Goal: Transaction & Acquisition: Purchase product/service

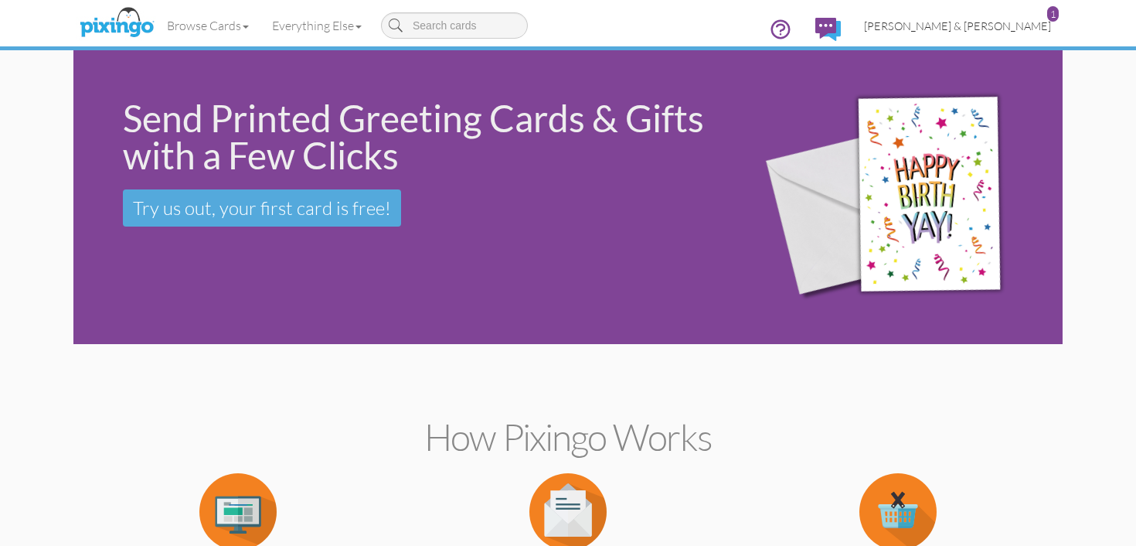
click at [1006, 32] on span "[PERSON_NAME] & [PERSON_NAME]" at bounding box center [957, 25] width 187 height 13
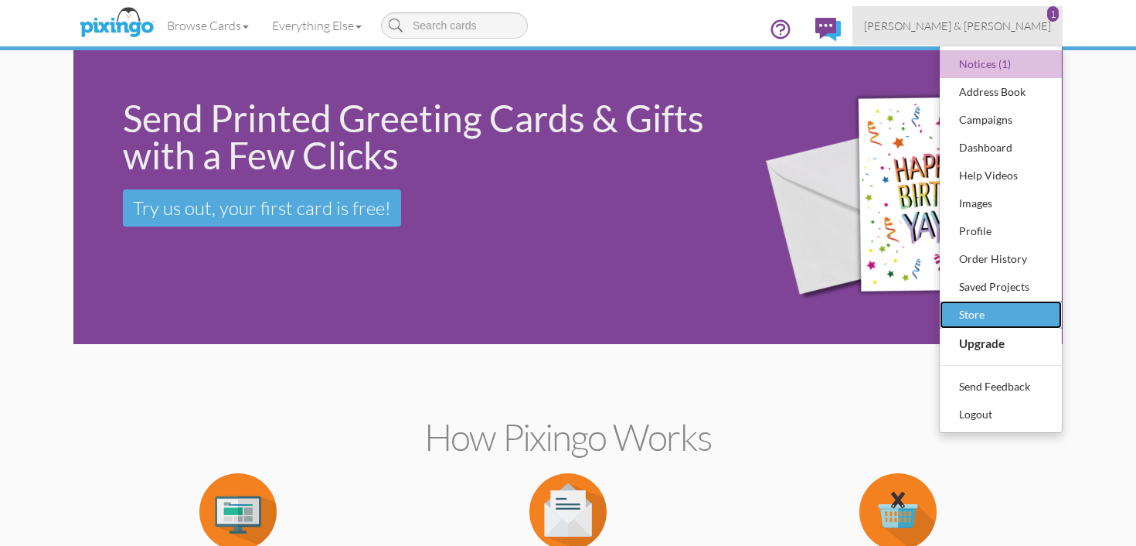
click at [995, 312] on div "Store" at bounding box center [1000, 314] width 91 height 23
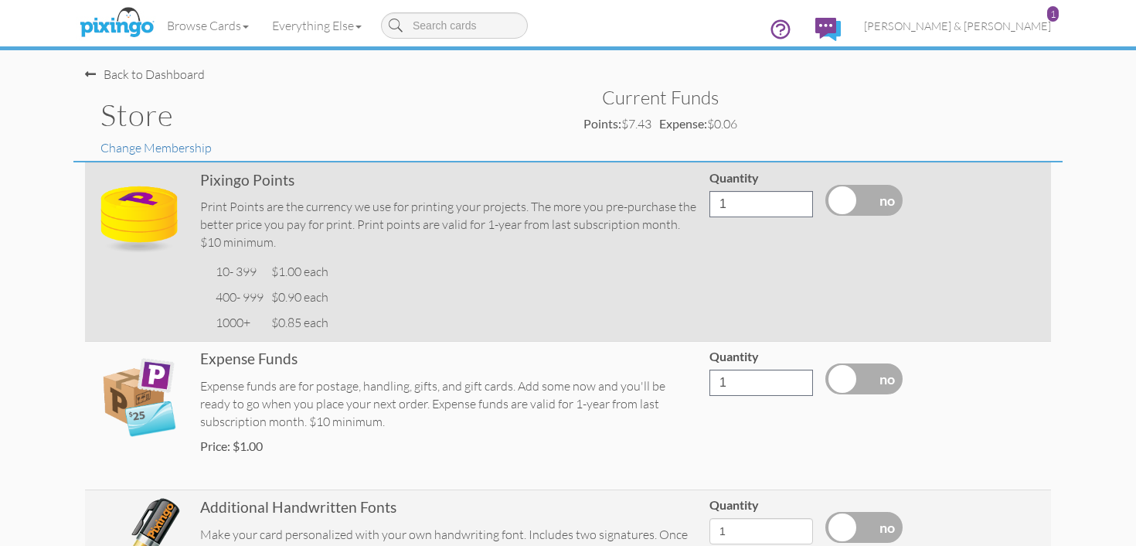
click at [862, 195] on label at bounding box center [864, 200] width 77 height 31
click at [0, 0] on input "checkbox" at bounding box center [0, 0] width 0 height 0
click at [778, 209] on input "10" at bounding box center [762, 204] width 104 height 26
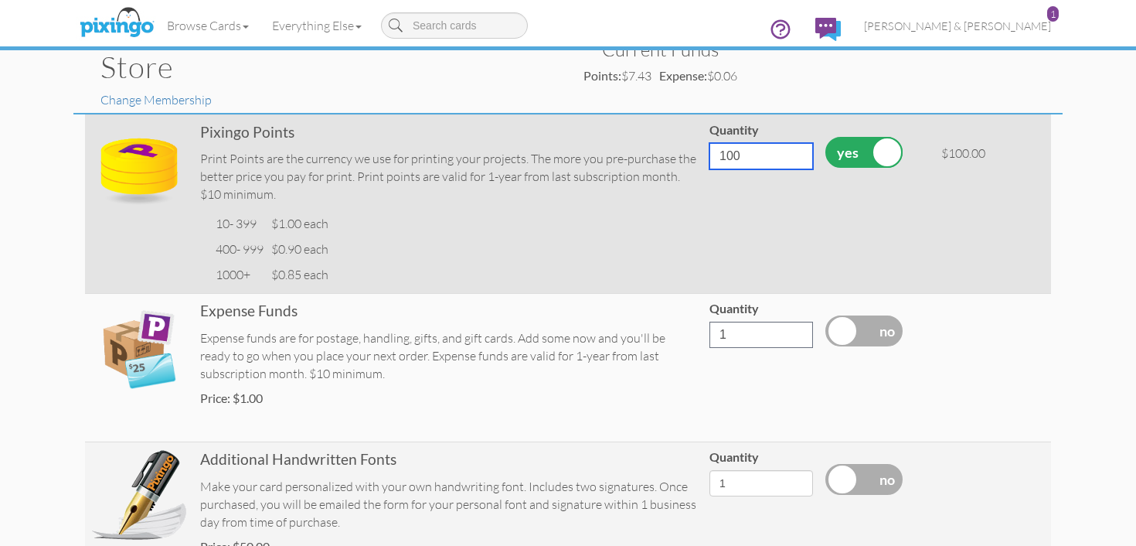
scroll to position [49, 0]
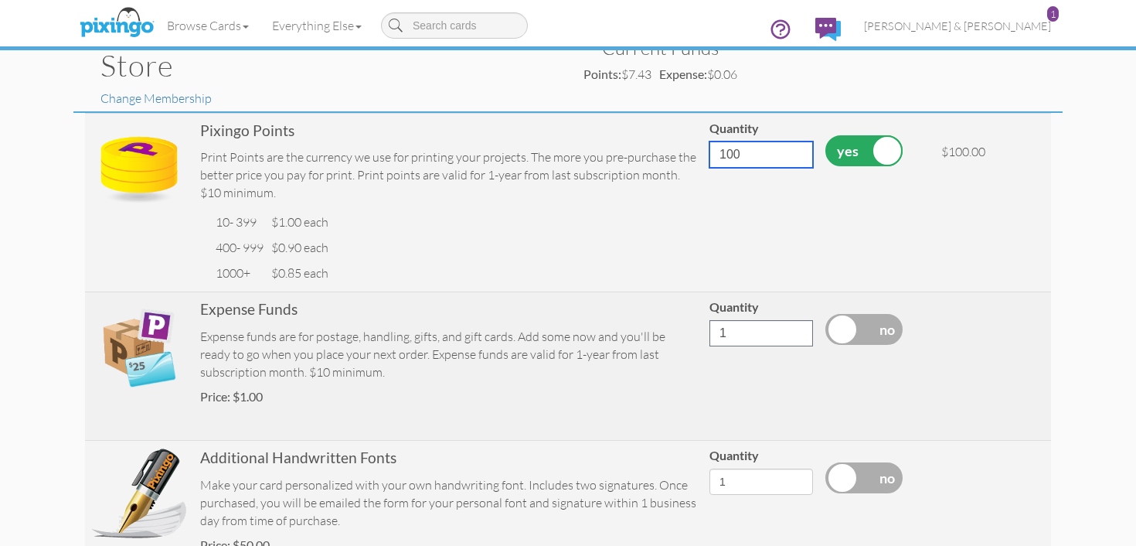
type input "100"
click at [773, 332] on input "1" at bounding box center [762, 333] width 104 height 26
click at [796, 336] on input "0" at bounding box center [762, 333] width 104 height 26
click at [797, 340] on input "0" at bounding box center [762, 333] width 104 height 26
click at [798, 331] on input "85" at bounding box center [762, 333] width 104 height 26
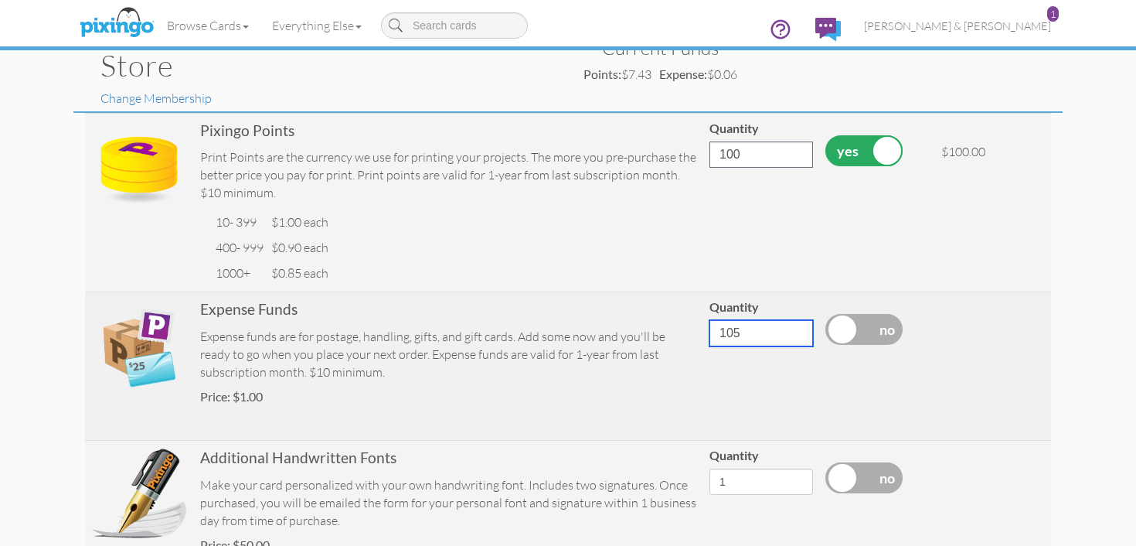
click at [798, 332] on input "105" at bounding box center [762, 333] width 104 height 26
click at [797, 339] on input "104" at bounding box center [762, 333] width 104 height 26
click at [797, 339] on input "103" at bounding box center [762, 333] width 104 height 26
click at [797, 339] on input "102" at bounding box center [762, 333] width 104 height 26
click at [797, 340] on input "102" at bounding box center [762, 333] width 104 height 26
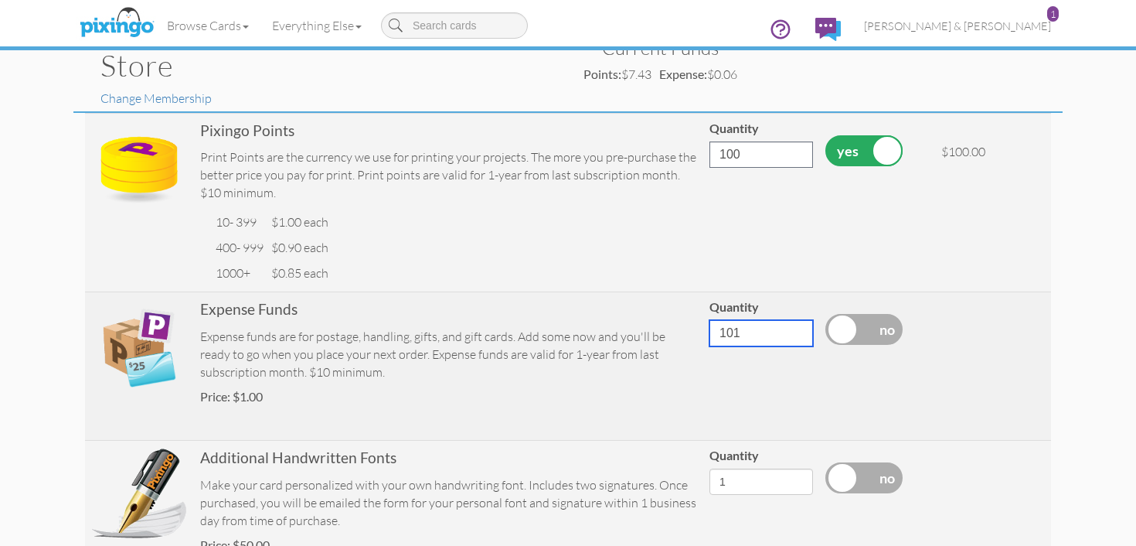
click at [797, 338] on input "101" at bounding box center [762, 333] width 104 height 26
type input "100"
click at [797, 338] on input "100" at bounding box center [762, 333] width 104 height 26
click at [843, 329] on label at bounding box center [864, 329] width 77 height 31
click at [0, 0] on input "checkbox" at bounding box center [0, 0] width 0 height 0
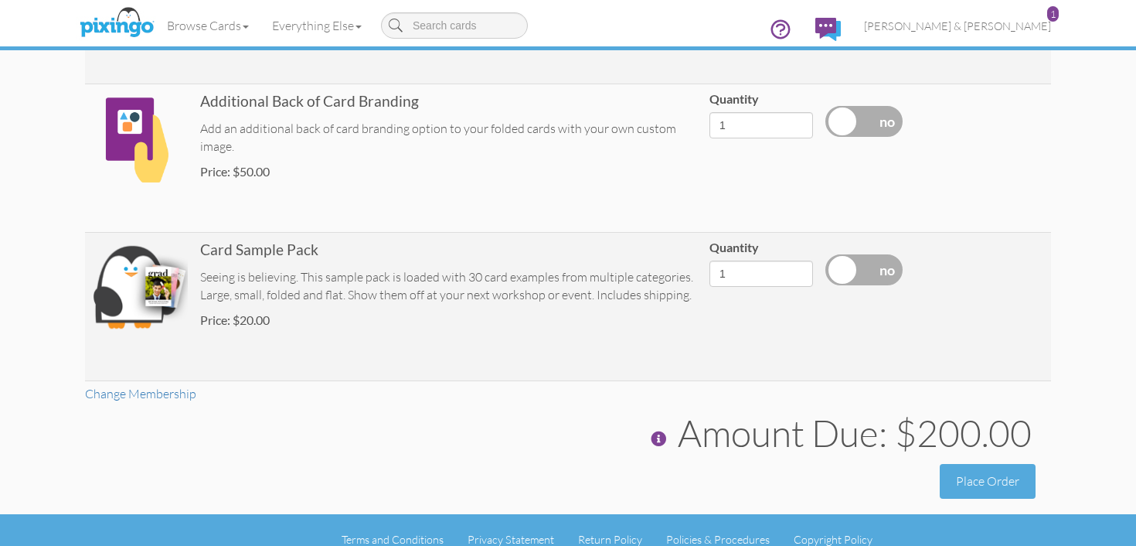
scroll to position [573, 0]
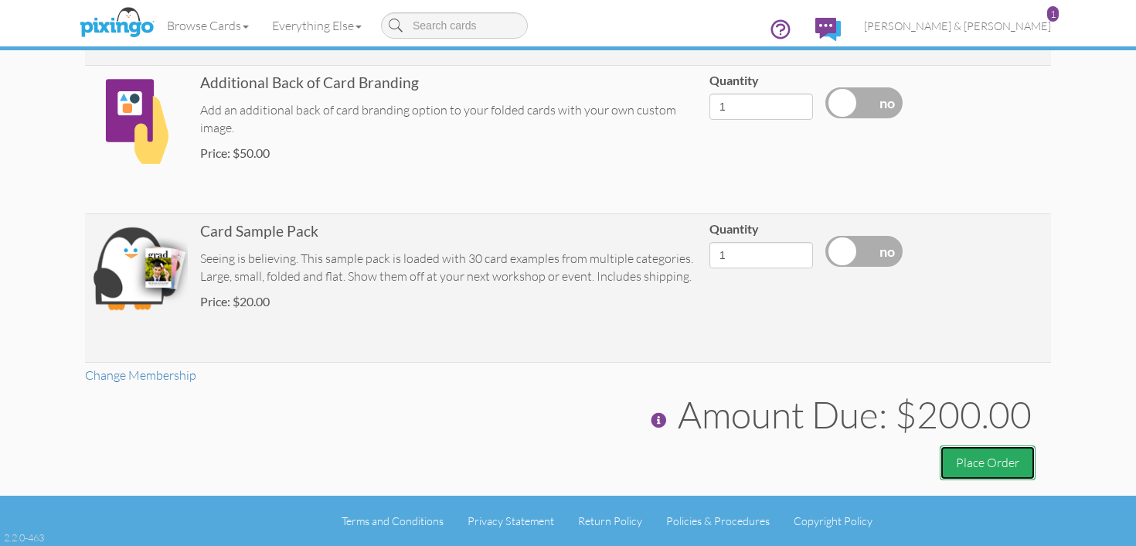
click at [987, 463] on button "Place Order" at bounding box center [988, 462] width 96 height 35
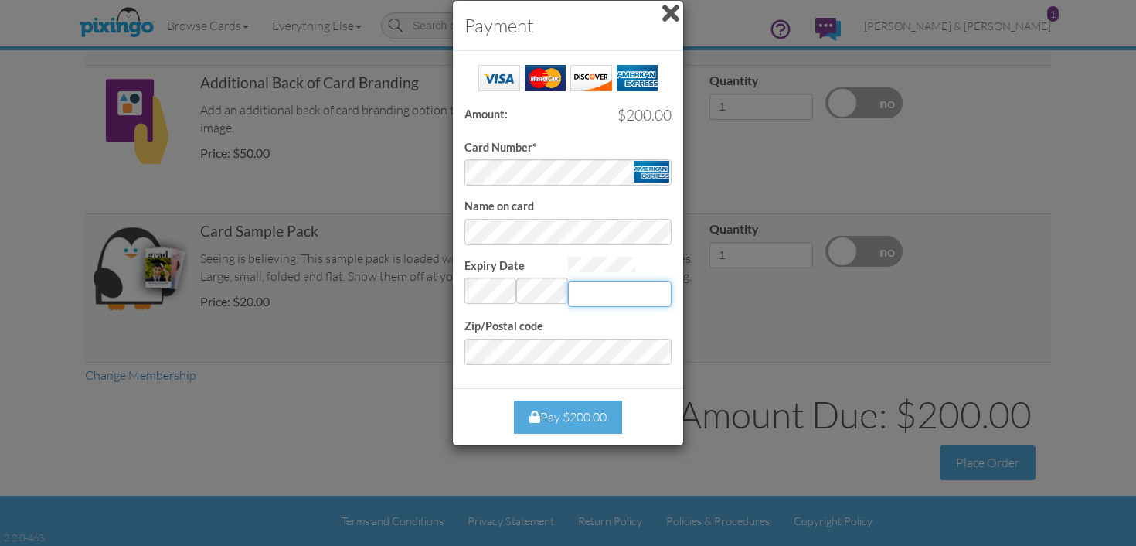
click at [587, 292] on input "Expiry Date" at bounding box center [620, 294] width 104 height 26
type input "9246"
click at [485, 382] on div "Success! Amount: $200.00 Card Number* Name on card Expiry Date Invalid month an…" at bounding box center [568, 219] width 230 height 337
click at [558, 414] on div "Pay $200.00" at bounding box center [568, 416] width 108 height 33
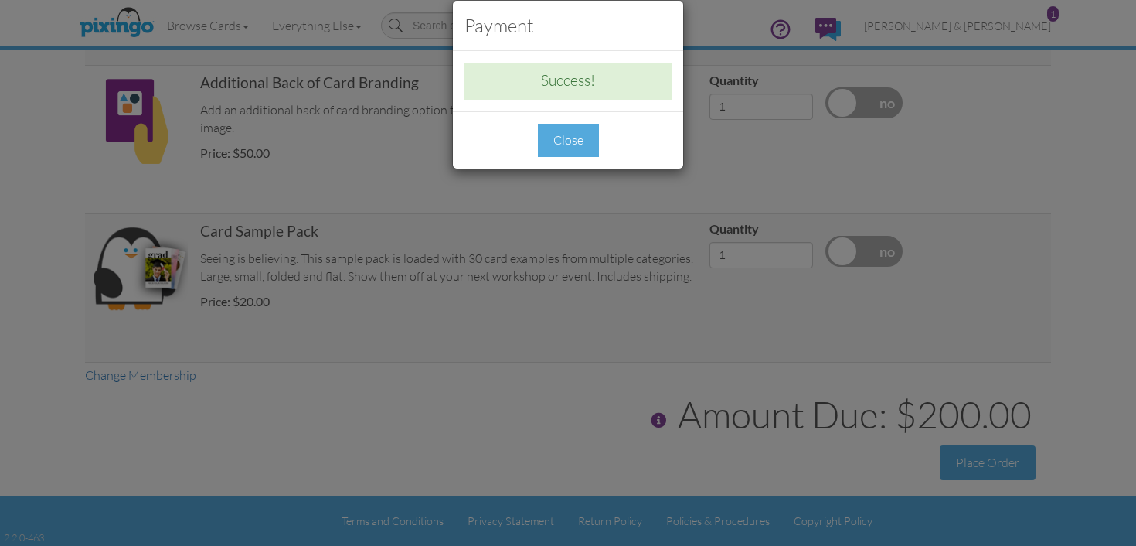
click at [584, 142] on div "Close" at bounding box center [568, 140] width 61 height 33
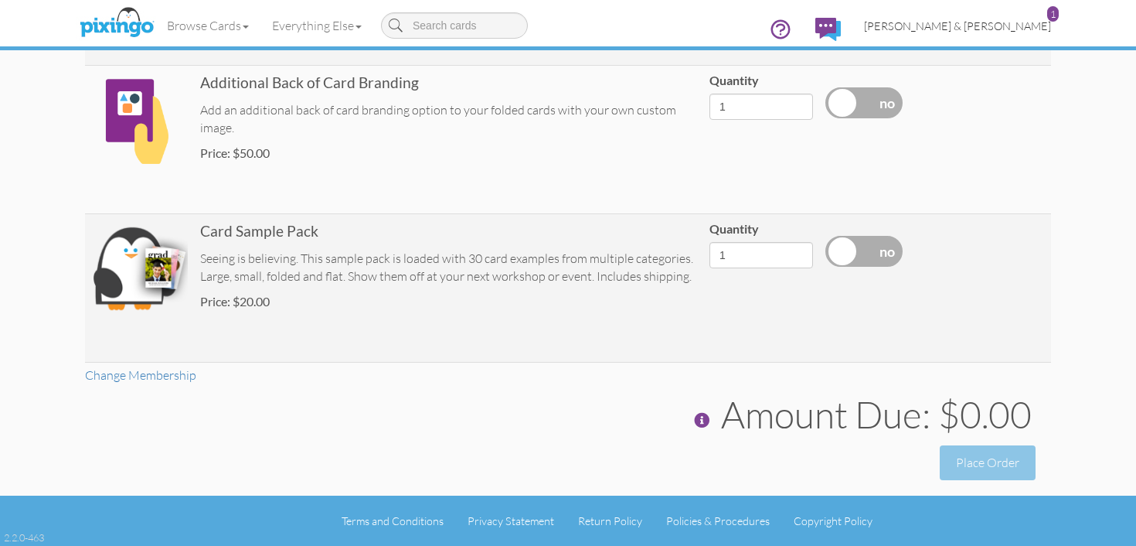
click at [1025, 26] on span "[PERSON_NAME] & [PERSON_NAME]" at bounding box center [957, 25] width 187 height 13
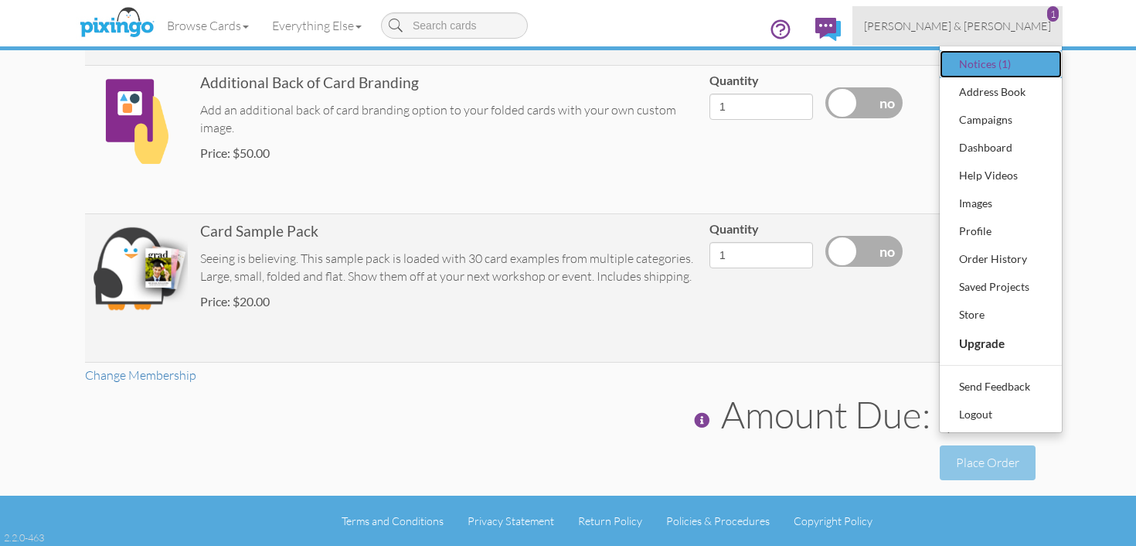
click at [988, 63] on div "Notices (1)" at bounding box center [1000, 64] width 91 height 23
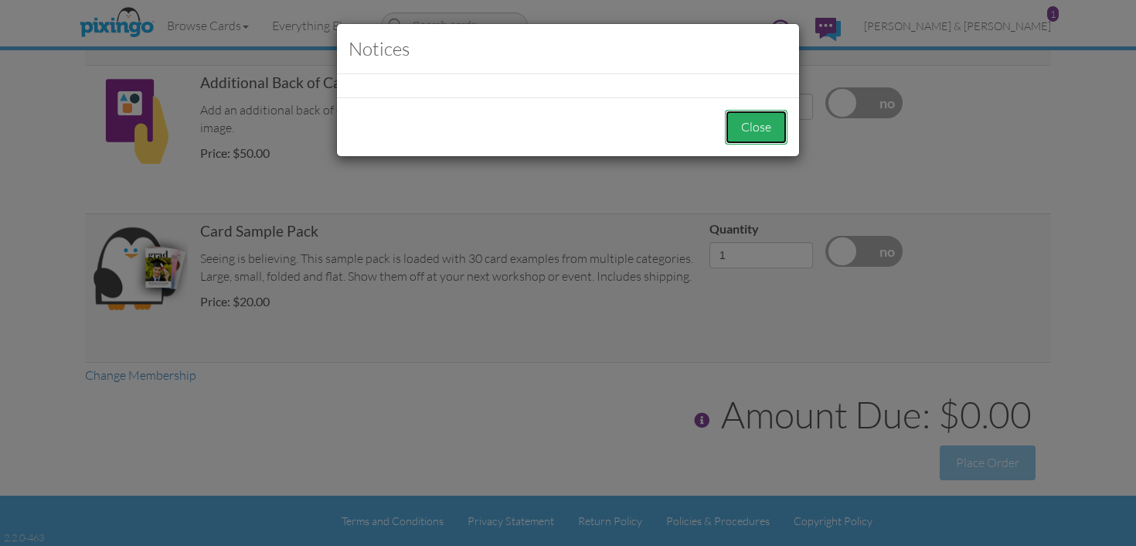
click at [765, 129] on button "Close" at bounding box center [756, 127] width 63 height 35
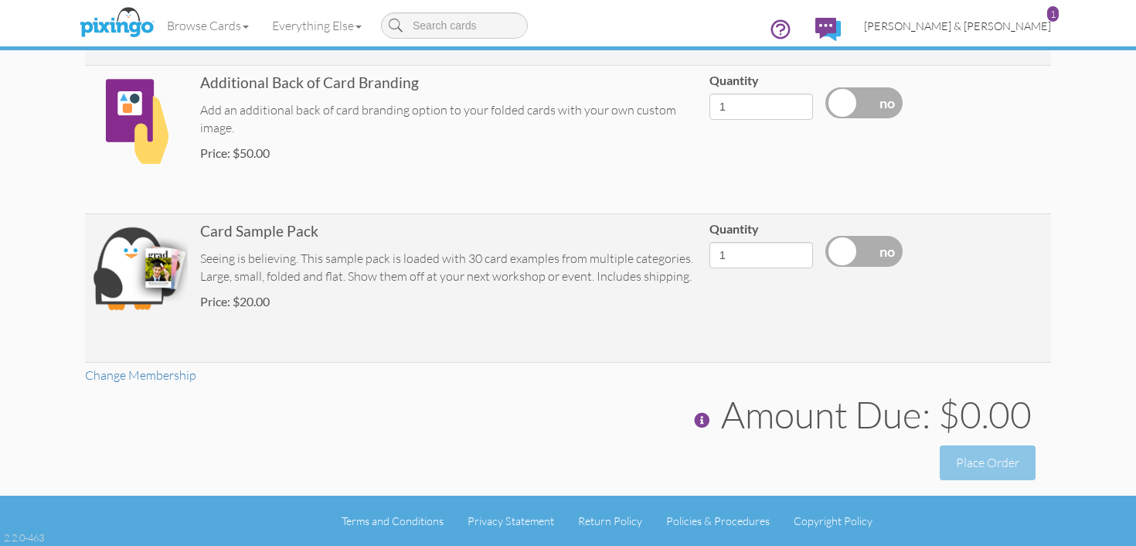
click at [1050, 12] on div "1" at bounding box center [1053, 13] width 12 height 15
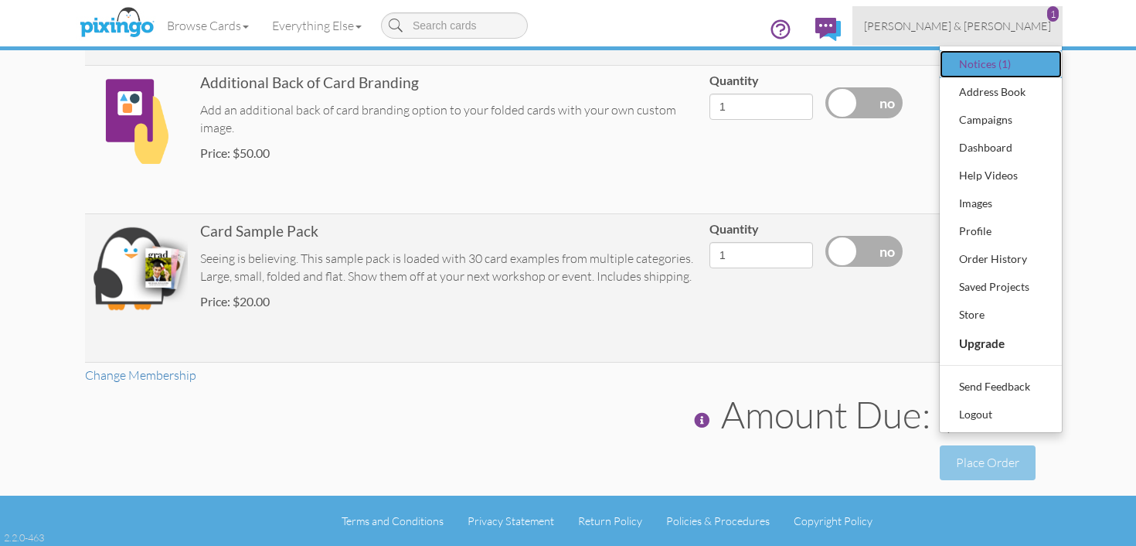
click at [980, 63] on div "Notices (1)" at bounding box center [1000, 64] width 91 height 23
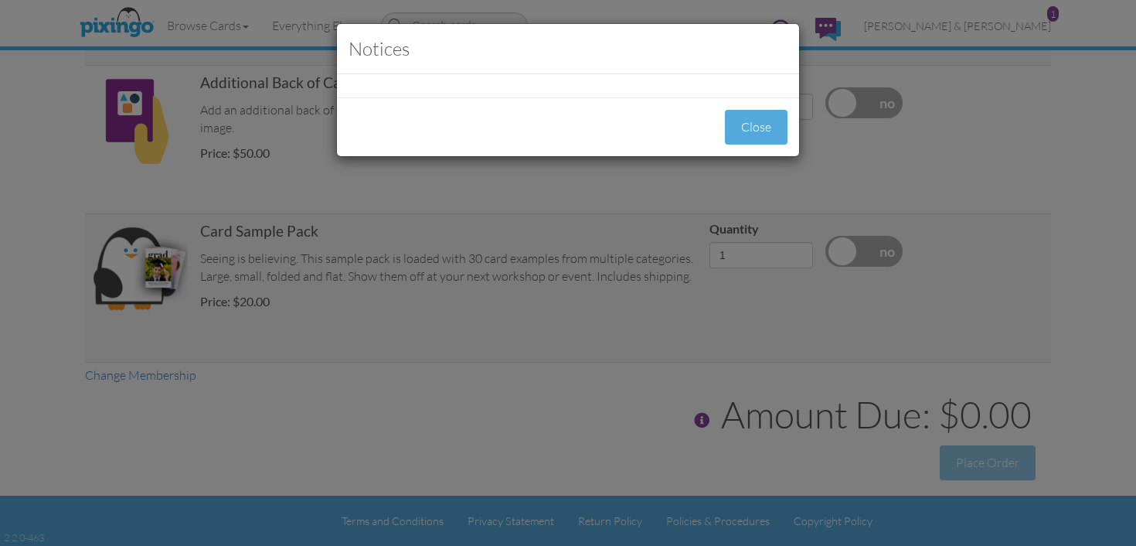
click at [980, 63] on div "Notices Close" at bounding box center [568, 273] width 1136 height 546
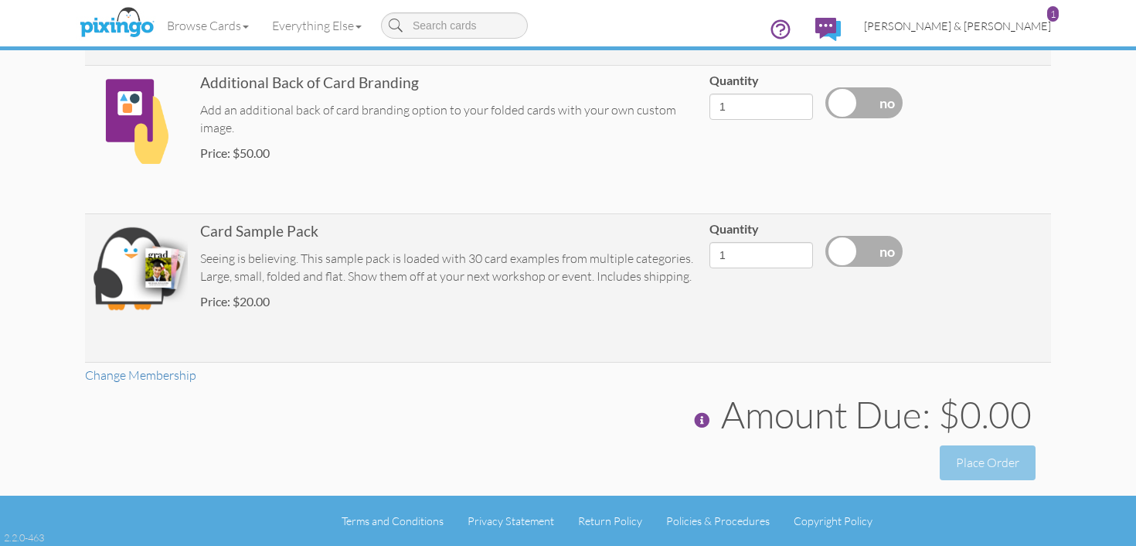
click at [1017, 19] on link "[PERSON_NAME] & [PERSON_NAME] 1" at bounding box center [958, 25] width 210 height 39
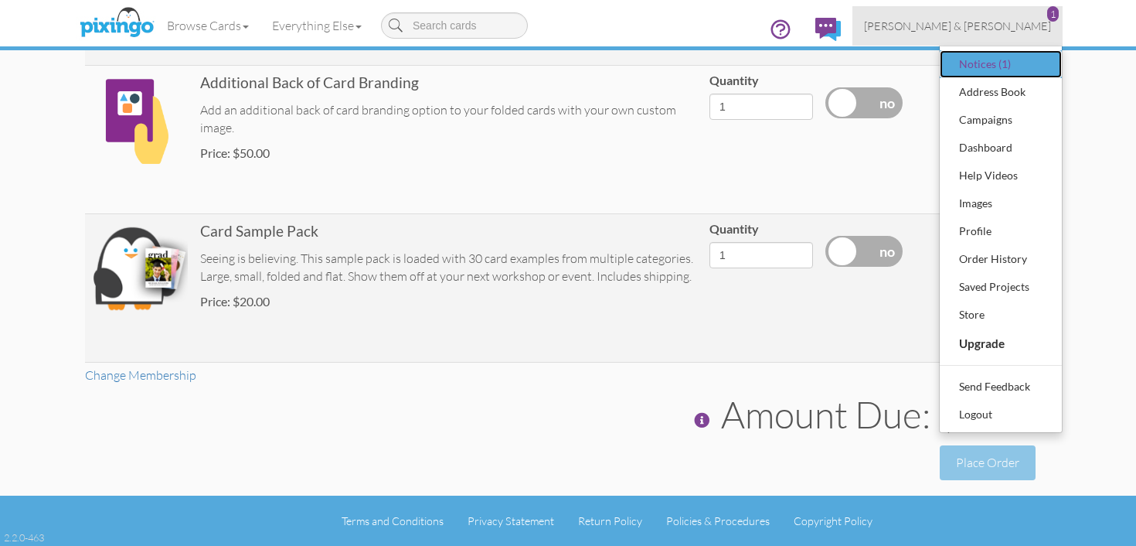
click at [982, 59] on div "Notices (1)" at bounding box center [1000, 64] width 91 height 23
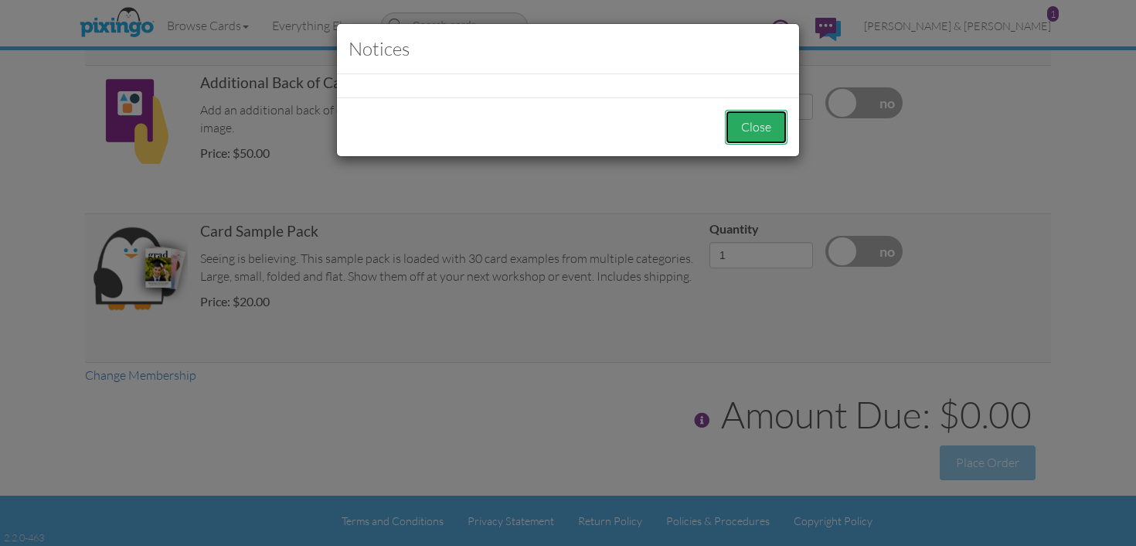
click at [754, 127] on button "Close" at bounding box center [756, 127] width 63 height 35
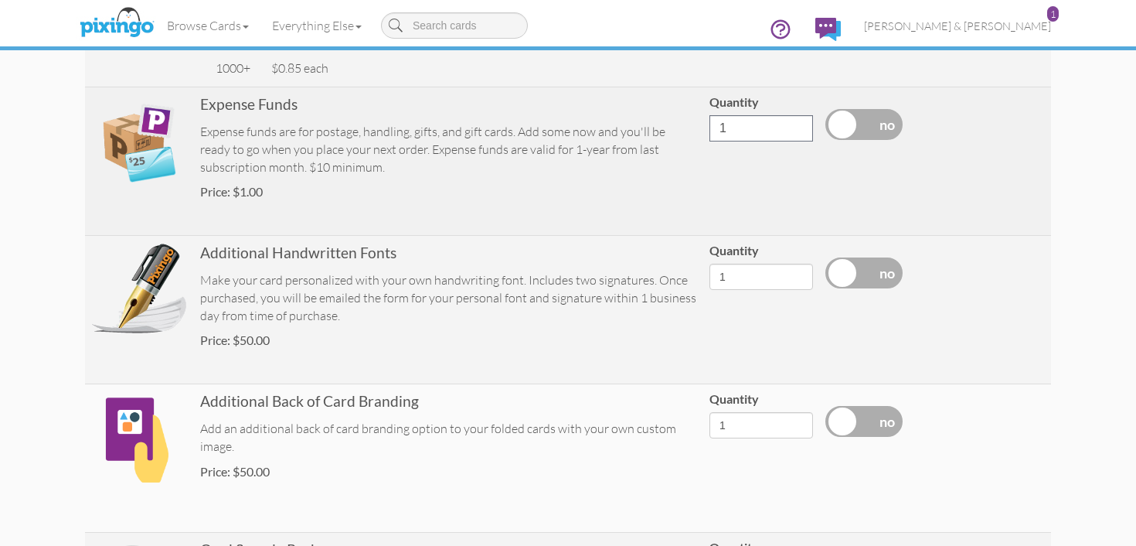
scroll to position [137, 0]
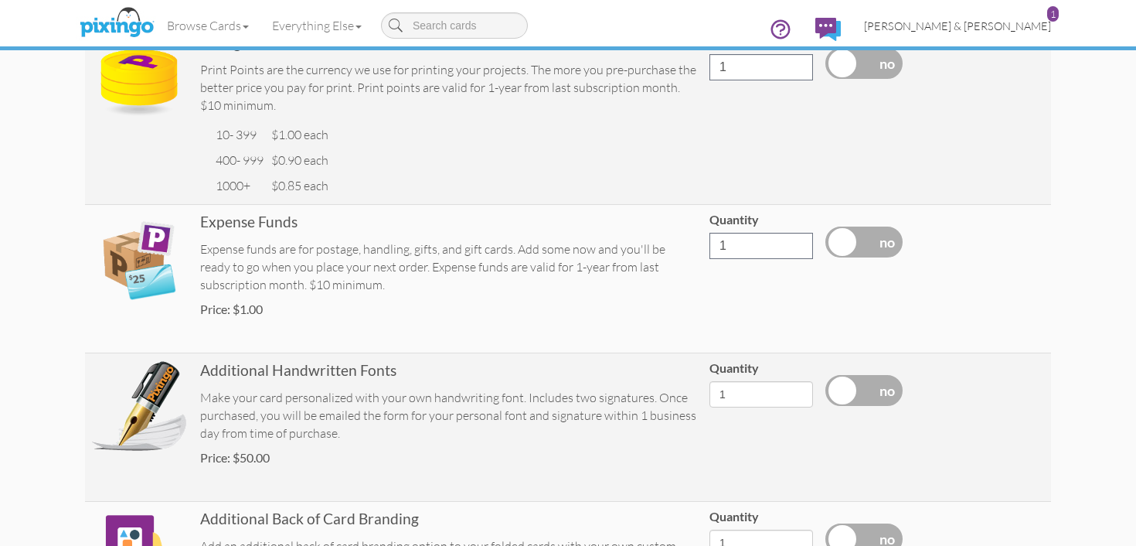
click at [1011, 34] on link "[PERSON_NAME] & [PERSON_NAME] 1" at bounding box center [958, 25] width 210 height 39
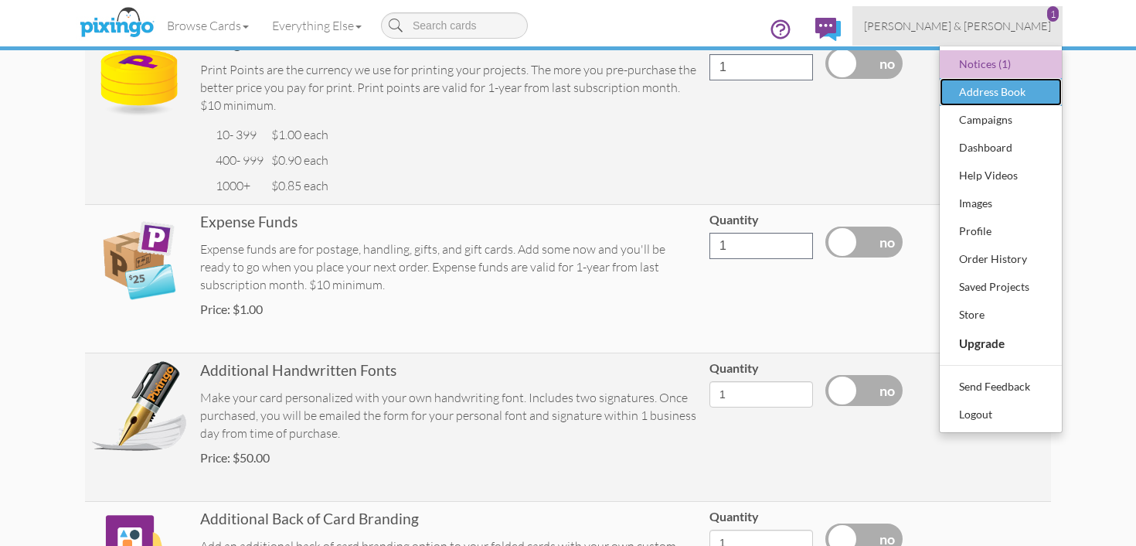
click at [997, 93] on div "Address Book" at bounding box center [1000, 91] width 91 height 23
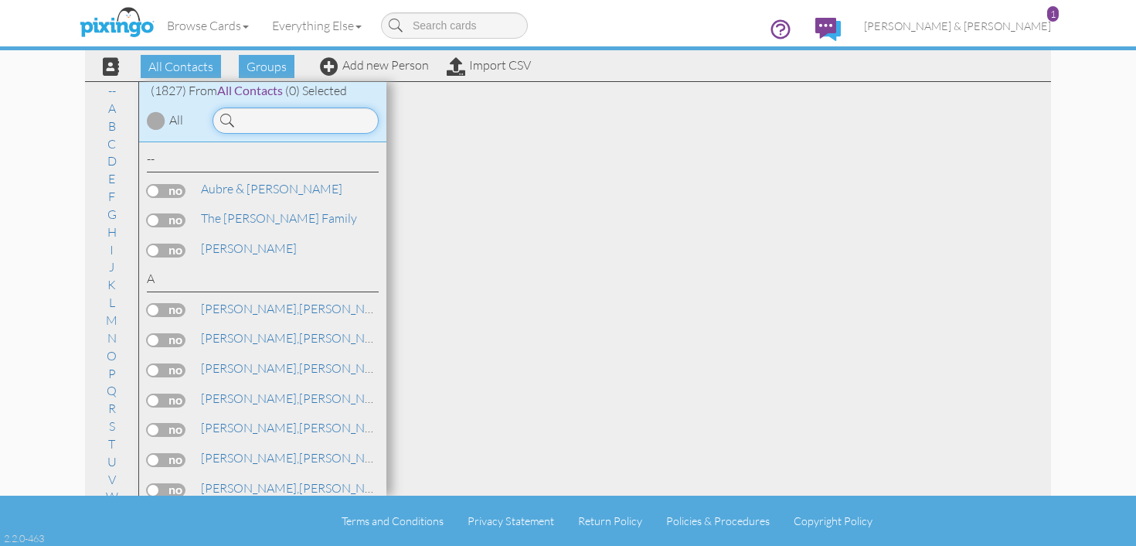
click at [310, 119] on input at bounding box center [296, 120] width 166 height 26
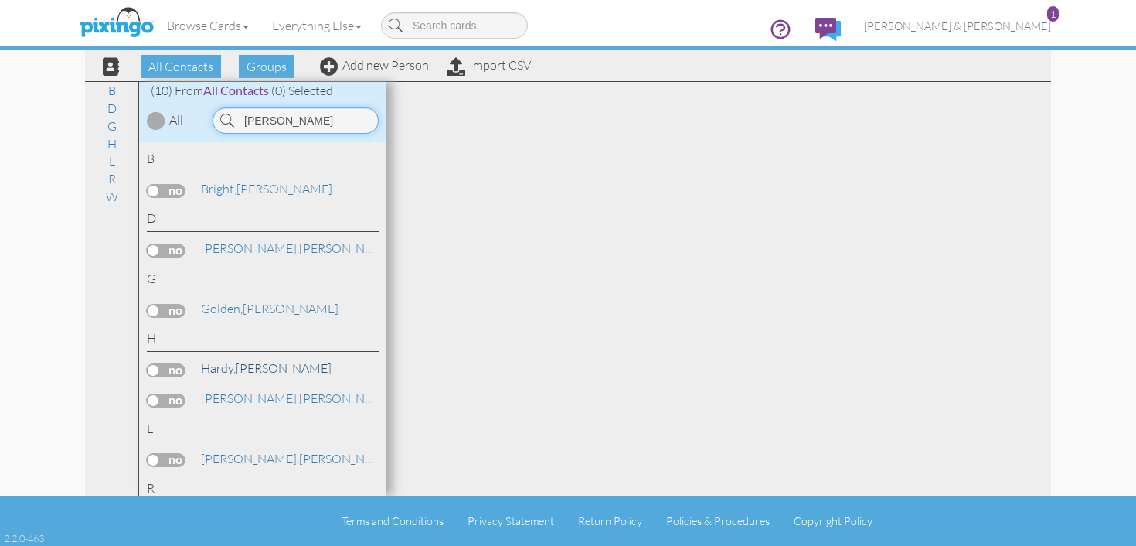
type input "[PERSON_NAME]"
click at [230, 365] on span "Hardy," at bounding box center [218, 367] width 35 height 15
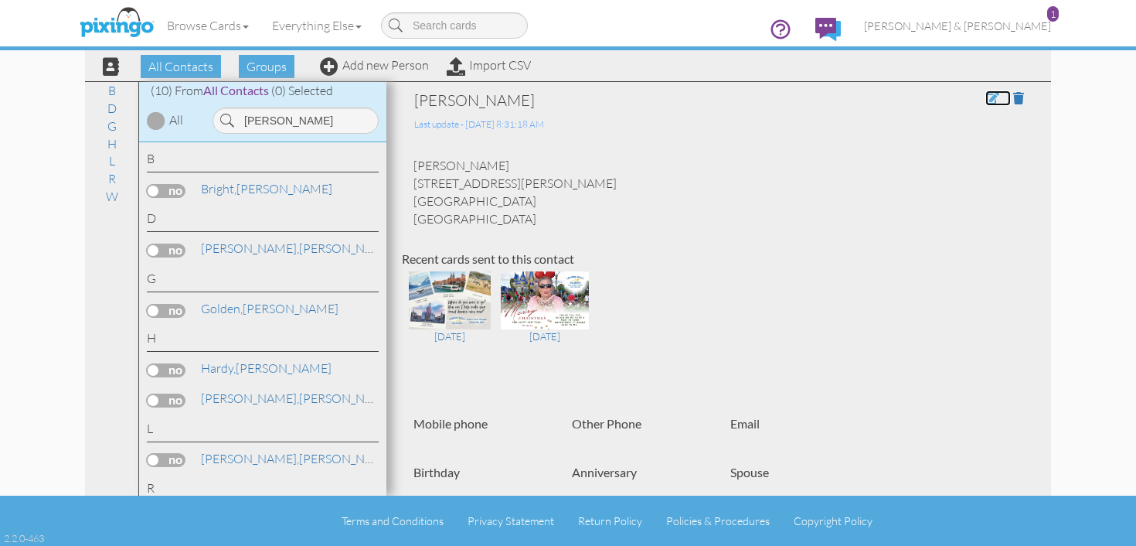
click at [989, 98] on span at bounding box center [993, 98] width 14 height 12
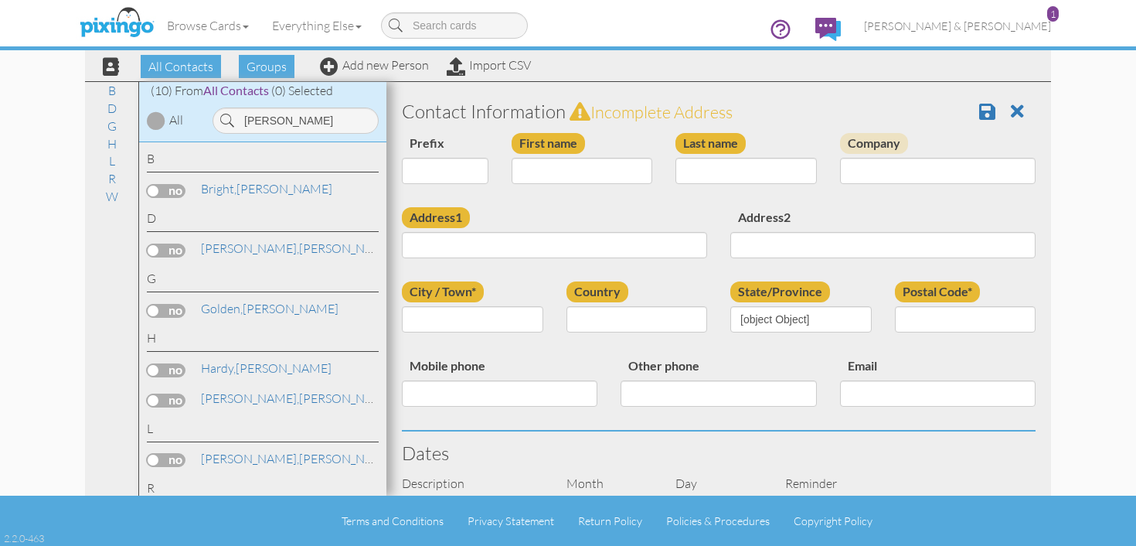
type input "[PERSON_NAME]"
type input "[STREET_ADDRESS][PERSON_NAME]"
type input "[GEOGRAPHIC_DATA]"
type input "30127"
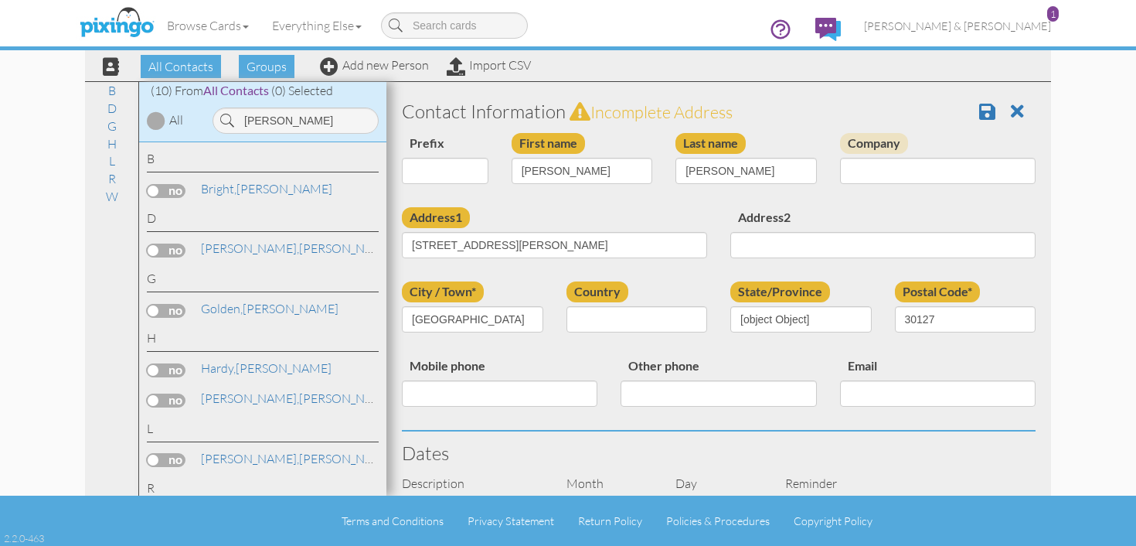
select select "object:6301"
select select "object:6546"
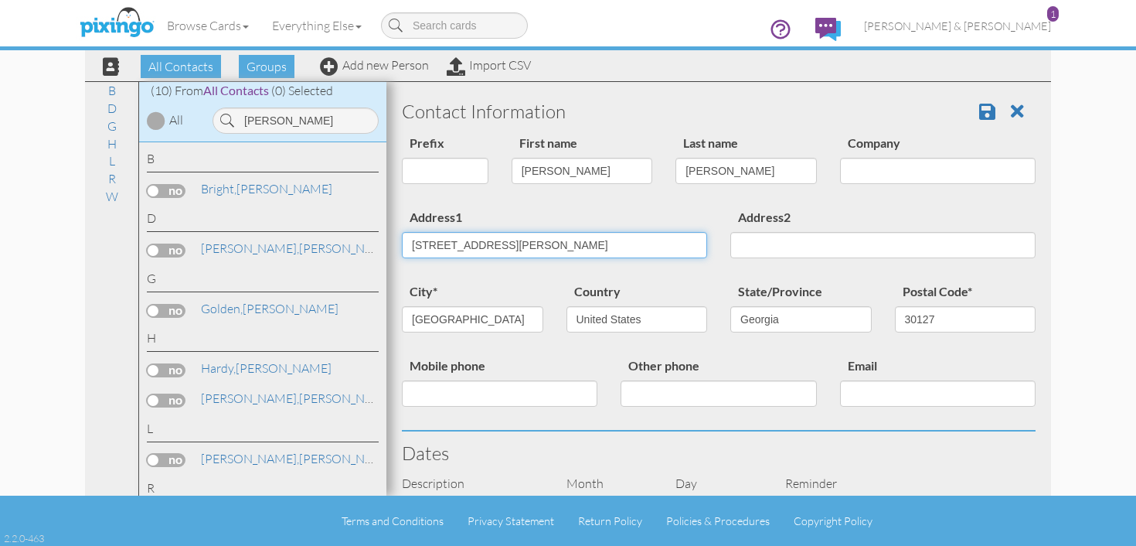
click at [526, 245] on input "[STREET_ADDRESS][PERSON_NAME]" at bounding box center [554, 245] width 305 height 26
type input "4"
type input "[STREET_ADDRESS]"
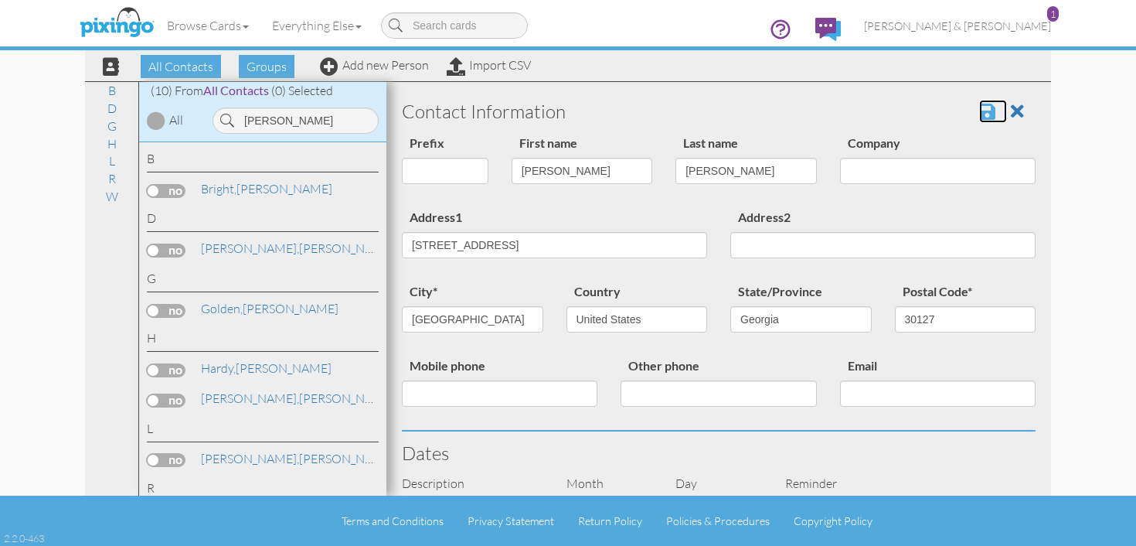
click at [988, 118] on span at bounding box center [987, 111] width 16 height 19
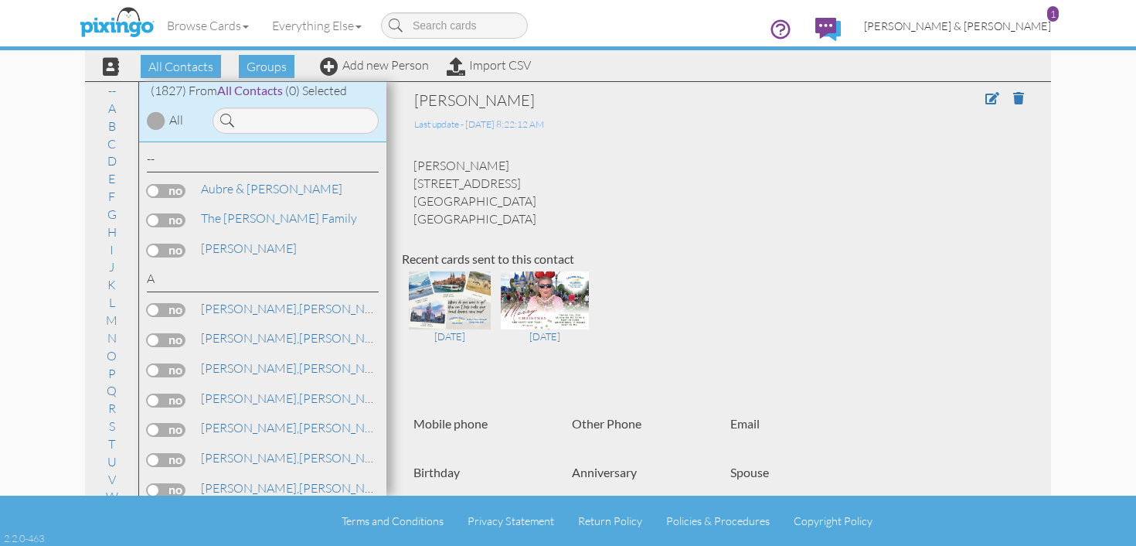
click at [1012, 21] on span "[PERSON_NAME] & [PERSON_NAME]" at bounding box center [957, 25] width 187 height 13
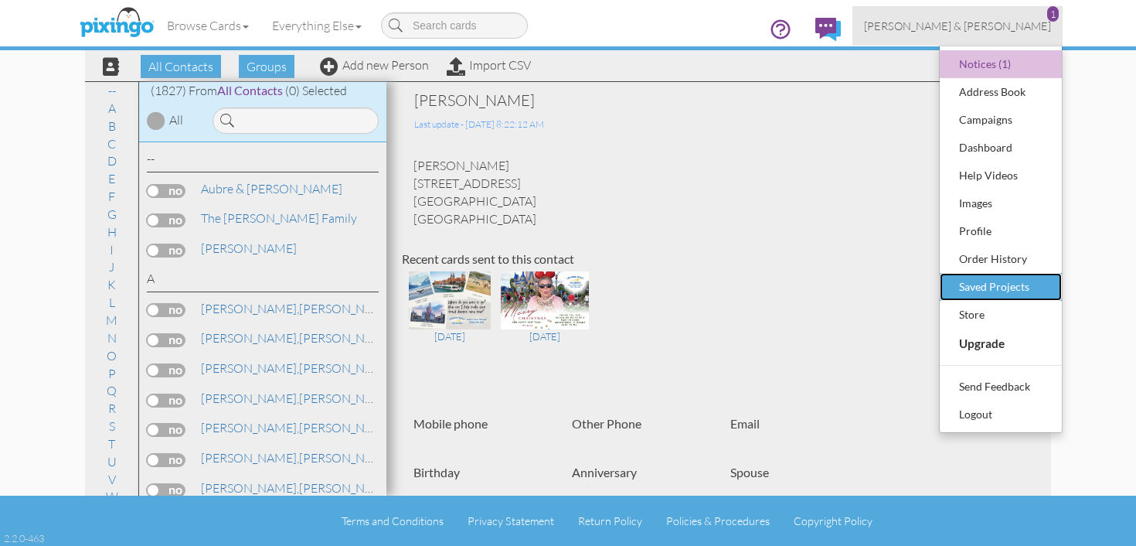
click at [1006, 288] on div "Saved Projects" at bounding box center [1000, 286] width 91 height 23
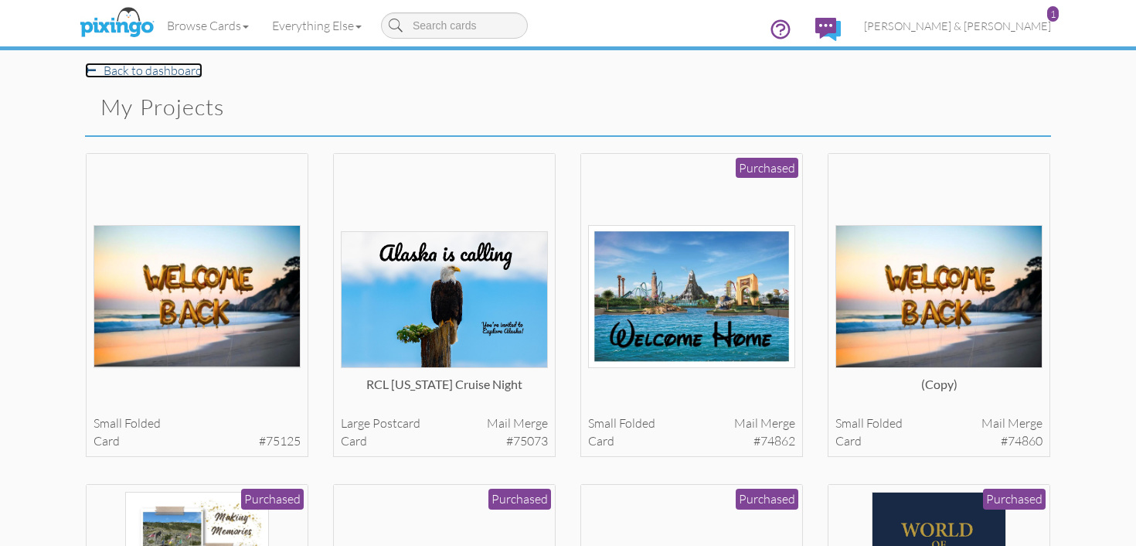
click at [179, 73] on link "Back to dashboard" at bounding box center [144, 70] width 118 height 15
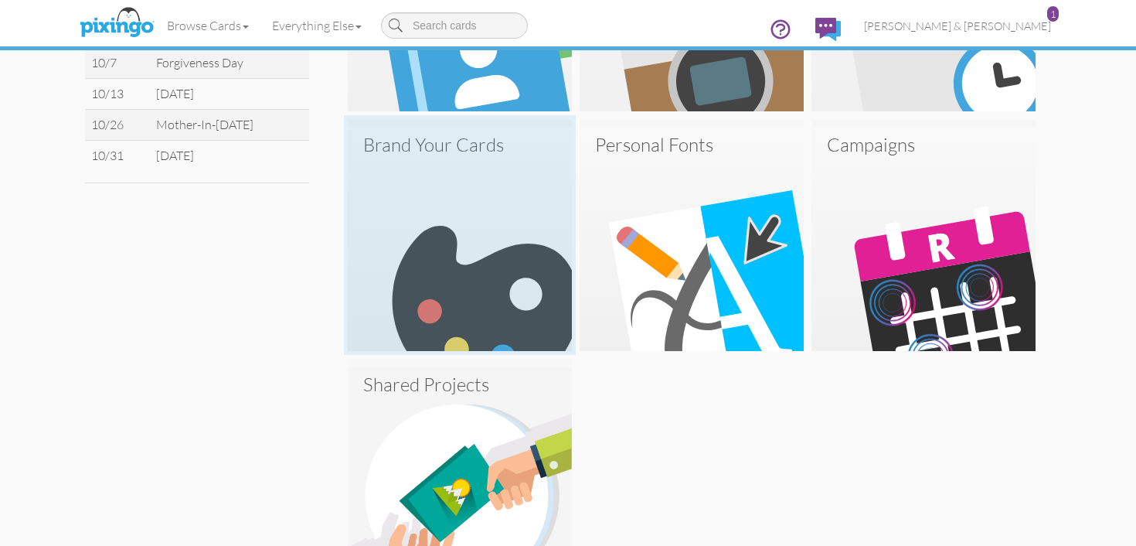
scroll to position [728, 0]
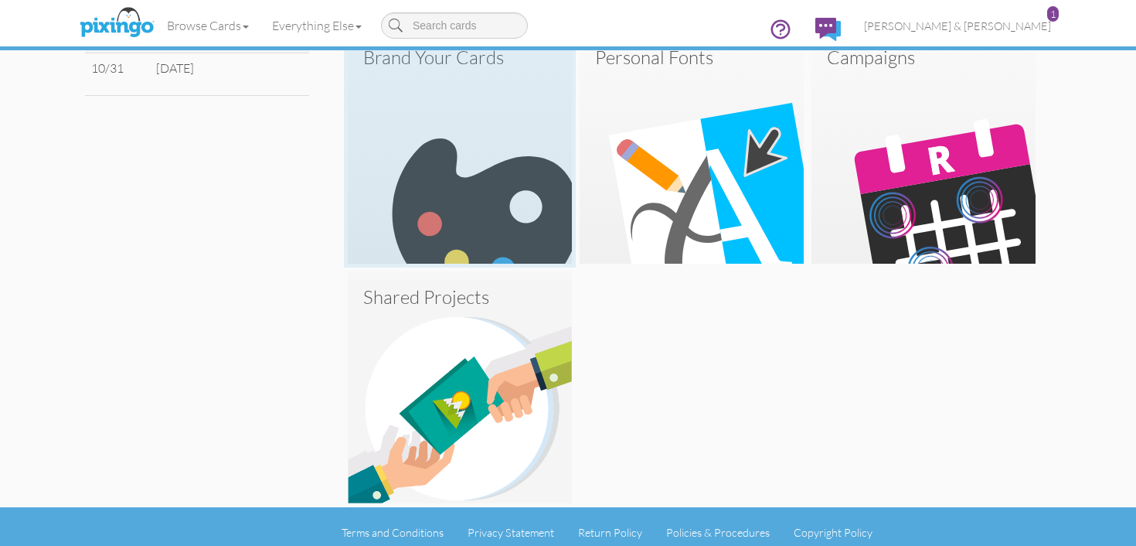
click at [480, 233] on img at bounding box center [460, 151] width 224 height 224
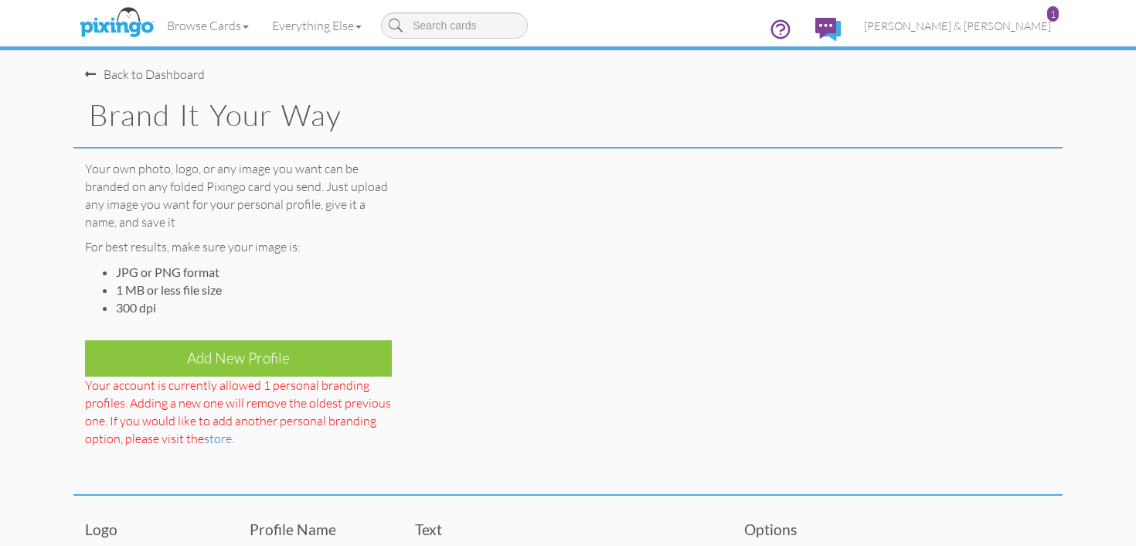
click at [133, 74] on div "Back to Dashboard" at bounding box center [145, 75] width 120 height 18
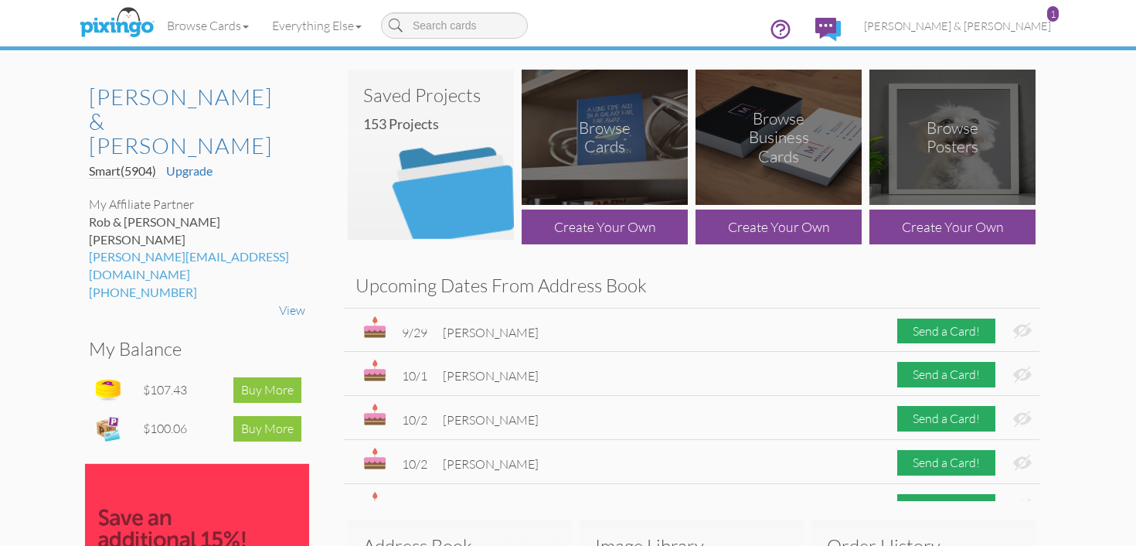
click at [433, 191] on img at bounding box center [431, 155] width 166 height 170
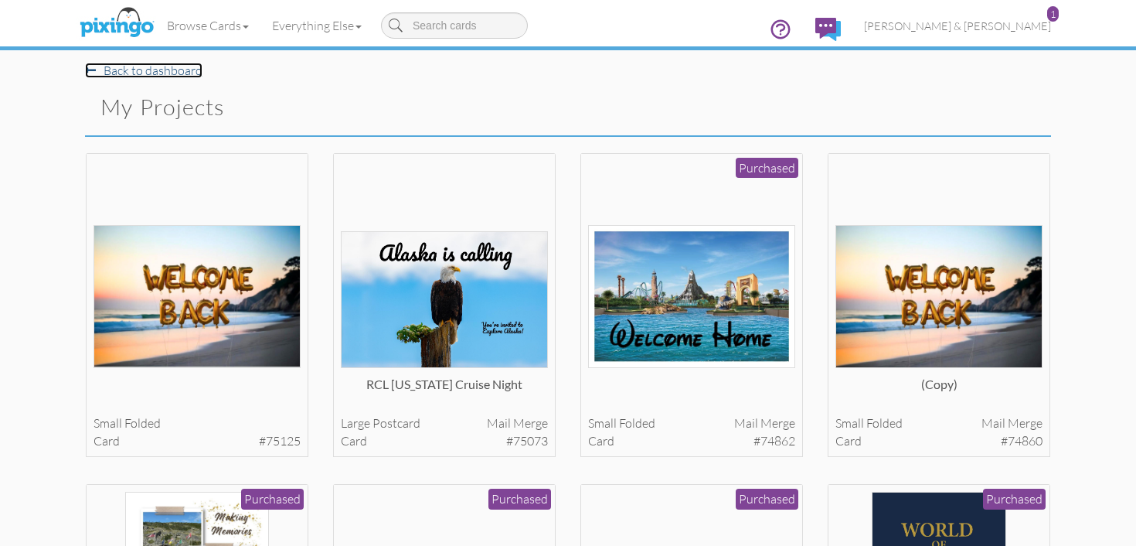
click at [164, 71] on link "Back to dashboard" at bounding box center [144, 70] width 118 height 15
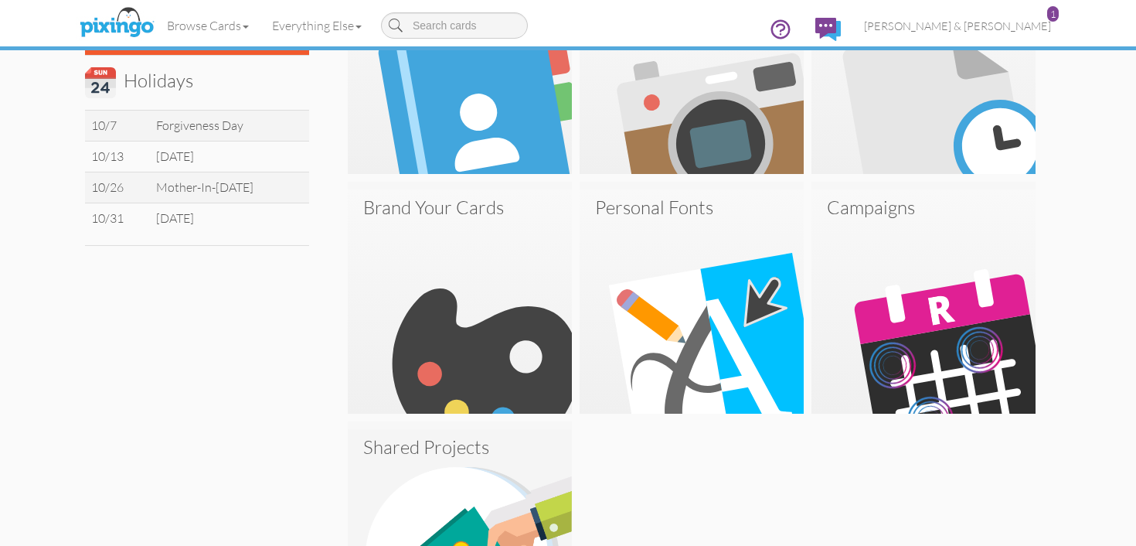
scroll to position [739, 0]
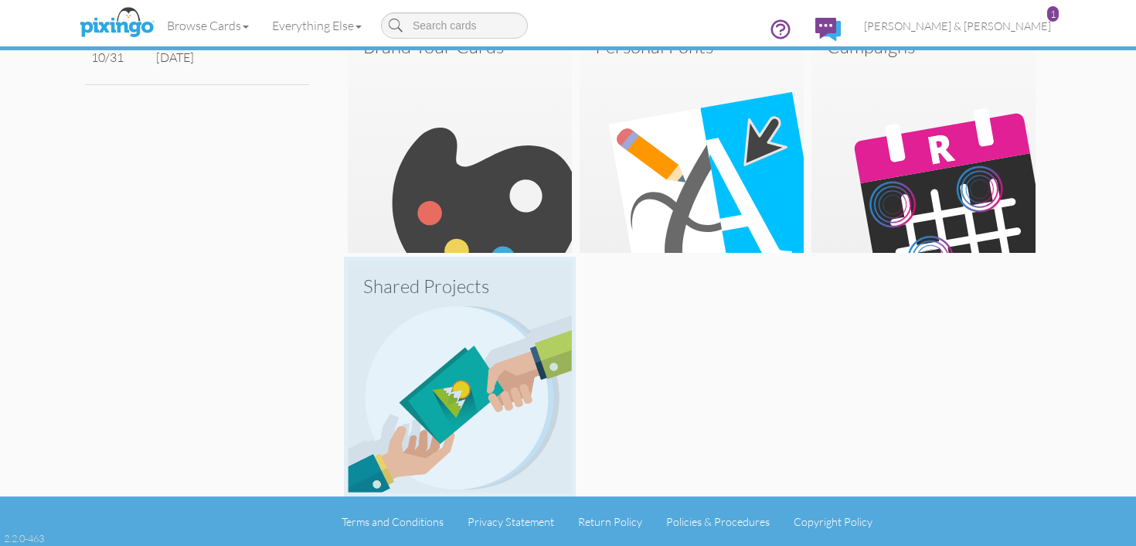
click at [479, 357] on img at bounding box center [460, 380] width 224 height 224
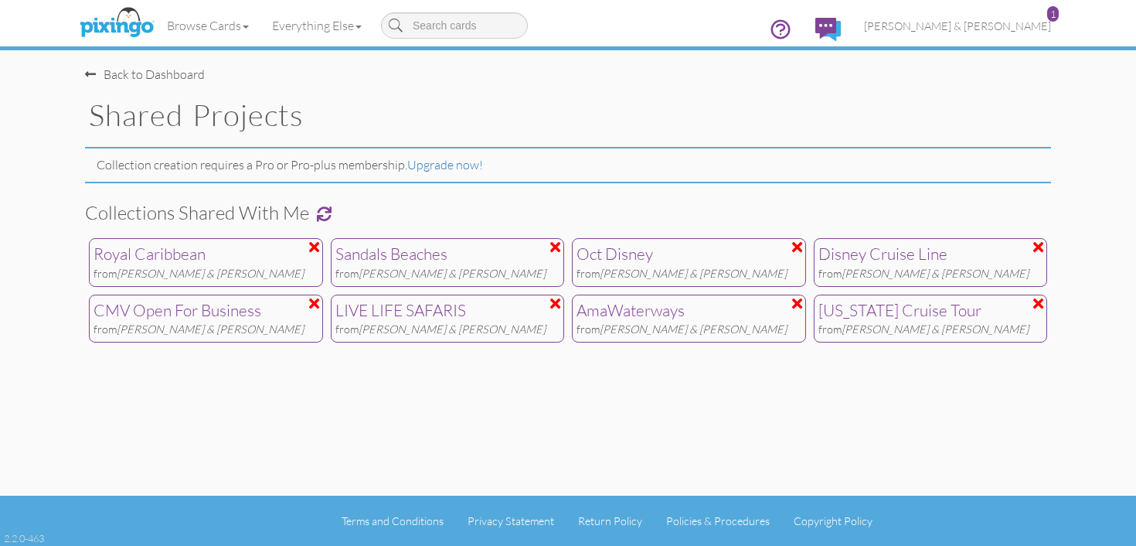
click at [889, 317] on div "Alaska Cruise Tour" at bounding box center [931, 310] width 225 height 23
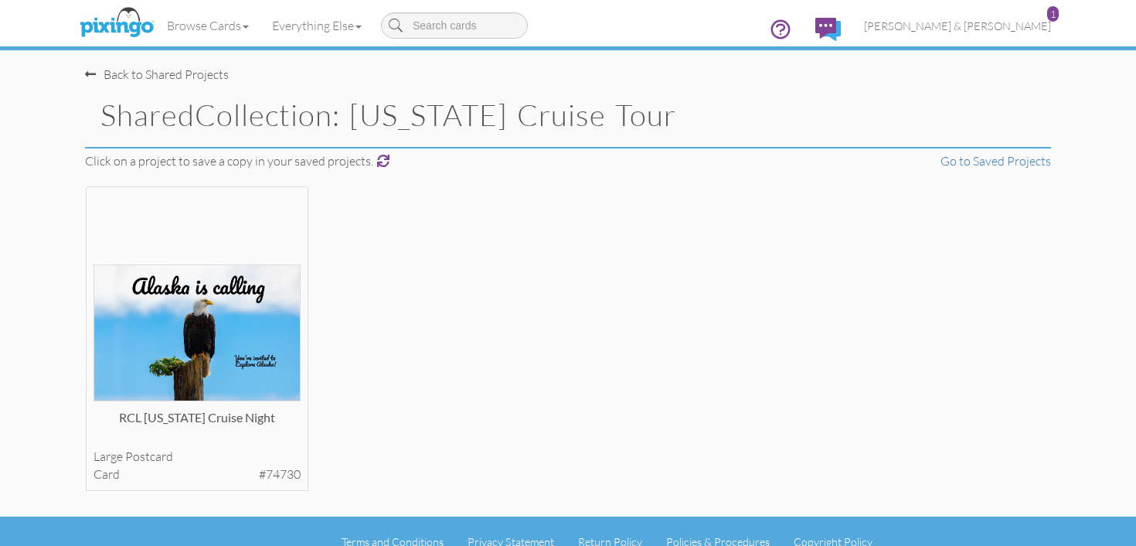
scroll to position [21, 0]
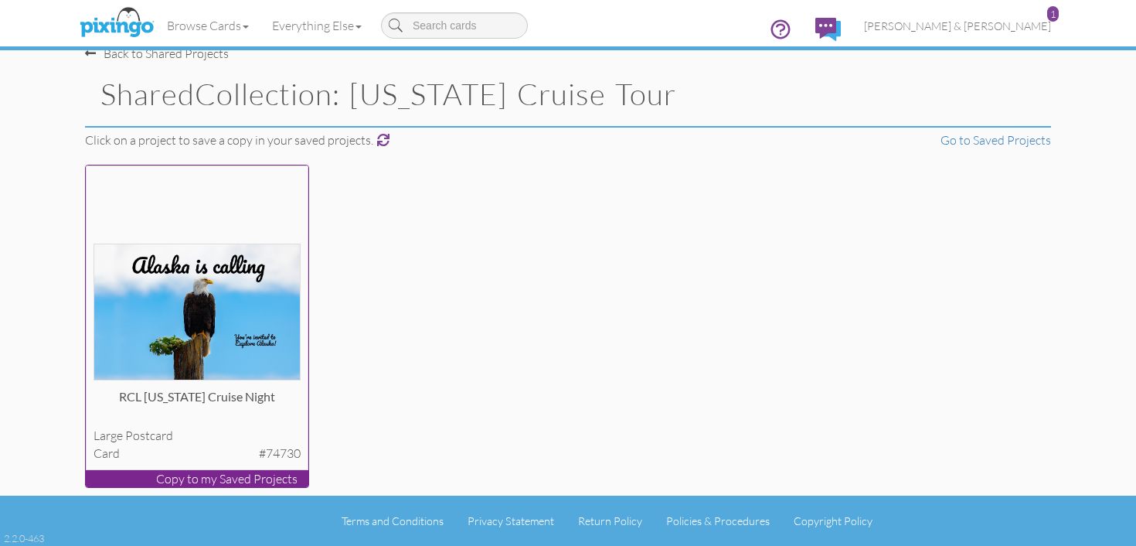
click at [237, 342] on img at bounding box center [198, 312] width 208 height 137
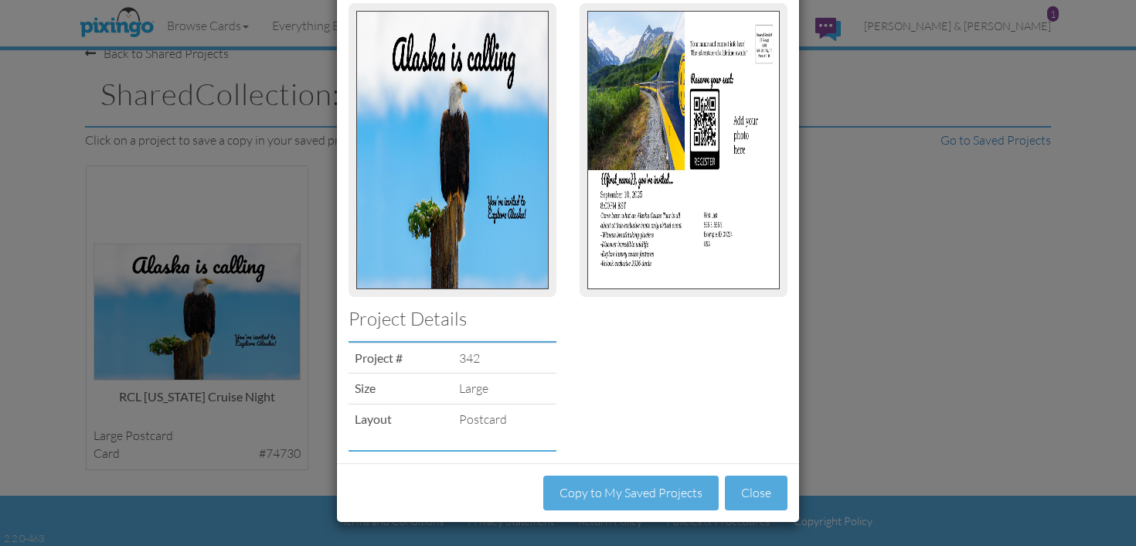
scroll to position [0, 0]
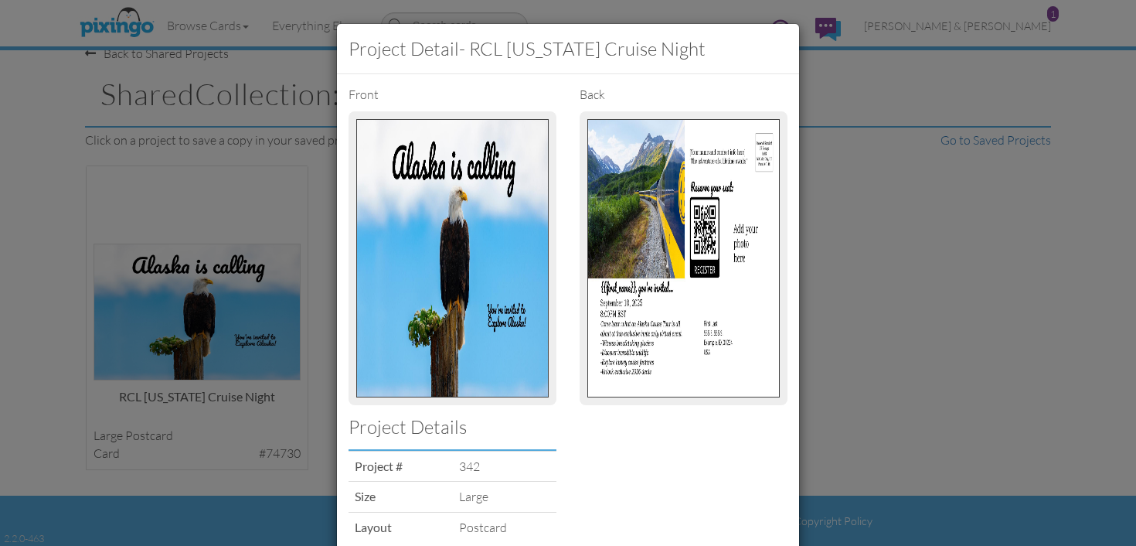
click at [889, 186] on div "Project detail - RCL Alaska Cruise Night Front back Project Details Project # 3…" at bounding box center [568, 273] width 1136 height 546
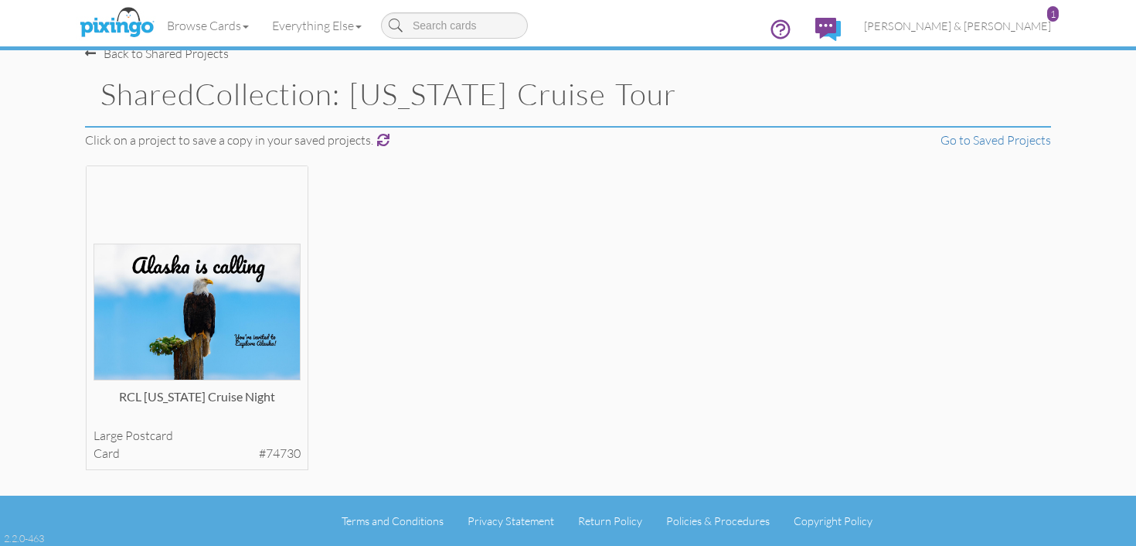
click at [176, 58] on div "Browse Cards Business Accounting Automotive Chiropractor Customer Dental Financ…" at bounding box center [568, 30] width 966 height 61
click at [180, 55] on div "Browse Cards Business Accounting Automotive Chiropractor Customer Dental Financ…" at bounding box center [568, 30] width 966 height 61
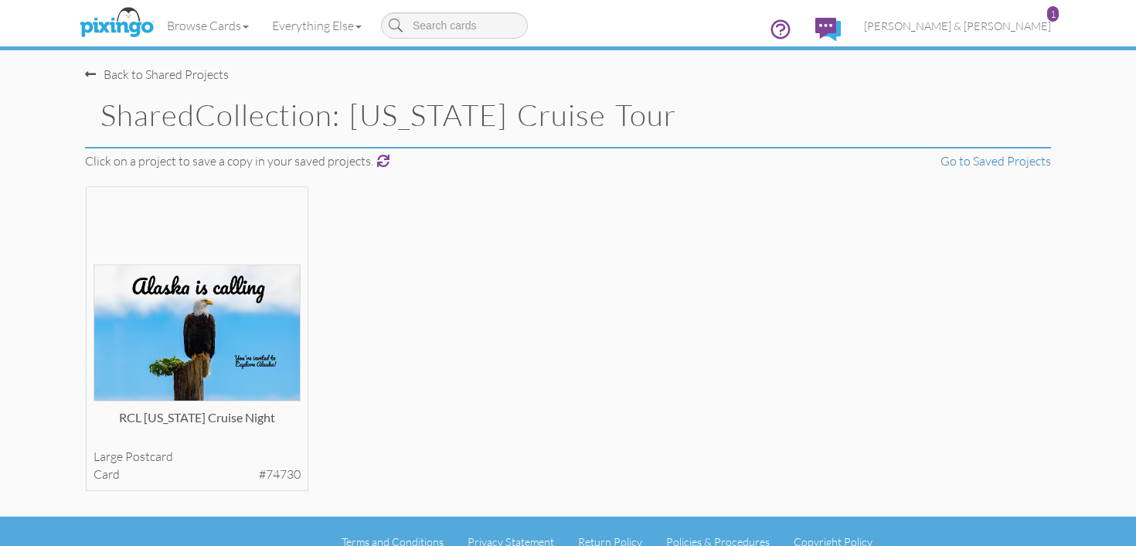
click at [180, 76] on div "Back to Shared Projects" at bounding box center [157, 75] width 144 height 18
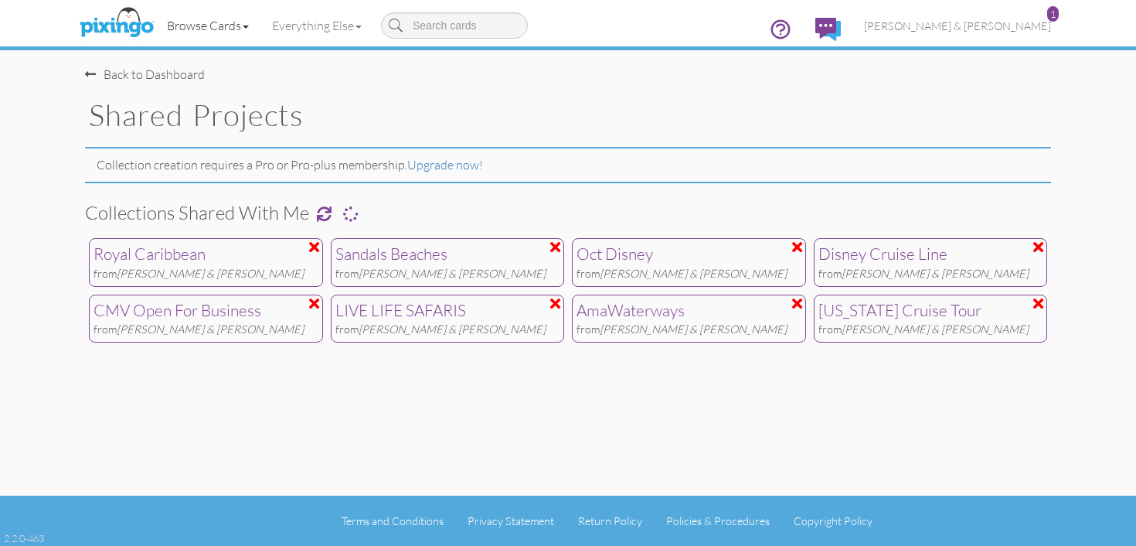
click at [203, 29] on link "Browse Cards" at bounding box center [207, 25] width 105 height 39
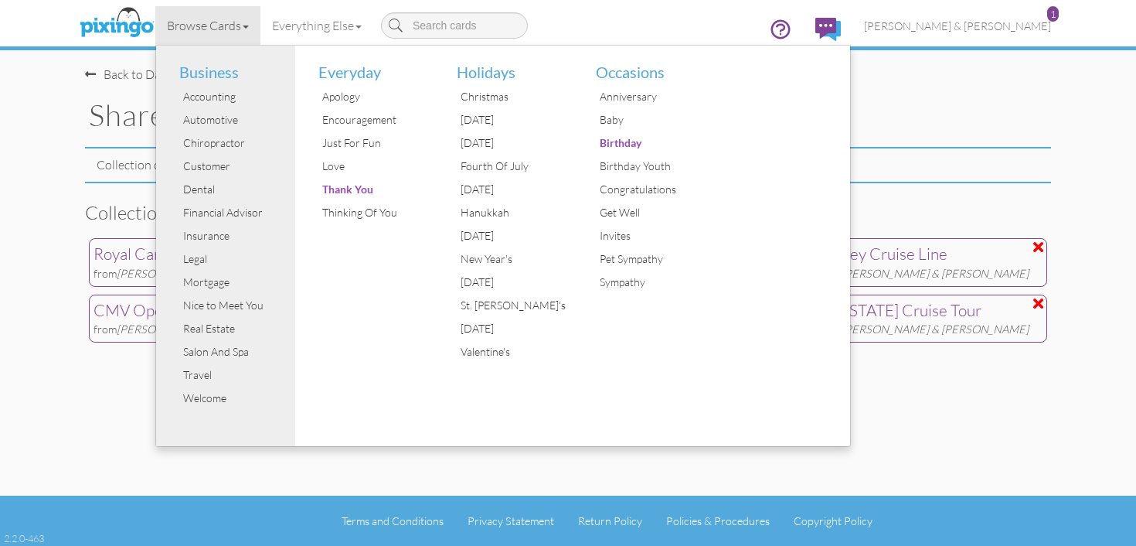
click at [118, 58] on div "Browse Cards Business Accounting Automotive Chiropractor Customer Dental Financ…" at bounding box center [568, 30] width 966 height 61
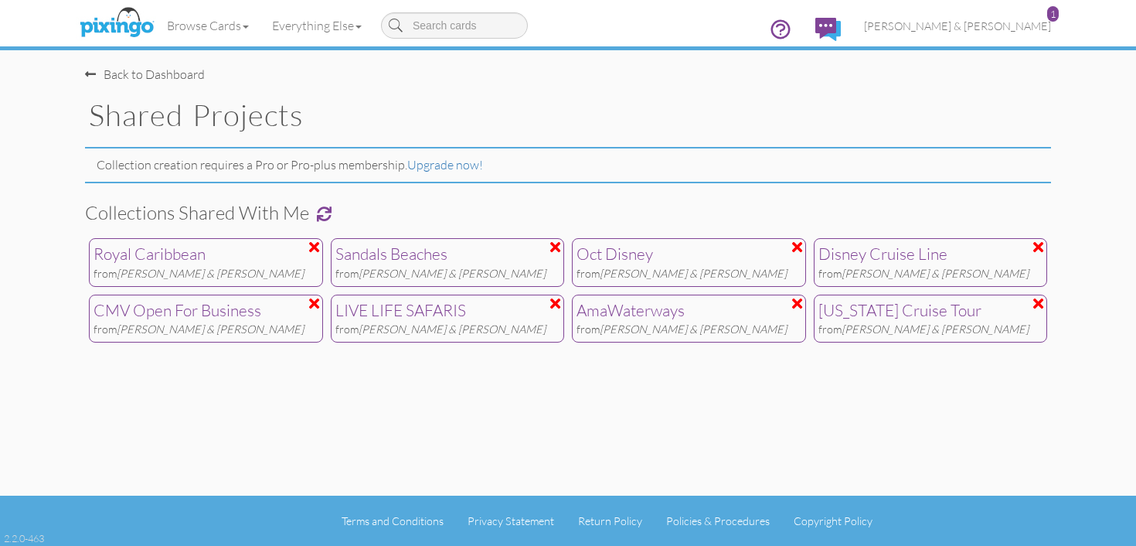
click at [93, 72] on span at bounding box center [90, 74] width 11 height 12
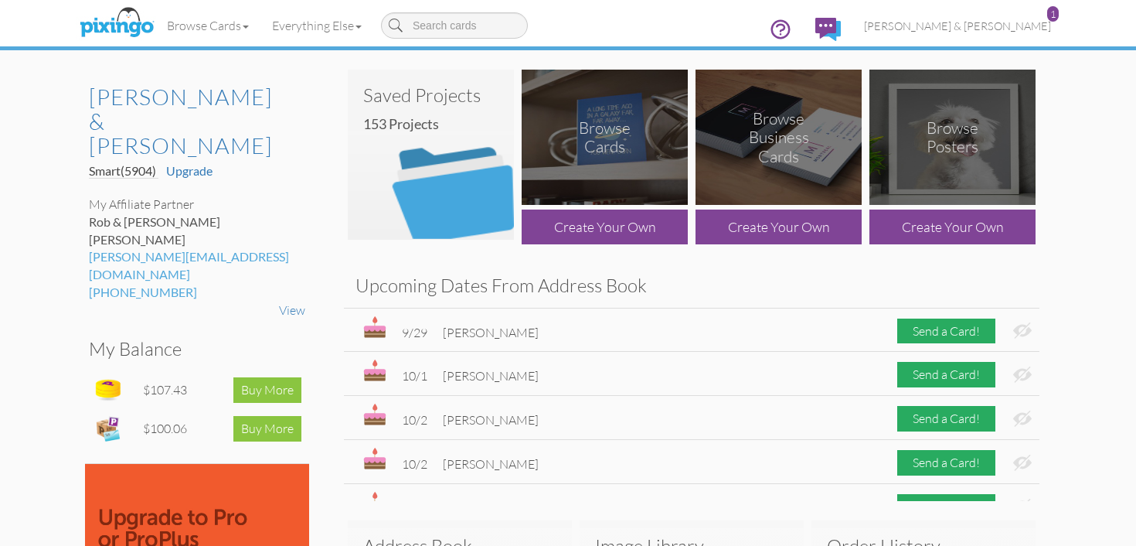
click at [440, 161] on img at bounding box center [431, 155] width 166 height 170
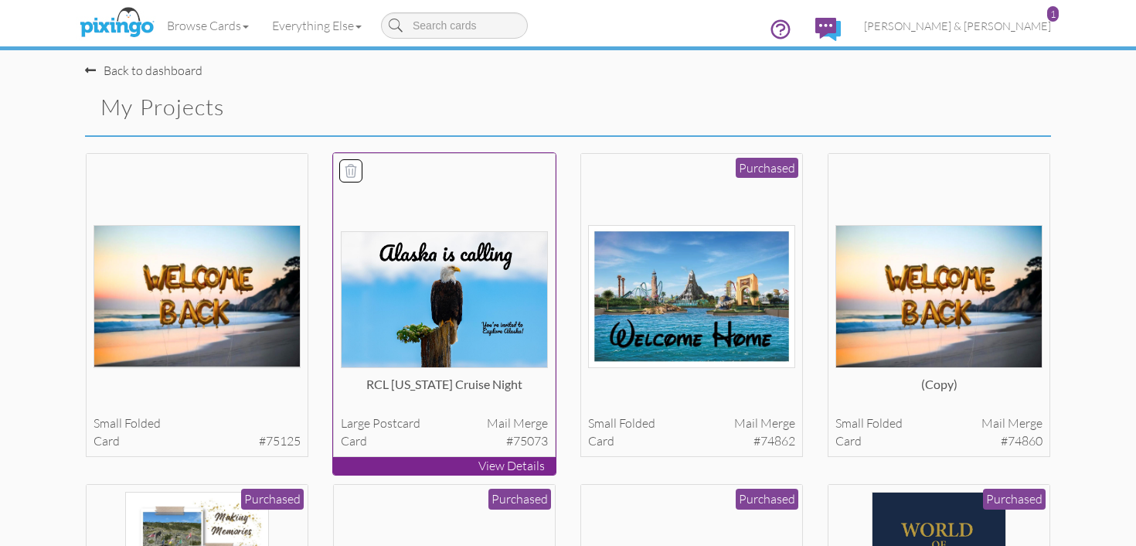
click at [465, 267] on img at bounding box center [445, 299] width 208 height 137
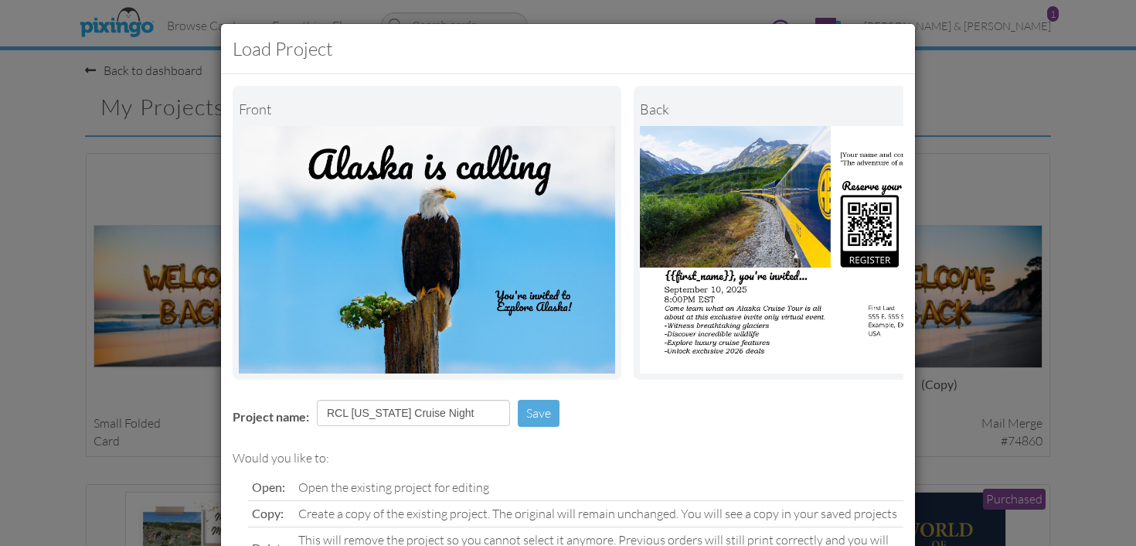
click at [763, 305] on img at bounding box center [828, 249] width 376 height 247
click at [753, 308] on img at bounding box center [828, 249] width 376 height 247
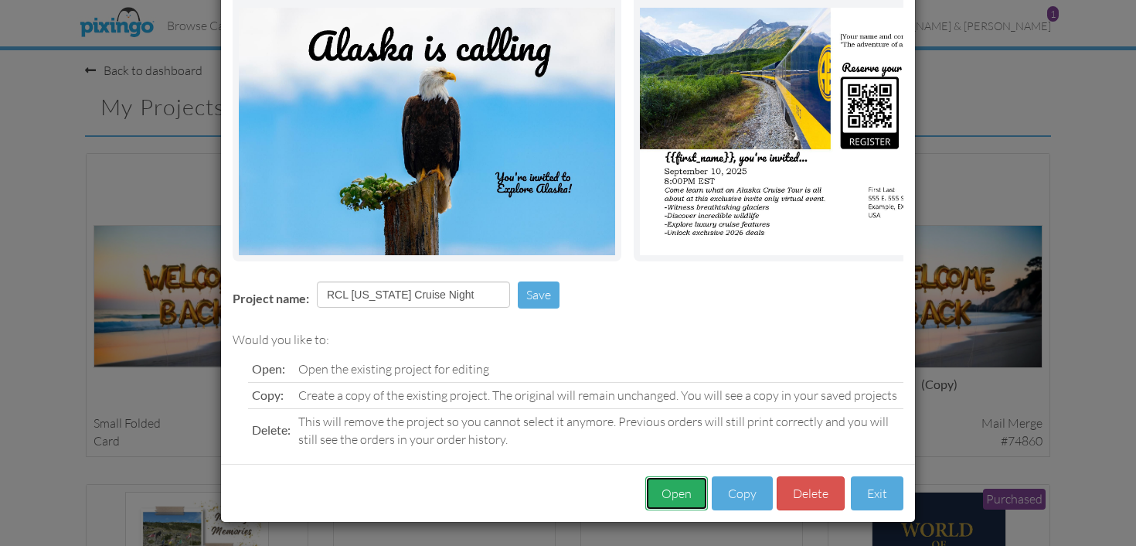
click at [676, 497] on button "Open" at bounding box center [676, 493] width 63 height 35
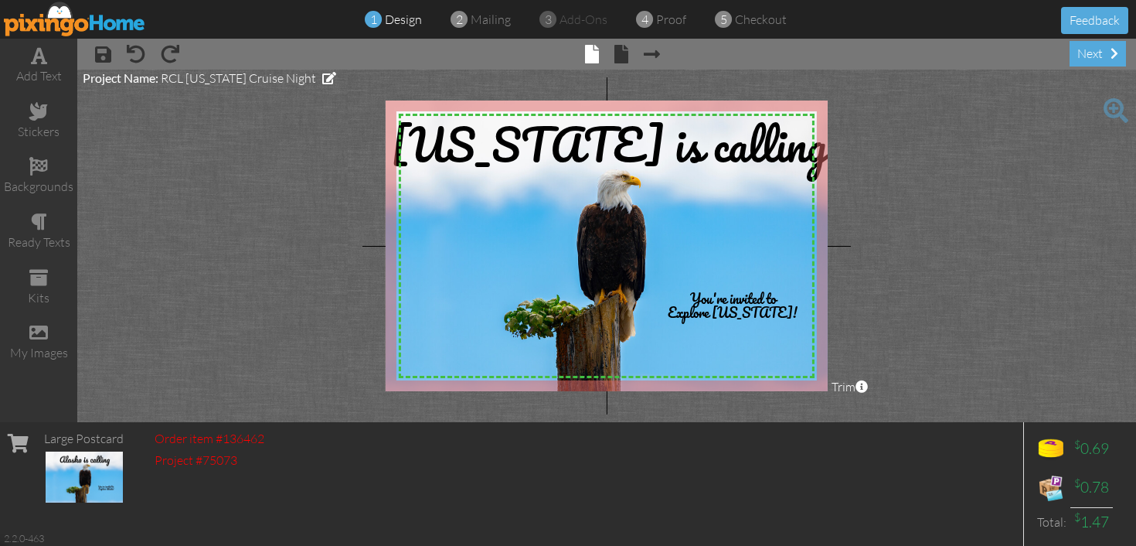
click at [628, 60] on span "× Next page" at bounding box center [644, 53] width 32 height 25
click at [628, 59] on span at bounding box center [622, 54] width 14 height 19
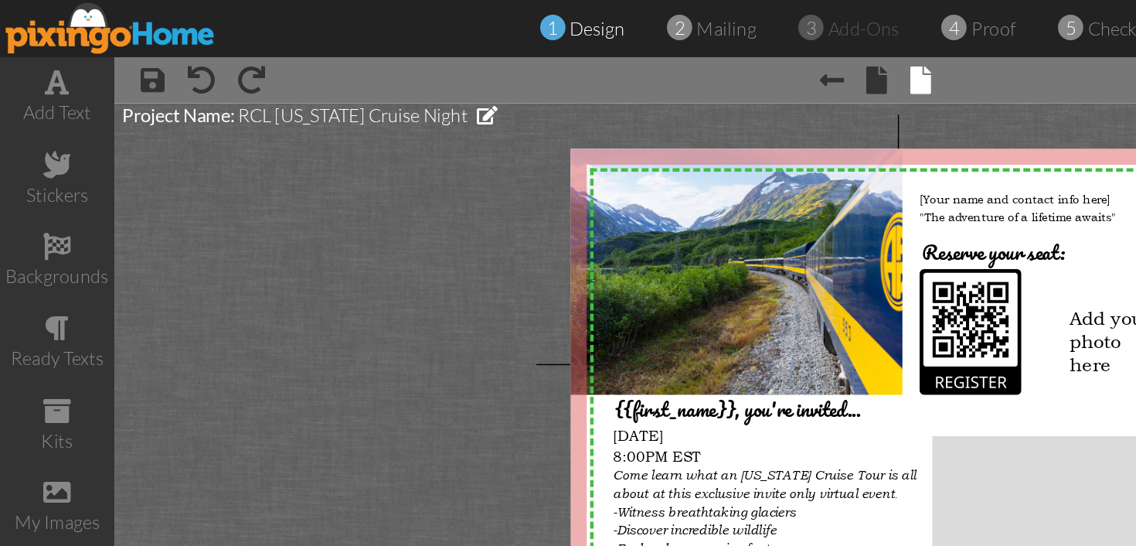
click at [80, 26] on img at bounding box center [75, 19] width 142 height 35
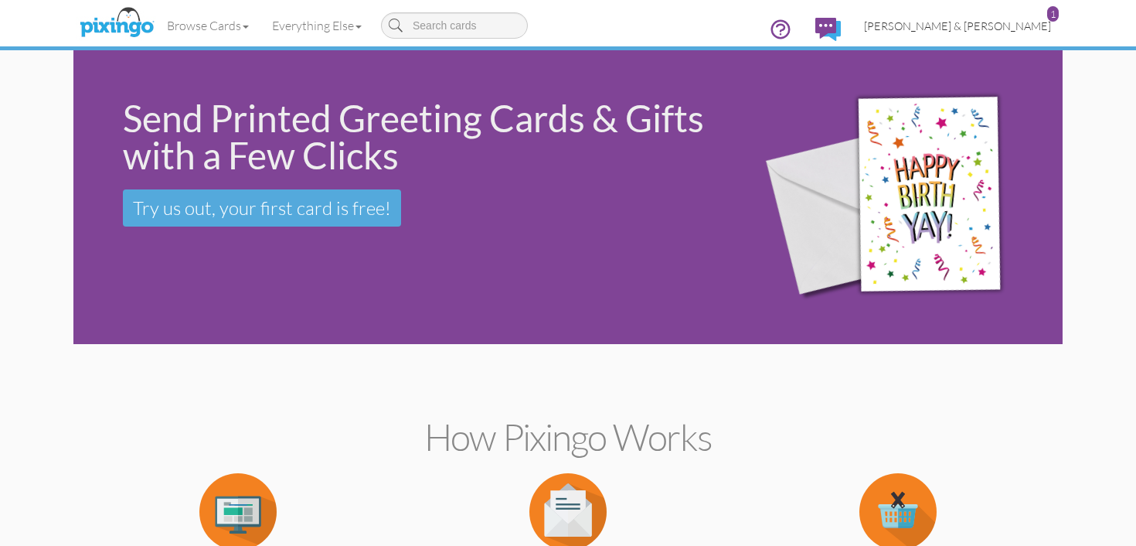
click at [1002, 28] on span "[PERSON_NAME] & [PERSON_NAME]" at bounding box center [957, 25] width 187 height 13
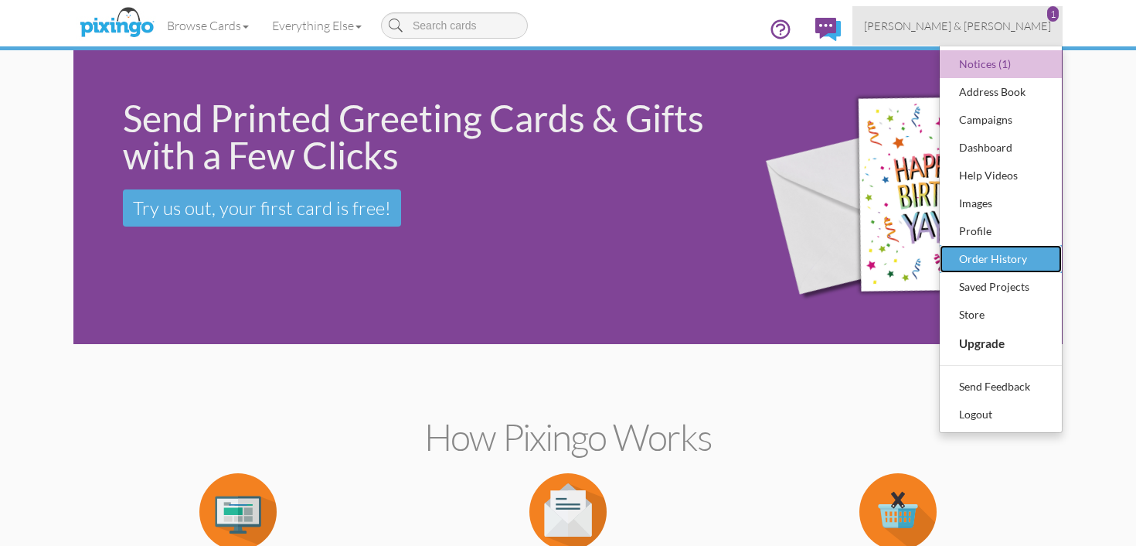
click at [1036, 257] on div "Order History" at bounding box center [1000, 258] width 91 height 23
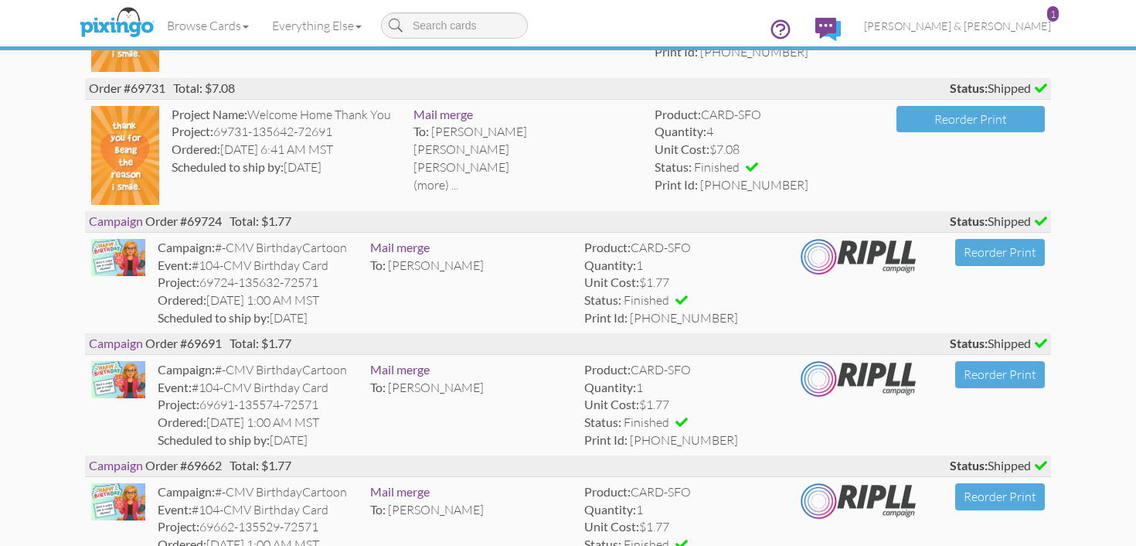
scroll to position [2881, 0]
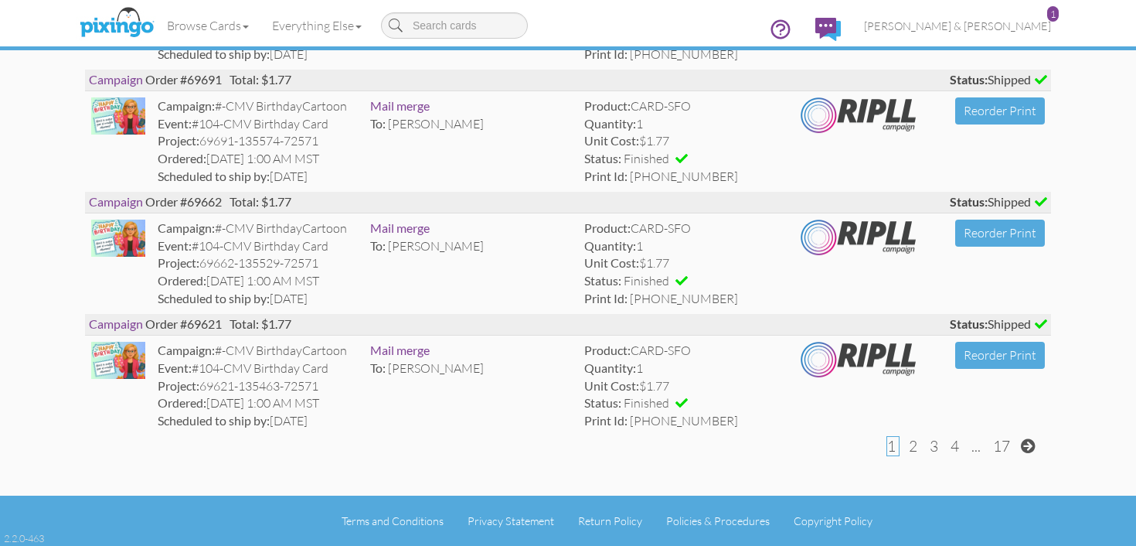
click at [955, 448] on span "4" at bounding box center [955, 446] width 9 height 19
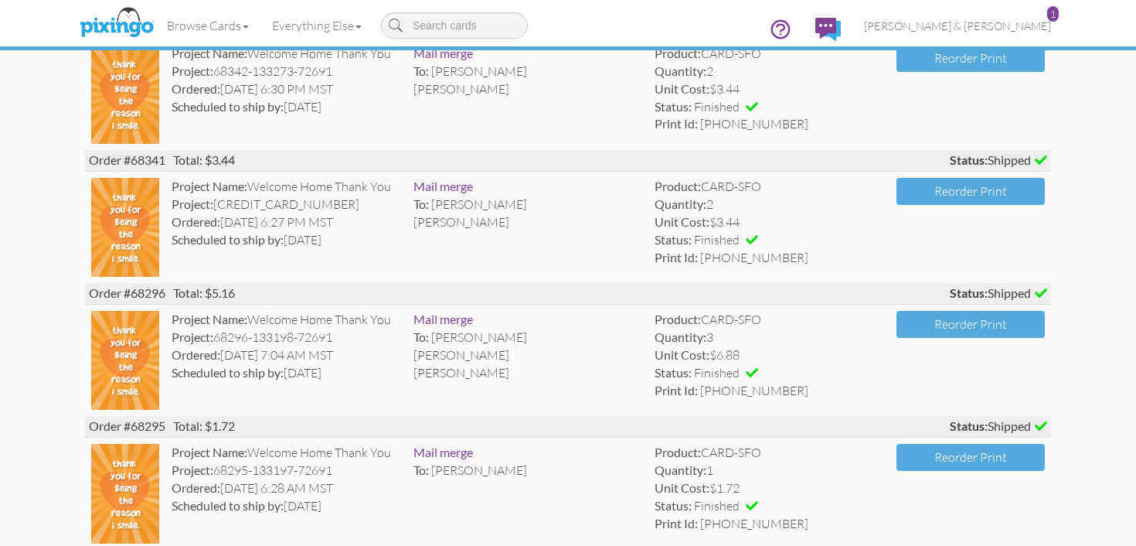
scroll to position [2996, 0]
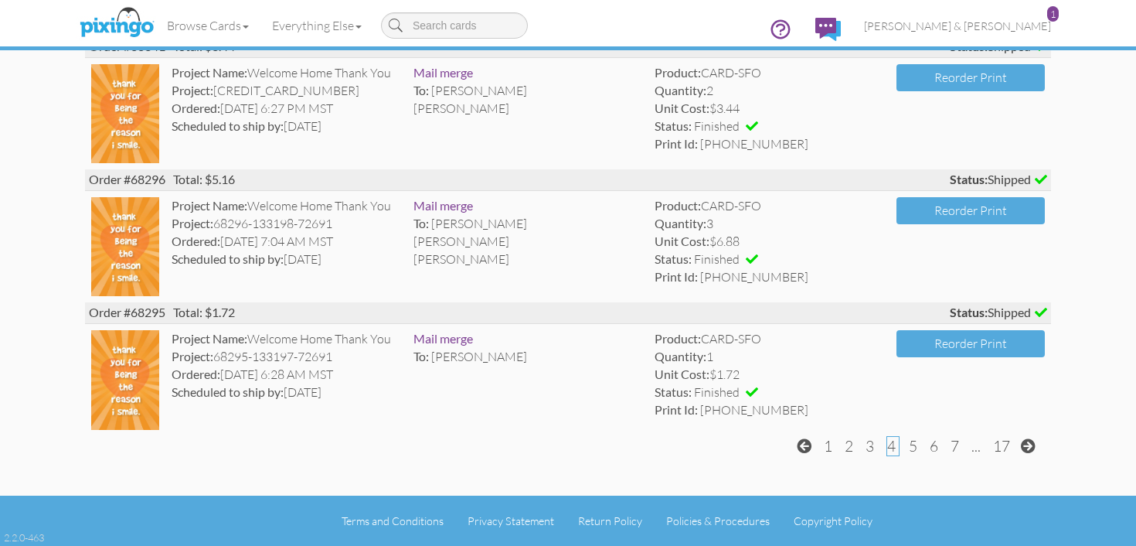
click at [915, 448] on span "5" at bounding box center [913, 446] width 9 height 19
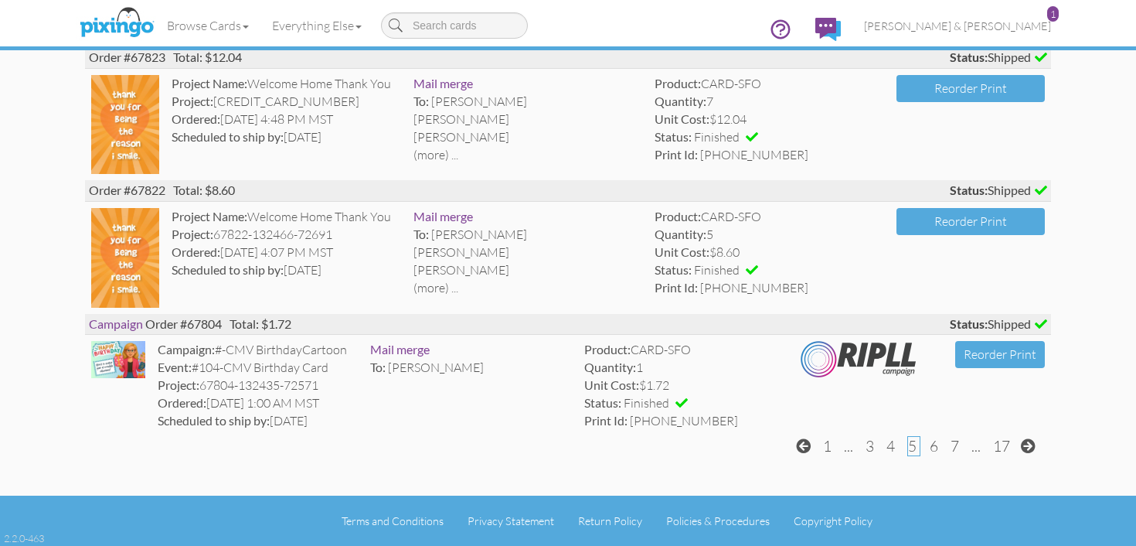
scroll to position [2953, 0]
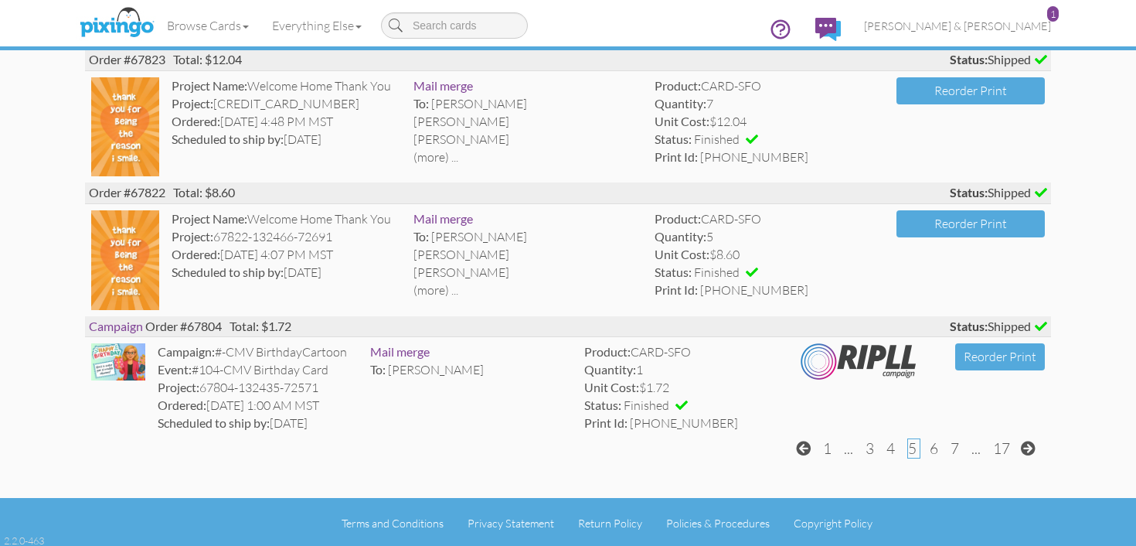
click at [932, 445] on span "6" at bounding box center [934, 448] width 9 height 19
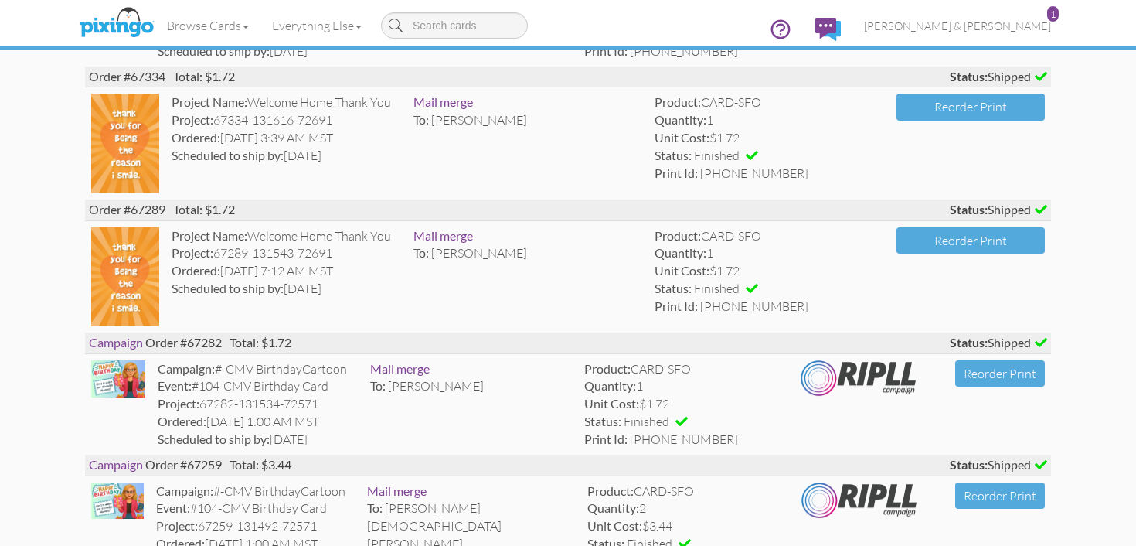
scroll to position [2888, 0]
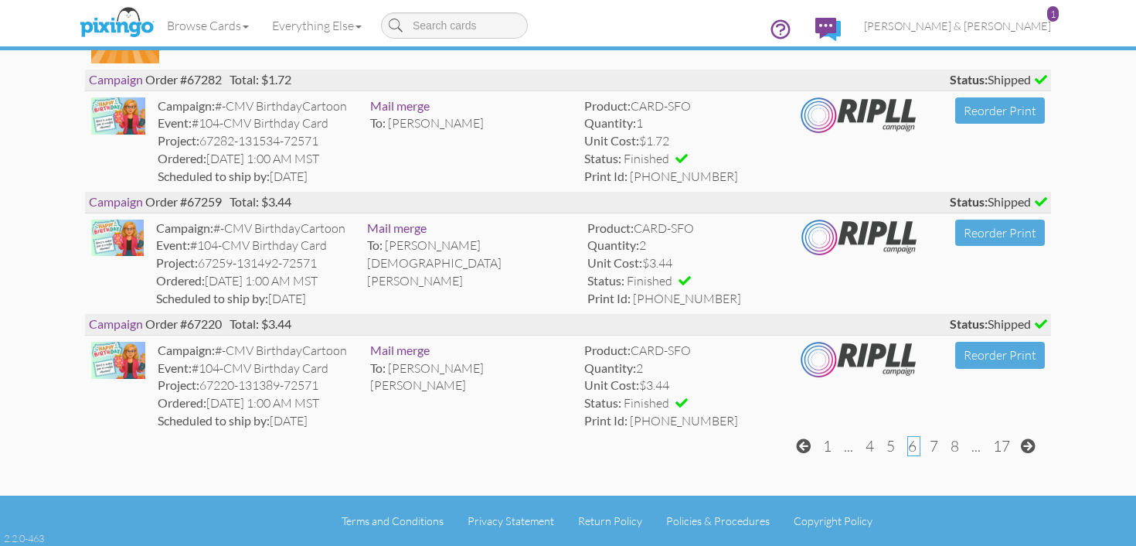
click at [935, 447] on span "7" at bounding box center [934, 446] width 9 height 19
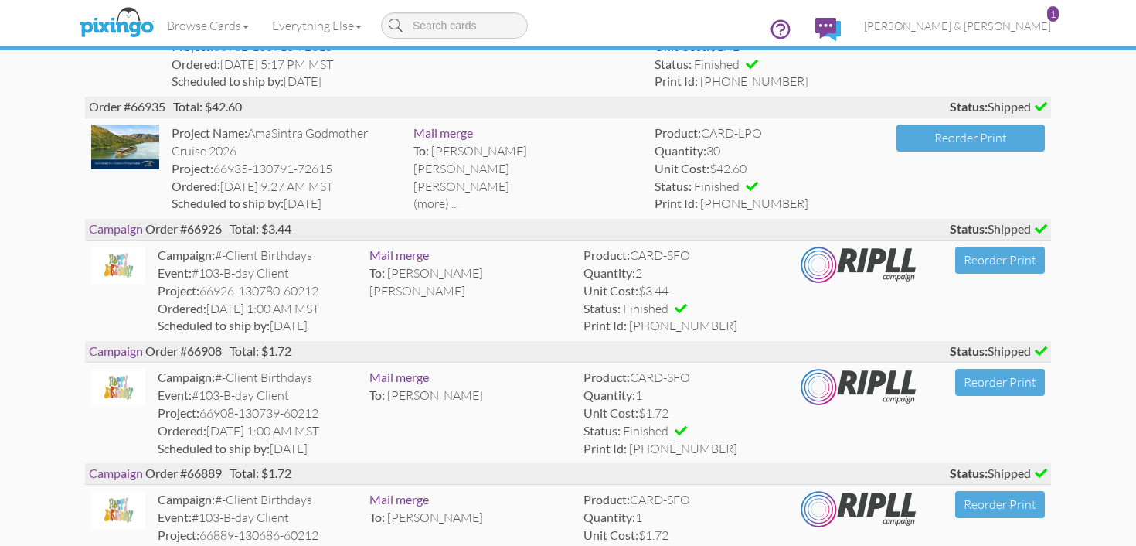
scroll to position [2852, 0]
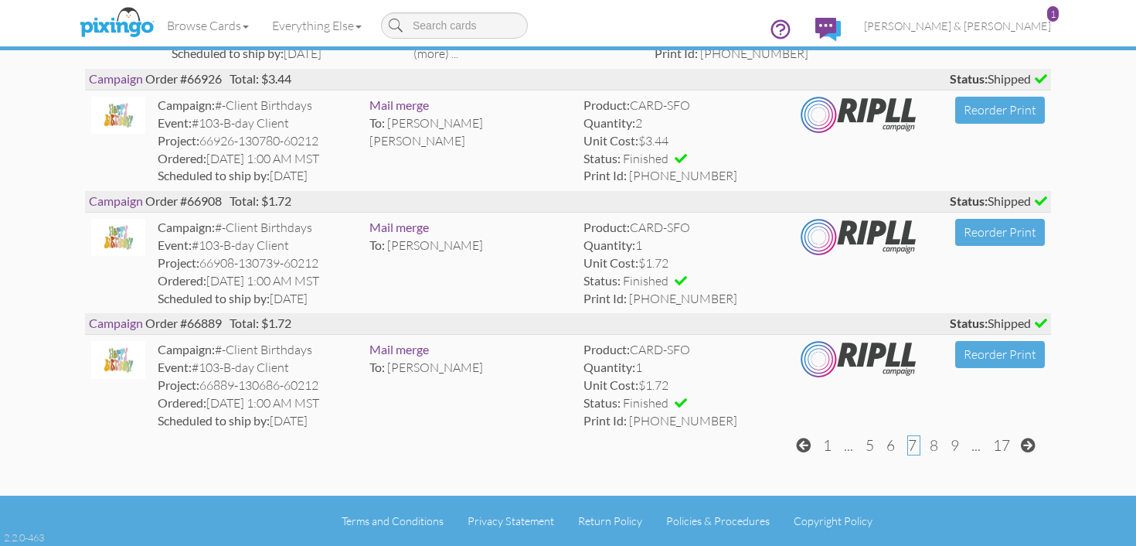
click at [826, 449] on span "1" at bounding box center [827, 445] width 9 height 19
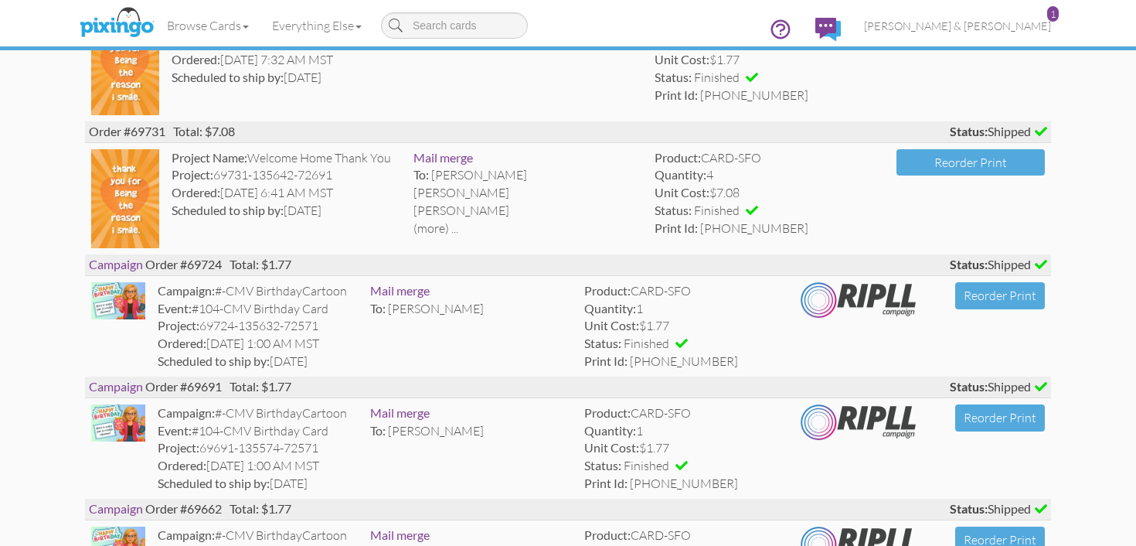
scroll to position [2881, 0]
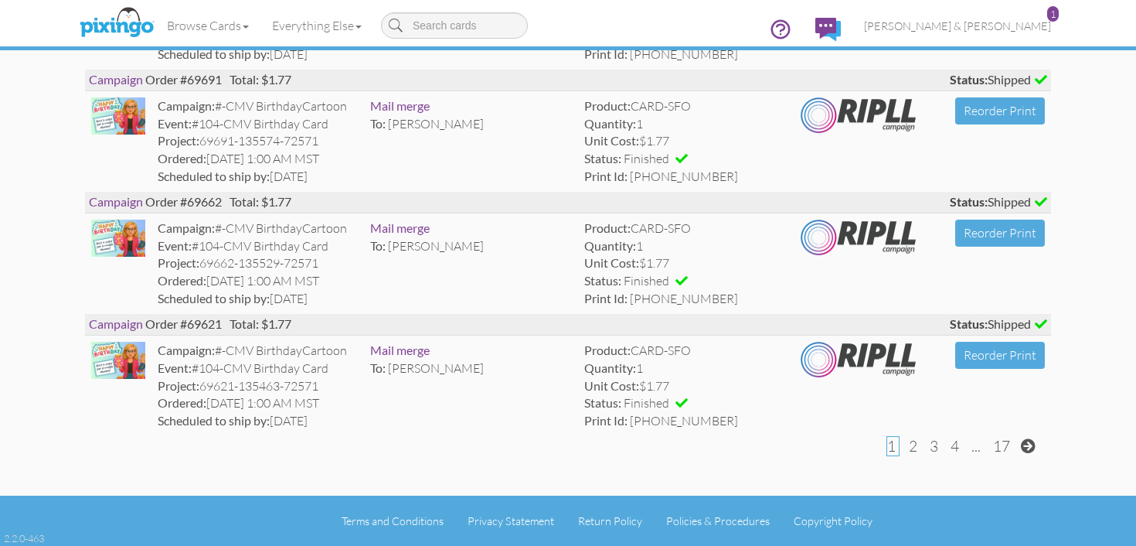
click at [913, 447] on span "2" at bounding box center [913, 446] width 9 height 19
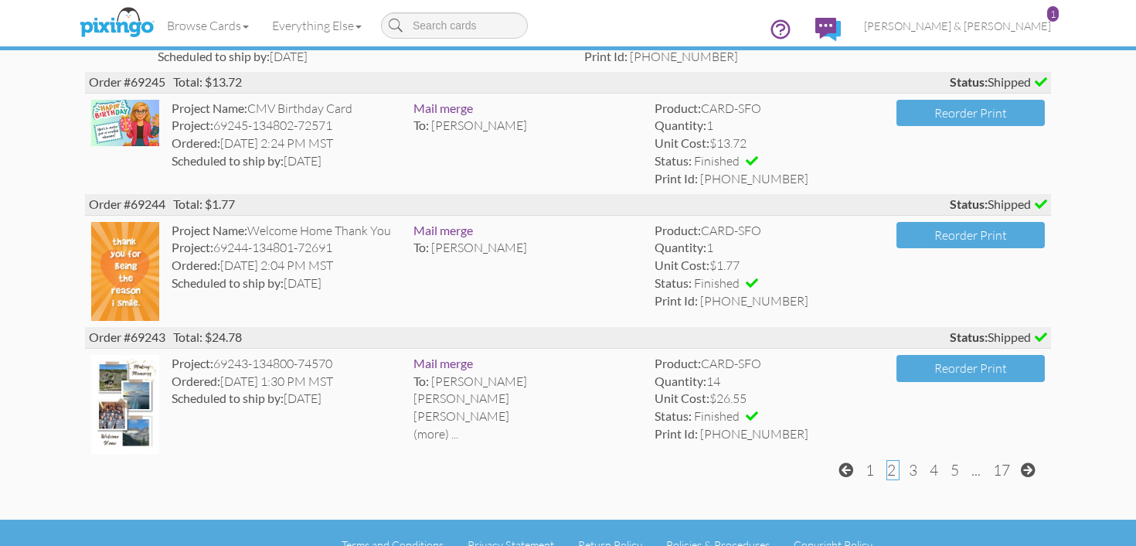
scroll to position [2931, 0]
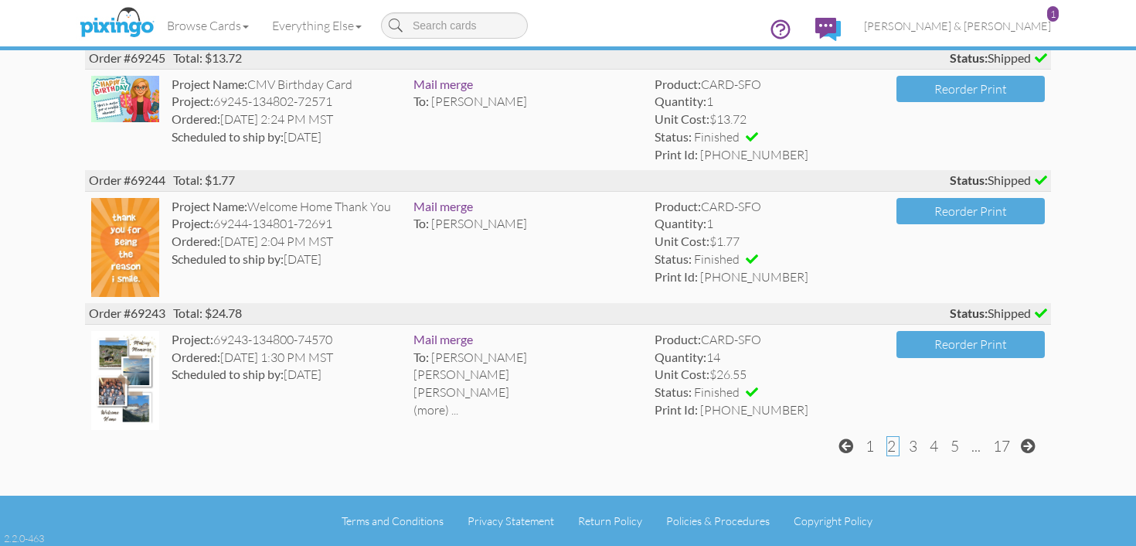
click at [912, 448] on span "3" at bounding box center [913, 446] width 9 height 19
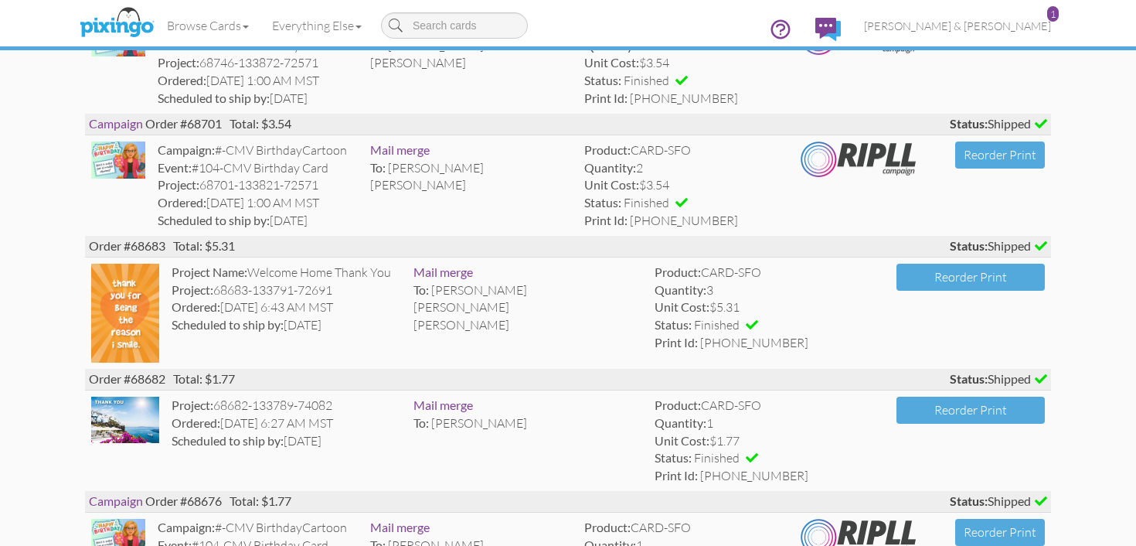
scroll to position [2957, 0]
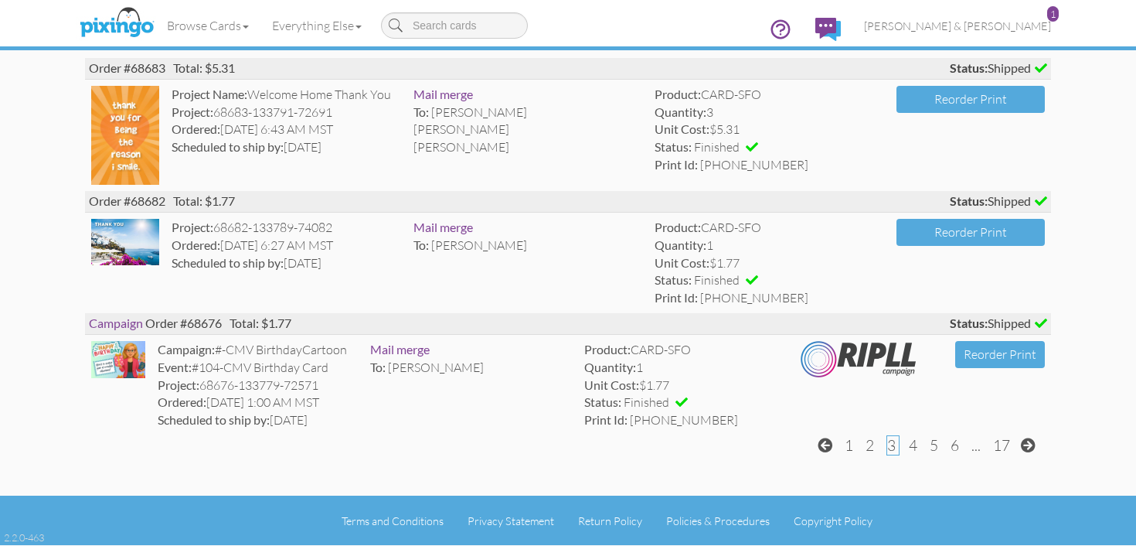
click at [914, 445] on span "4" at bounding box center [913, 445] width 9 height 19
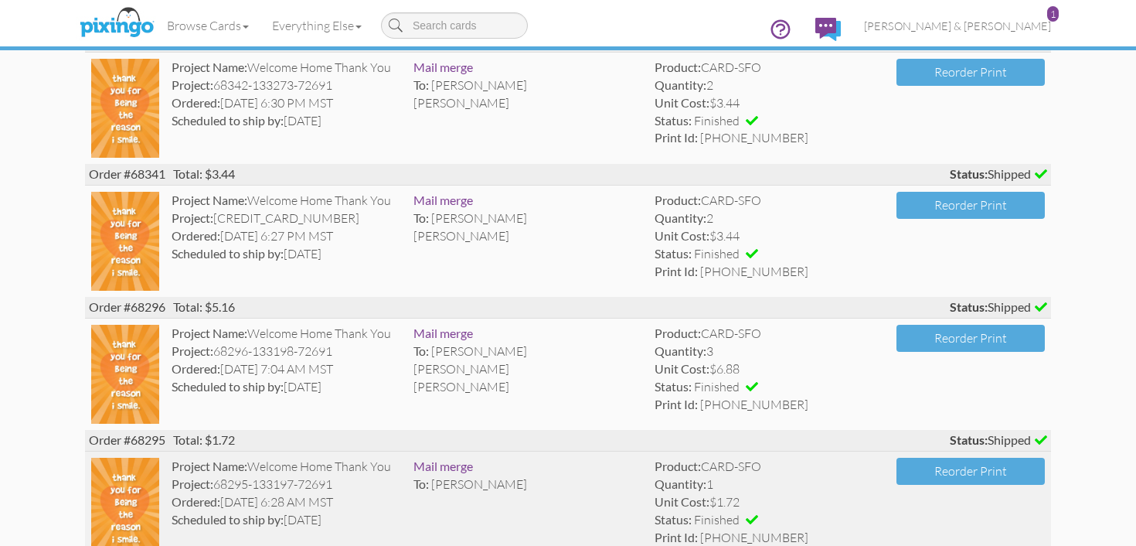
scroll to position [2996, 0]
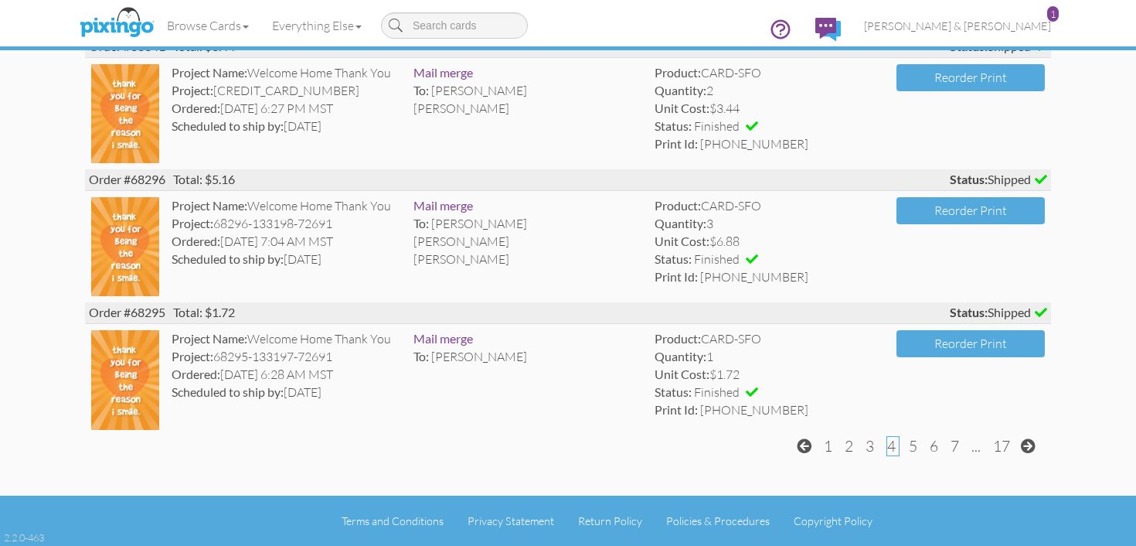
click at [917, 448] on span "5" at bounding box center [913, 446] width 9 height 19
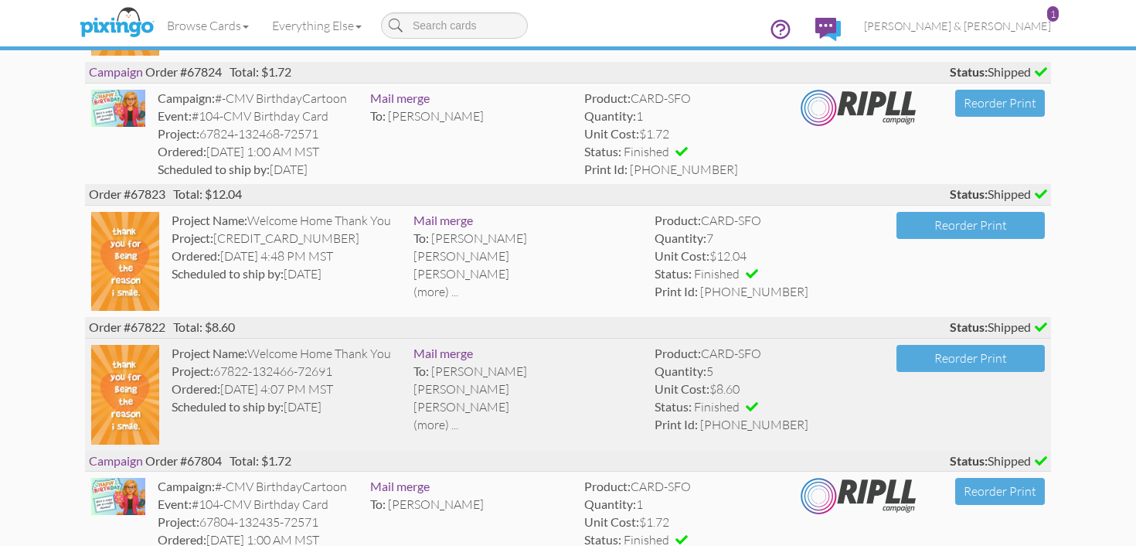
scroll to position [2956, 0]
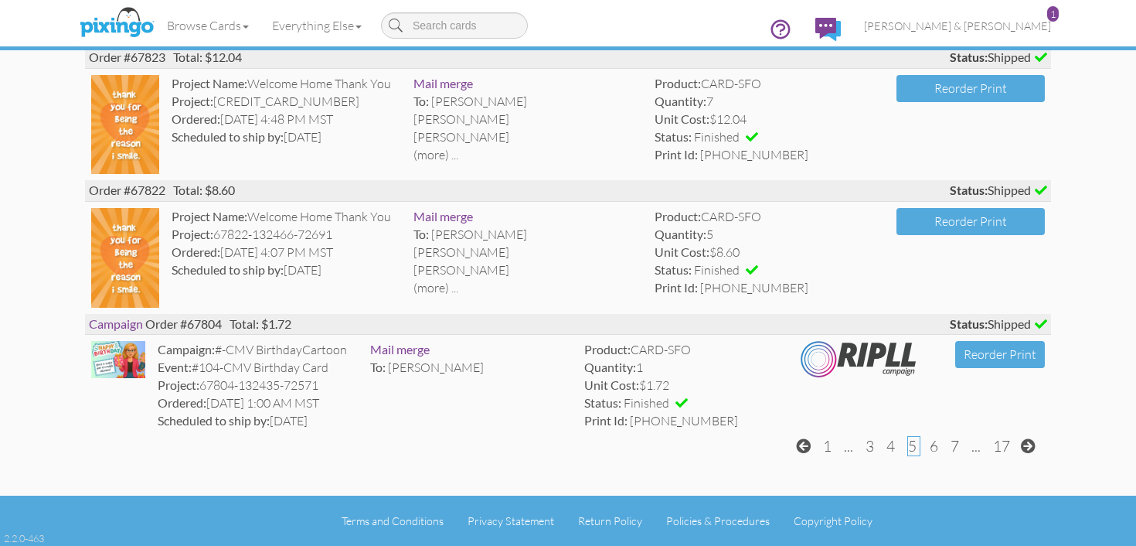
click at [957, 444] on span "7" at bounding box center [955, 446] width 9 height 19
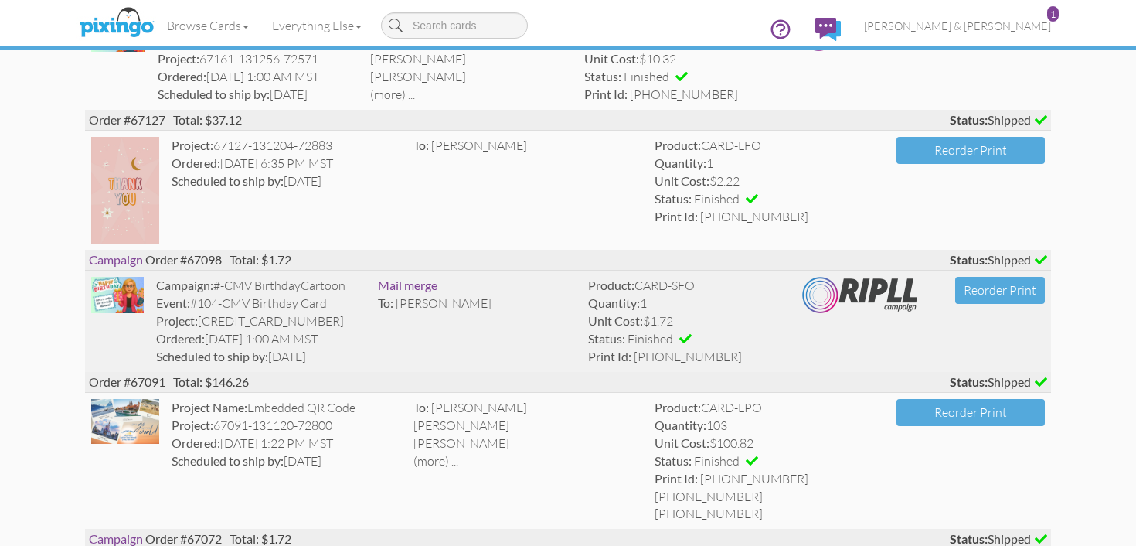
scroll to position [569, 0]
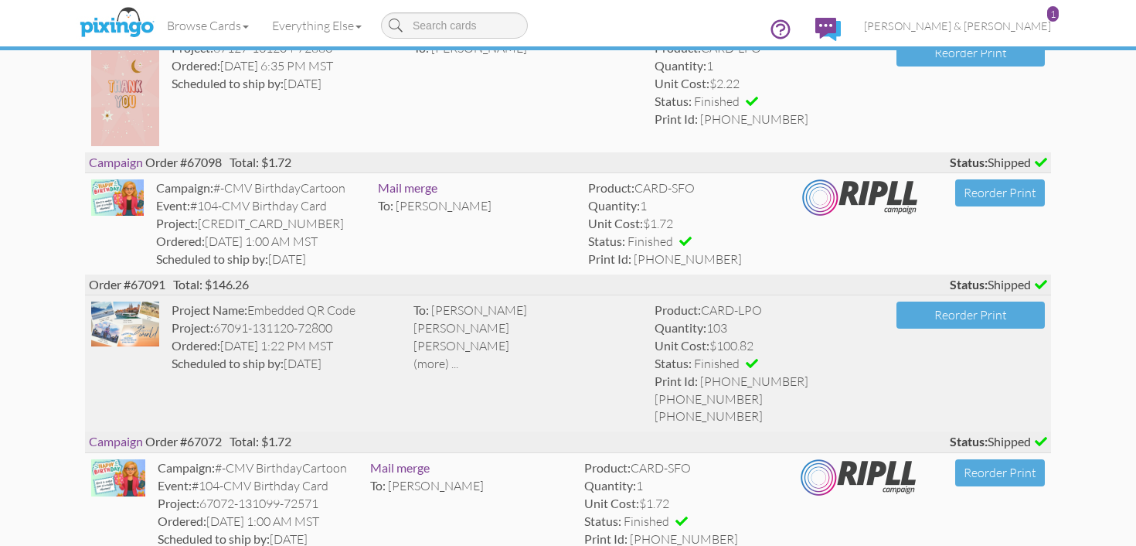
click at [335, 331] on div "Project: 67091-131120-72800" at bounding box center [287, 328] width 230 height 18
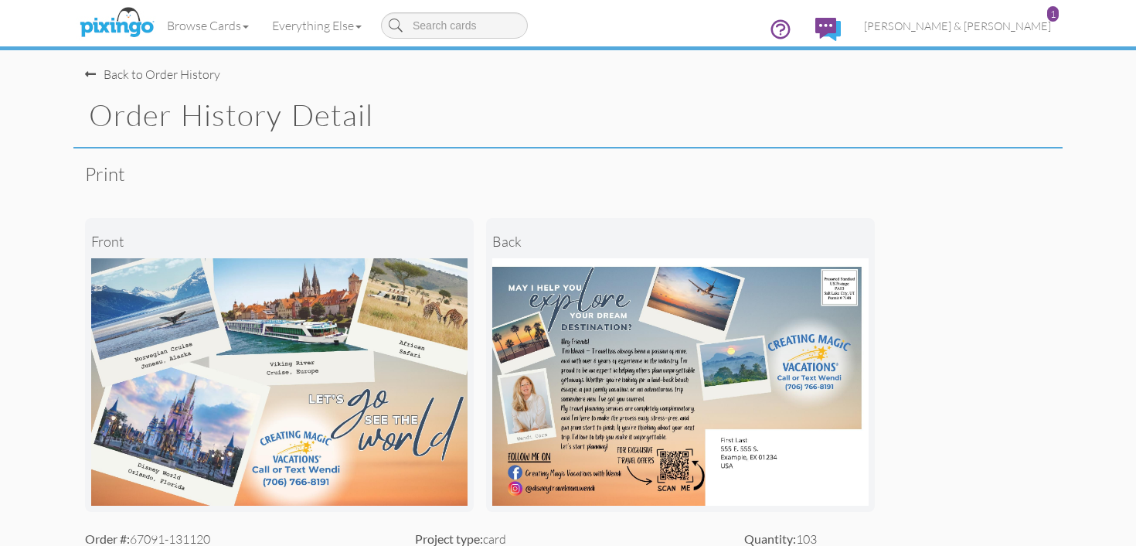
click at [172, 76] on div "Back to Order History" at bounding box center [152, 75] width 135 height 18
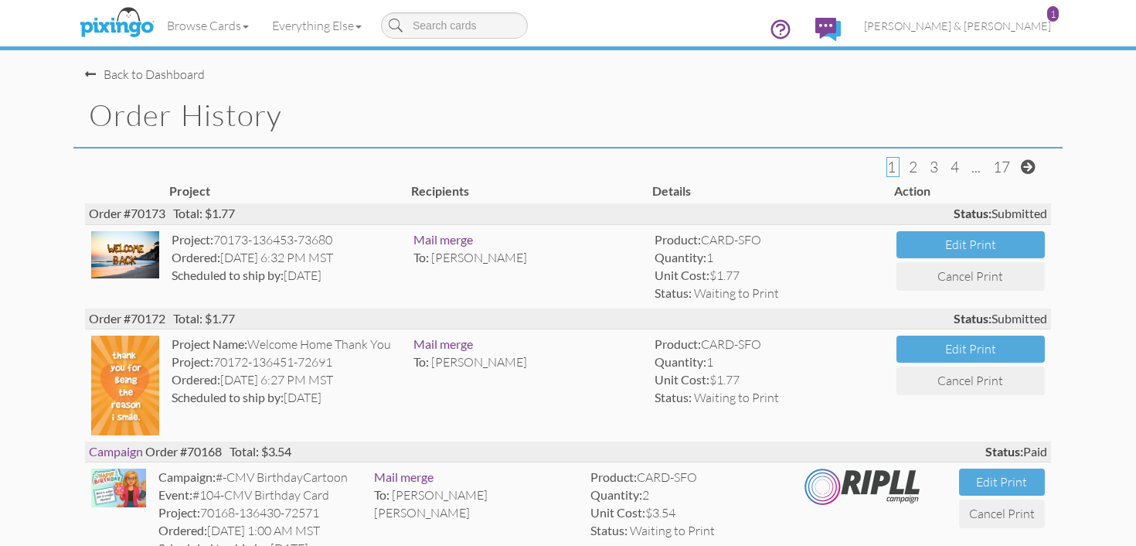
click at [169, 76] on div "Back to Dashboard" at bounding box center [145, 75] width 120 height 18
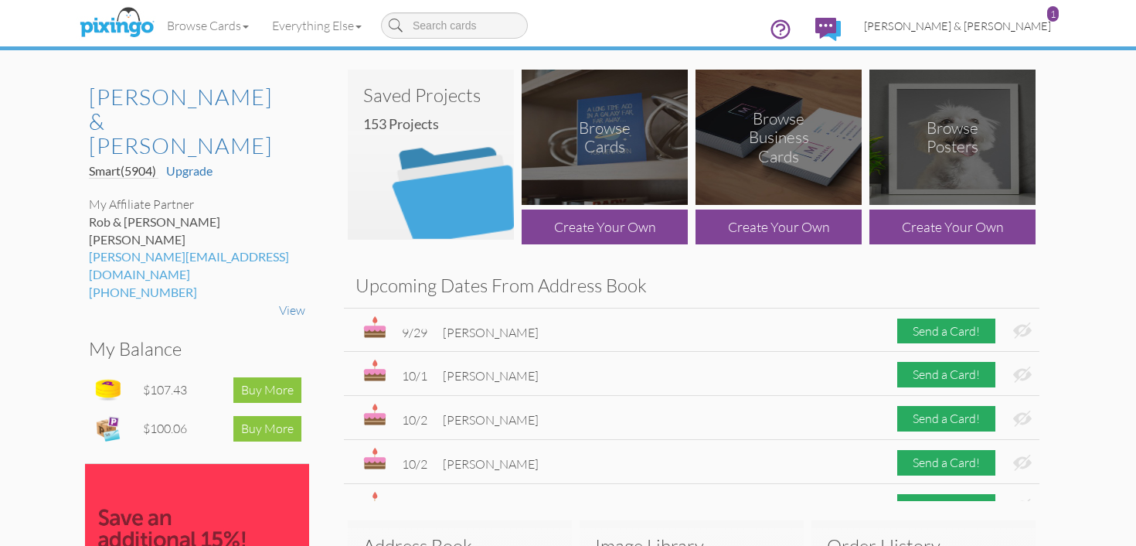
click at [983, 30] on span "[PERSON_NAME] & [PERSON_NAME]" at bounding box center [957, 25] width 187 height 13
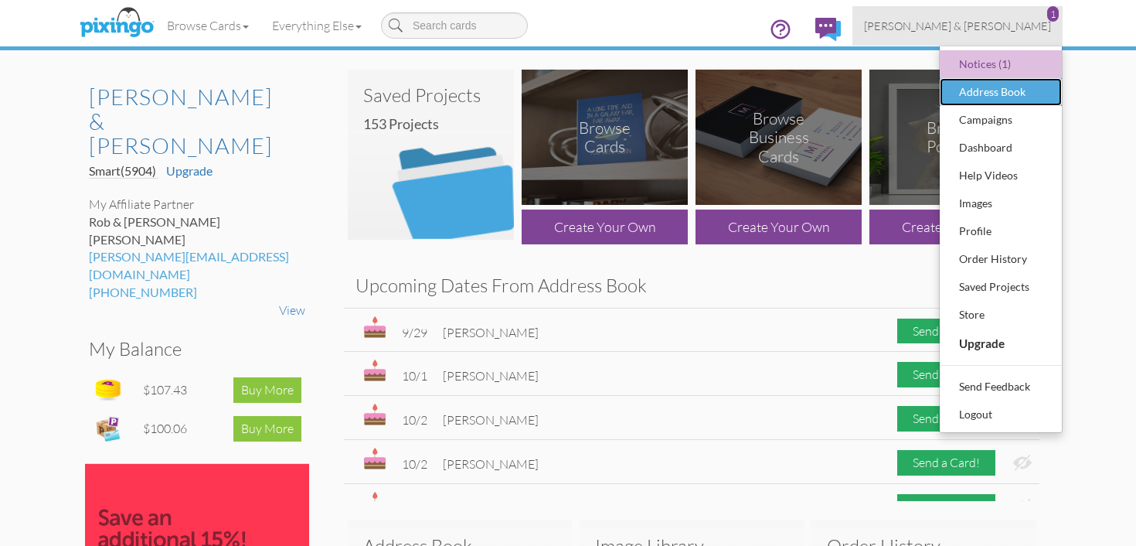
click at [1010, 90] on div "Address Book" at bounding box center [1000, 91] width 91 height 23
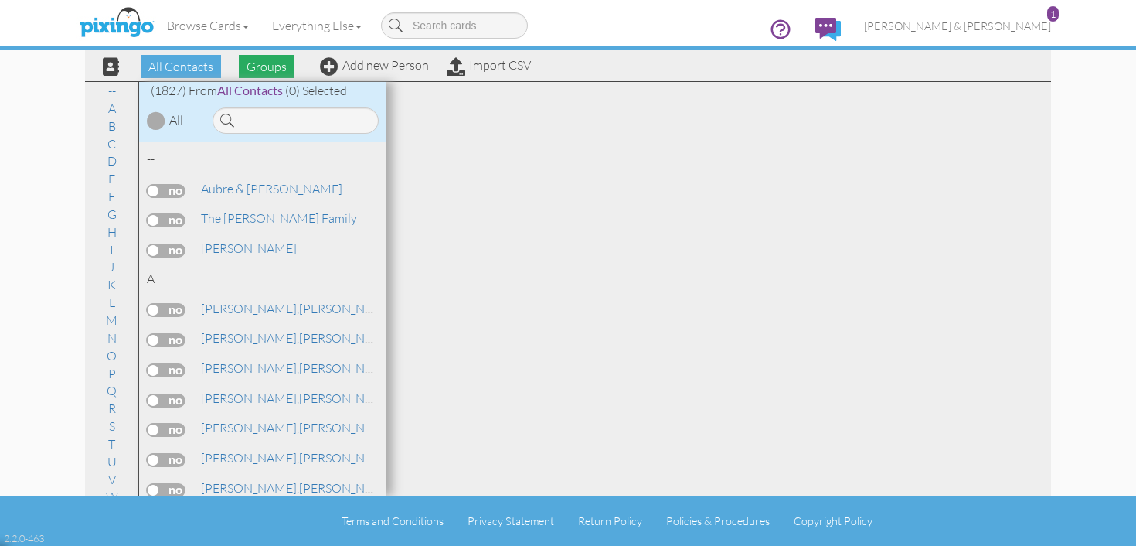
click at [264, 65] on span "Groups" at bounding box center [267, 66] width 56 height 23
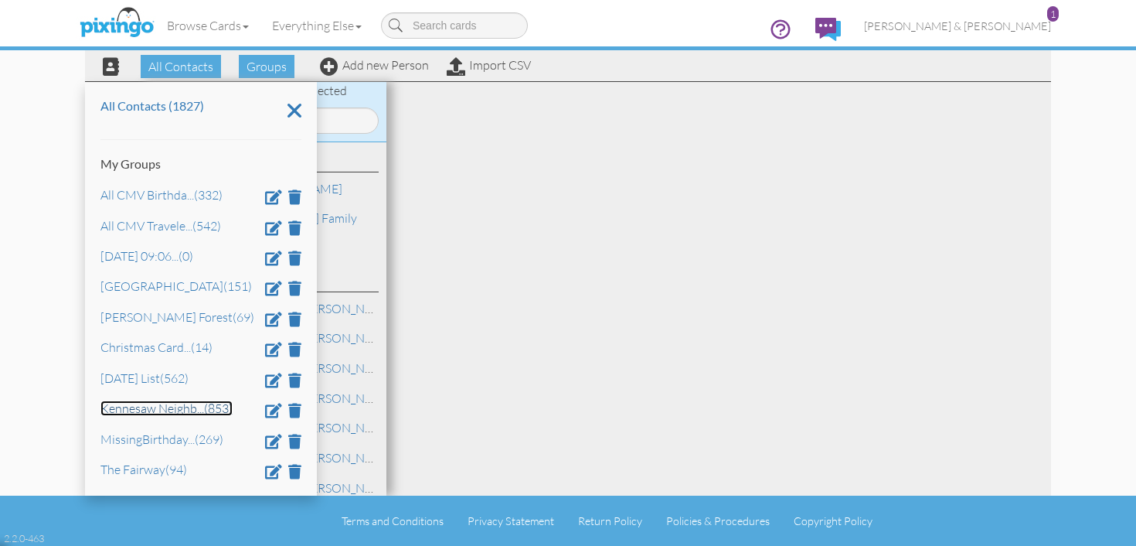
click at [182, 413] on link "Kennesaw Neighb ... (853)" at bounding box center [166, 407] width 132 height 15
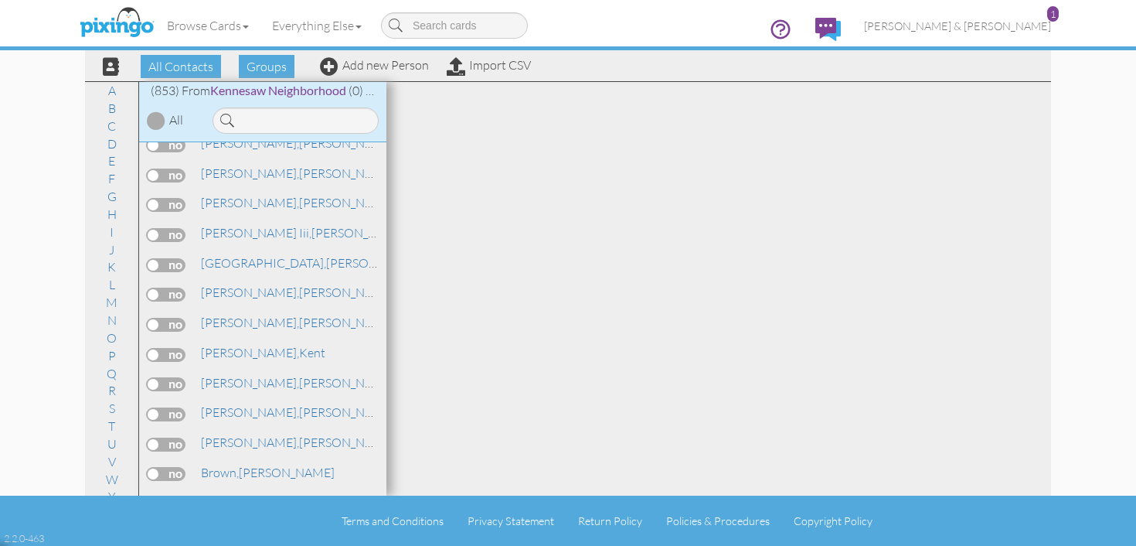
scroll to position [2229, 0]
click at [1020, 26] on span "[PERSON_NAME] & [PERSON_NAME]" at bounding box center [957, 25] width 187 height 13
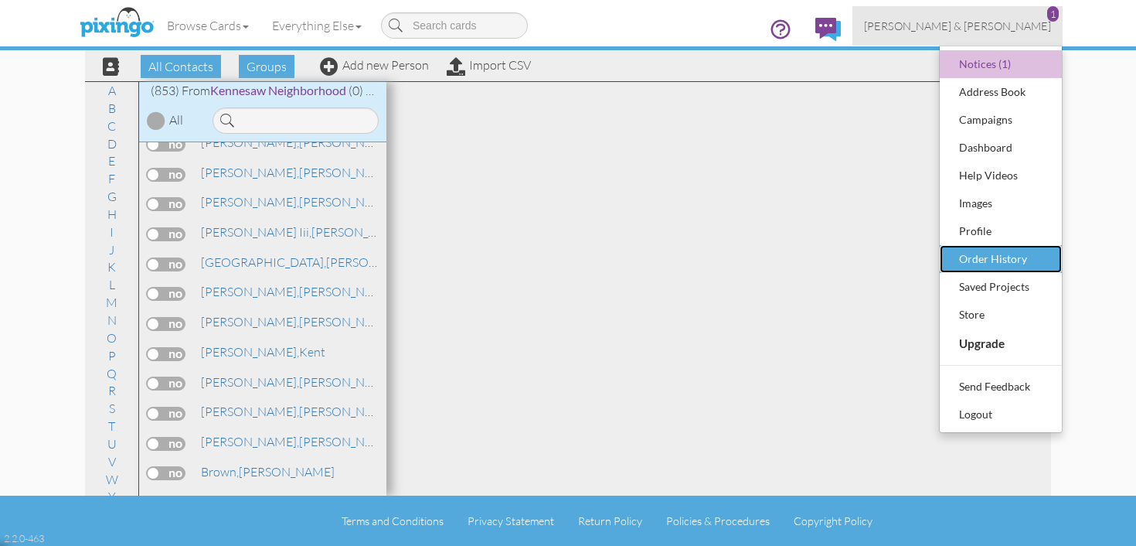
click at [1019, 250] on div "Order History" at bounding box center [1000, 258] width 91 height 23
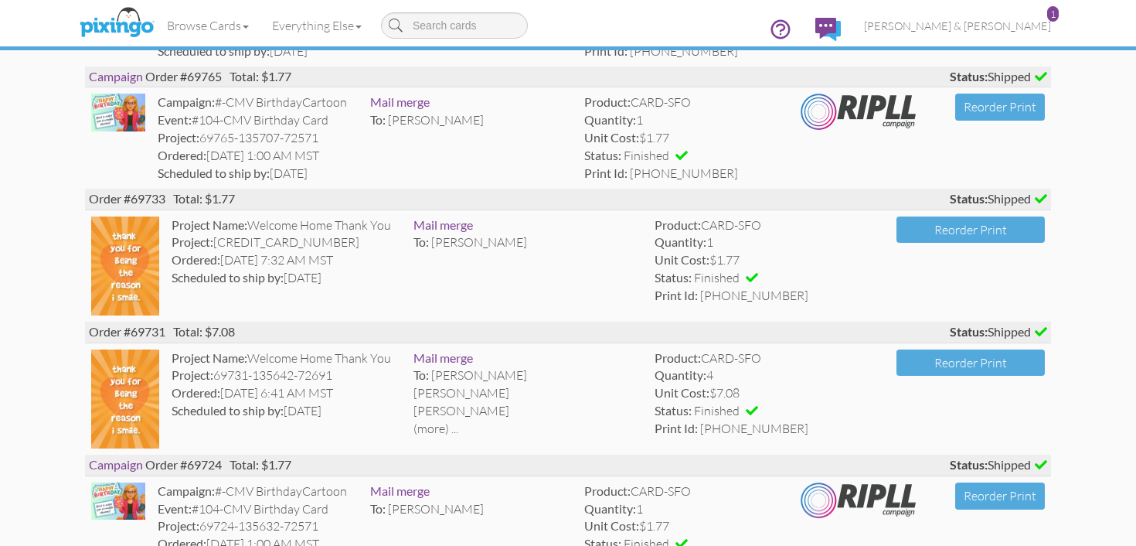
scroll to position [2881, 0]
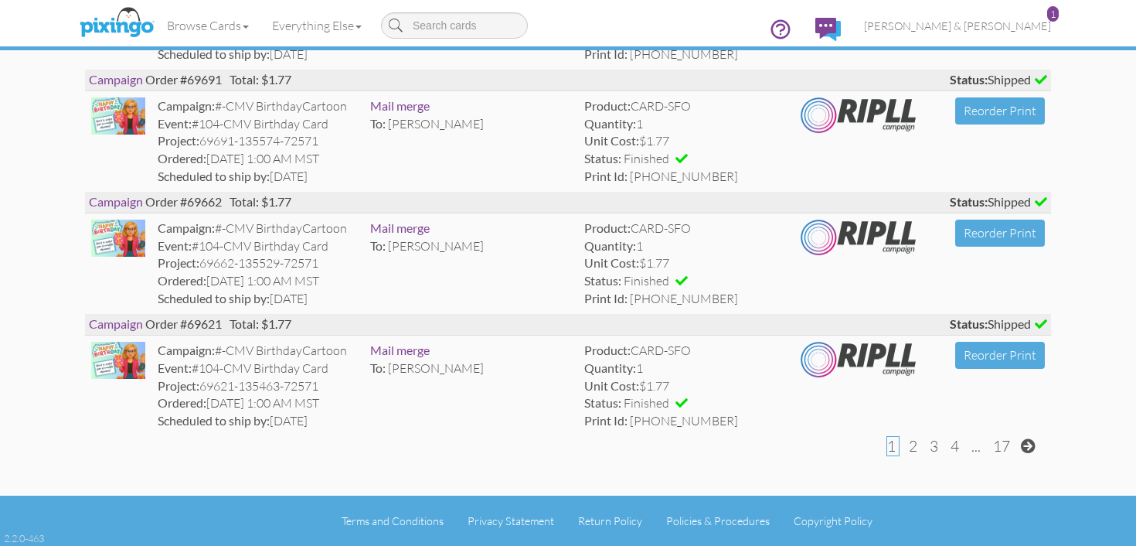
click at [1027, 446] on span at bounding box center [1028, 445] width 15 height 15
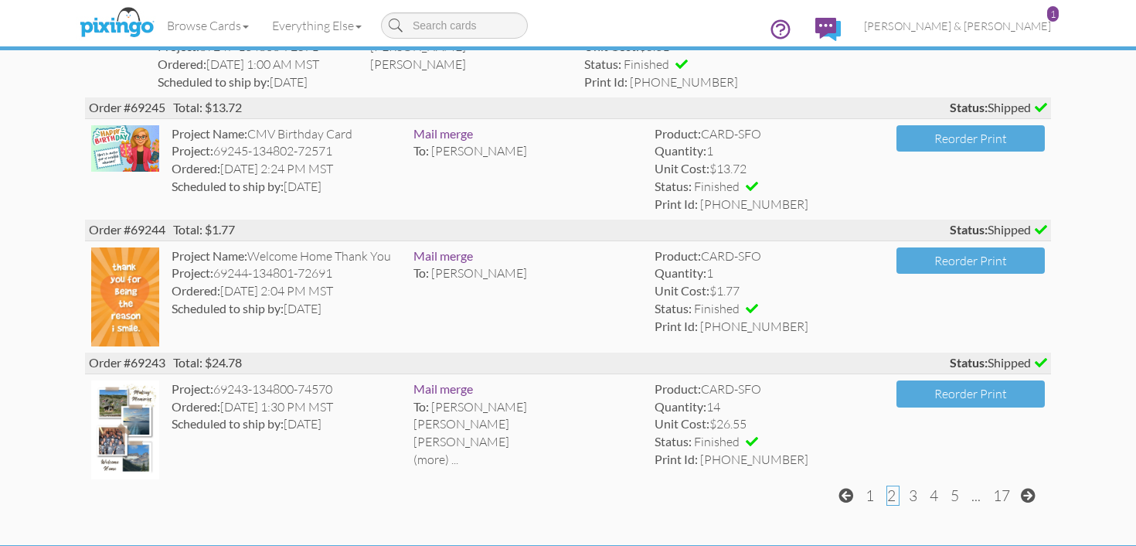
scroll to position [2931, 0]
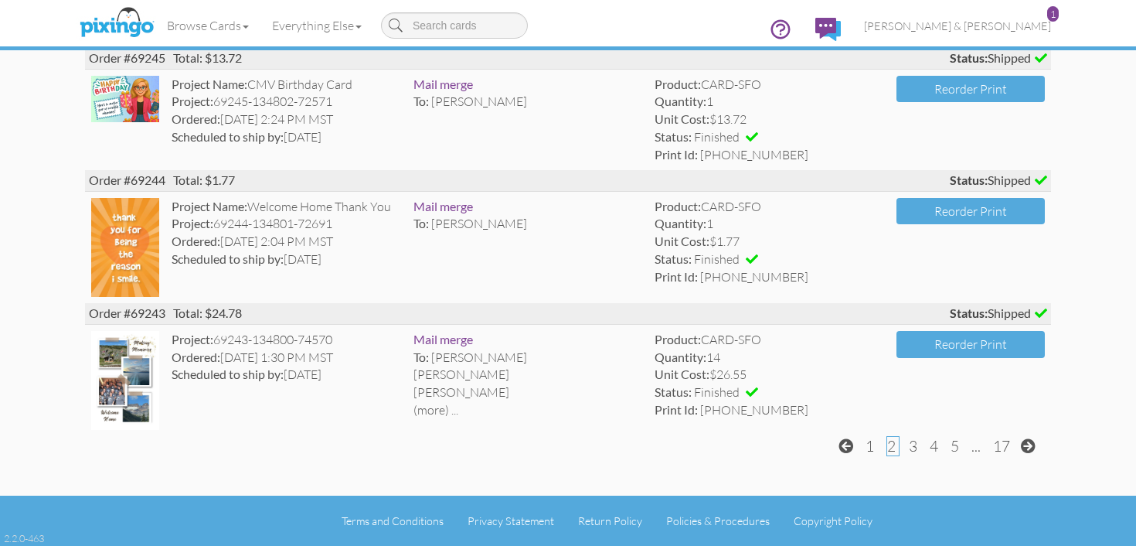
click at [1028, 446] on span at bounding box center [1028, 445] width 15 height 15
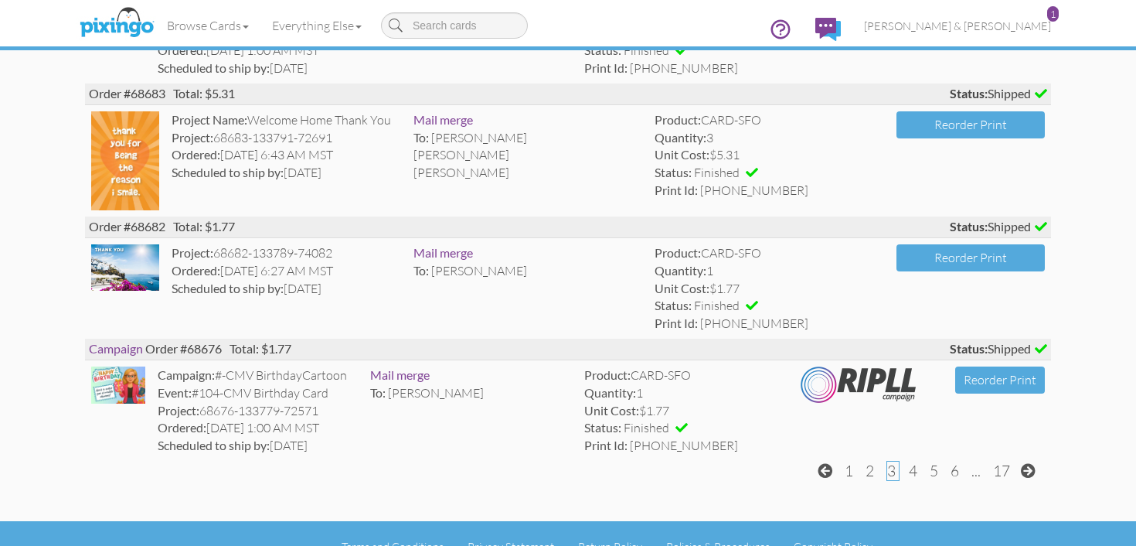
scroll to position [2957, 0]
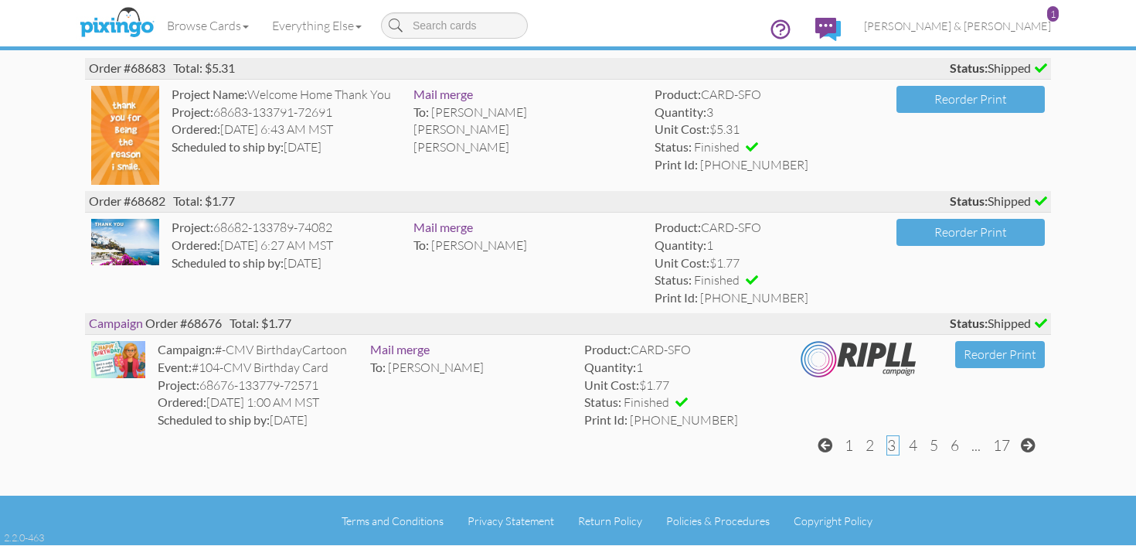
click at [1027, 446] on span at bounding box center [1028, 445] width 15 height 15
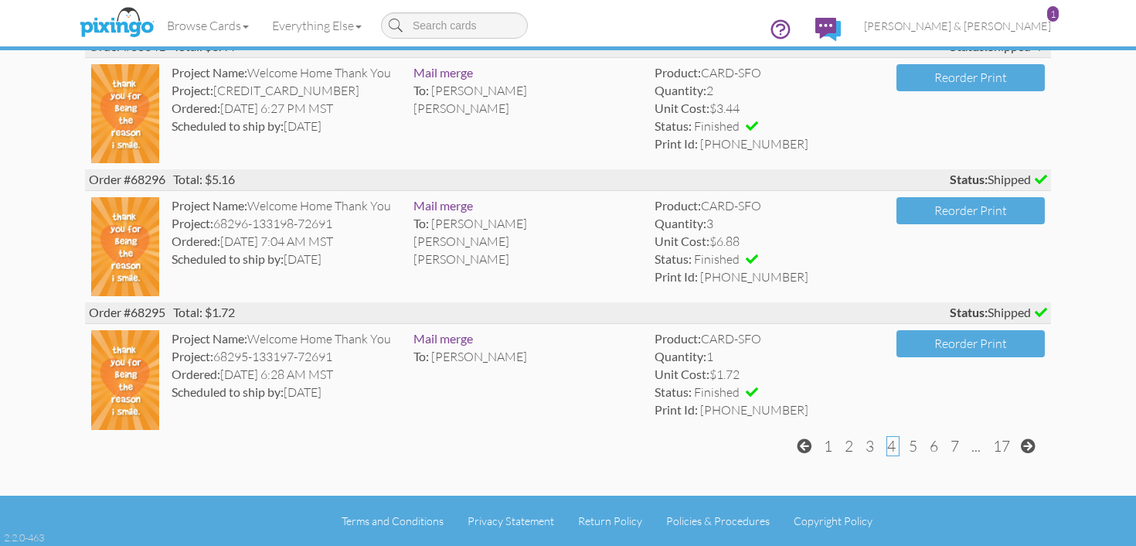
click at [959, 448] on span "7" at bounding box center [955, 446] width 9 height 19
click at [957, 444] on span "7" at bounding box center [955, 446] width 9 height 19
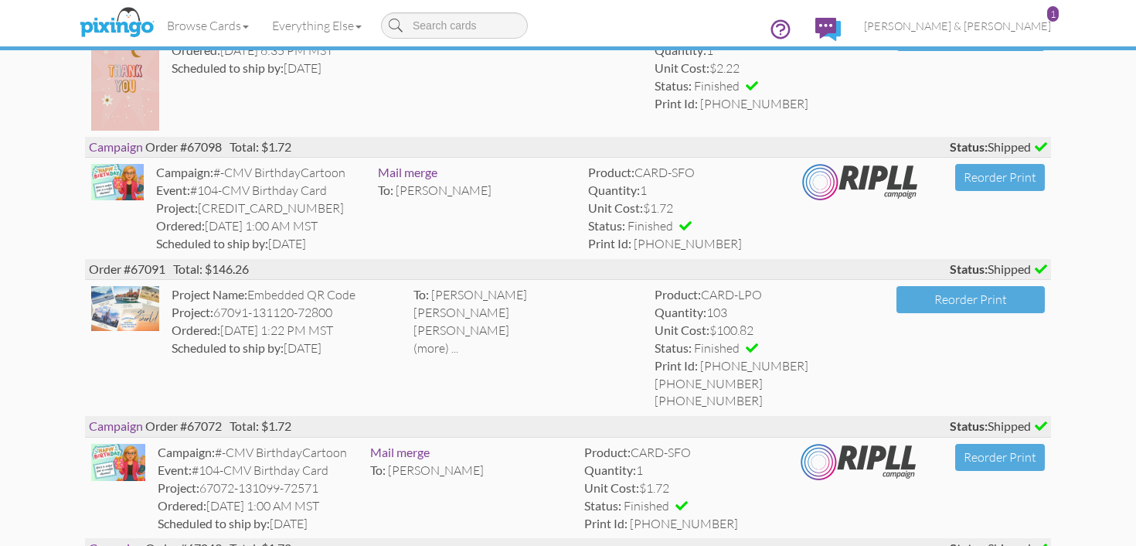
scroll to position [516, 0]
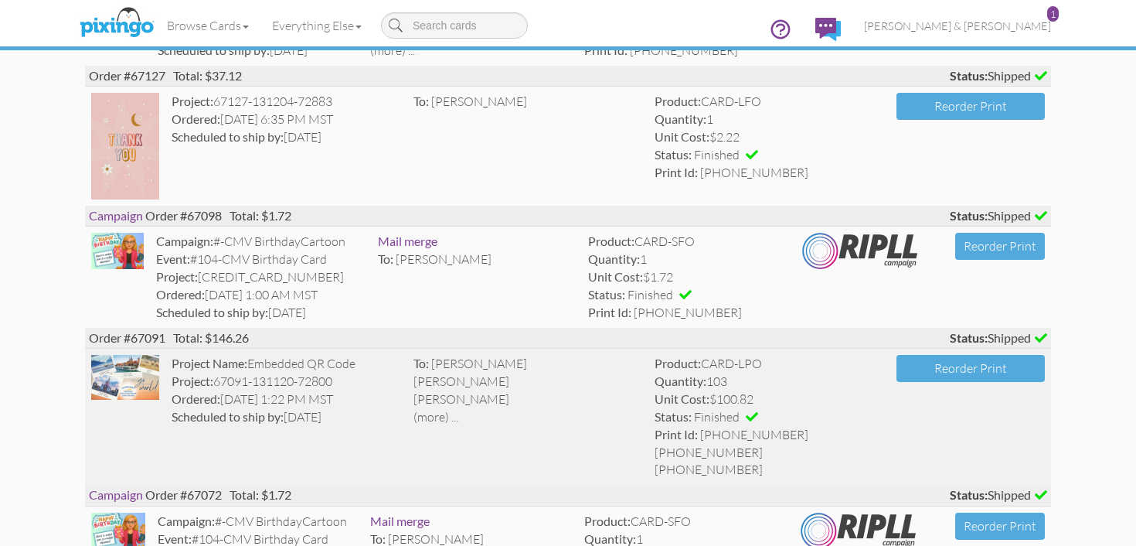
click at [315, 403] on div "Ordered: 1 May 1:22 PM MST" at bounding box center [287, 399] width 230 height 18
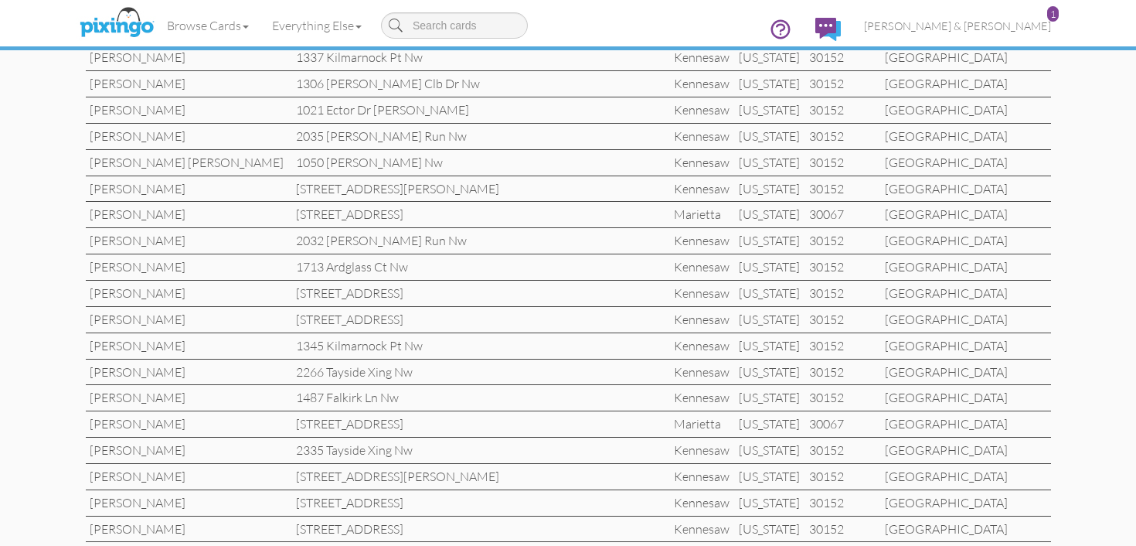
scroll to position [1709, 0]
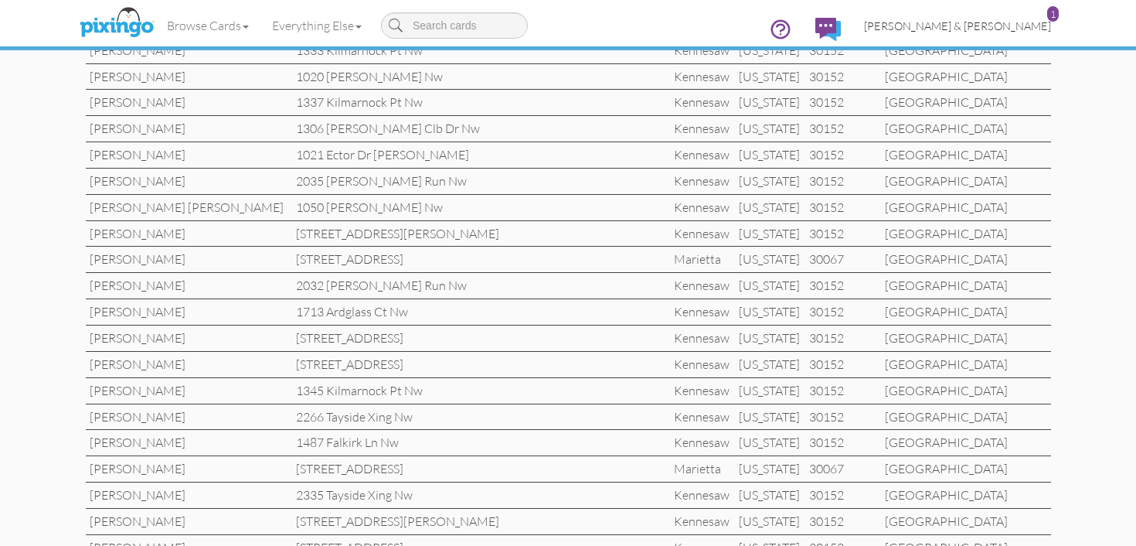
click at [998, 29] on span "[PERSON_NAME] & [PERSON_NAME]" at bounding box center [957, 25] width 187 height 13
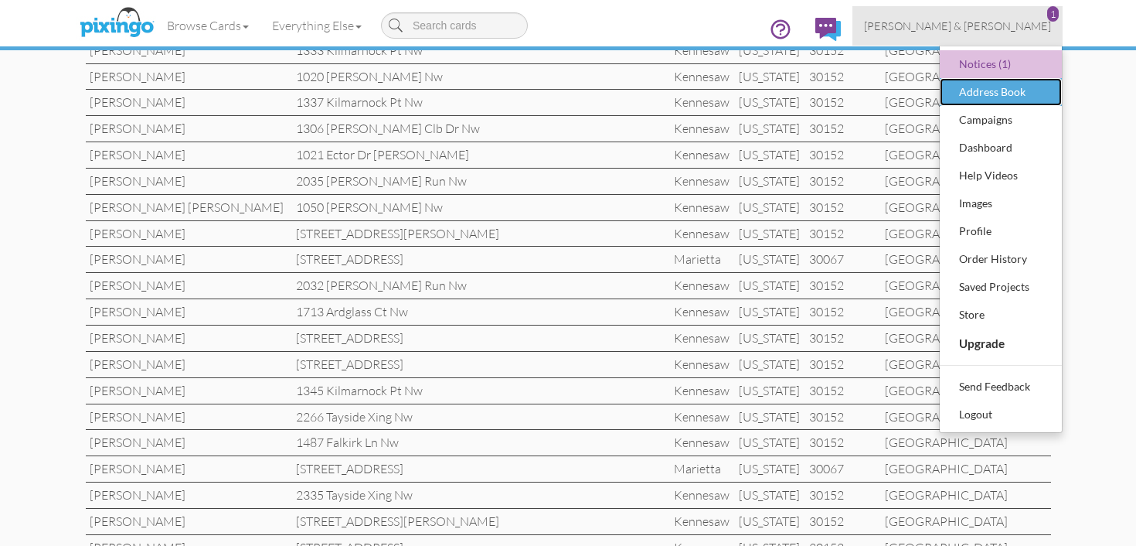
click at [999, 95] on div "Address Book" at bounding box center [1000, 91] width 91 height 23
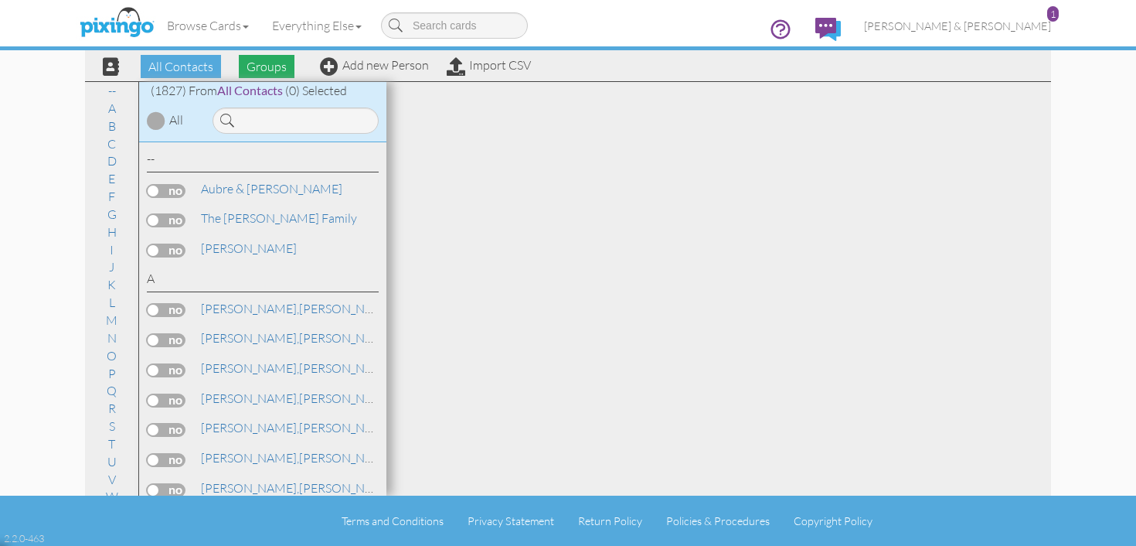
click at [273, 74] on span "Groups" at bounding box center [267, 66] width 56 height 23
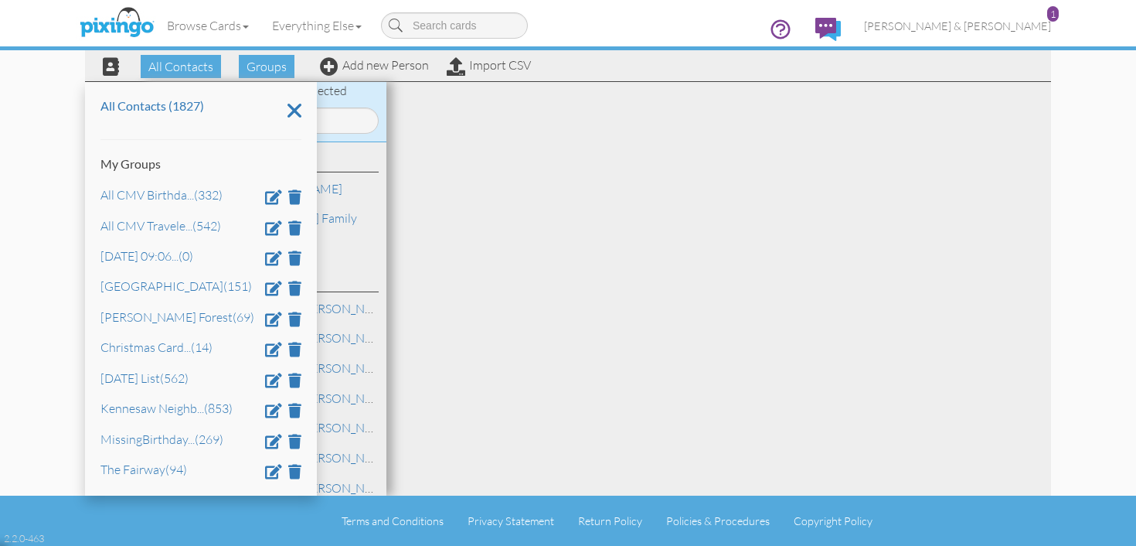
scroll to position [66, 0]
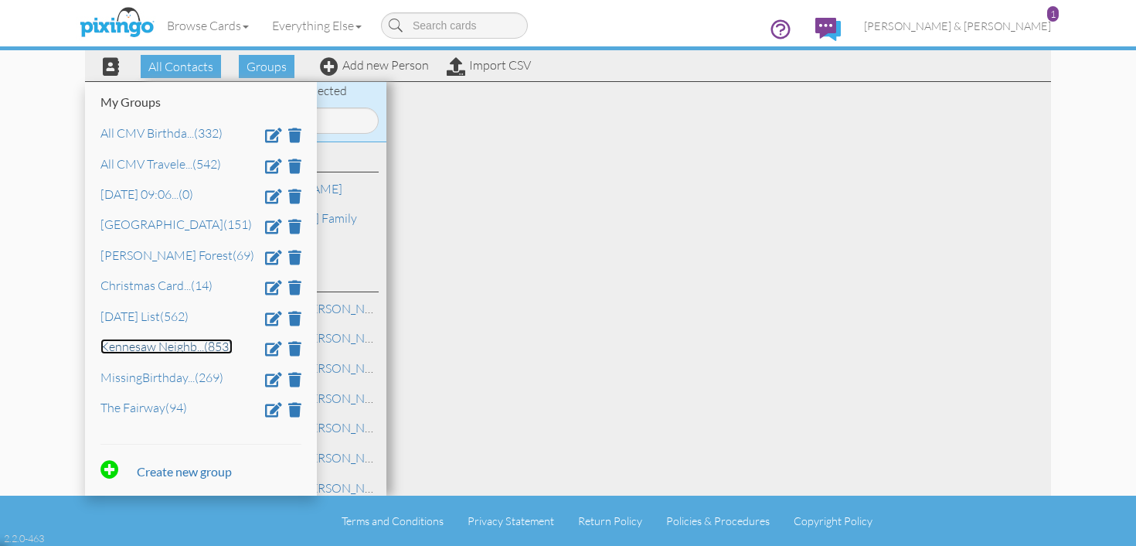
click at [197, 346] on span "..." at bounding box center [200, 346] width 7 height 15
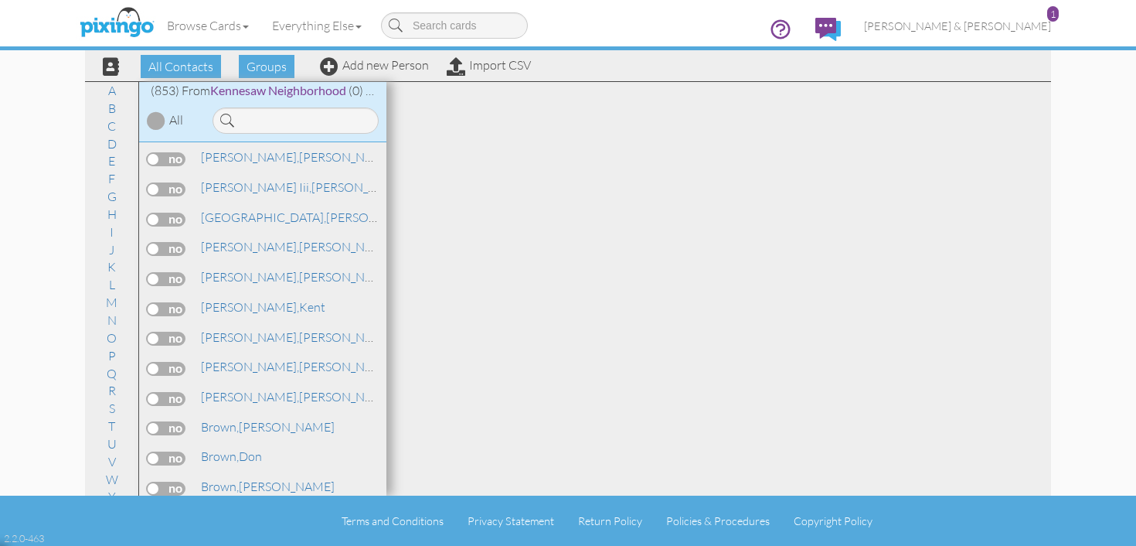
scroll to position [2284, 0]
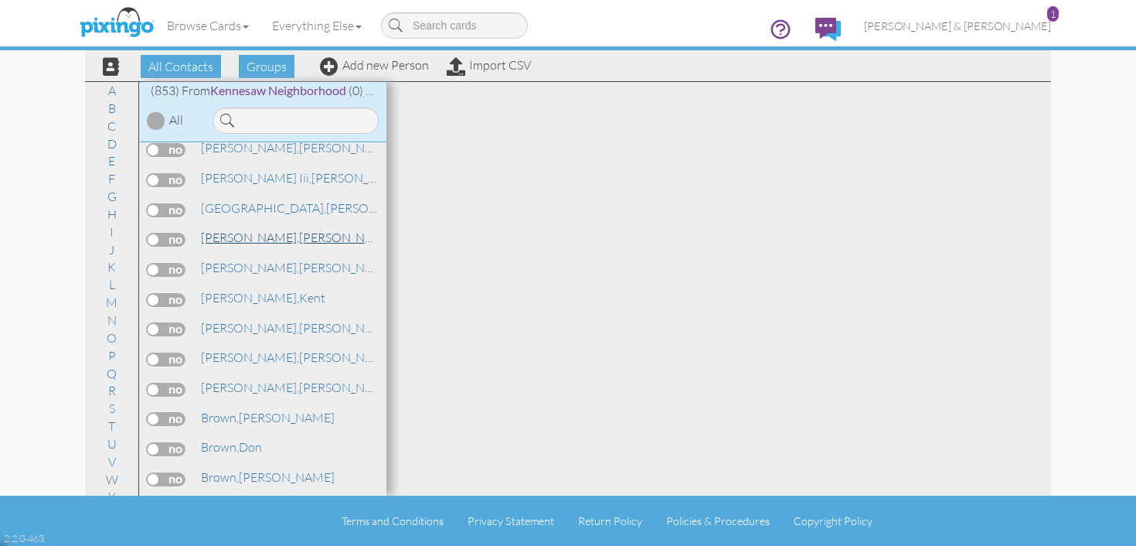
click at [268, 228] on link "Brantley, William" at bounding box center [297, 237] width 197 height 19
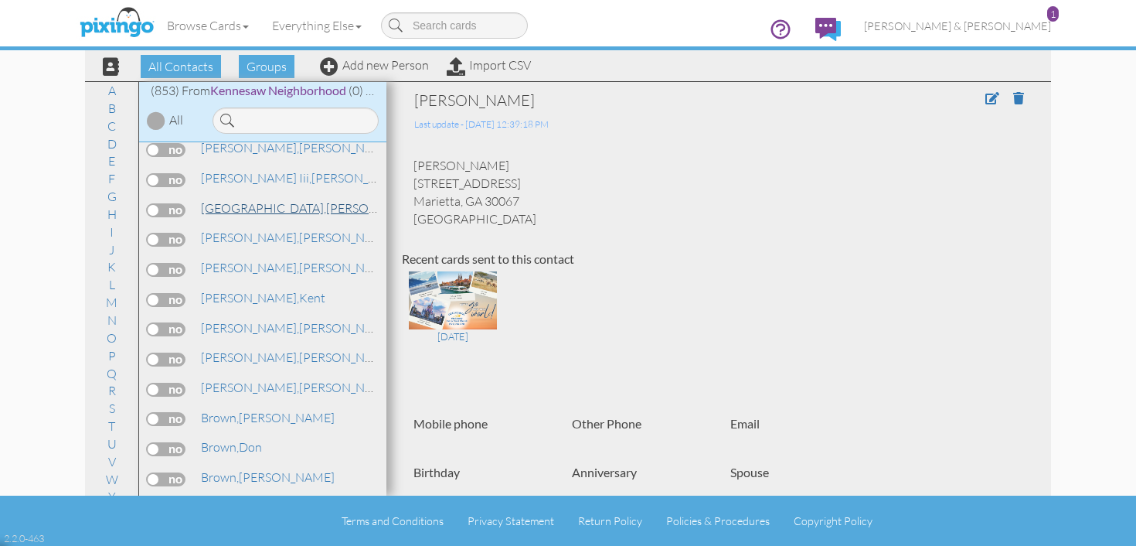
click at [264, 199] on link "Brakeville, Ross" at bounding box center [311, 208] width 224 height 19
click at [256, 258] on link "Bray, Wesley" at bounding box center [297, 267] width 197 height 19
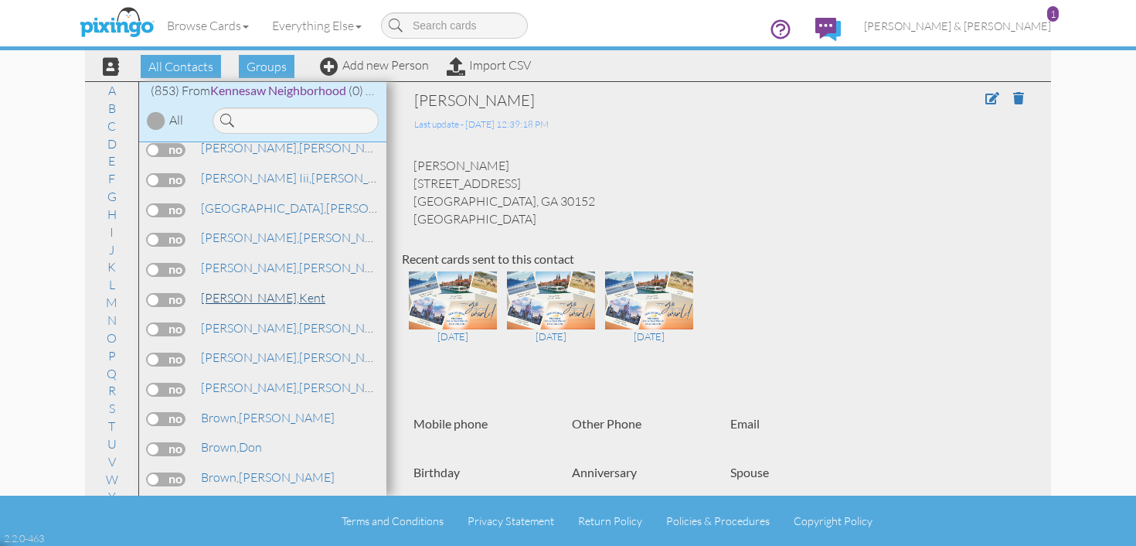
click at [251, 290] on span "[PERSON_NAME]," at bounding box center [250, 297] width 98 height 15
click at [240, 320] on span "[PERSON_NAME]," at bounding box center [250, 327] width 98 height 15
click at [261, 378] on link "Brogan, Todd" at bounding box center [297, 387] width 197 height 19
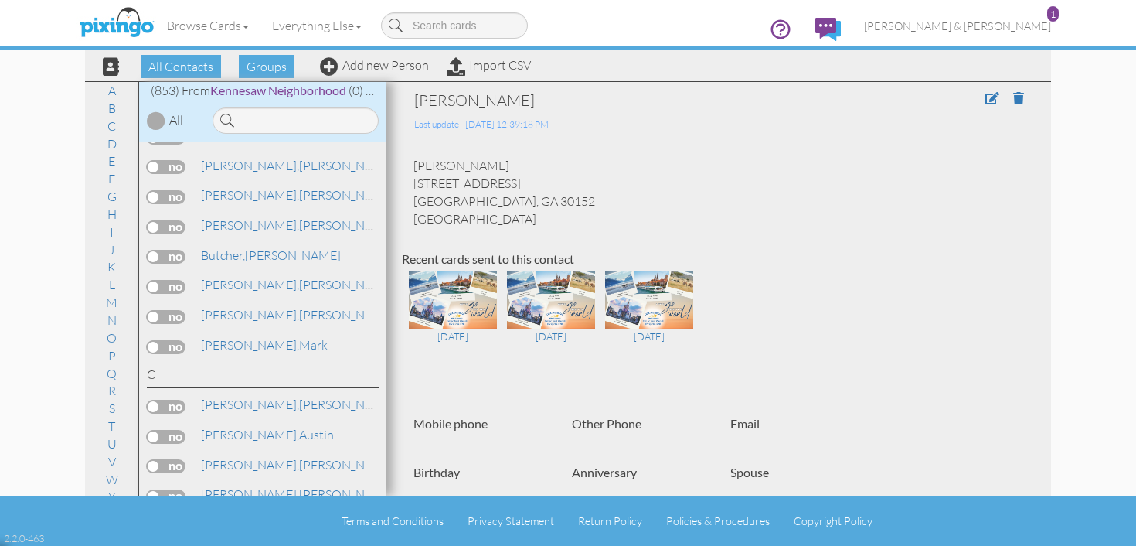
scroll to position [2930, 0]
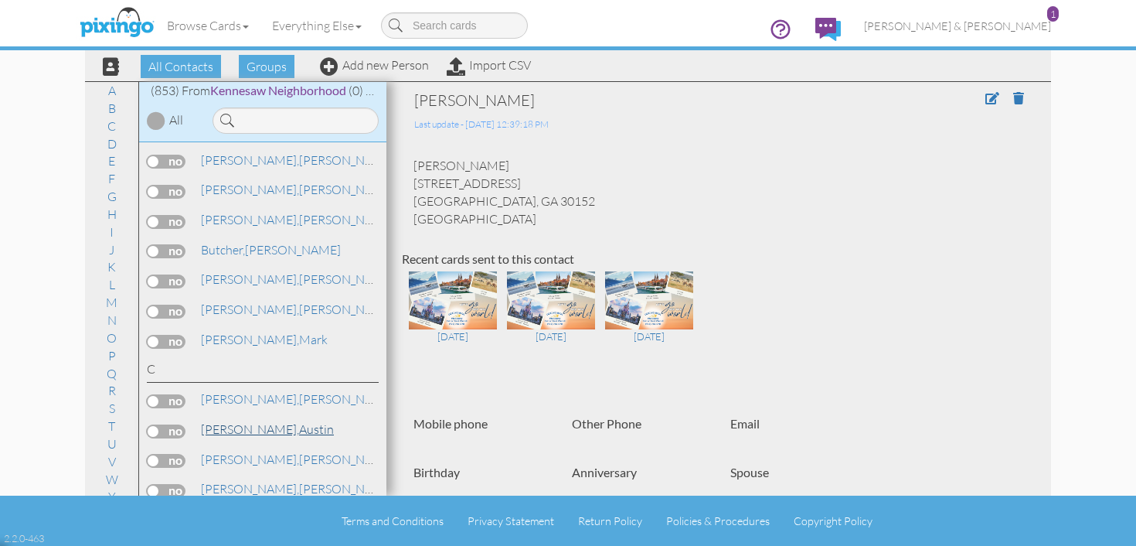
click at [258, 420] on link "Cain, Austin" at bounding box center [267, 429] width 136 height 19
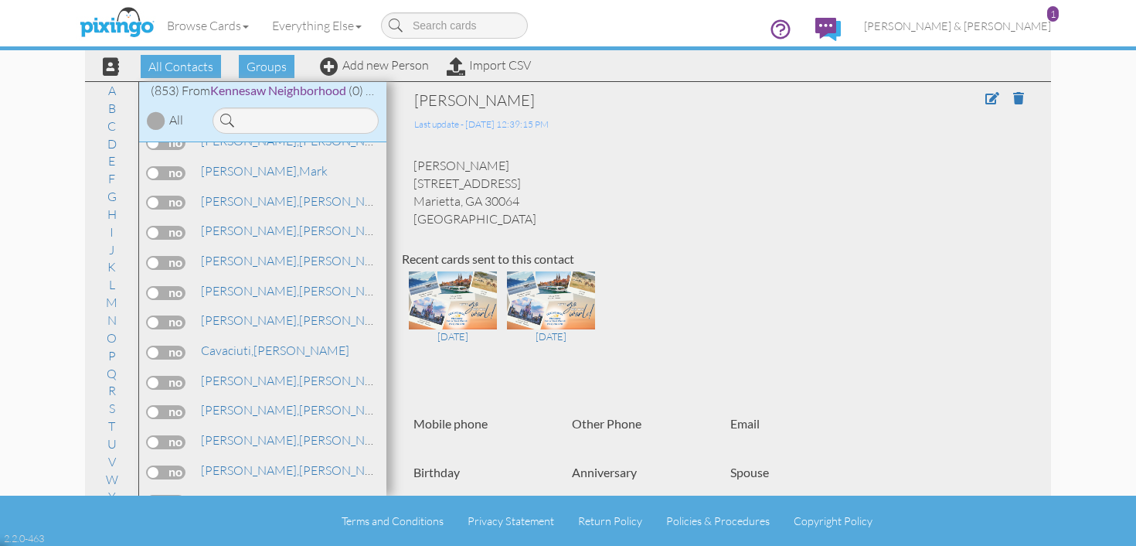
scroll to position [3813, 0]
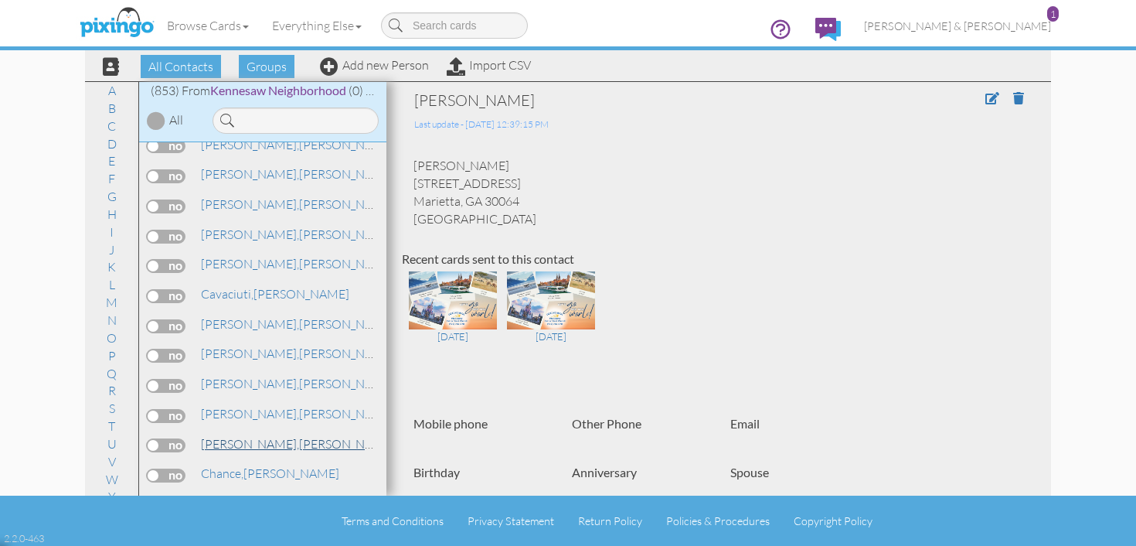
click at [257, 434] on link "Chalker, Kenneth" at bounding box center [297, 443] width 197 height 19
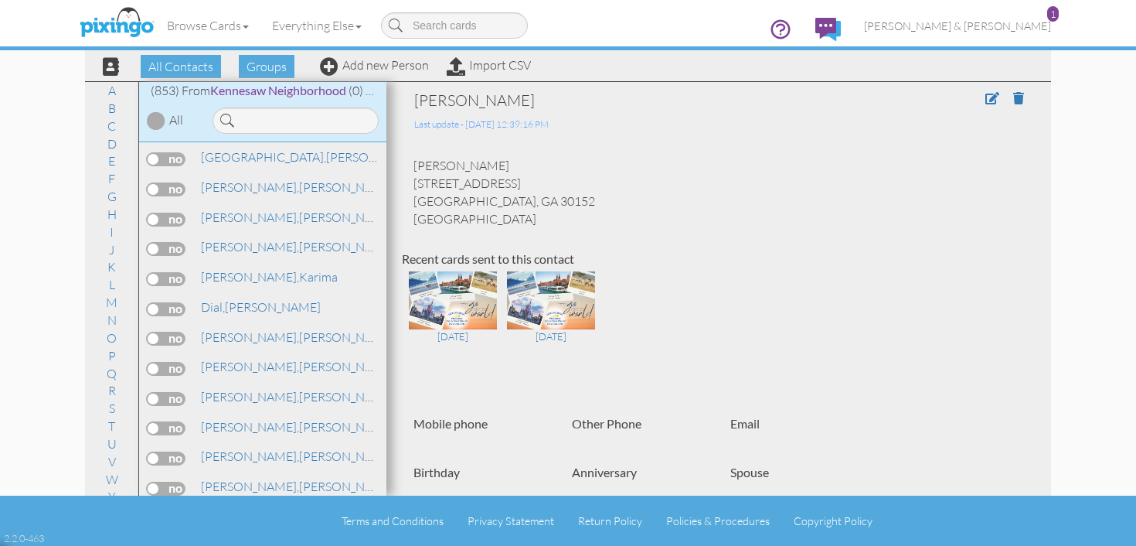
scroll to position [5491, 0]
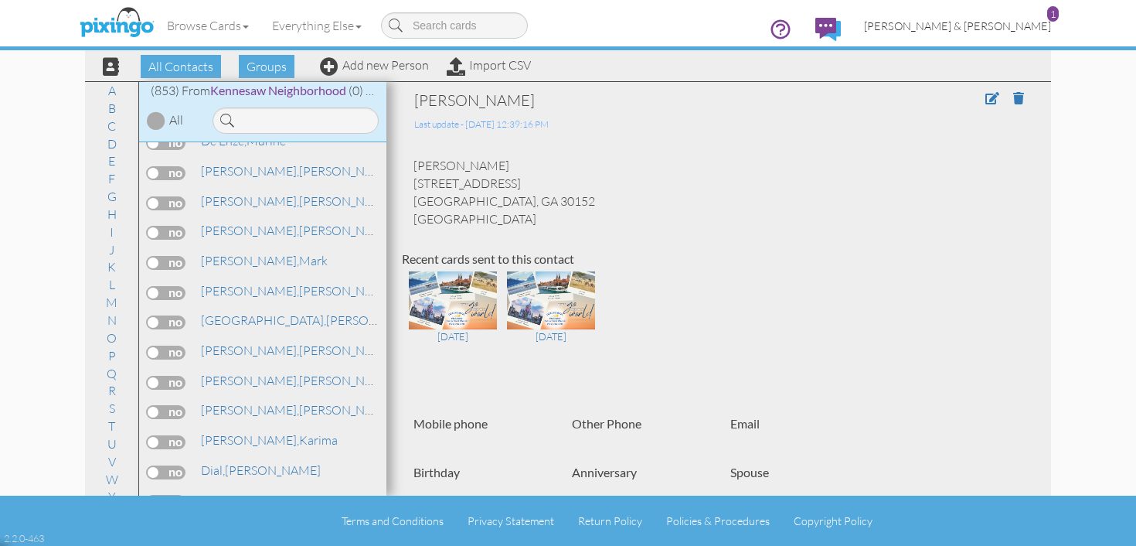
click at [1020, 26] on span "[PERSON_NAME] & [PERSON_NAME]" at bounding box center [957, 25] width 187 height 13
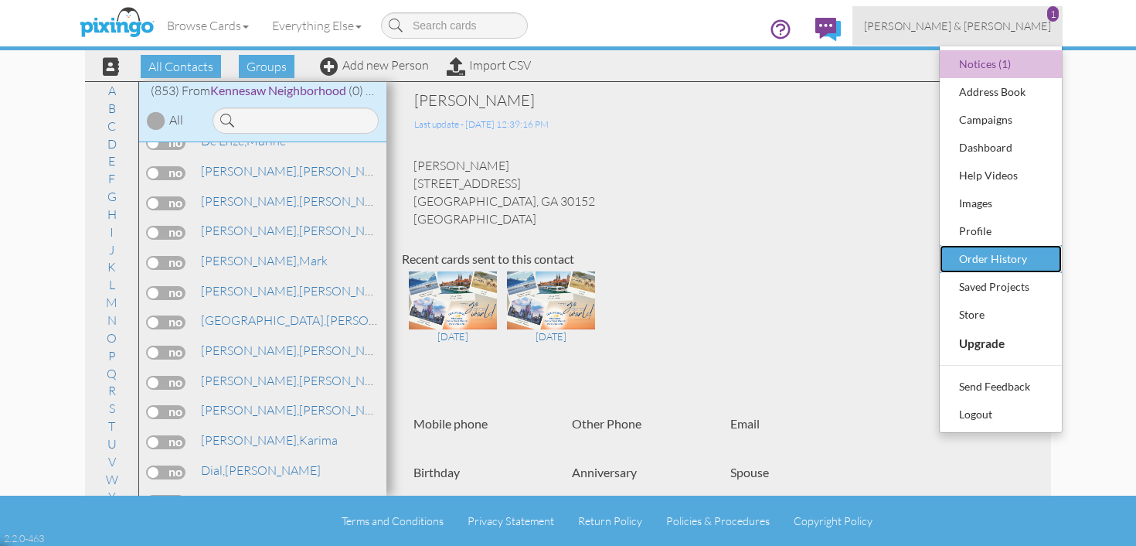
click at [1019, 264] on div "Order History" at bounding box center [1000, 258] width 91 height 23
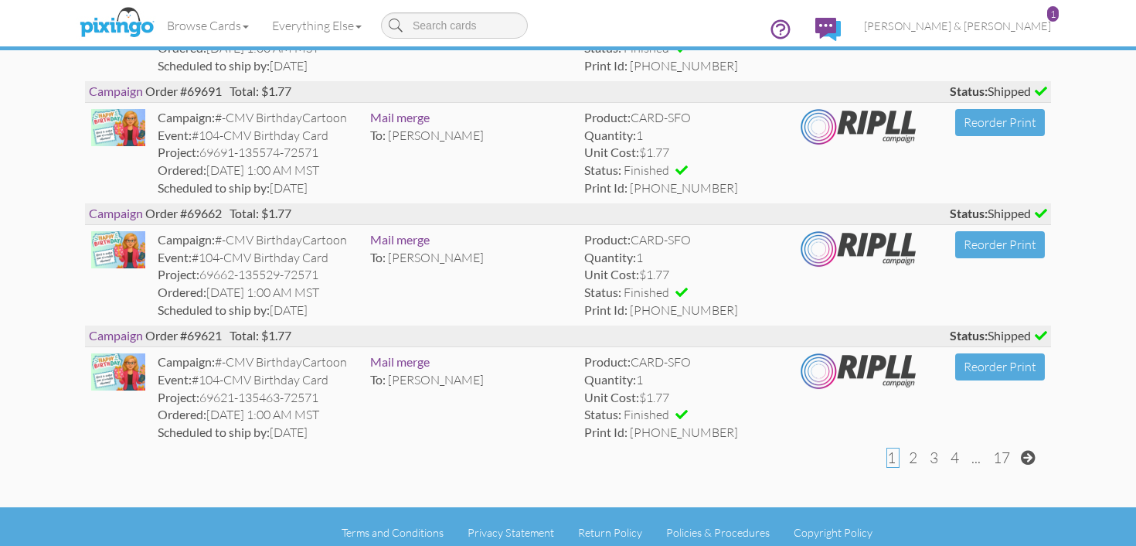
scroll to position [2881, 0]
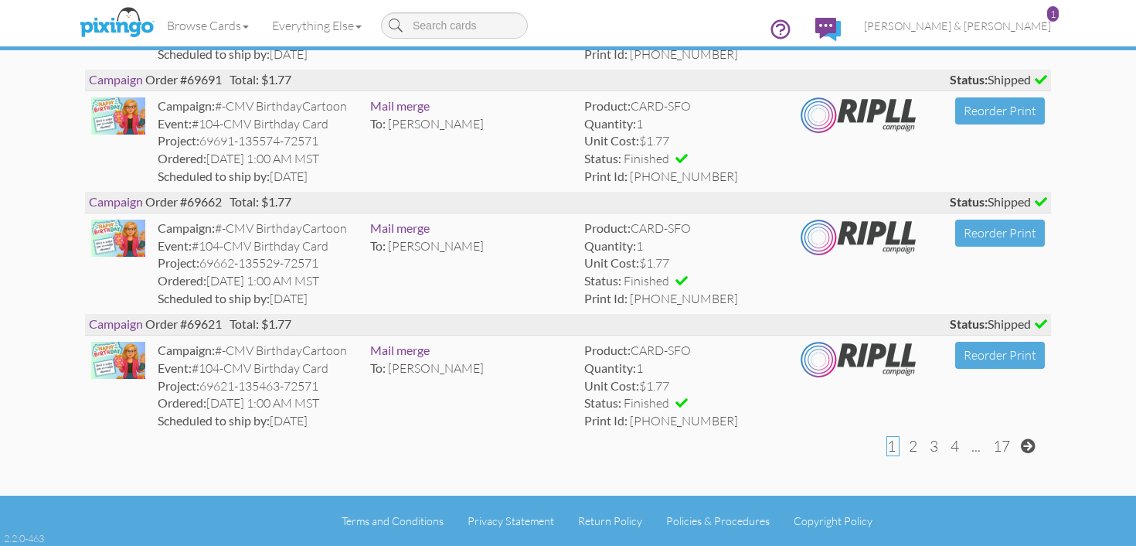
click at [913, 448] on span "2" at bounding box center [913, 446] width 9 height 19
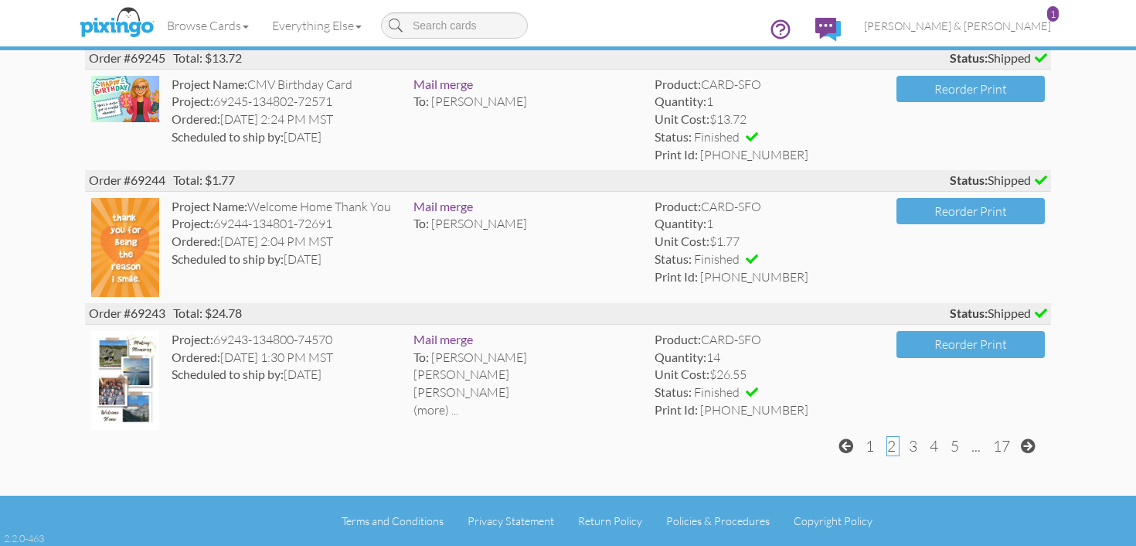
click at [937, 449] on span "4" at bounding box center [934, 446] width 9 height 19
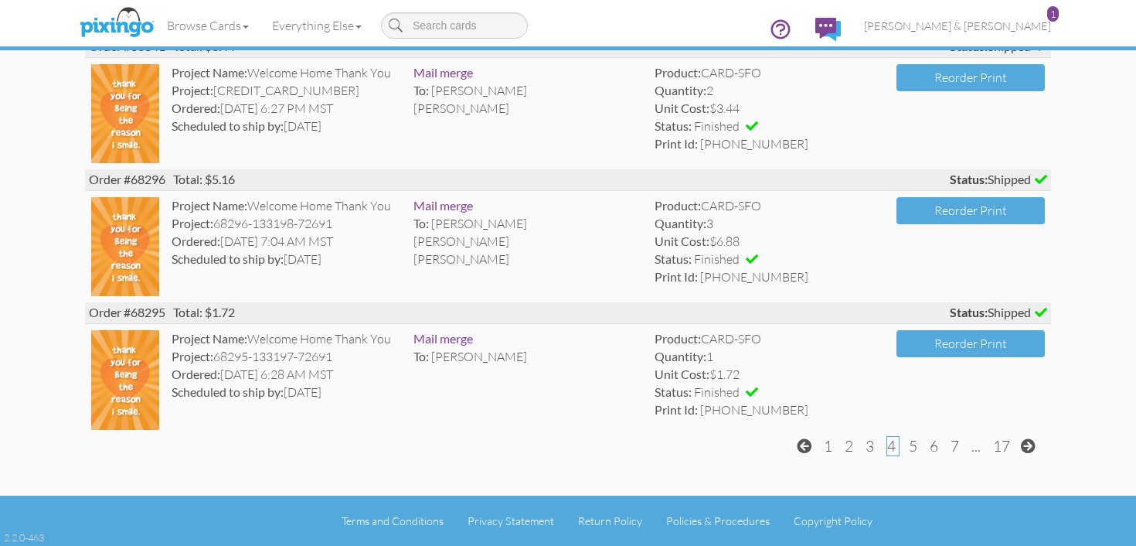
click at [935, 448] on span "6" at bounding box center [934, 446] width 9 height 19
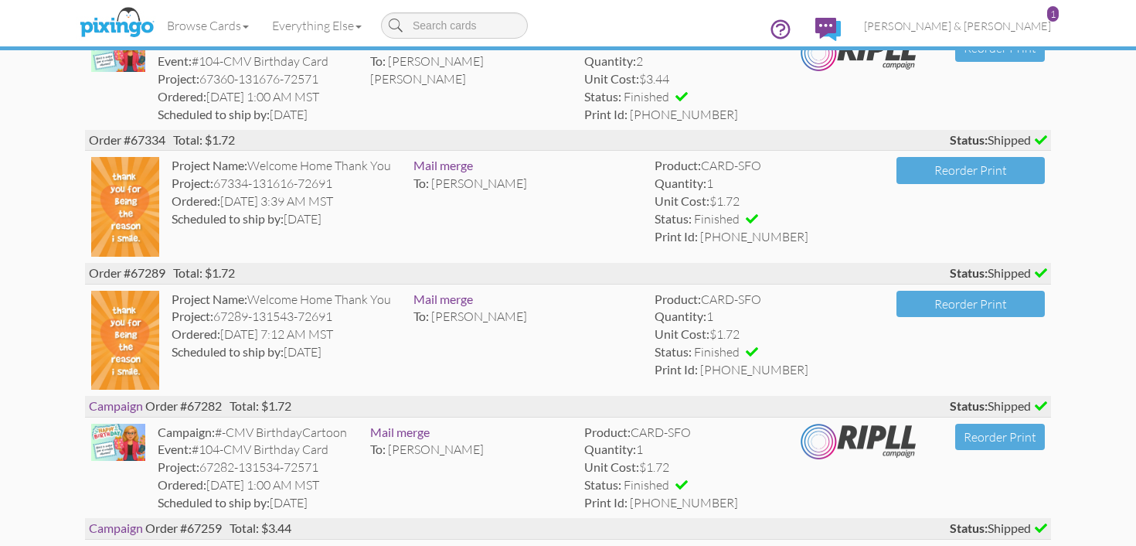
scroll to position [2888, 0]
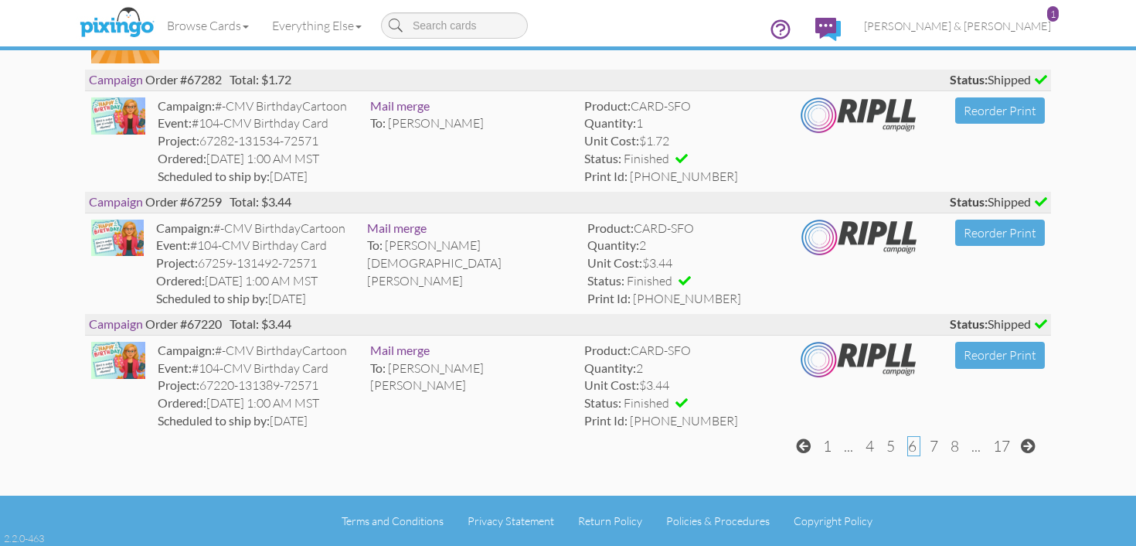
click at [895, 446] on span "5" at bounding box center [891, 446] width 9 height 19
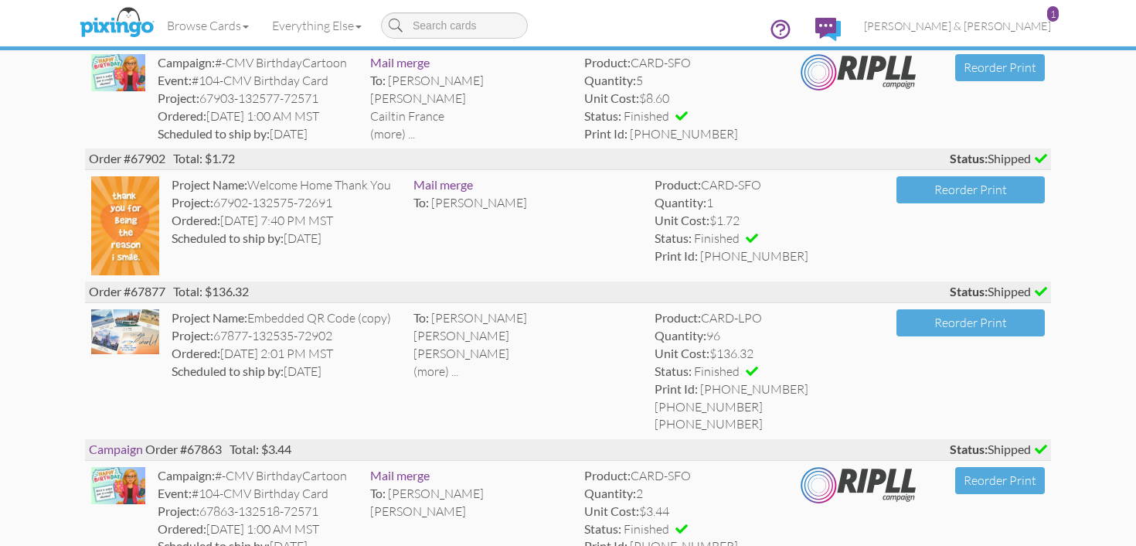
scroll to position [2185, 0]
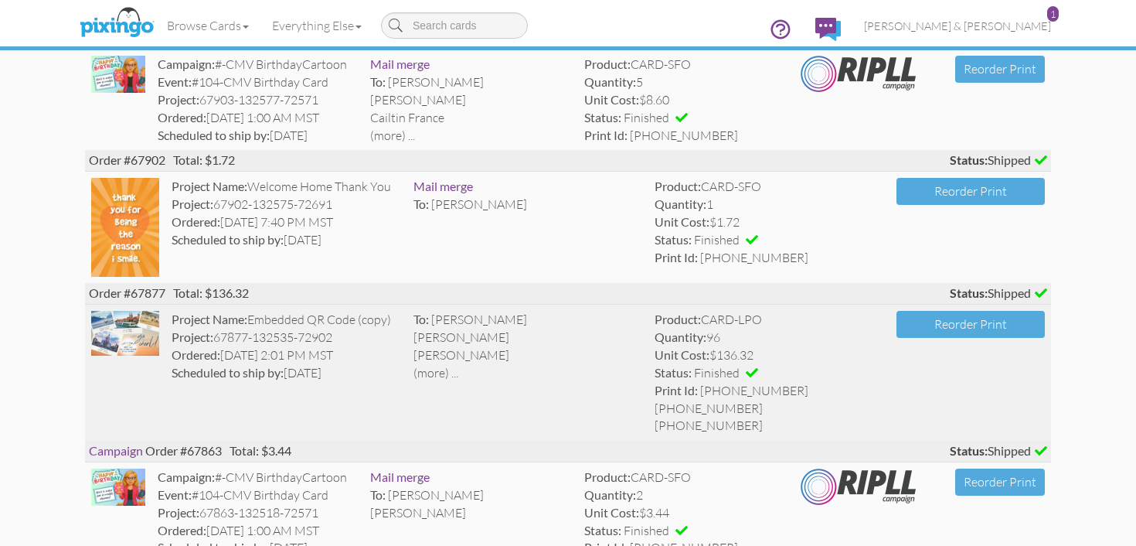
click at [431, 371] on div "(more) ..." at bounding box center [529, 373] width 230 height 18
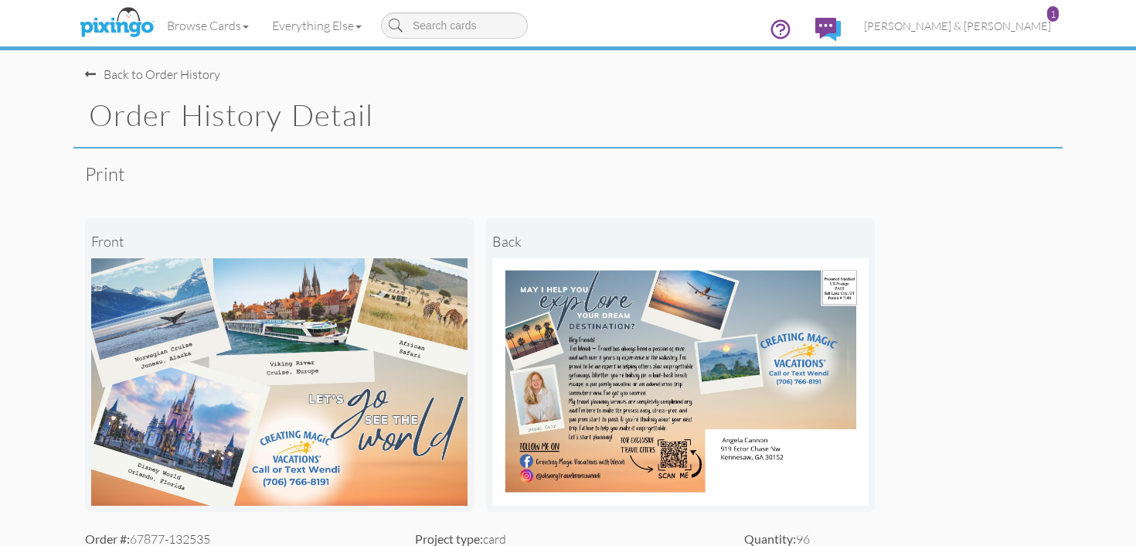
click at [129, 74] on div "Back to Order History" at bounding box center [152, 75] width 135 height 18
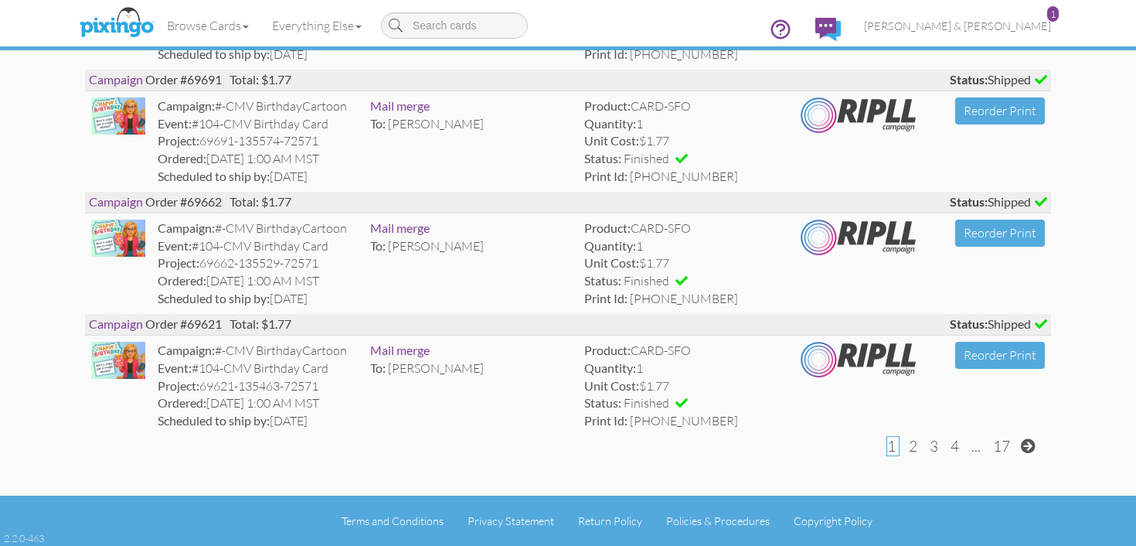
scroll to position [2881, 0]
click at [914, 450] on span "2" at bounding box center [913, 446] width 9 height 19
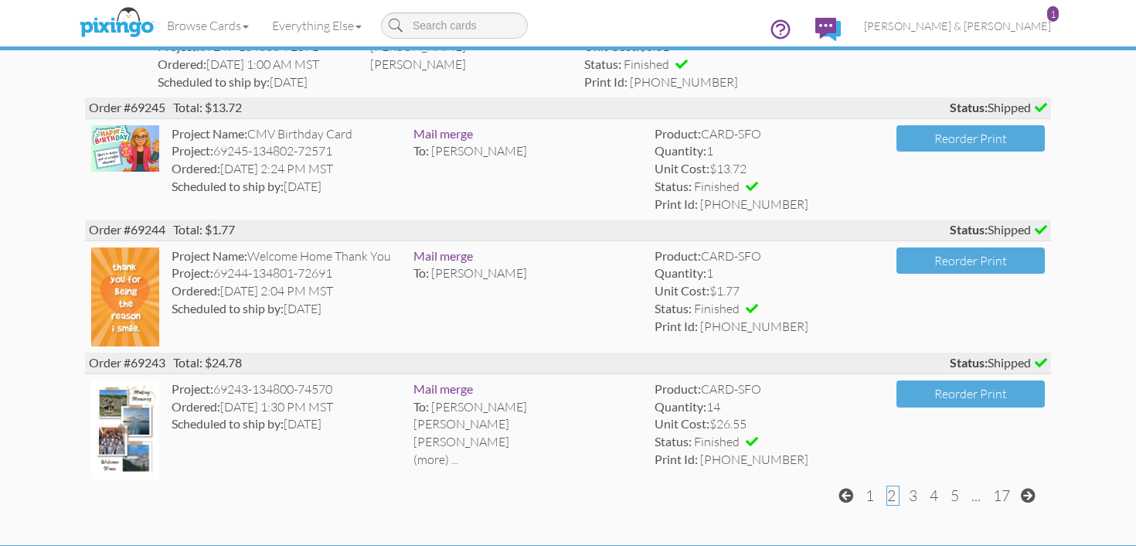
scroll to position [2931, 0]
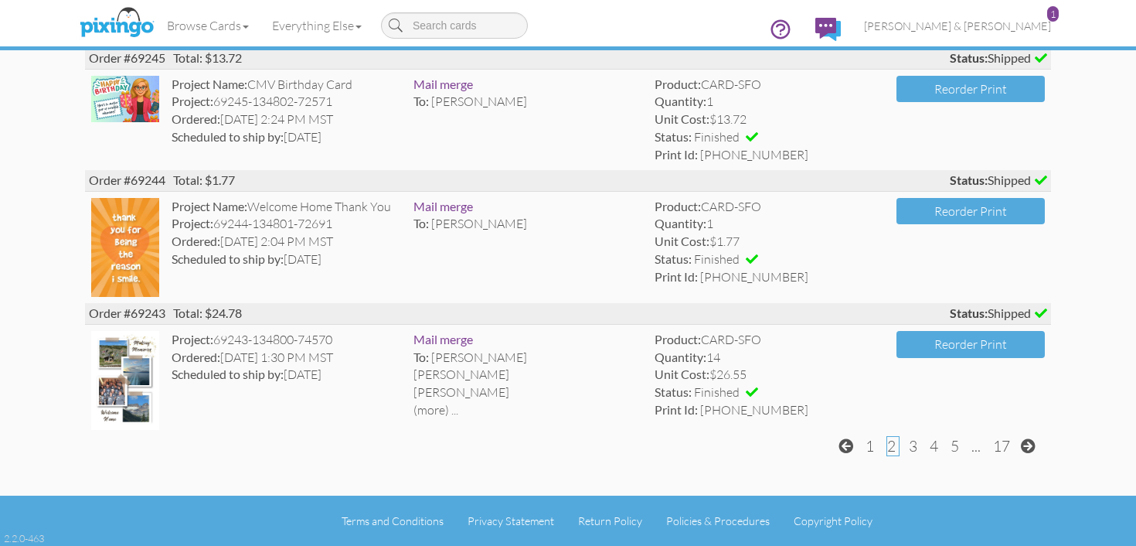
click at [911, 449] on span "3" at bounding box center [913, 446] width 9 height 19
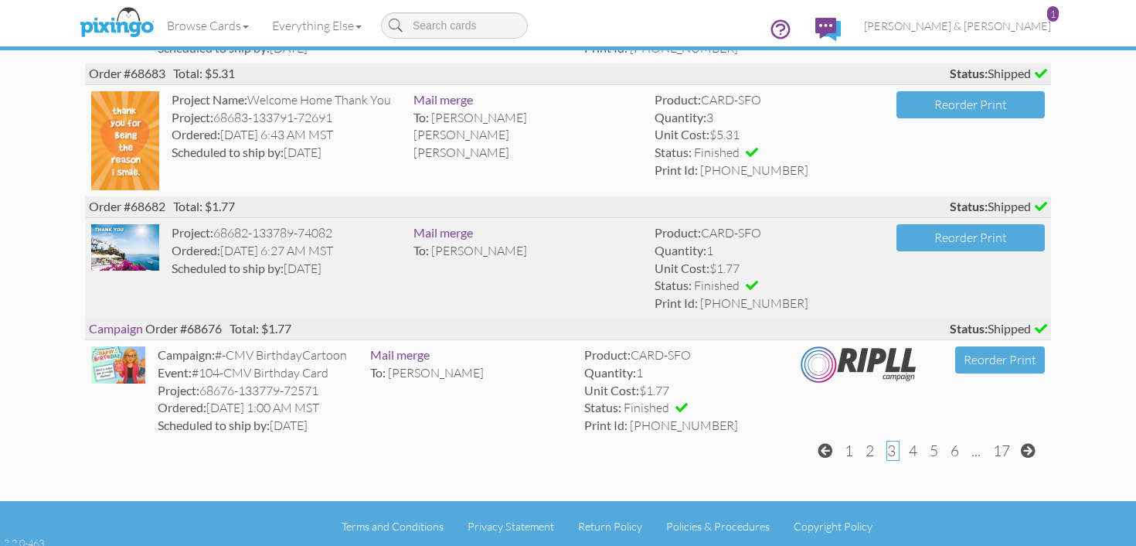
scroll to position [2957, 0]
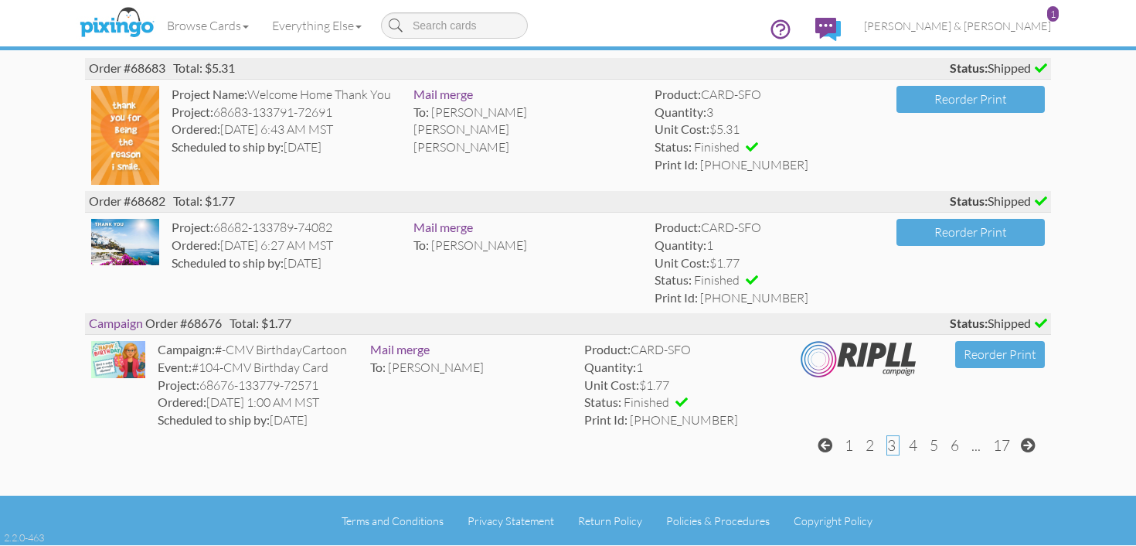
click at [912, 450] on span "4" at bounding box center [913, 445] width 9 height 19
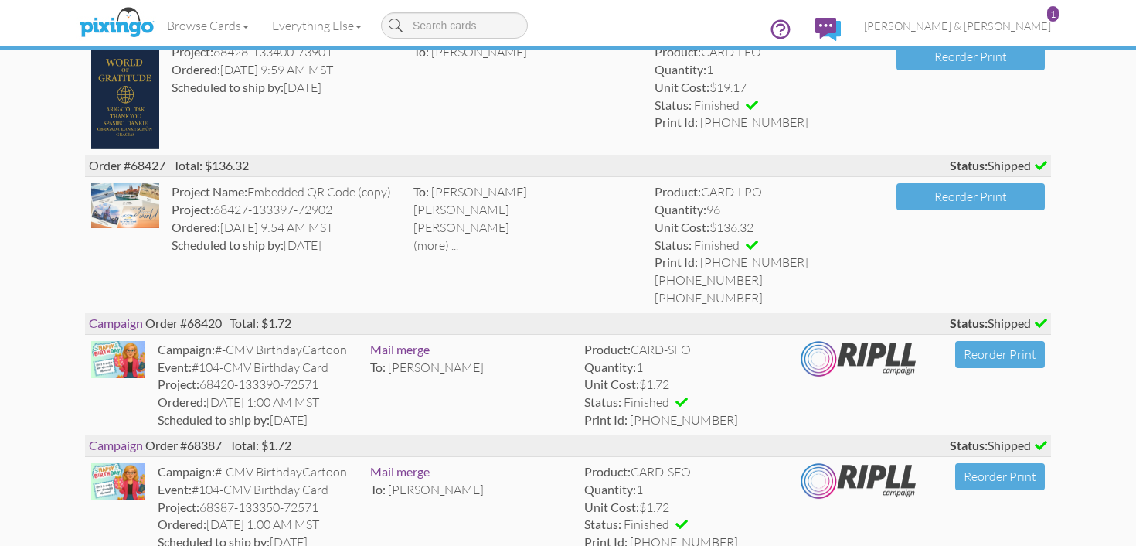
scroll to position [1964, 0]
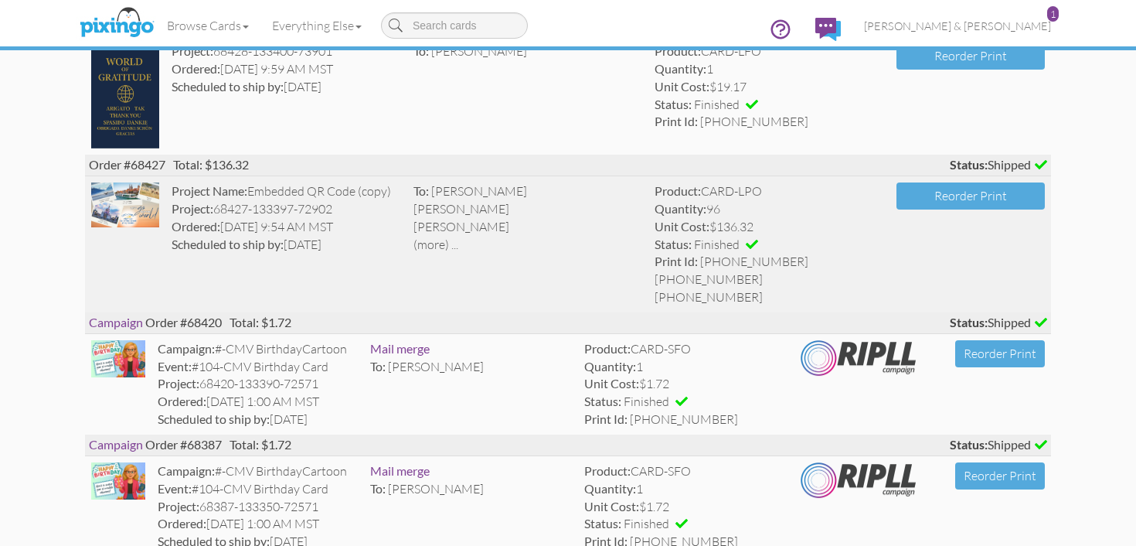
click at [423, 247] on div "(more) ..." at bounding box center [529, 245] width 230 height 18
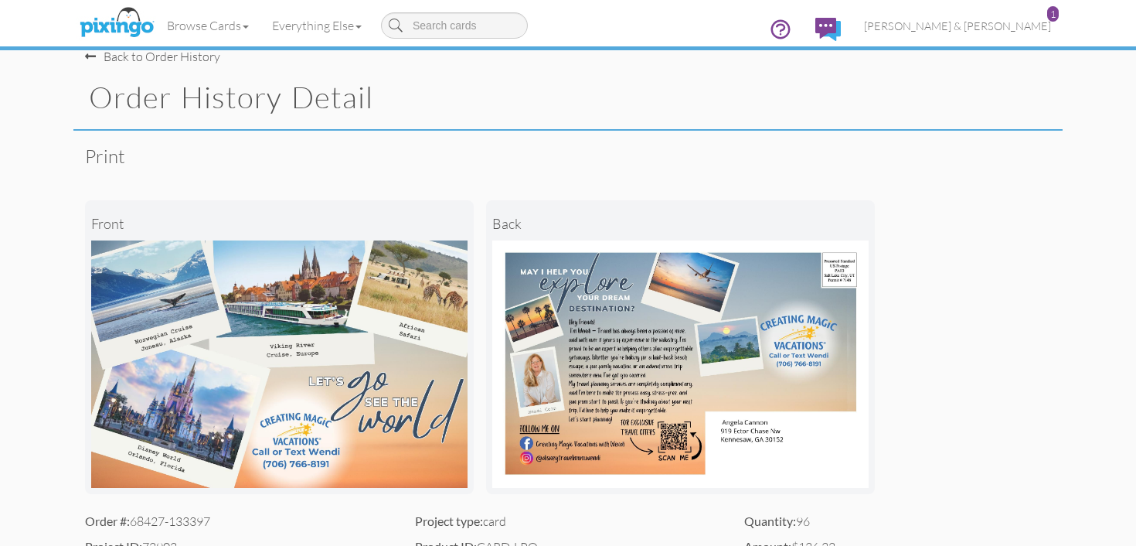
scroll to position [15, 0]
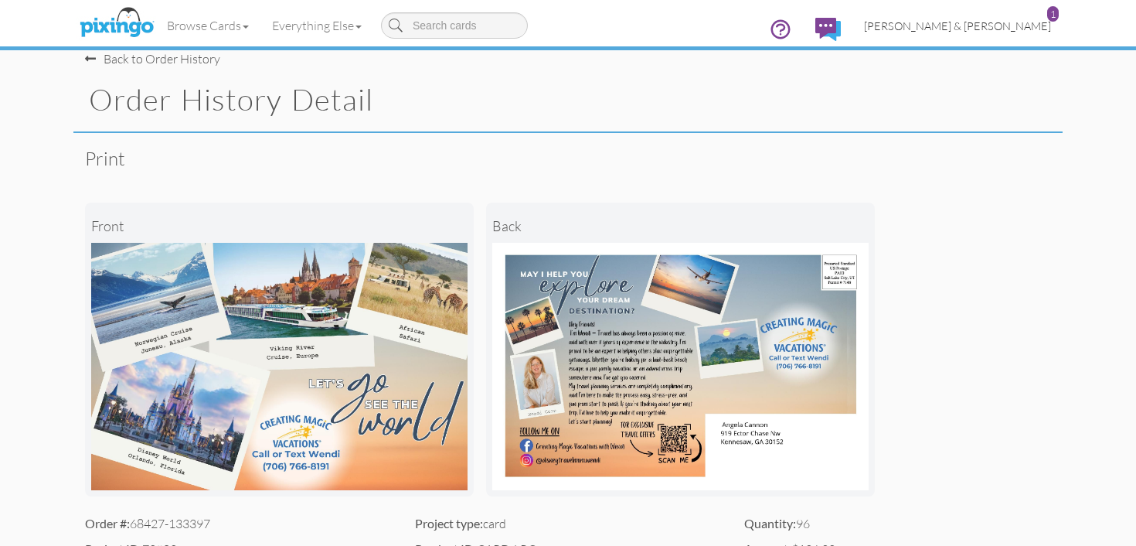
click at [985, 28] on span "[PERSON_NAME] & [PERSON_NAME]" at bounding box center [957, 25] width 187 height 13
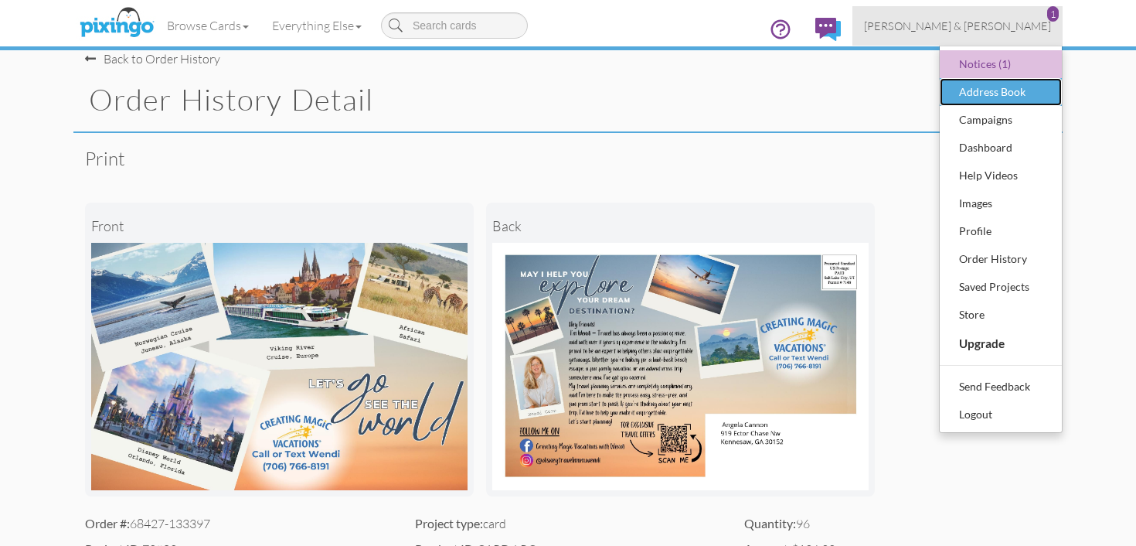
click at [993, 96] on div "Address Book" at bounding box center [1000, 91] width 91 height 23
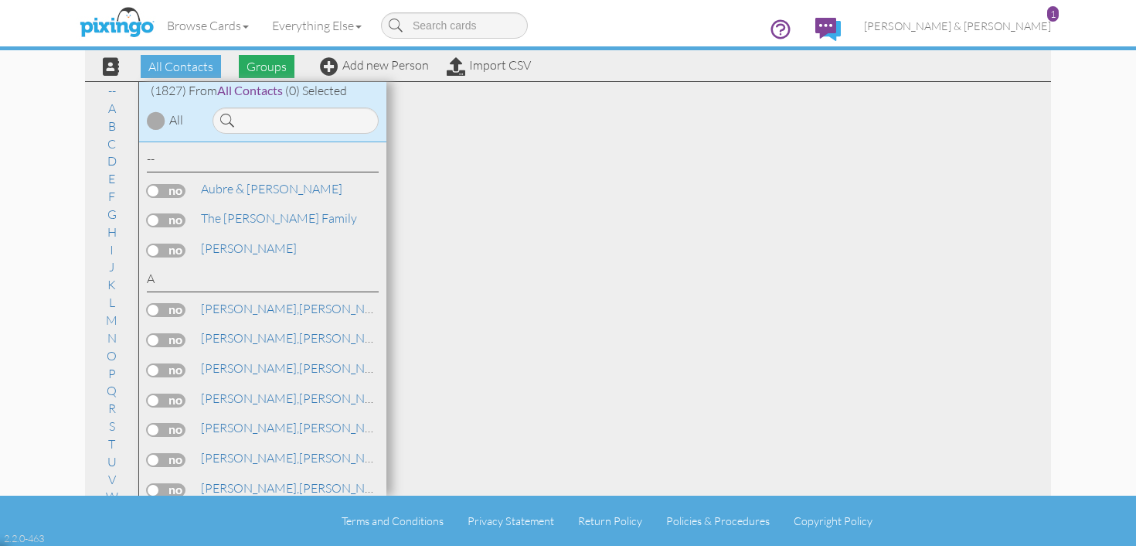
click at [265, 70] on span "Groups" at bounding box center [267, 66] width 56 height 23
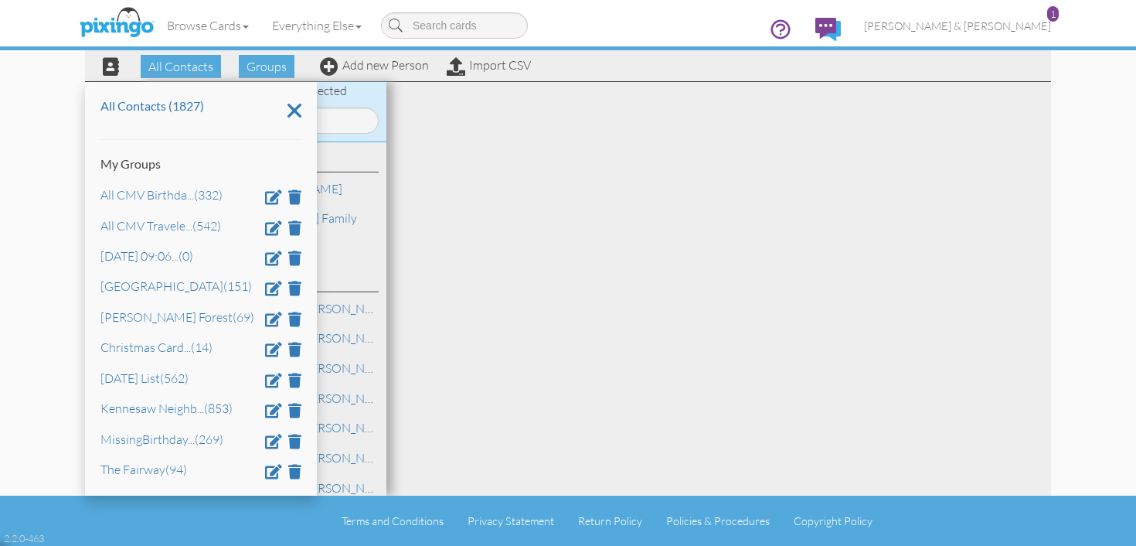
scroll to position [66, 0]
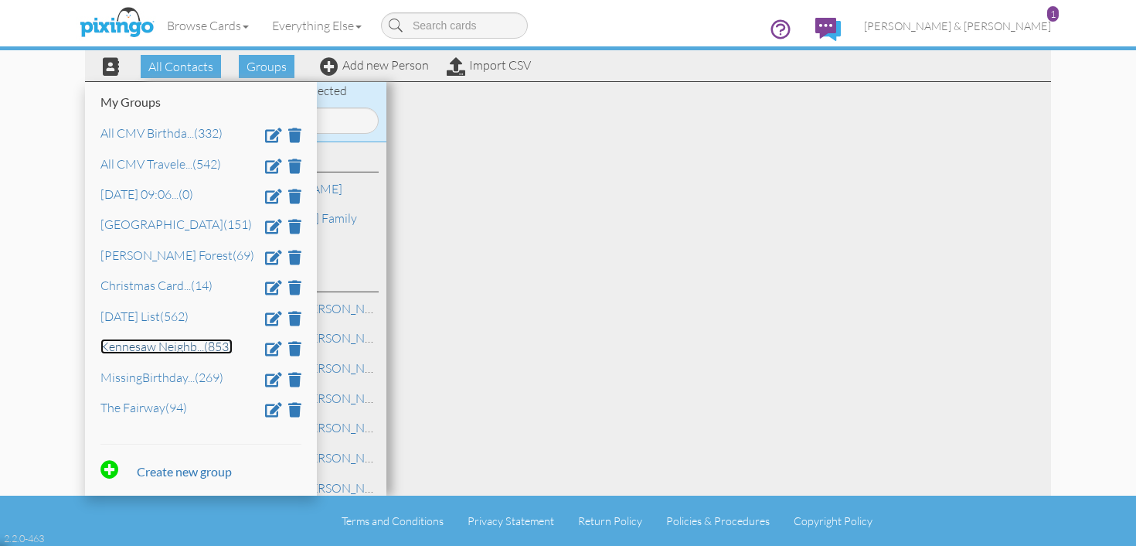
click at [181, 344] on link "Kennesaw Neighb ... (853)" at bounding box center [166, 346] width 132 height 15
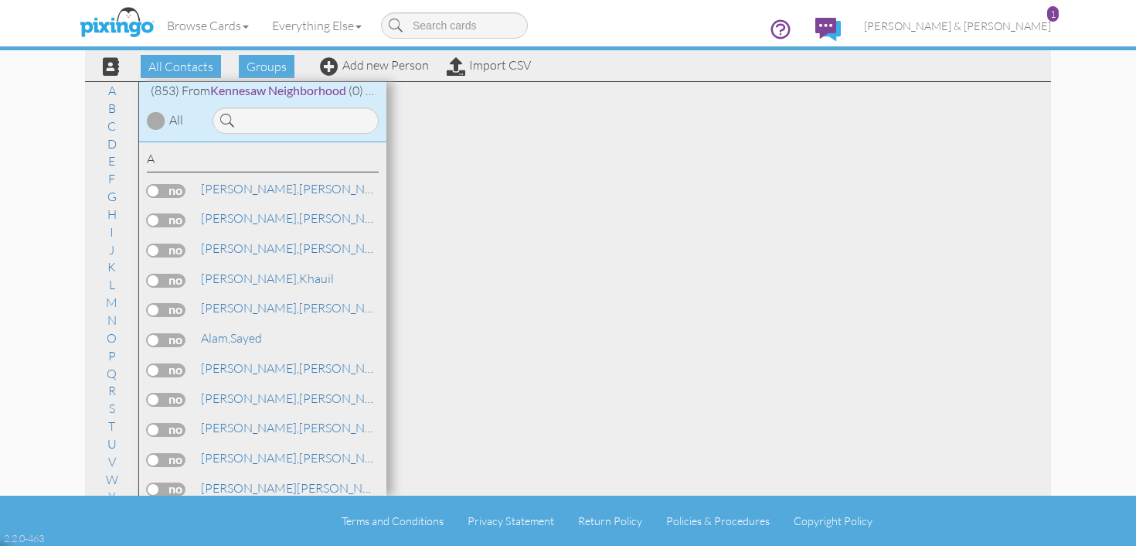
scroll to position [11, 0]
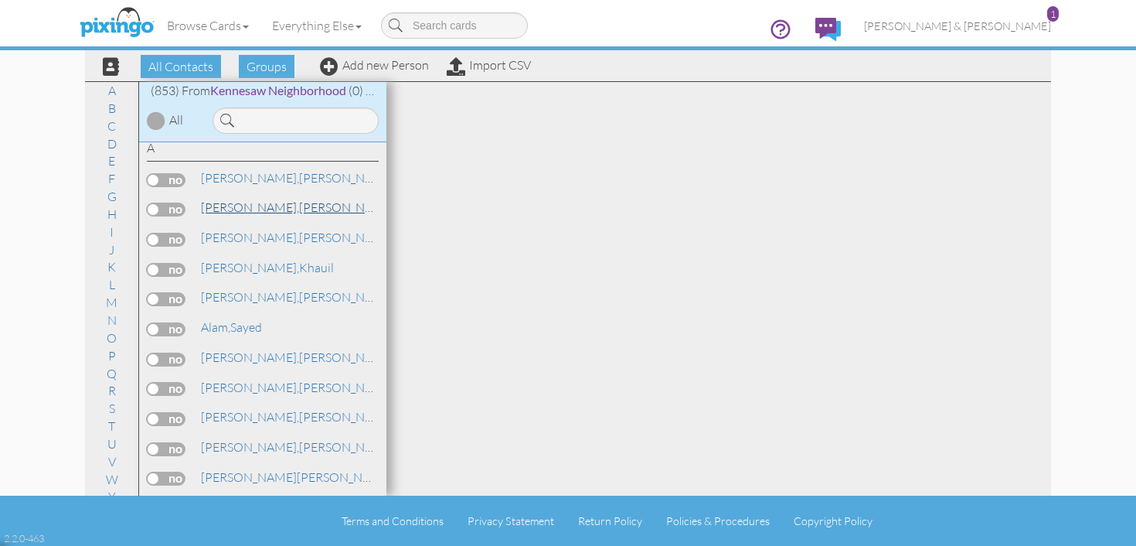
click at [285, 210] on link "Adams, Stephen" at bounding box center [297, 207] width 197 height 19
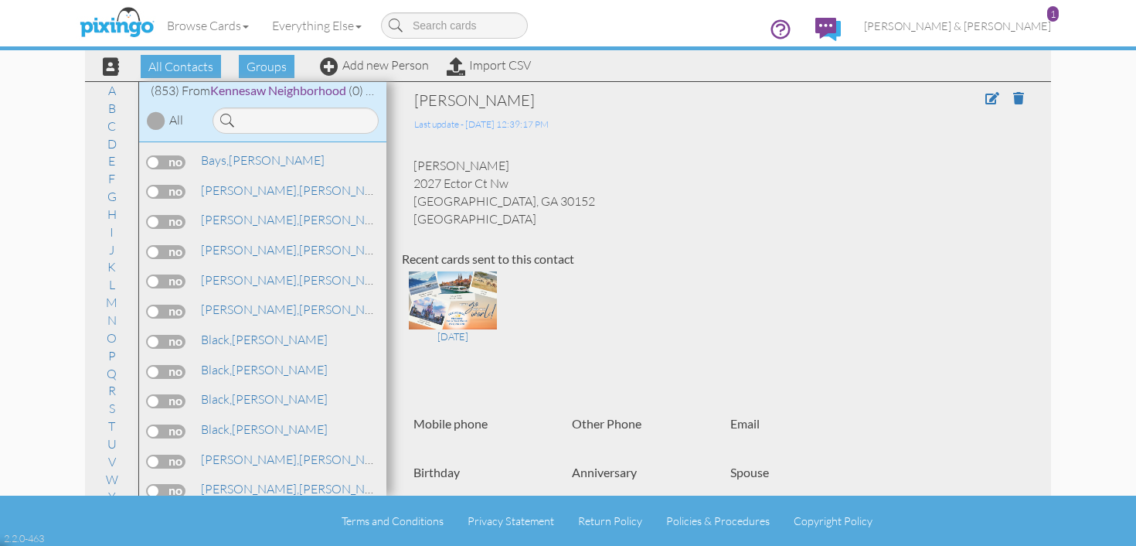
scroll to position [1493, 0]
click at [258, 271] on link "Bishop, Thomas" at bounding box center [297, 280] width 197 height 19
click at [248, 332] on span "[PERSON_NAME]," at bounding box center [250, 339] width 98 height 15
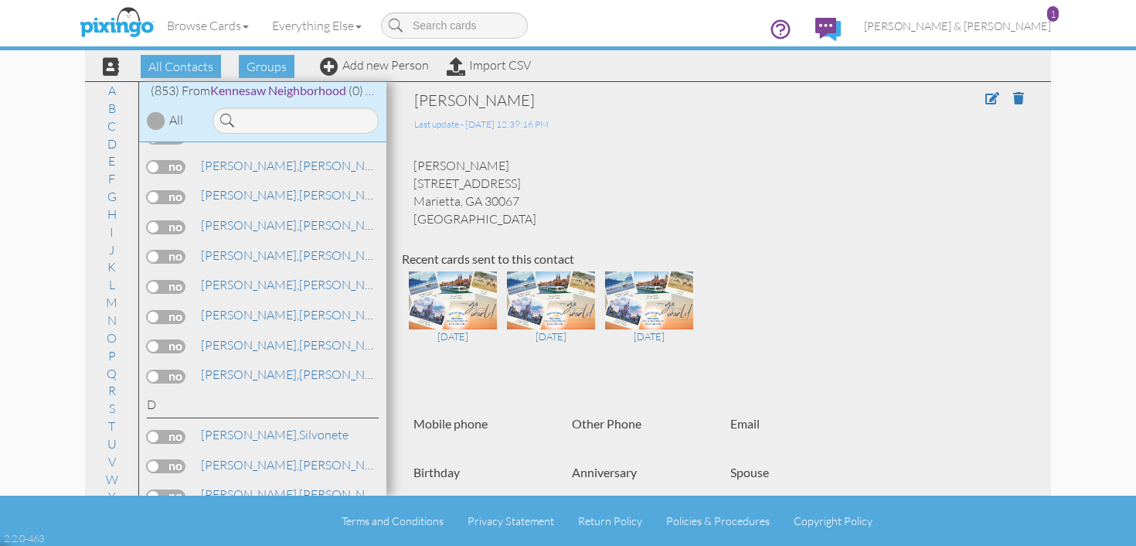
scroll to position [4988, 0]
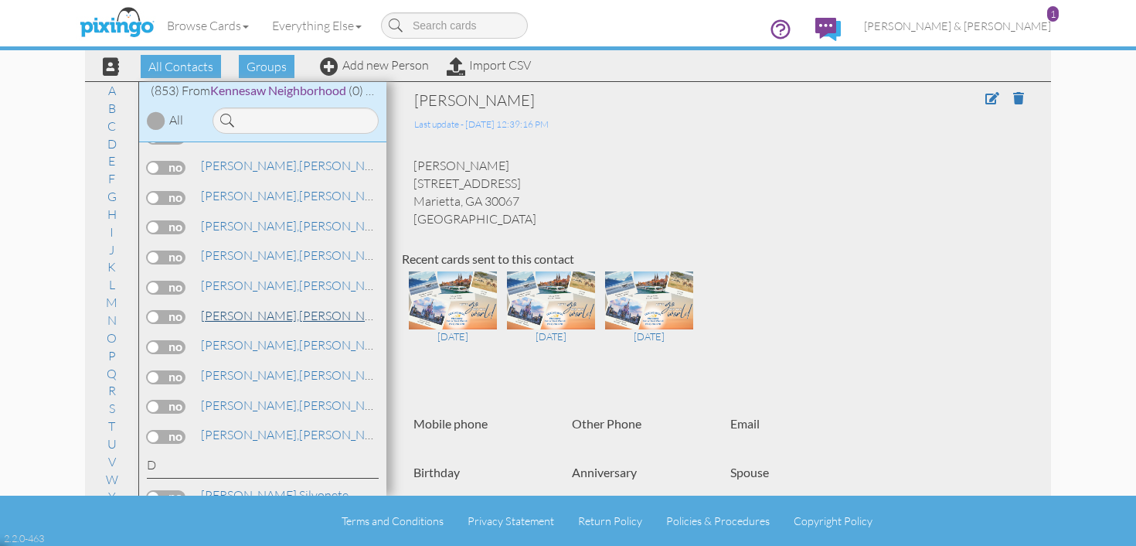
click at [251, 306] on link "Crump, Winfred" at bounding box center [297, 315] width 197 height 19
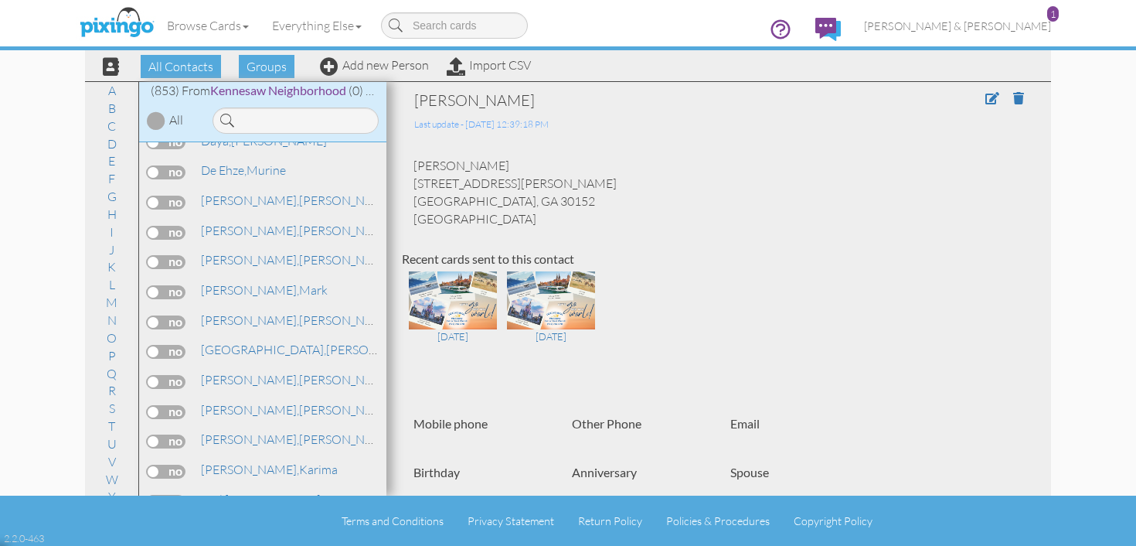
scroll to position [5577, 0]
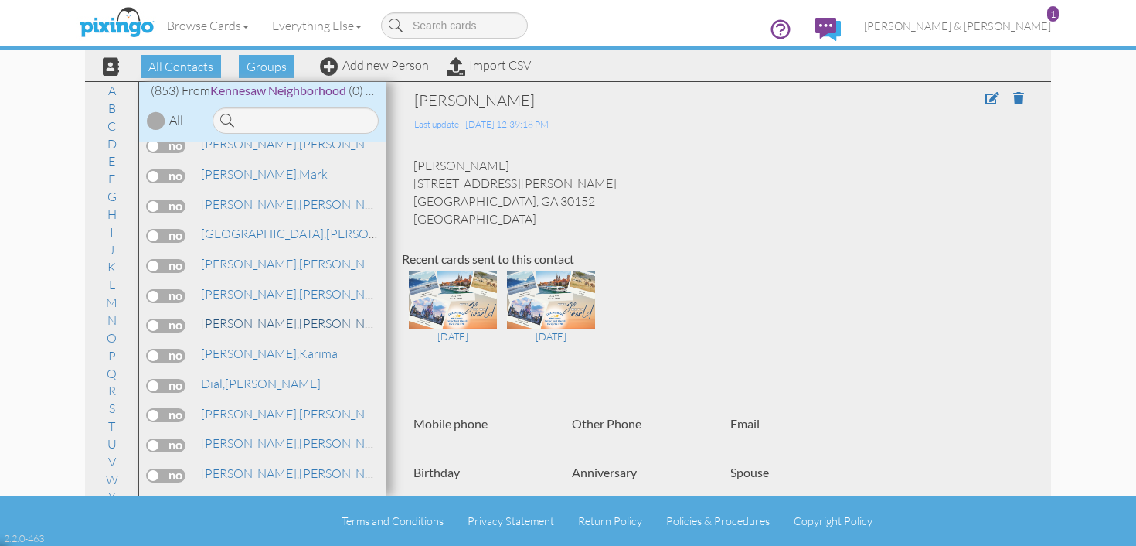
click at [250, 314] on link "Dewitt, Terrence" at bounding box center [297, 323] width 197 height 19
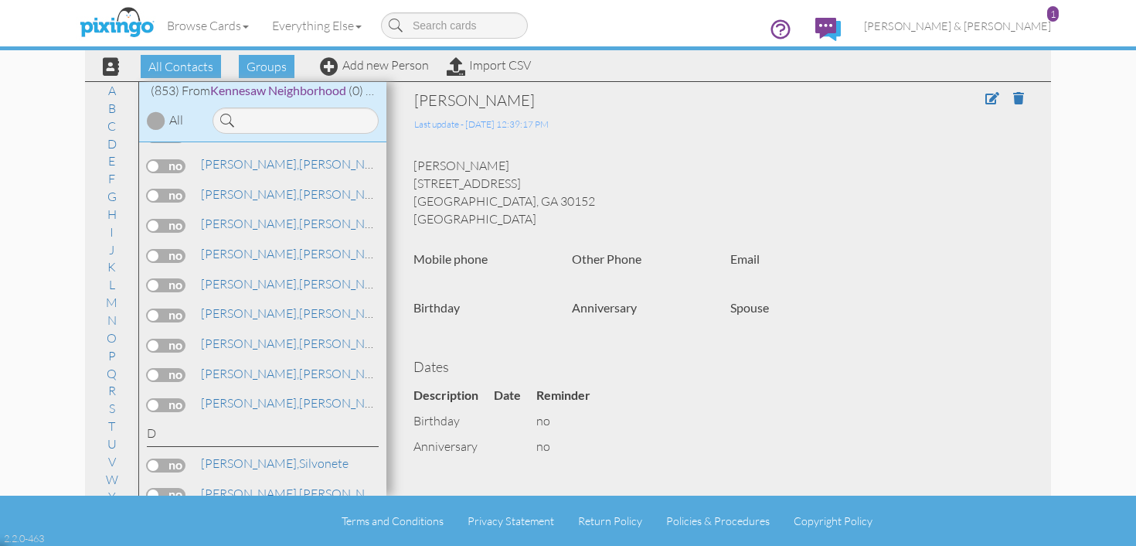
scroll to position [5008, 0]
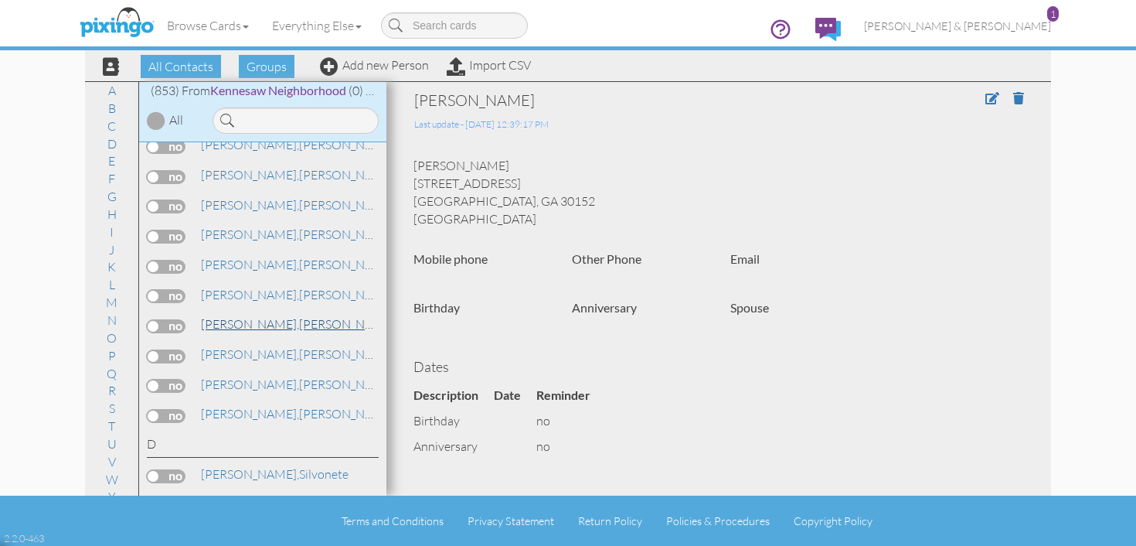
click at [244, 315] on link "Cunha, Jose" at bounding box center [297, 324] width 197 height 19
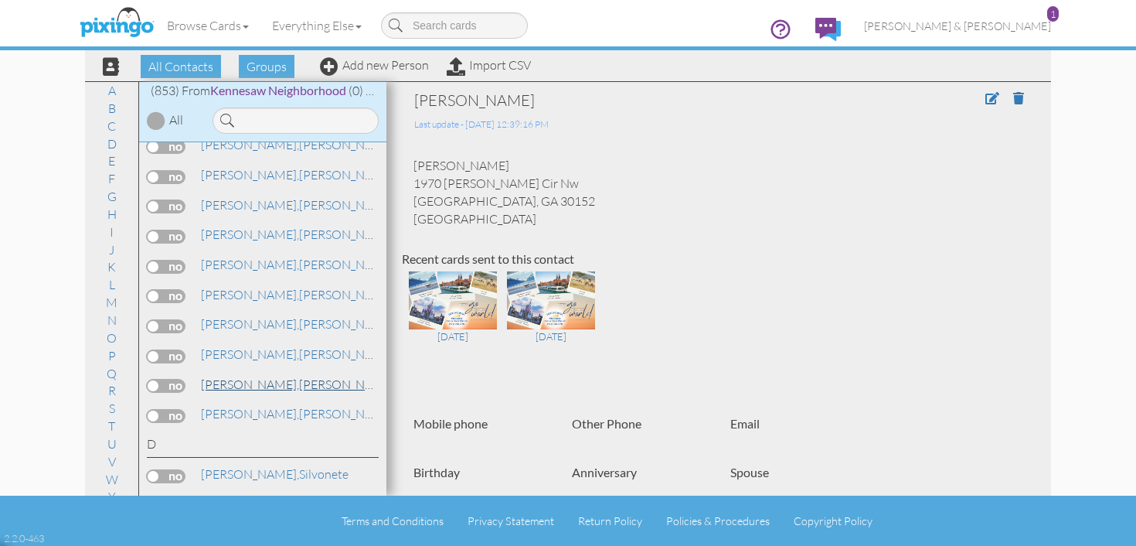
click at [243, 376] on span "[PERSON_NAME]," at bounding box center [250, 383] width 98 height 15
click at [251, 406] on span "[PERSON_NAME]," at bounding box center [250, 413] width 98 height 15
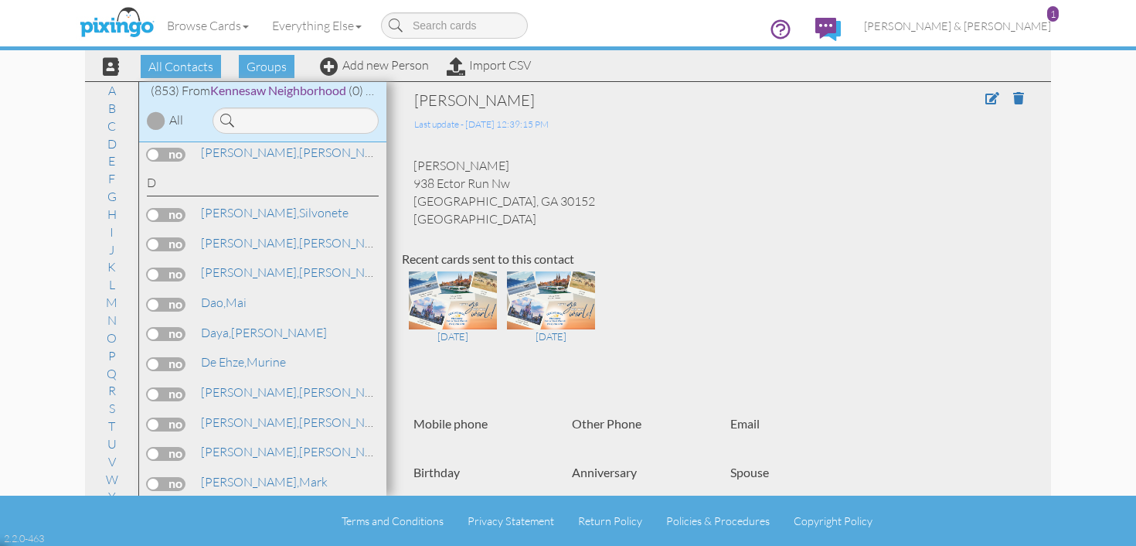
scroll to position [5257, 0]
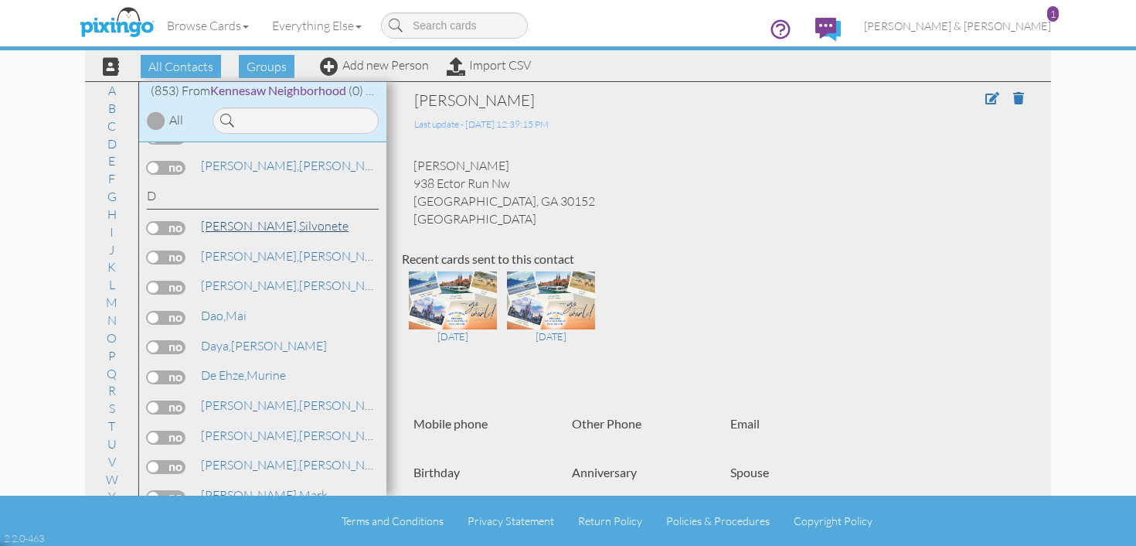
click at [250, 216] on link "Da Silva, Silvonete" at bounding box center [274, 225] width 151 height 19
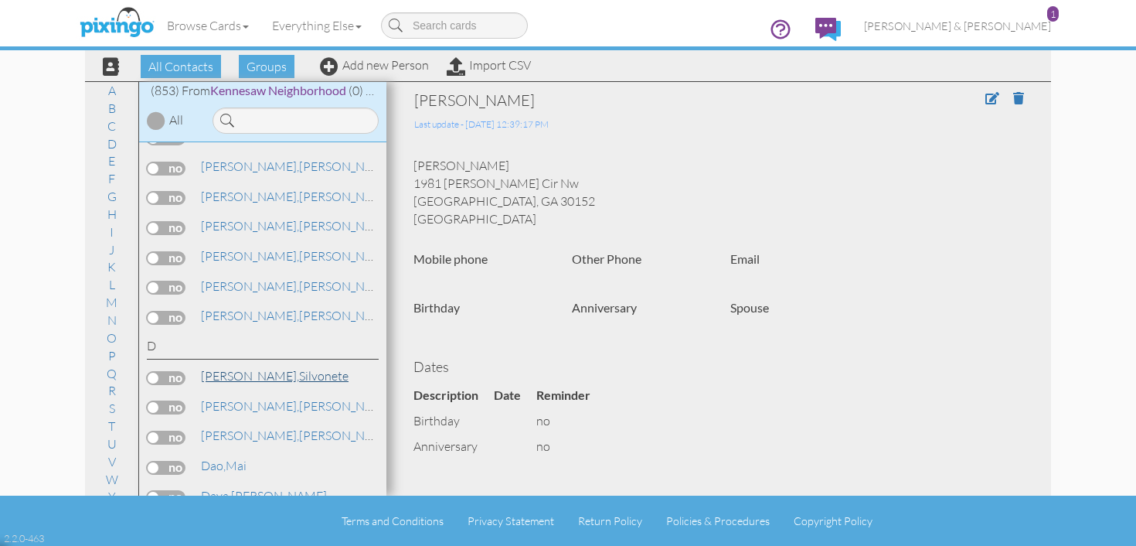
scroll to position [5105, 0]
click at [218, 489] on span "Daya," at bounding box center [216, 496] width 30 height 15
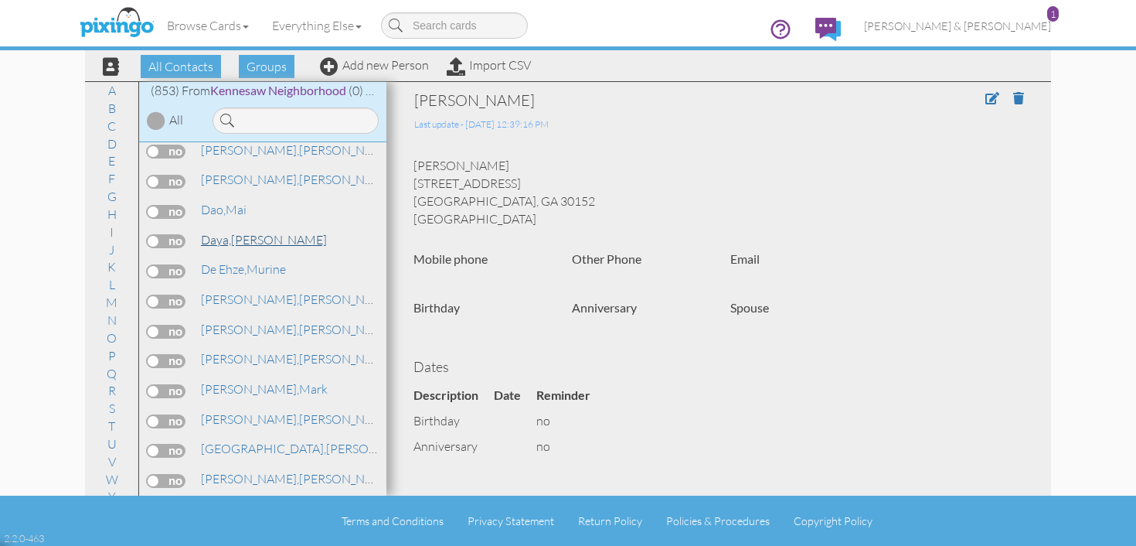
scroll to position [5645, 0]
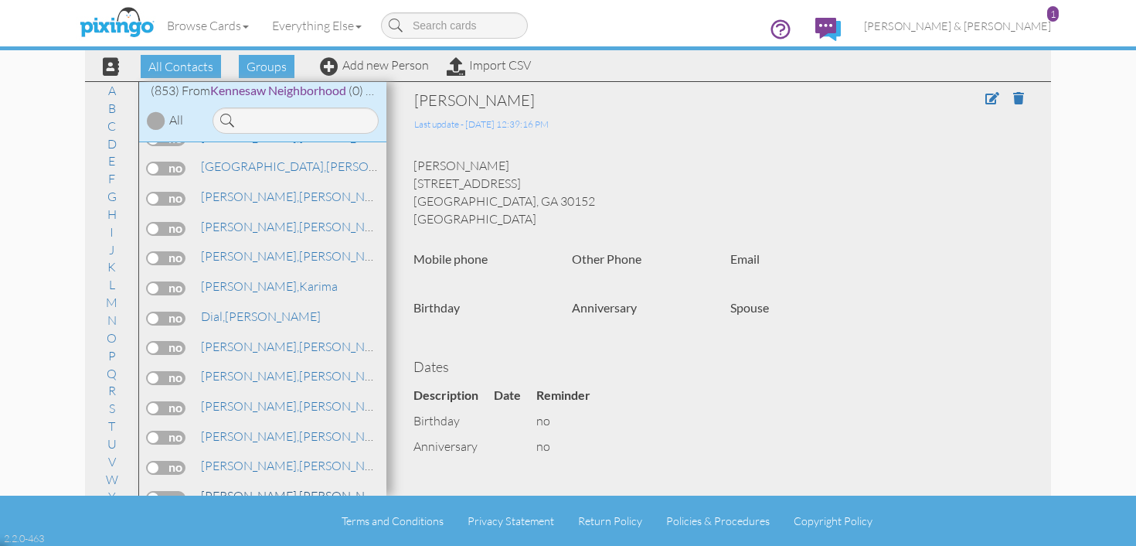
click at [221, 488] on span "[PERSON_NAME]," at bounding box center [250, 495] width 98 height 15
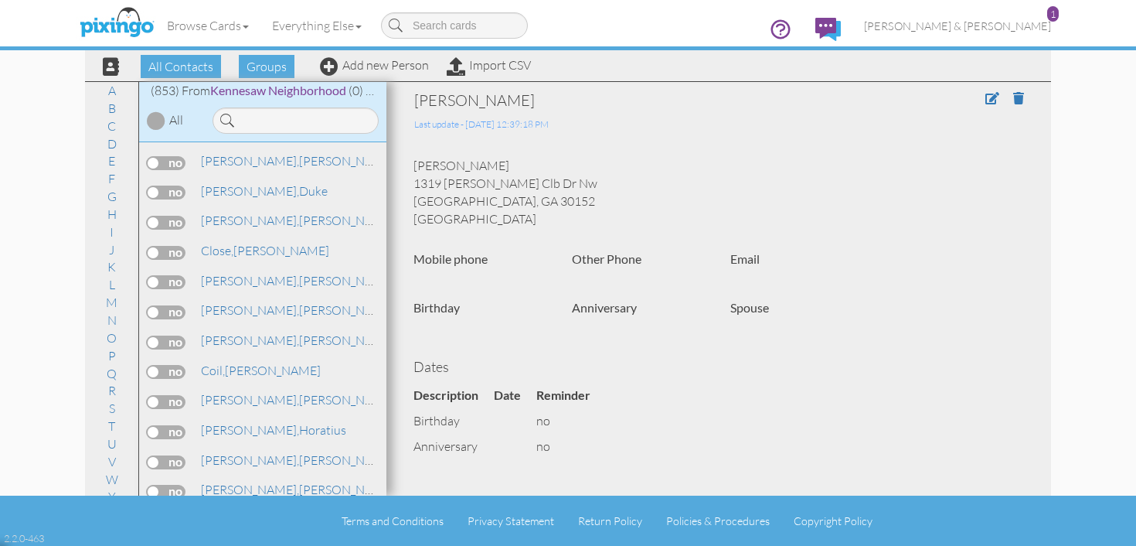
scroll to position [4205, 0]
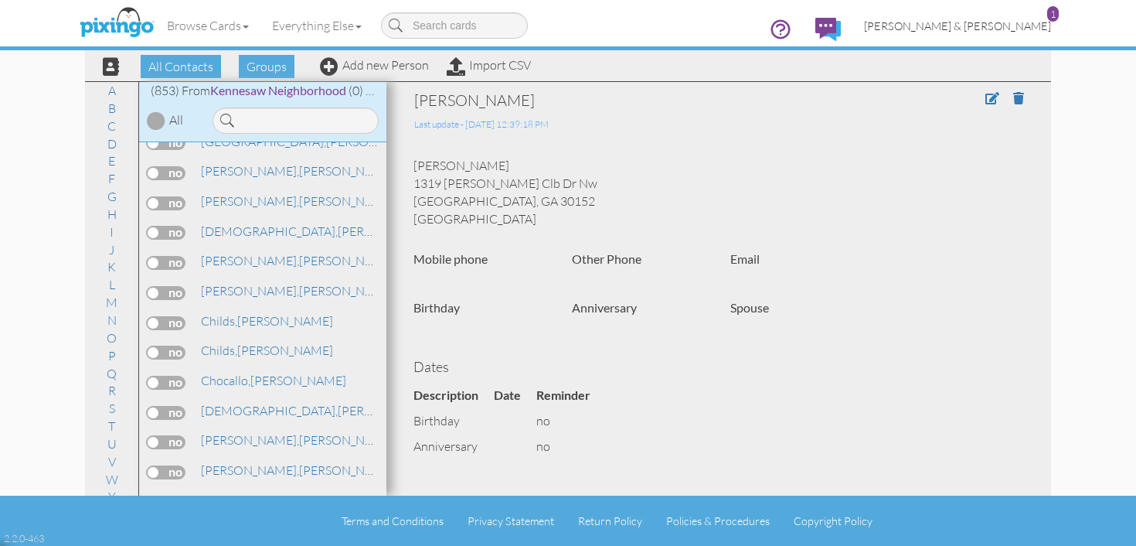
click at [979, 26] on span "[PERSON_NAME] & [PERSON_NAME]" at bounding box center [957, 25] width 187 height 13
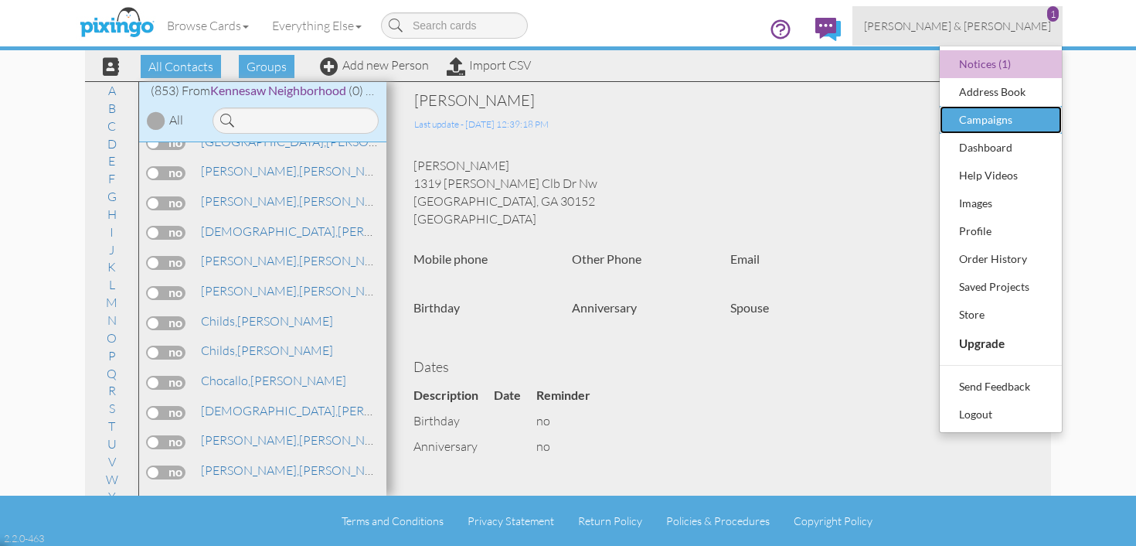
click at [984, 119] on div "Campaigns" at bounding box center [1000, 119] width 91 height 23
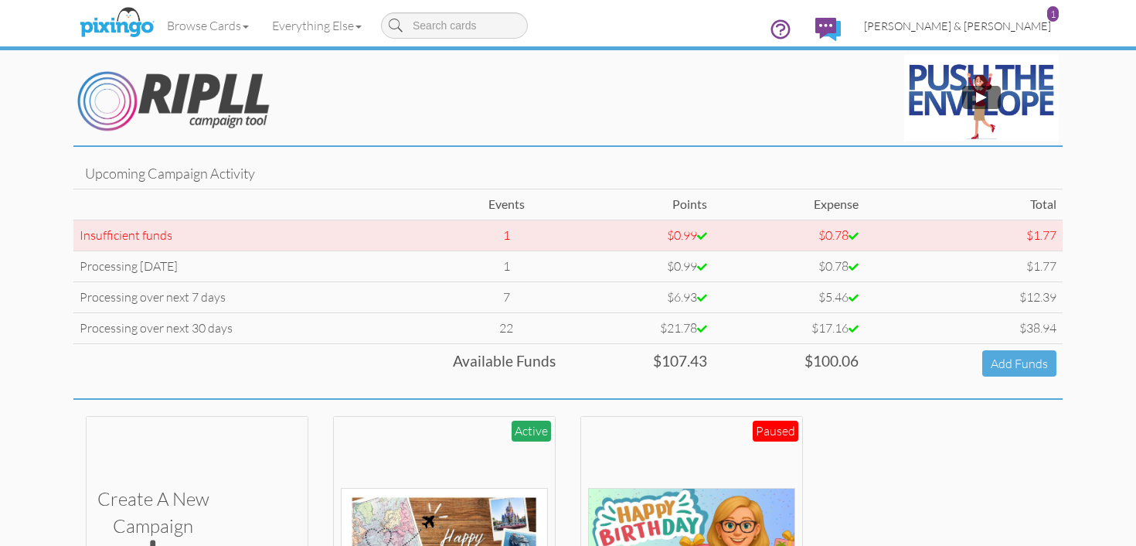
click at [1006, 22] on span "[PERSON_NAME] & [PERSON_NAME]" at bounding box center [957, 25] width 187 height 13
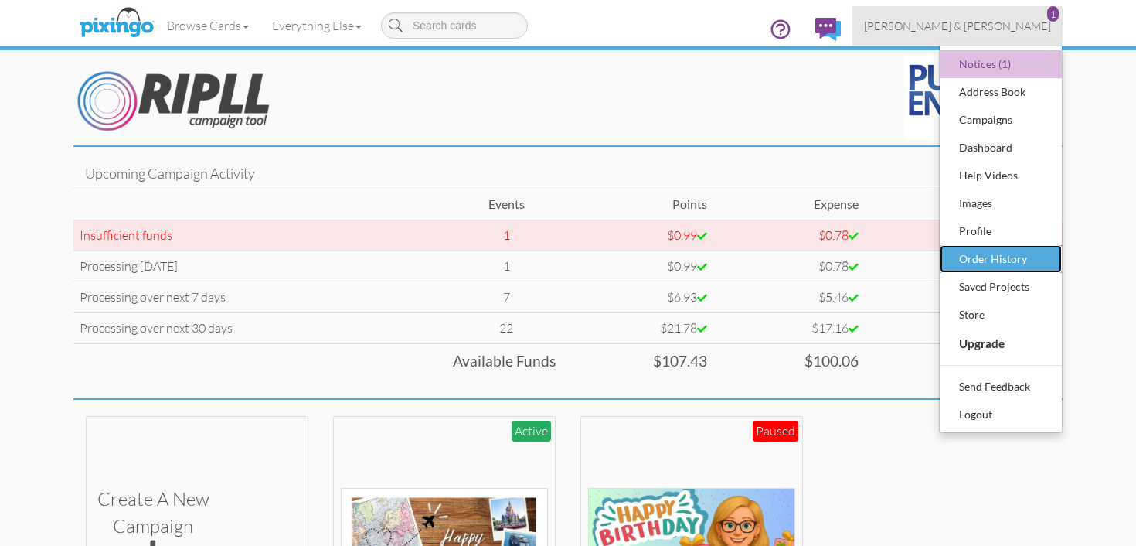
click at [991, 250] on div "Order History" at bounding box center [1000, 258] width 91 height 23
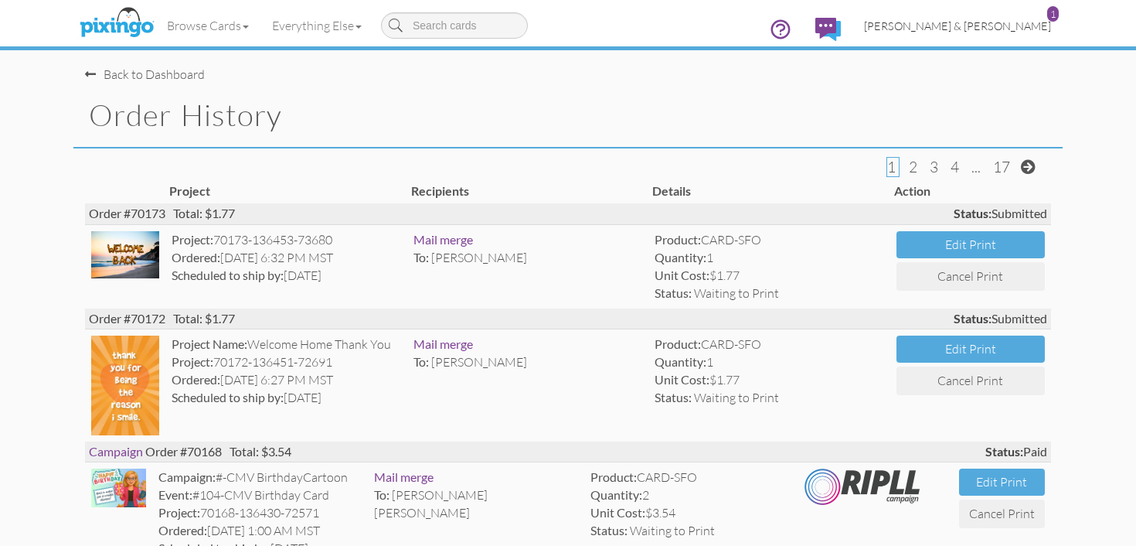
click at [1032, 22] on span "[PERSON_NAME] & [PERSON_NAME]" at bounding box center [957, 25] width 187 height 13
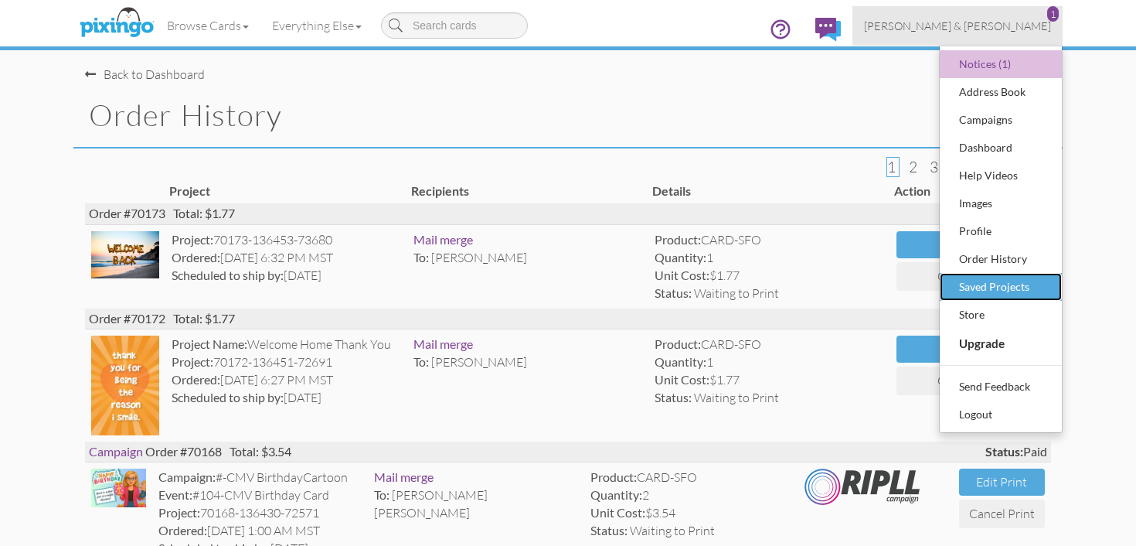
click at [1013, 273] on link "Saved Projects" at bounding box center [1001, 287] width 122 height 28
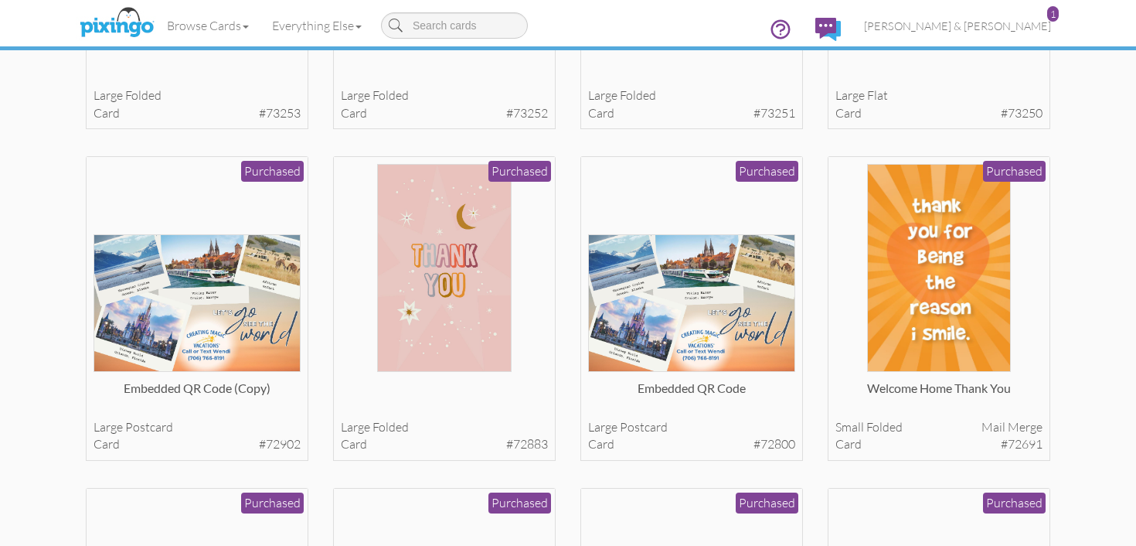
scroll to position [1654, 0]
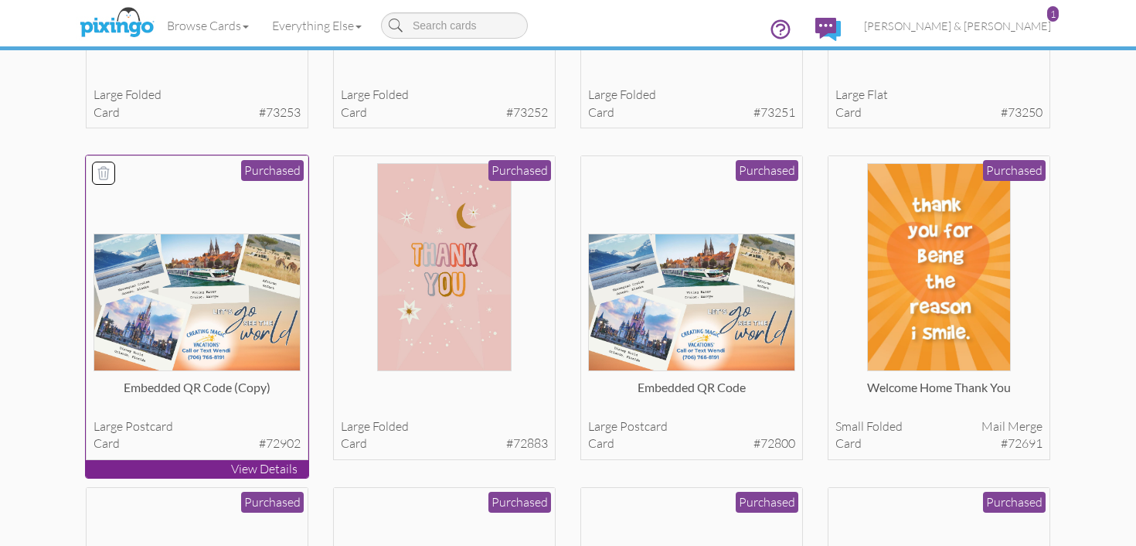
click at [279, 297] on img at bounding box center [198, 301] width 208 height 137
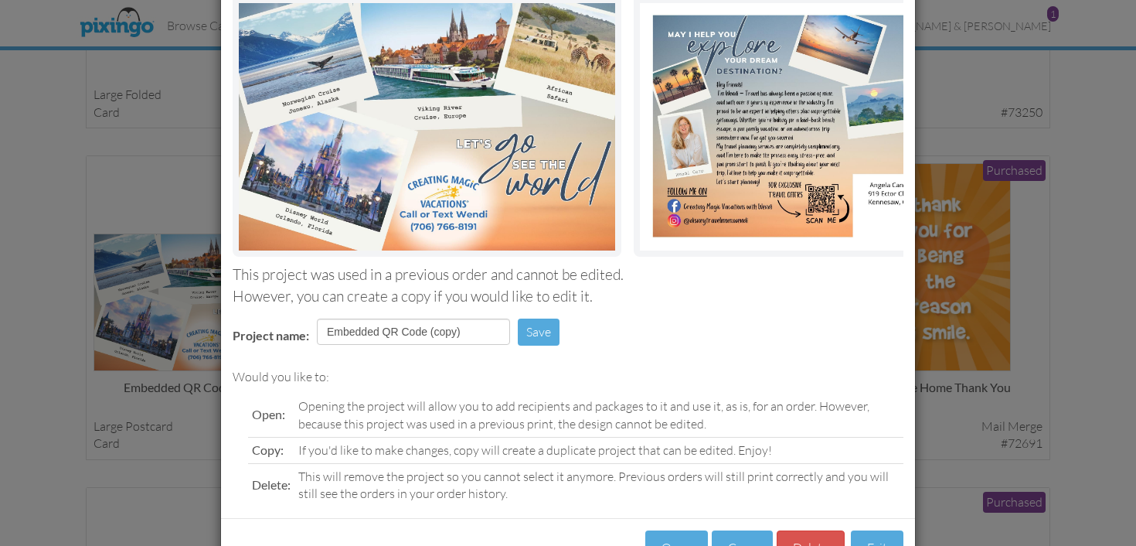
scroll to position [178, 0]
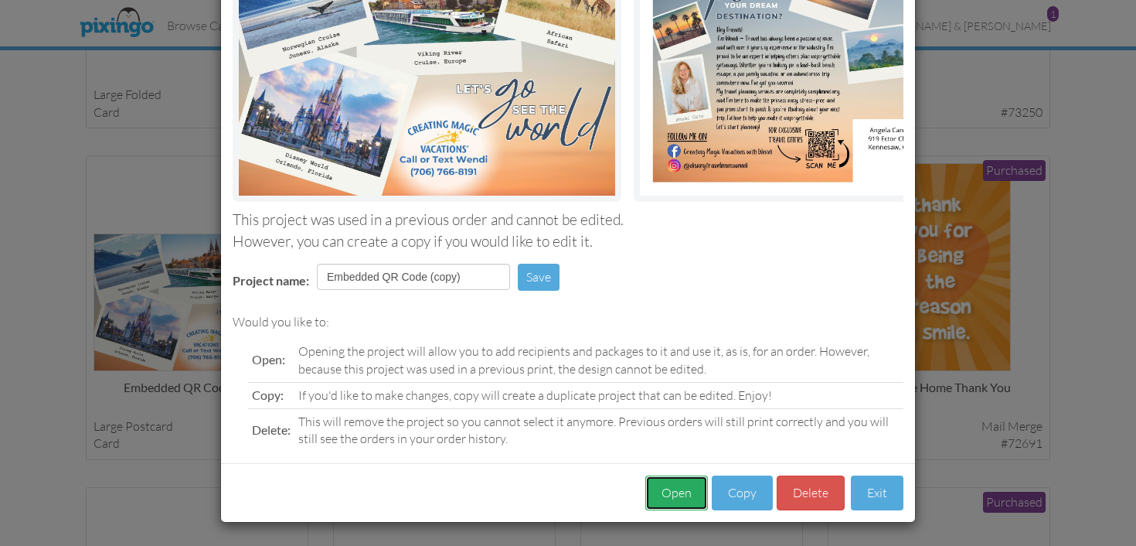
click at [680, 491] on button "Open" at bounding box center [676, 492] width 63 height 35
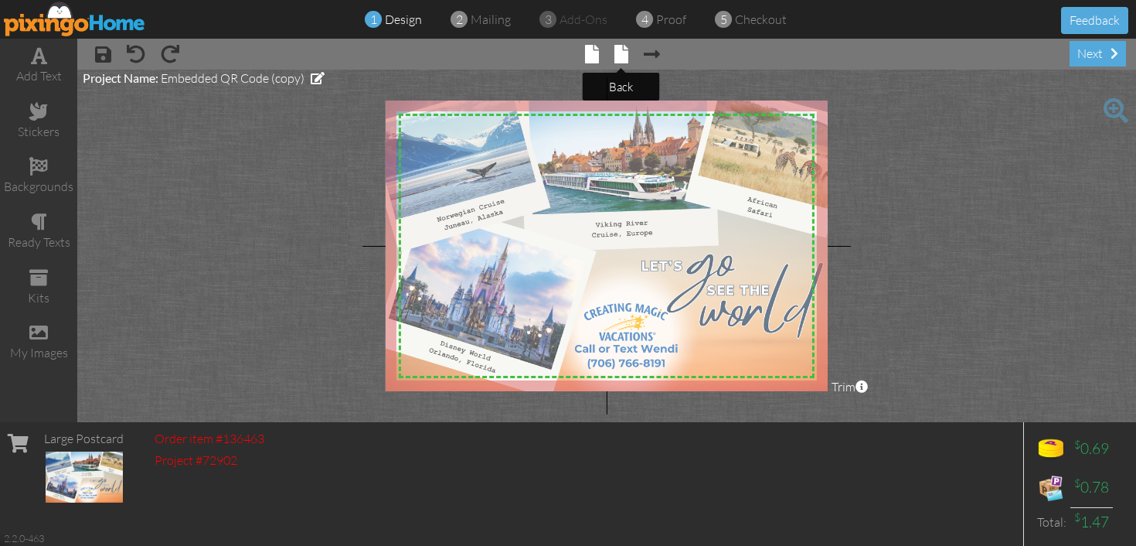
click at [622, 56] on span at bounding box center [622, 54] width 14 height 19
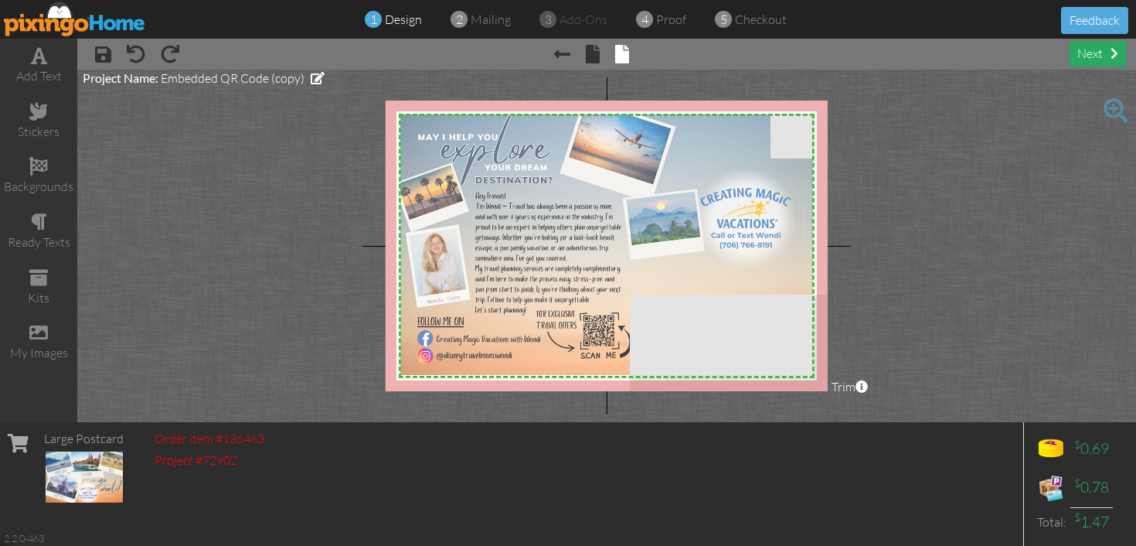
click at [1093, 56] on div "next" at bounding box center [1098, 54] width 56 height 26
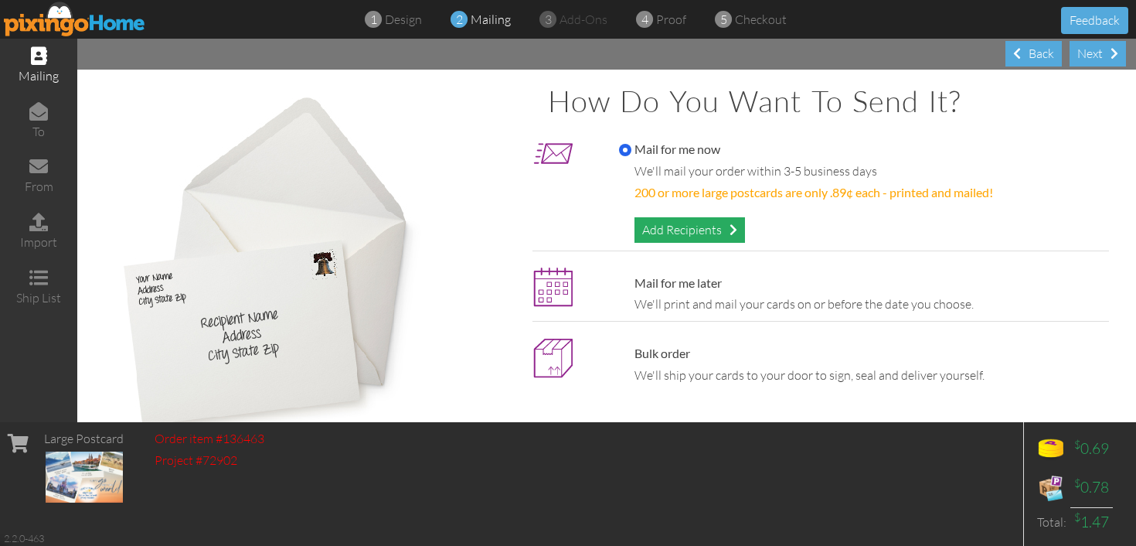
click at [698, 230] on div "Add Recipients" at bounding box center [690, 230] width 111 height 26
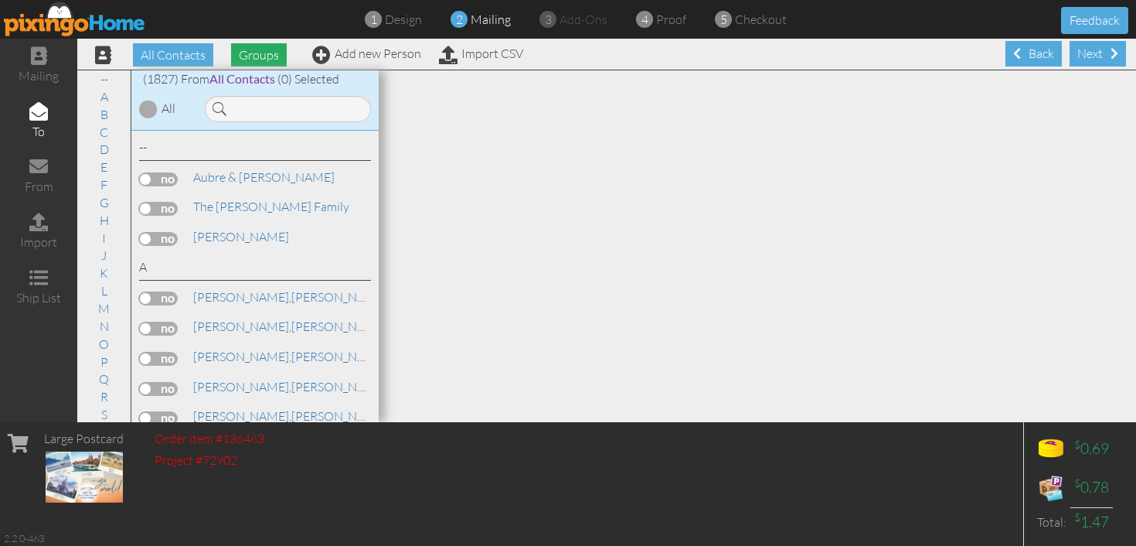
click at [263, 56] on span "Groups" at bounding box center [259, 54] width 56 height 23
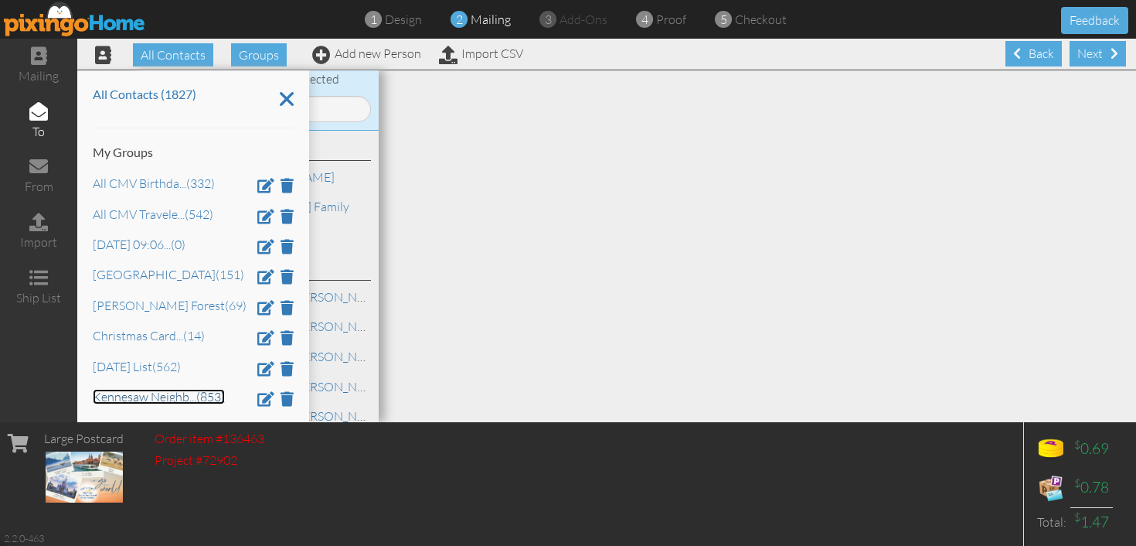
click at [149, 399] on link "Kennesaw Neighb ... (853)" at bounding box center [159, 396] width 132 height 15
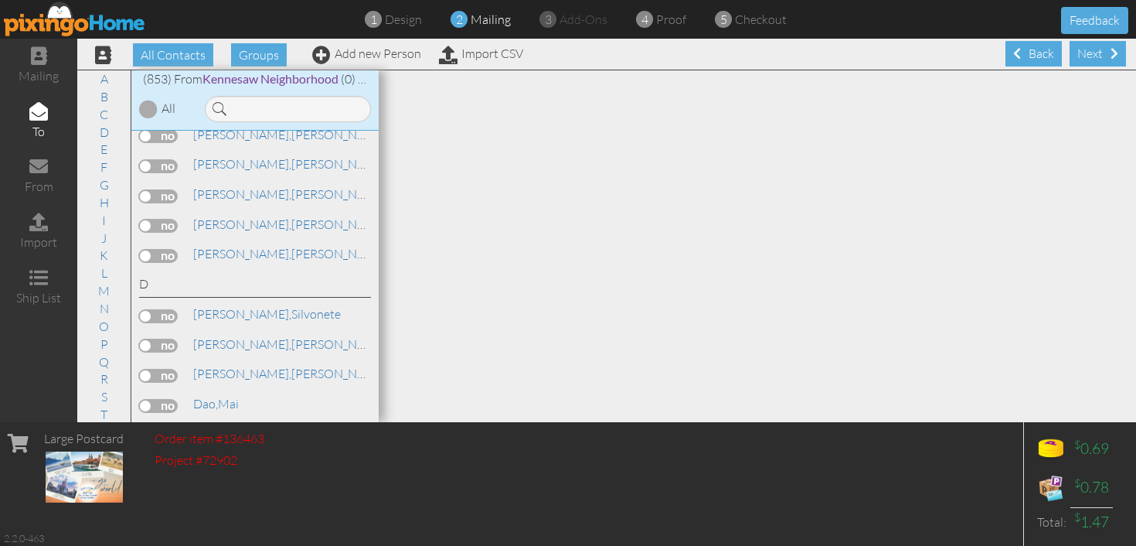
scroll to position [5145, 0]
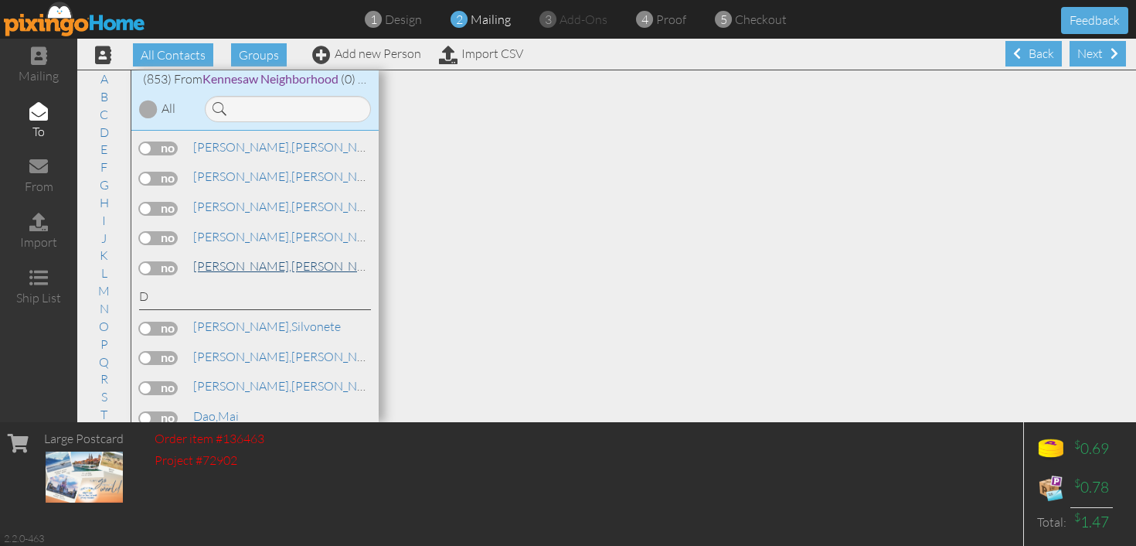
click at [271, 257] on link "Cyganiewicz, Brittany" at bounding box center [290, 266] width 197 height 19
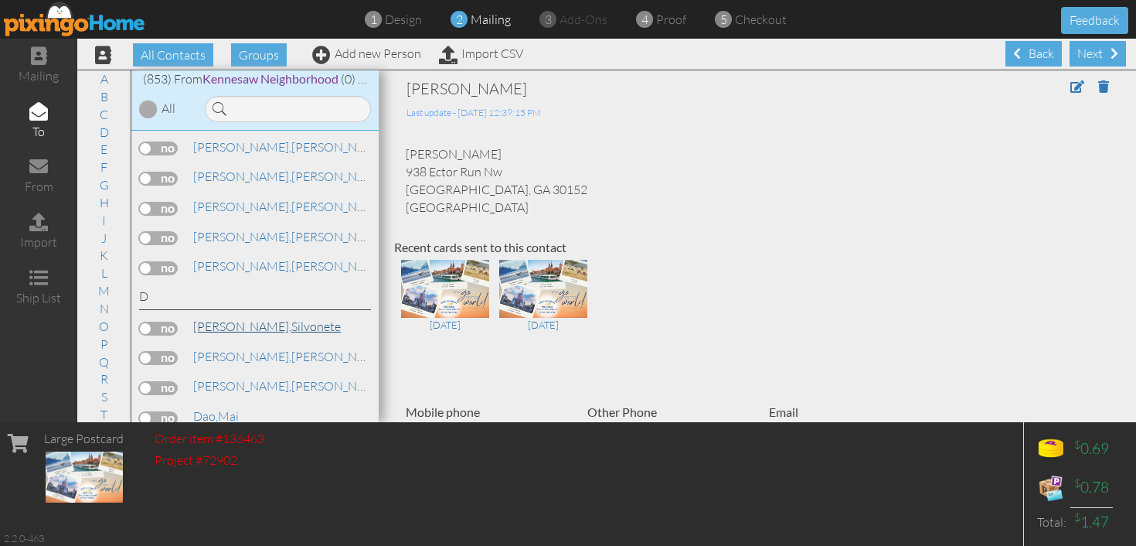
click at [264, 317] on link "Da Silva, Silvonete" at bounding box center [267, 326] width 151 height 19
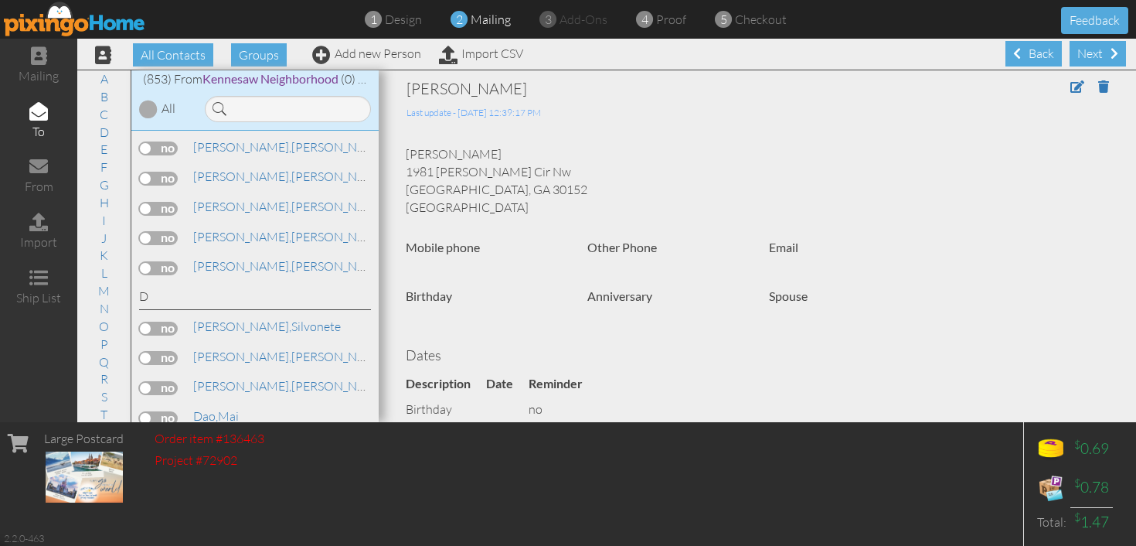
click at [172, 322] on label at bounding box center [158, 329] width 39 height 14
click at [0, 0] on input "checkbox" at bounding box center [0, 0] width 0 height 0
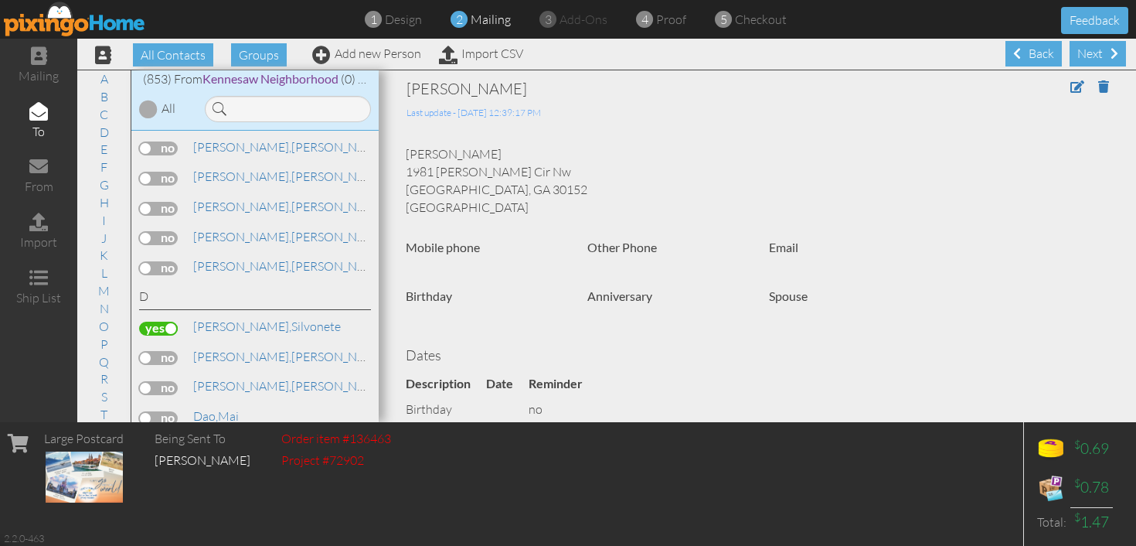
click at [172, 351] on label at bounding box center [158, 358] width 39 height 14
click at [0, 0] on input "checkbox" at bounding box center [0, 0] width 0 height 0
click at [169, 381] on label at bounding box center [158, 388] width 39 height 14
click at [0, 0] on input "checkbox" at bounding box center [0, 0] width 0 height 0
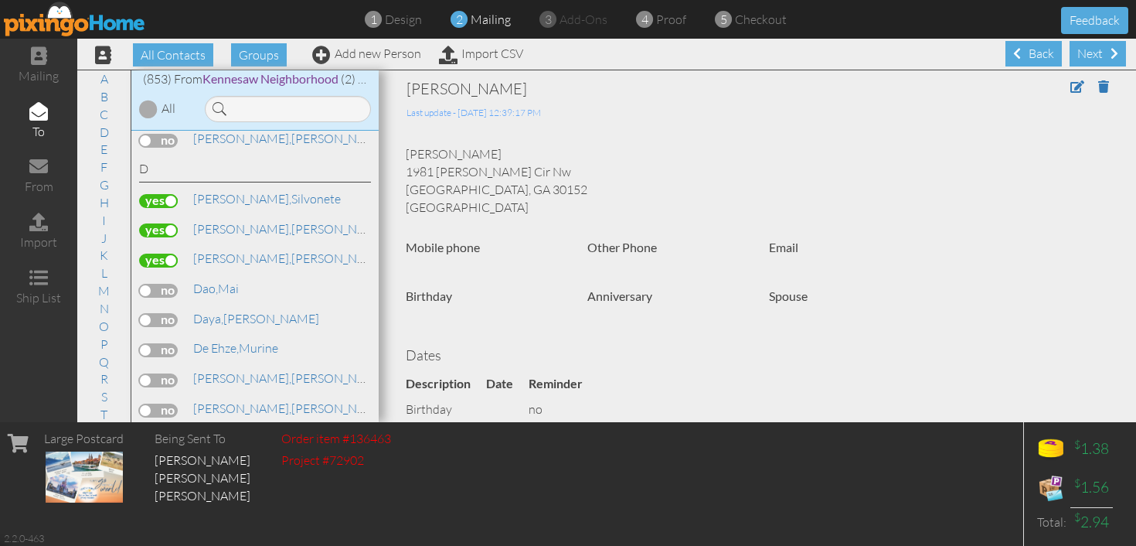
scroll to position [5290, 0]
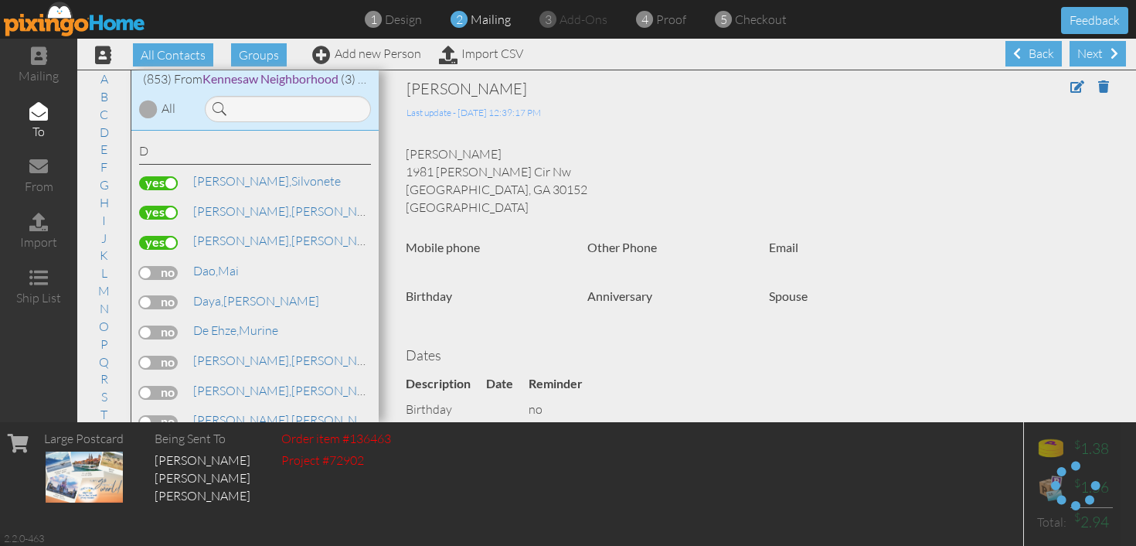
click at [168, 266] on label at bounding box center [158, 273] width 39 height 14
click at [0, 0] on input "checkbox" at bounding box center [0, 0] width 0 height 0
click at [165, 295] on label at bounding box center [158, 302] width 39 height 14
click at [0, 0] on input "checkbox" at bounding box center [0, 0] width 0 height 0
click at [165, 325] on label at bounding box center [158, 332] width 39 height 14
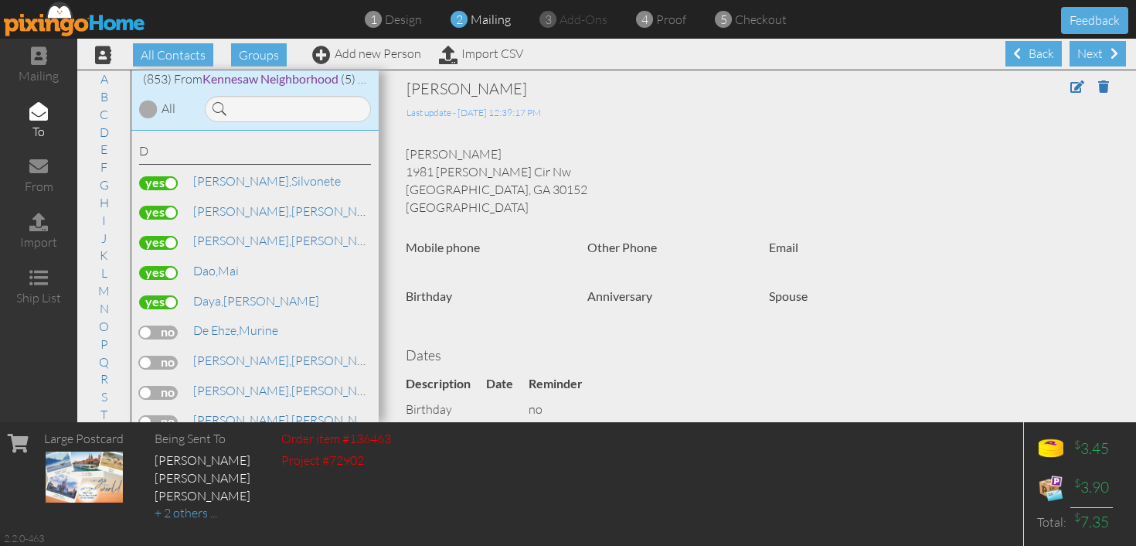
click at [0, 0] on input "checkbox" at bounding box center [0, 0] width 0 height 0
click at [162, 356] on label at bounding box center [158, 363] width 39 height 14
click at [0, 0] on input "checkbox" at bounding box center [0, 0] width 0 height 0
click at [163, 386] on label at bounding box center [158, 393] width 39 height 14
click at [0, 0] on input "checkbox" at bounding box center [0, 0] width 0 height 0
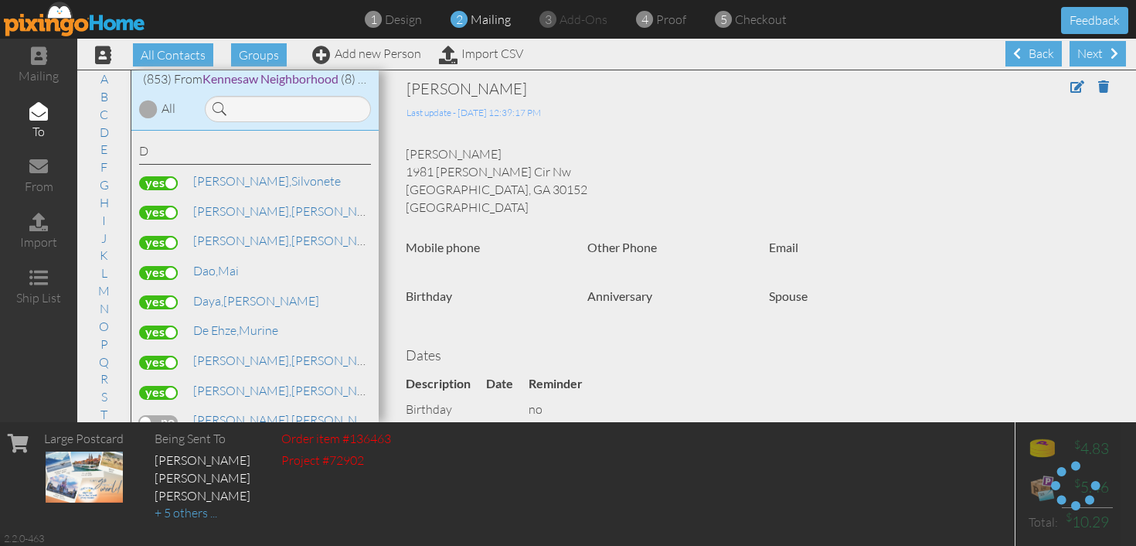
click at [165, 415] on label at bounding box center [158, 422] width 39 height 14
click at [0, 0] on input "checkbox" at bounding box center [0, 0] width 0 height 0
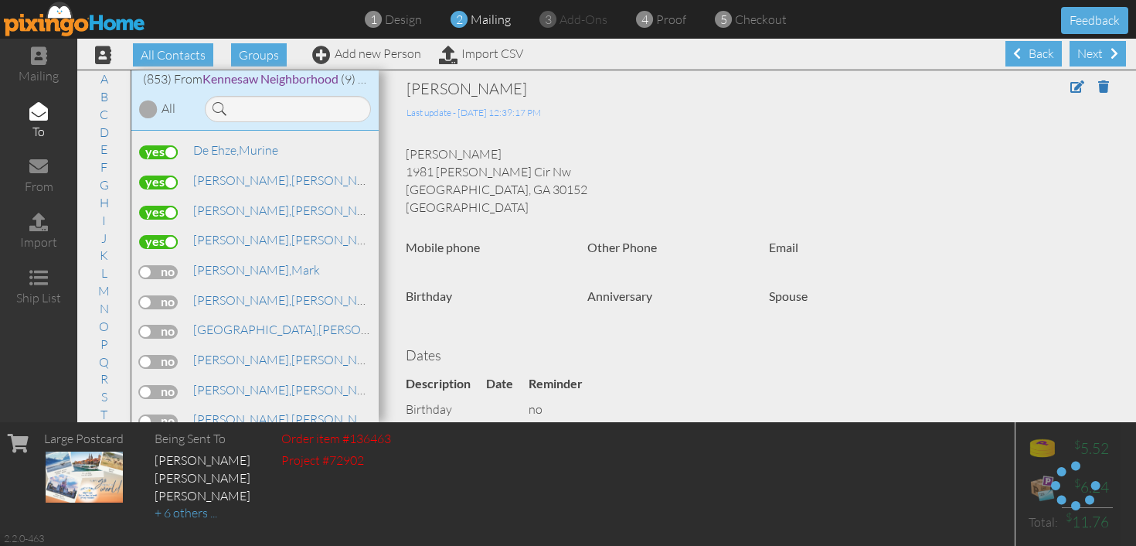
scroll to position [5495, 0]
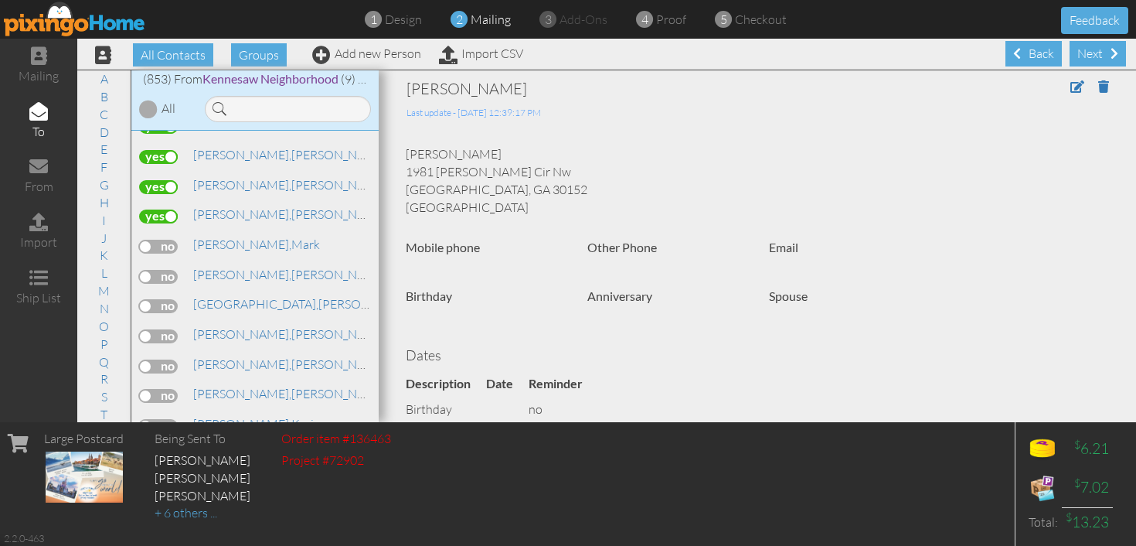
click at [169, 240] on label at bounding box center [158, 247] width 39 height 14
click at [0, 0] on input "checkbox" at bounding box center [0, 0] width 0 height 0
click at [167, 270] on label at bounding box center [158, 277] width 39 height 14
click at [0, 0] on input "checkbox" at bounding box center [0, 0] width 0 height 0
click at [163, 299] on label at bounding box center [158, 306] width 39 height 14
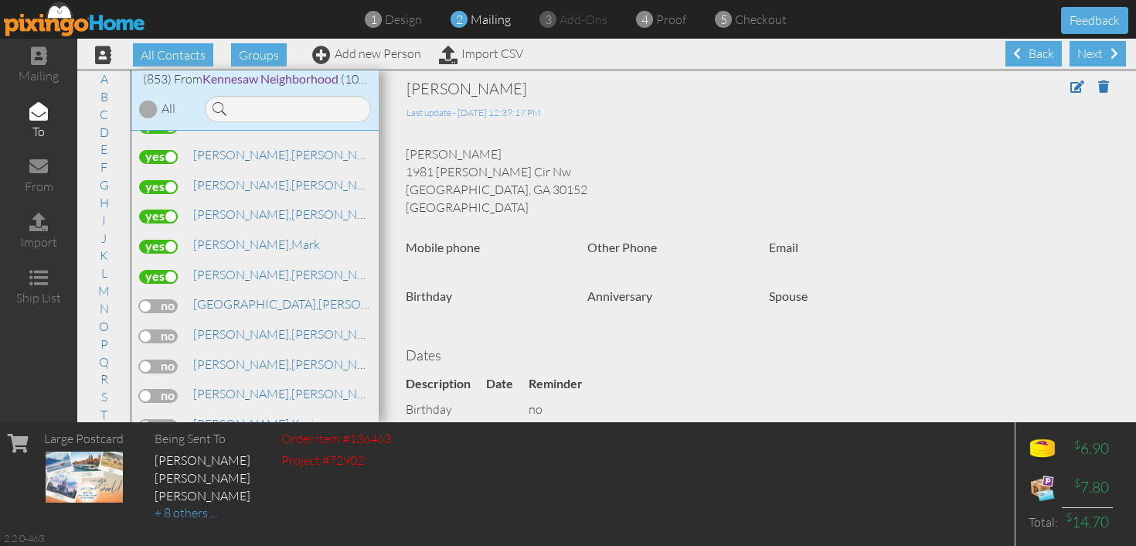
click at [0, 0] on input "checkbox" at bounding box center [0, 0] width 0 height 0
click at [159, 329] on label at bounding box center [158, 336] width 39 height 14
click at [0, 0] on input "checkbox" at bounding box center [0, 0] width 0 height 0
click at [159, 359] on label at bounding box center [158, 366] width 39 height 14
click at [0, 0] on input "checkbox" at bounding box center [0, 0] width 0 height 0
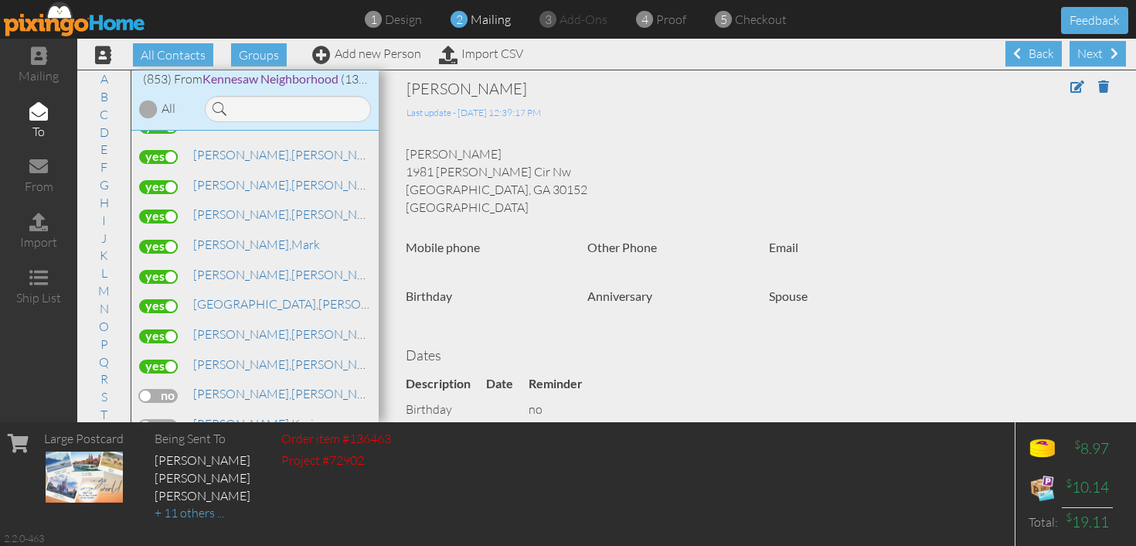
click at [160, 389] on label at bounding box center [158, 396] width 39 height 14
click at [0, 0] on input "checkbox" at bounding box center [0, 0] width 0 height 0
click at [164, 419] on label at bounding box center [158, 426] width 39 height 14
click at [0, 0] on input "checkbox" at bounding box center [0, 0] width 0 height 0
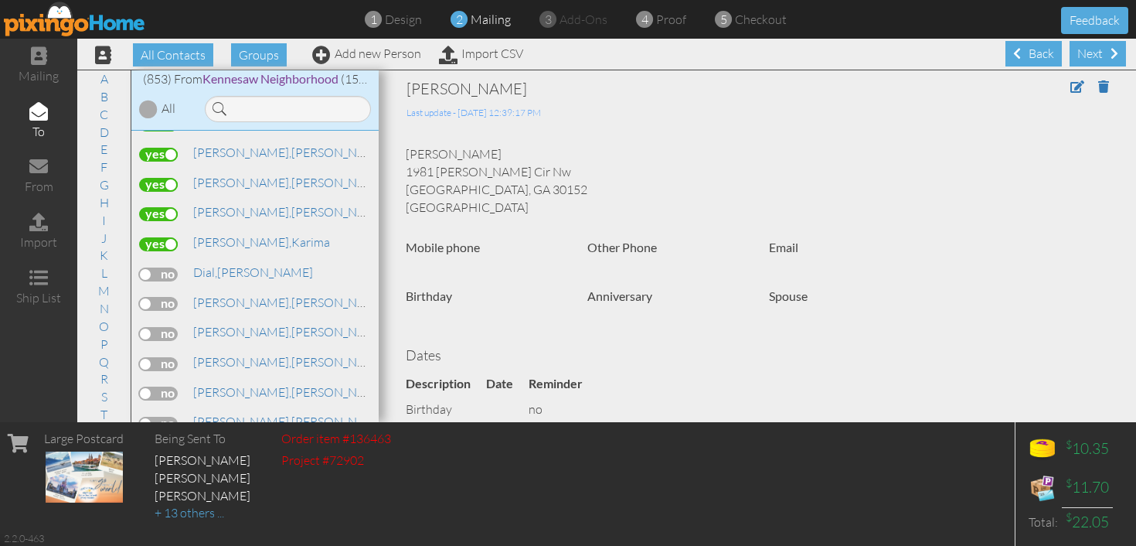
scroll to position [5717, 0]
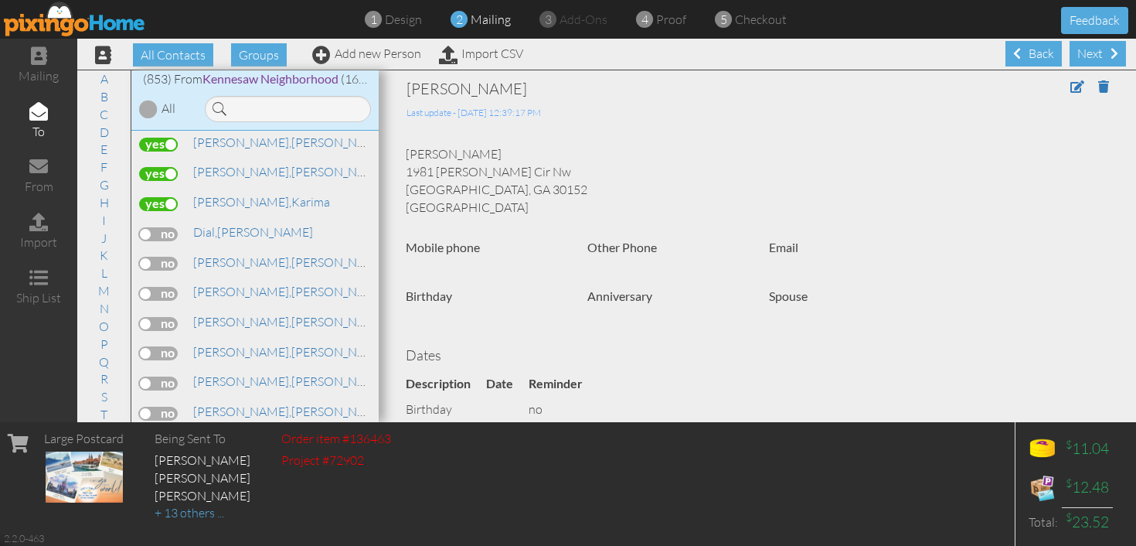
click at [165, 227] on label at bounding box center [158, 234] width 39 height 14
click at [0, 0] on input "checkbox" at bounding box center [0, 0] width 0 height 0
click at [165, 257] on label at bounding box center [158, 264] width 39 height 14
click at [0, 0] on input "checkbox" at bounding box center [0, 0] width 0 height 0
click at [161, 283] on div "Dietz, Aaron" at bounding box center [255, 294] width 232 height 22
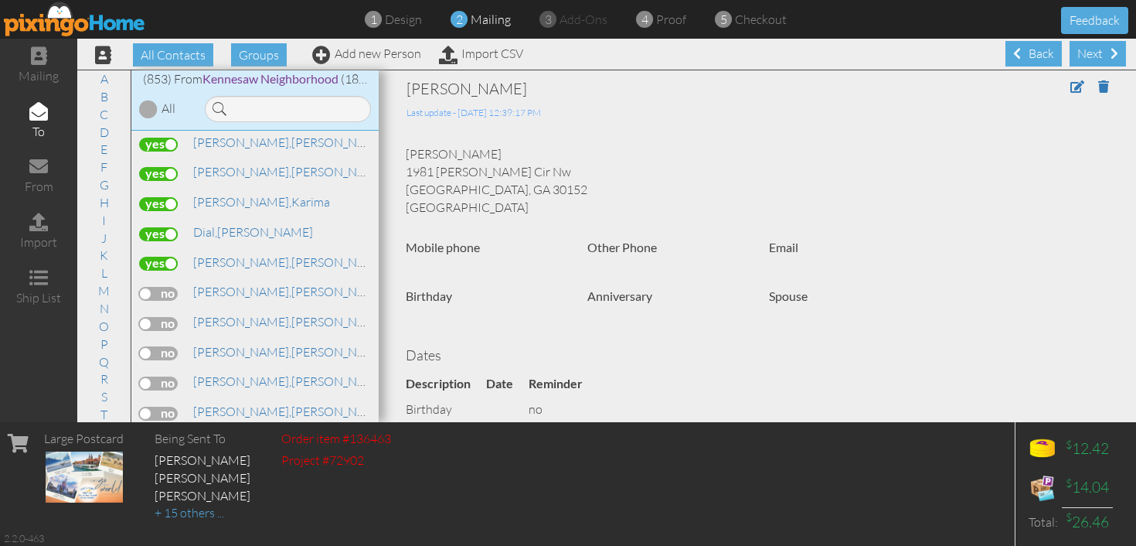
click at [166, 287] on label at bounding box center [158, 294] width 39 height 14
click at [0, 0] on input "checkbox" at bounding box center [0, 0] width 0 height 0
click at [165, 317] on label at bounding box center [158, 324] width 39 height 14
click at [0, 0] on input "checkbox" at bounding box center [0, 0] width 0 height 0
click at [161, 346] on label at bounding box center [158, 353] width 39 height 14
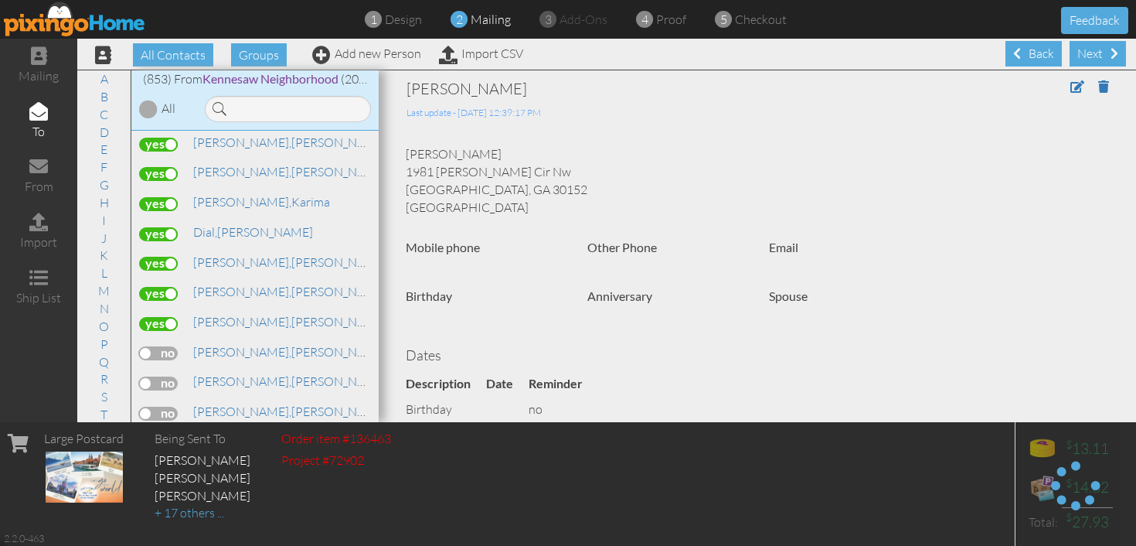
click at [0, 0] on input "checkbox" at bounding box center [0, 0] width 0 height 0
click at [163, 376] on label at bounding box center [158, 383] width 39 height 14
click at [0, 0] on input "checkbox" at bounding box center [0, 0] width 0 height 0
click at [167, 407] on label at bounding box center [158, 414] width 39 height 14
click at [0, 0] on input "checkbox" at bounding box center [0, 0] width 0 height 0
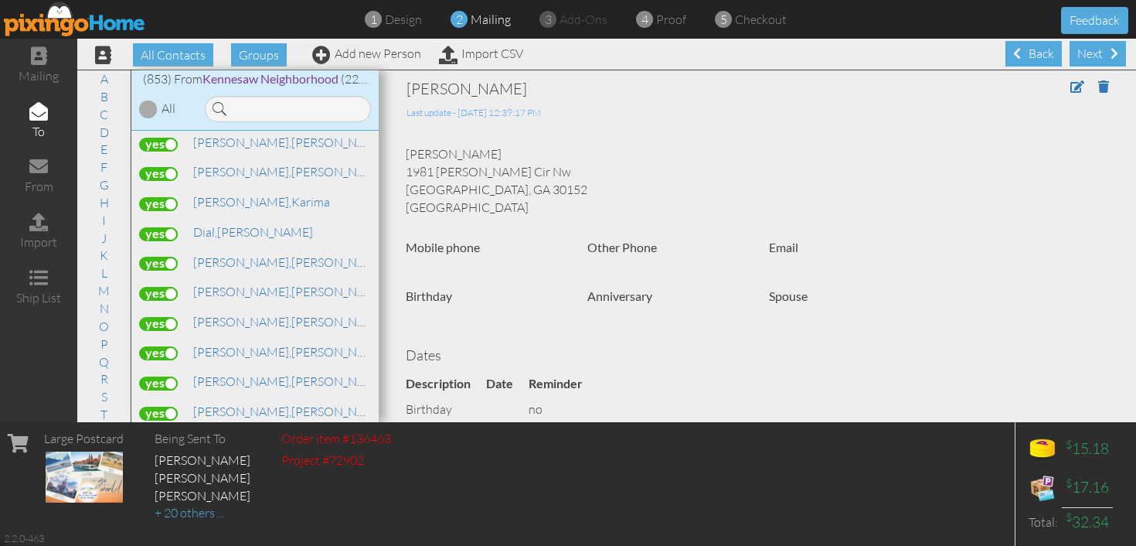
click at [169, 437] on label at bounding box center [158, 444] width 39 height 14
click at [0, 0] on input "checkbox" at bounding box center [0, 0] width 0 height 0
click at [169, 466] on label at bounding box center [158, 473] width 39 height 14
click at [0, 0] on input "checkbox" at bounding box center [0, 0] width 0 height 0
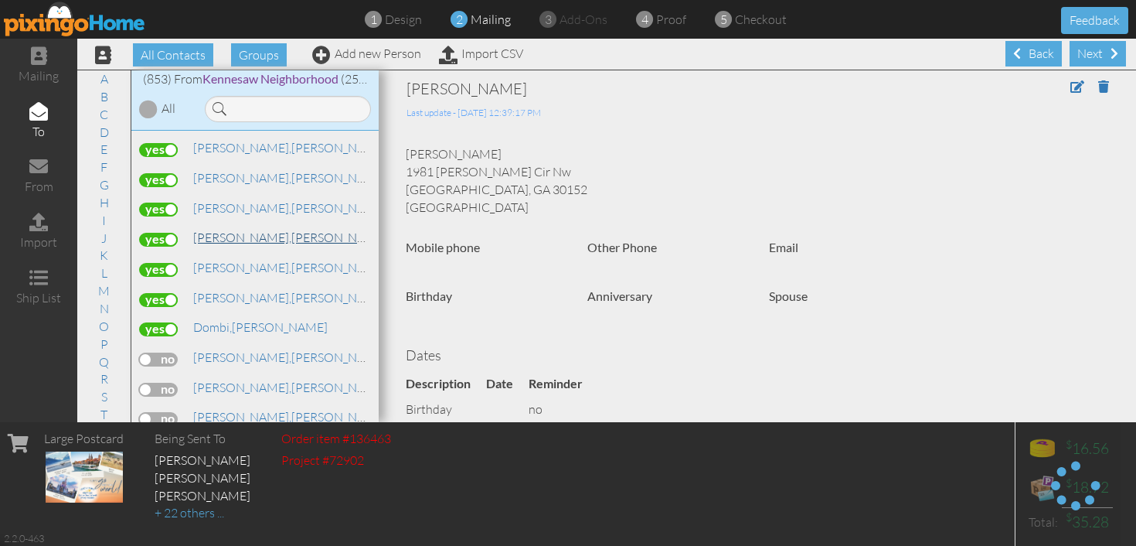
scroll to position [5973, 0]
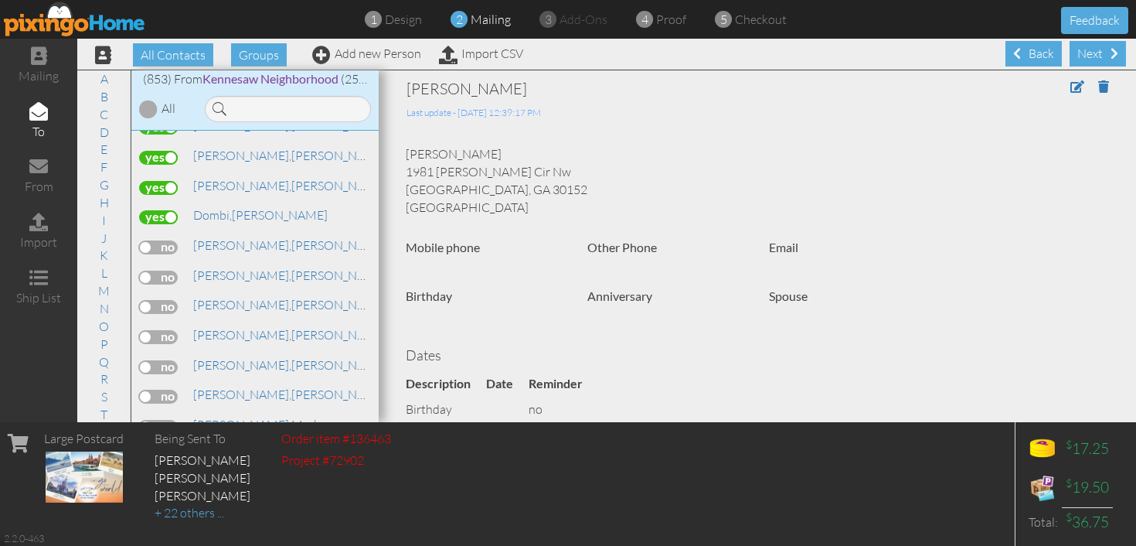
click at [169, 240] on label at bounding box center [158, 247] width 39 height 14
click at [0, 0] on input "checkbox" at bounding box center [0, 0] width 0 height 0
click at [168, 271] on label at bounding box center [158, 278] width 39 height 14
click at [0, 0] on input "checkbox" at bounding box center [0, 0] width 0 height 0
click at [165, 300] on label at bounding box center [158, 307] width 39 height 14
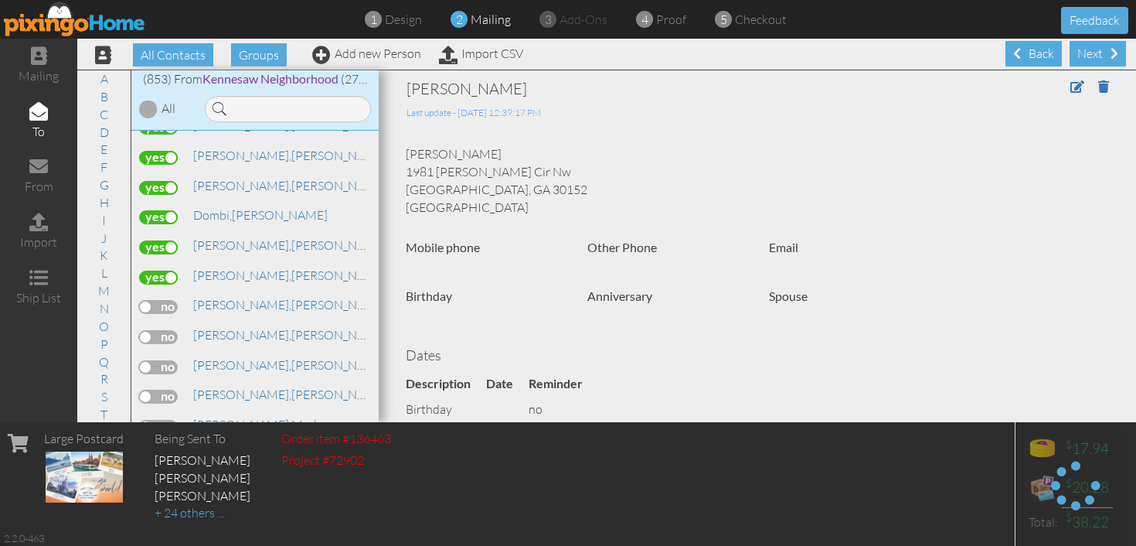
click at [0, 0] on input "checkbox" at bounding box center [0, 0] width 0 height 0
click at [164, 330] on label at bounding box center [158, 337] width 39 height 14
click at [0, 0] on input "checkbox" at bounding box center [0, 0] width 0 height 0
click at [168, 360] on label at bounding box center [158, 367] width 39 height 14
click at [0, 0] on input "checkbox" at bounding box center [0, 0] width 0 height 0
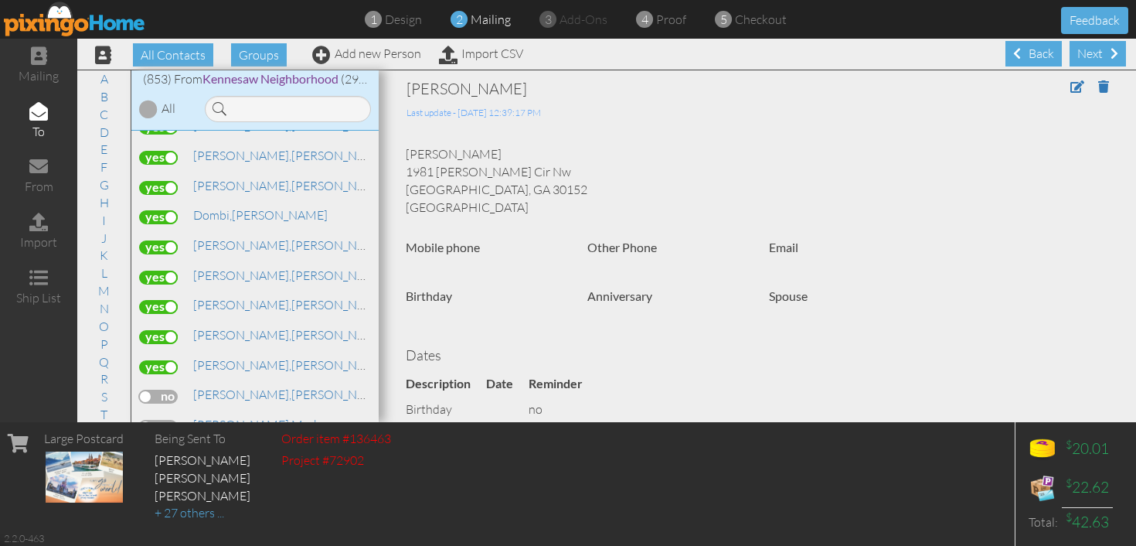
click at [170, 390] on label at bounding box center [158, 397] width 39 height 14
click at [0, 0] on input "checkbox" at bounding box center [0, 0] width 0 height 0
click at [172, 420] on label at bounding box center [158, 427] width 39 height 14
click at [0, 0] on input "checkbox" at bounding box center [0, 0] width 0 height 0
click at [228, 387] on span "[PERSON_NAME]," at bounding box center [242, 394] width 98 height 15
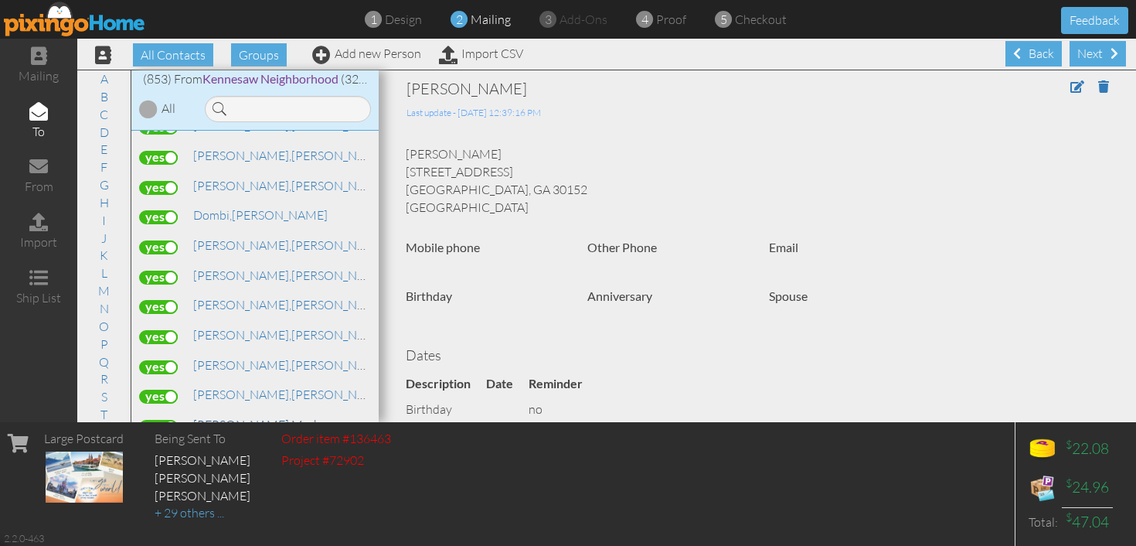
click at [225, 417] on span "[PERSON_NAME]," at bounding box center [242, 424] width 98 height 15
click at [172, 450] on label at bounding box center [158, 457] width 39 height 14
click at [0, 0] on input "checkbox" at bounding box center [0, 0] width 0 height 0
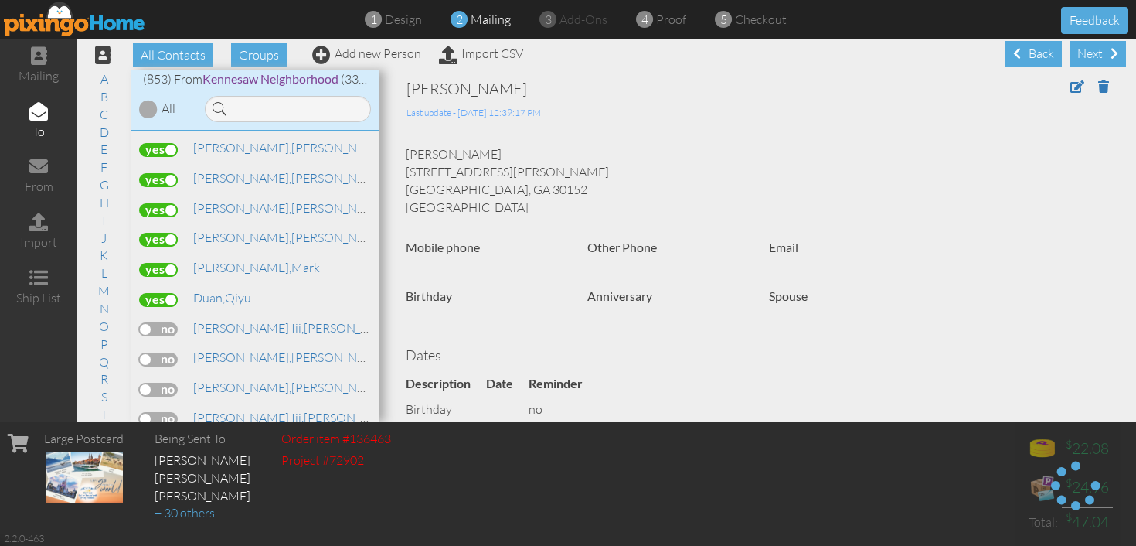
scroll to position [6214, 0]
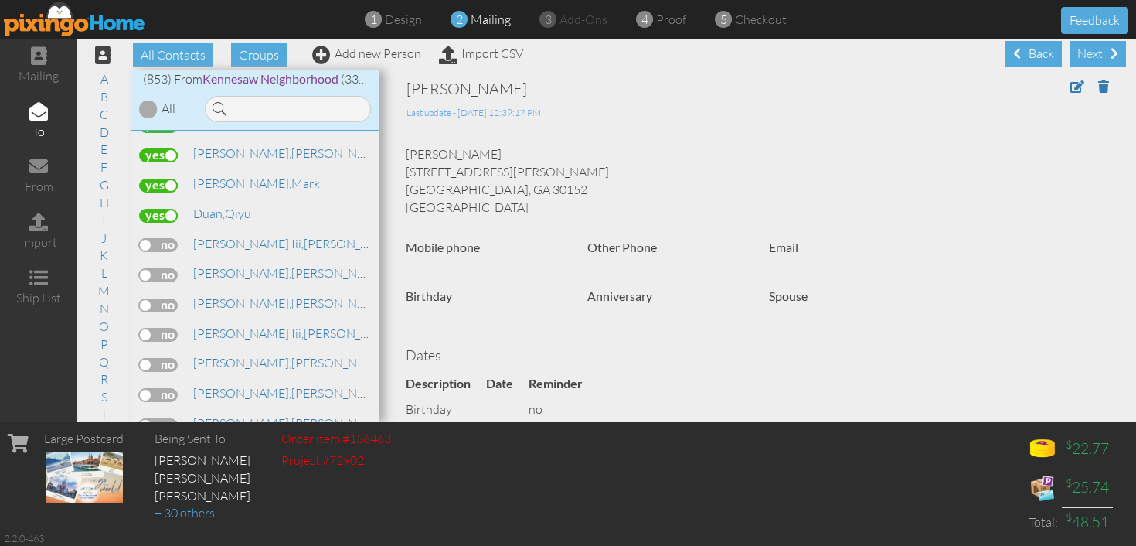
click at [163, 238] on label at bounding box center [158, 245] width 39 height 14
click at [0, 0] on input "checkbox" at bounding box center [0, 0] width 0 height 0
click at [166, 268] on label at bounding box center [158, 275] width 39 height 14
click at [0, 0] on input "checkbox" at bounding box center [0, 0] width 0 height 0
click at [165, 298] on label at bounding box center [158, 305] width 39 height 14
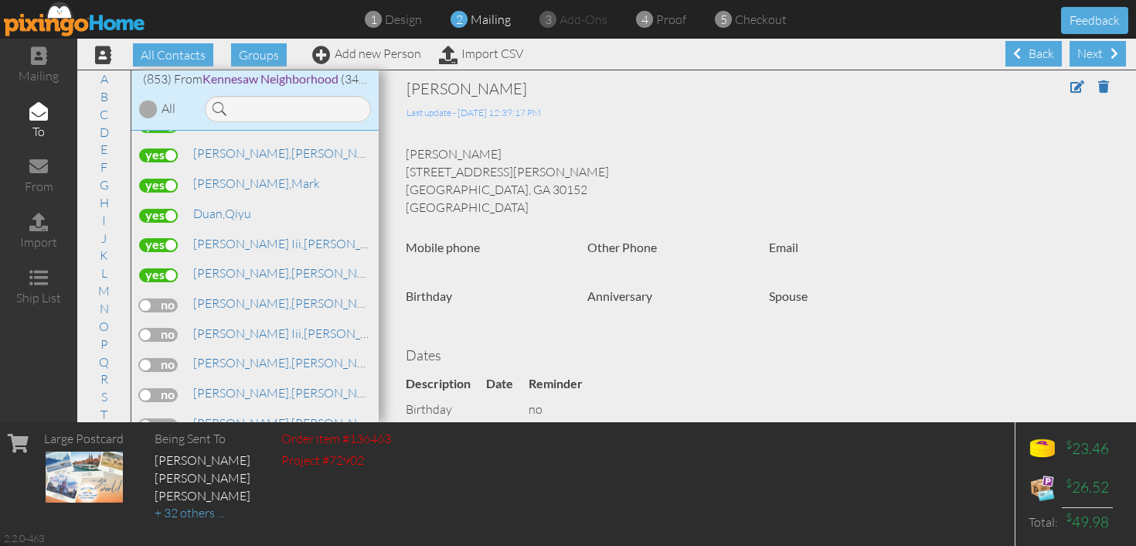
click at [0, 0] on input "checkbox" at bounding box center [0, 0] width 0 height 0
click at [165, 328] on label at bounding box center [158, 335] width 39 height 14
click at [0, 0] on input "checkbox" at bounding box center [0, 0] width 0 height 0
click at [165, 358] on label at bounding box center [158, 365] width 39 height 14
click at [0, 0] on input "checkbox" at bounding box center [0, 0] width 0 height 0
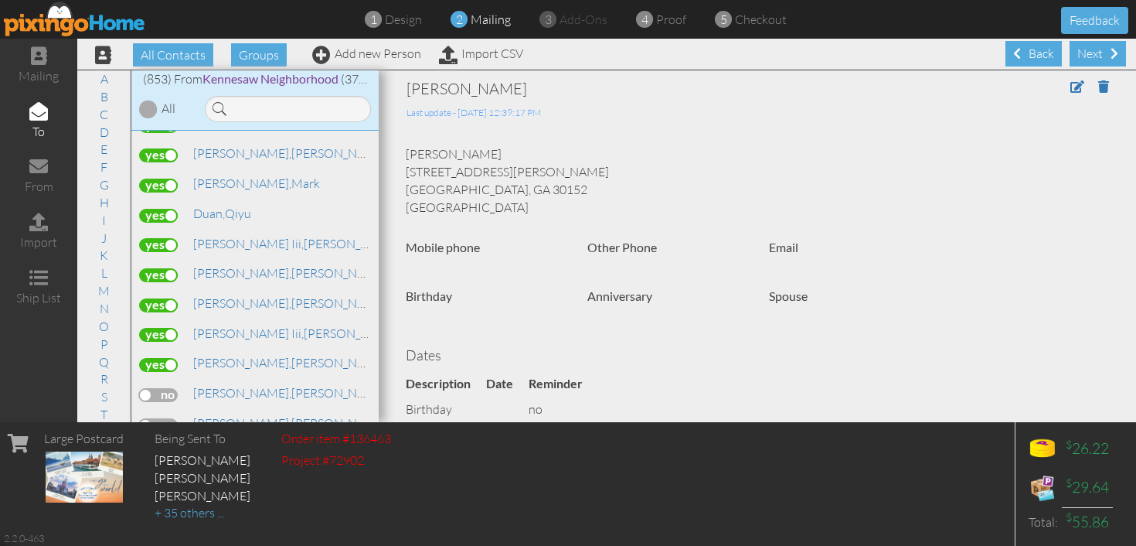
click at [163, 388] on label at bounding box center [158, 395] width 39 height 14
click at [0, 0] on input "checkbox" at bounding box center [0, 0] width 0 height 0
click at [164, 418] on label at bounding box center [158, 425] width 39 height 14
click at [0, 0] on input "checkbox" at bounding box center [0, 0] width 0 height 0
click at [165, 448] on label at bounding box center [158, 455] width 39 height 14
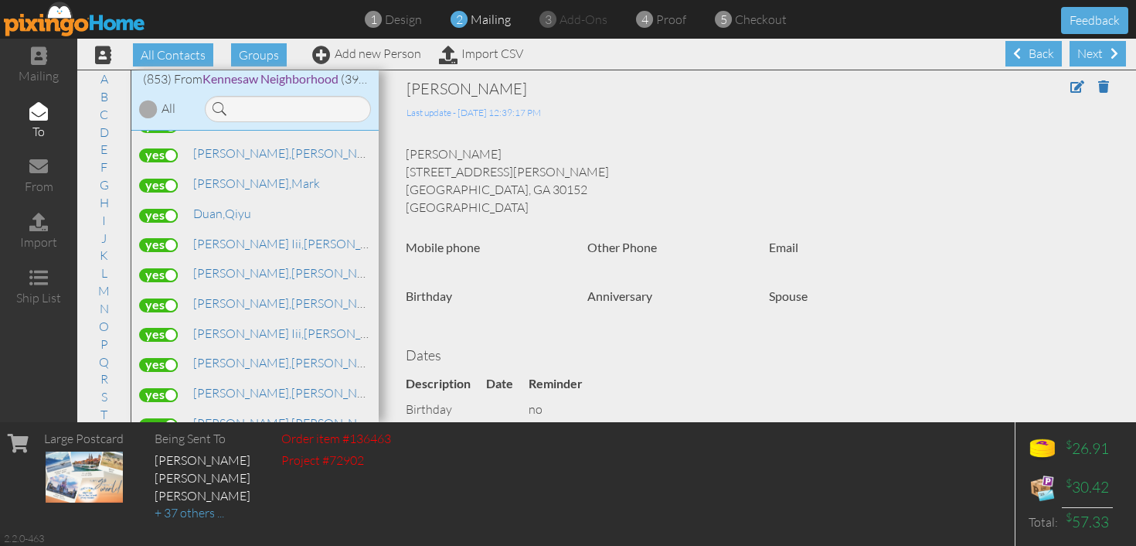
click at [0, 0] on input "checkbox" at bounding box center [0, 0] width 0 height 0
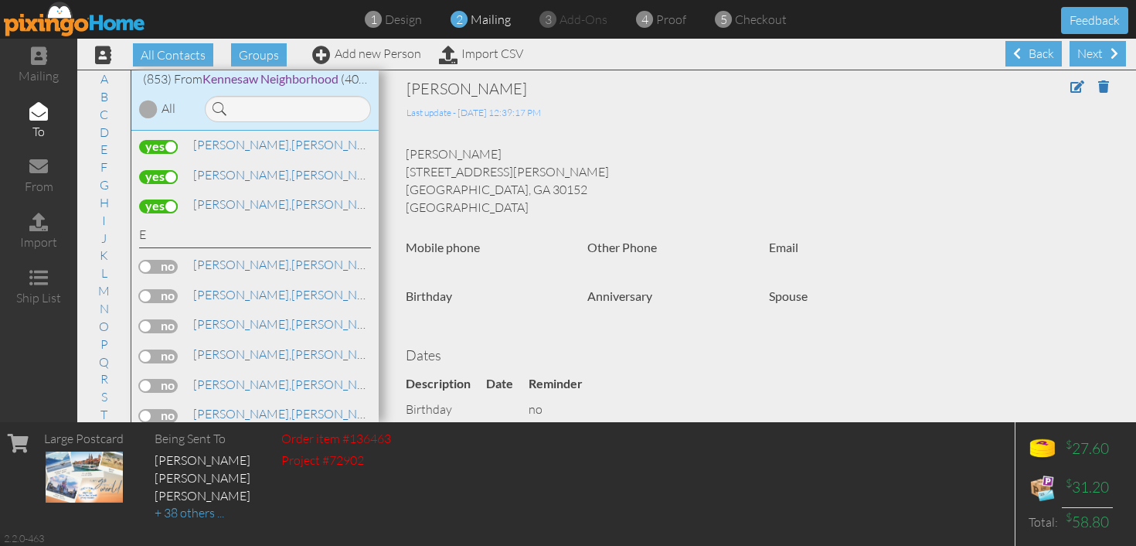
scroll to position [6499, 0]
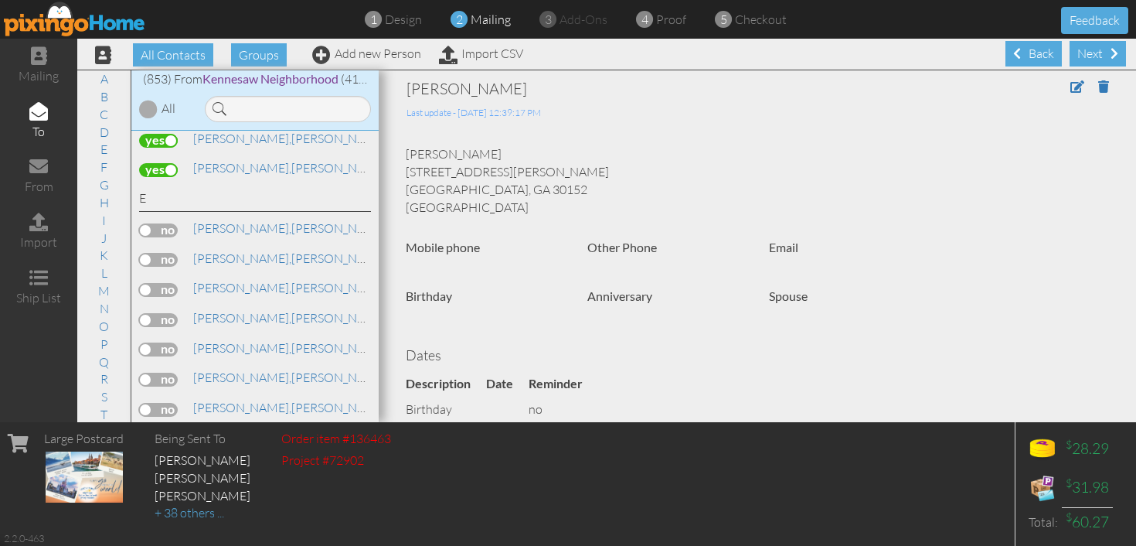
click at [170, 223] on label at bounding box center [158, 230] width 39 height 14
click at [0, 0] on input "checkbox" at bounding box center [0, 0] width 0 height 0
click at [170, 253] on label at bounding box center [158, 260] width 39 height 14
click at [0, 0] on input "checkbox" at bounding box center [0, 0] width 0 height 0
click at [169, 283] on label at bounding box center [158, 290] width 39 height 14
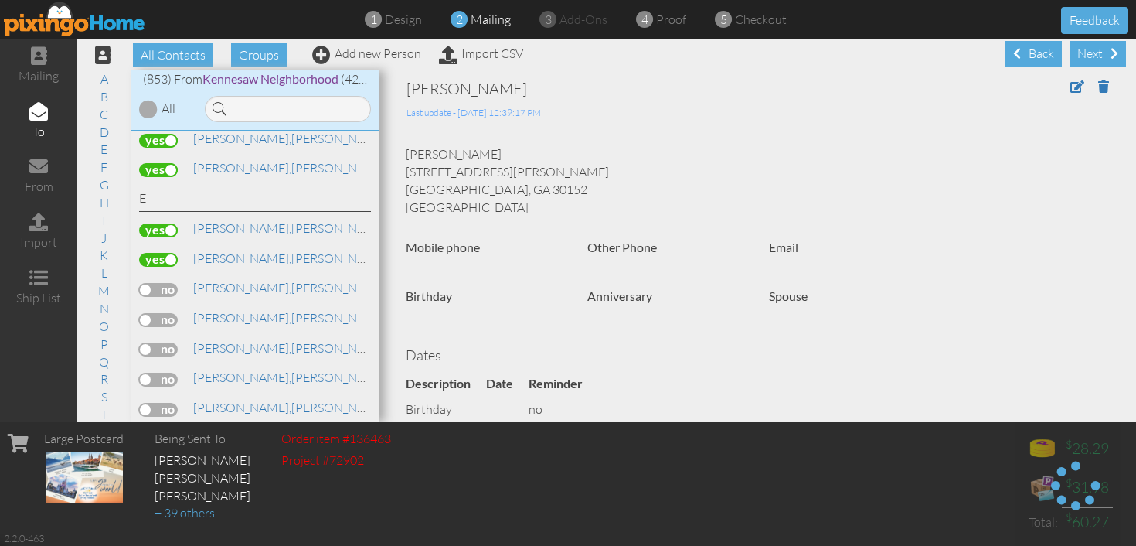
click at [0, 0] on input "checkbox" at bounding box center [0, 0] width 0 height 0
click at [166, 313] on label at bounding box center [158, 320] width 39 height 14
click at [0, 0] on input "checkbox" at bounding box center [0, 0] width 0 height 0
click at [166, 342] on label at bounding box center [158, 349] width 39 height 14
click at [0, 0] on input "checkbox" at bounding box center [0, 0] width 0 height 0
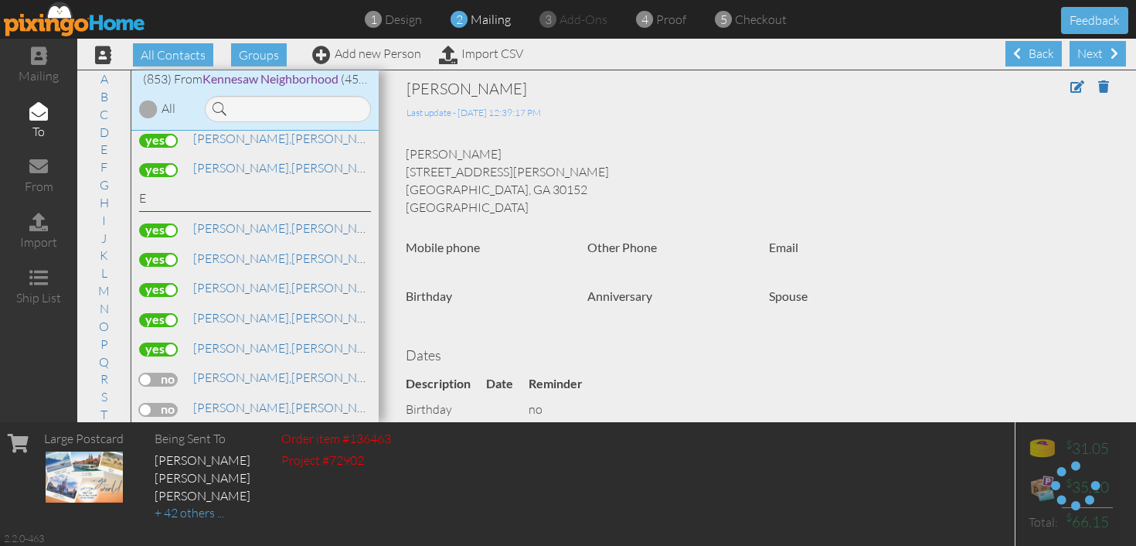
click at [166, 373] on label at bounding box center [158, 380] width 39 height 14
click at [0, 0] on input "checkbox" at bounding box center [0, 0] width 0 height 0
click at [166, 403] on label at bounding box center [158, 410] width 39 height 14
click at [0, 0] on input "checkbox" at bounding box center [0, 0] width 0 height 0
click at [165, 433] on label at bounding box center [158, 440] width 39 height 14
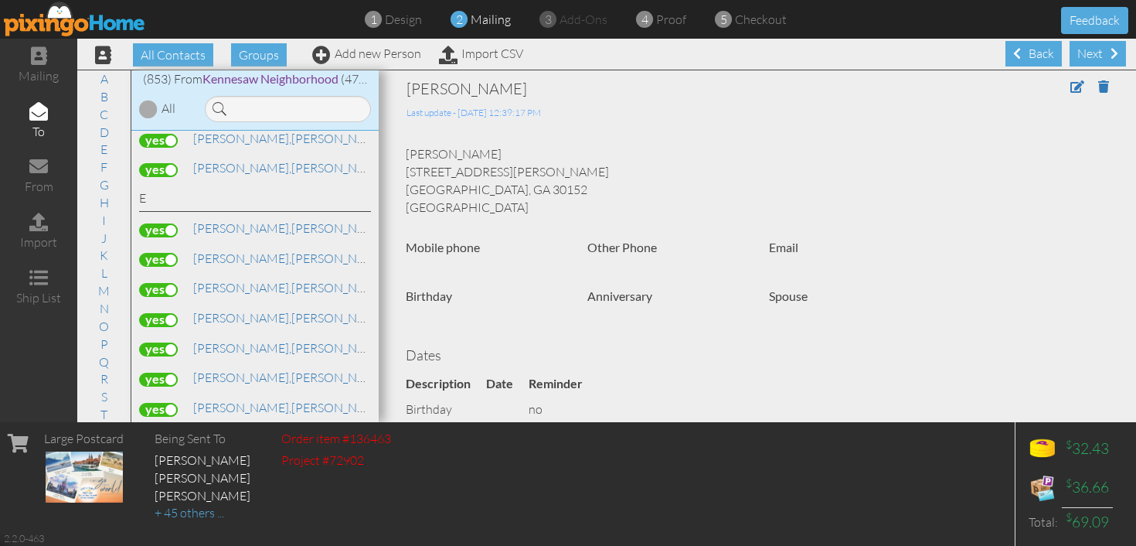
click at [0, 0] on input "checkbox" at bounding box center [0, 0] width 0 height 0
click at [165, 462] on label at bounding box center [158, 469] width 39 height 14
click at [0, 0] on input "checkbox" at bounding box center [0, 0] width 0 height 0
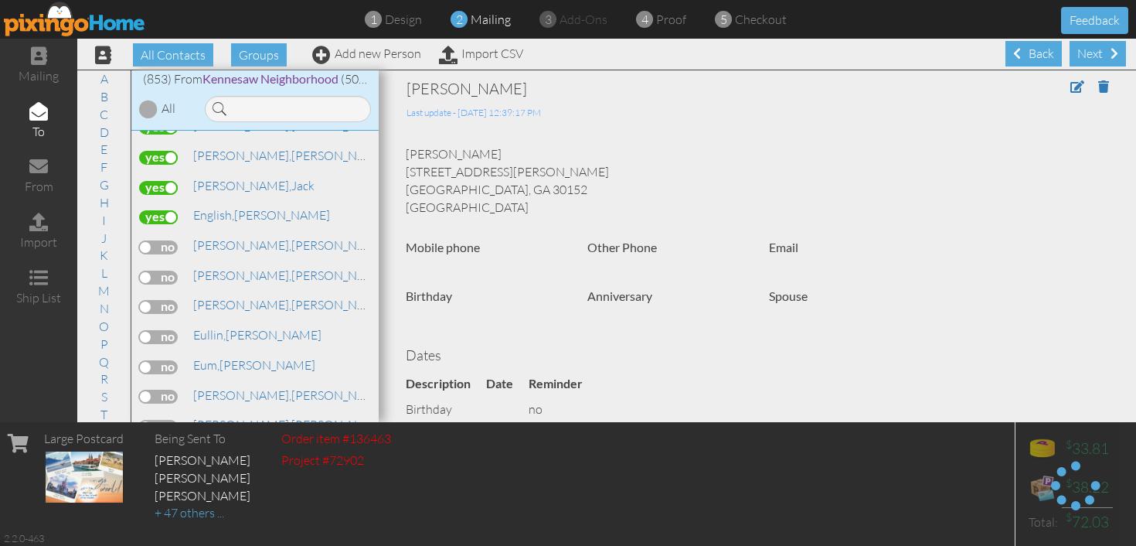
scroll to position [6759, 0]
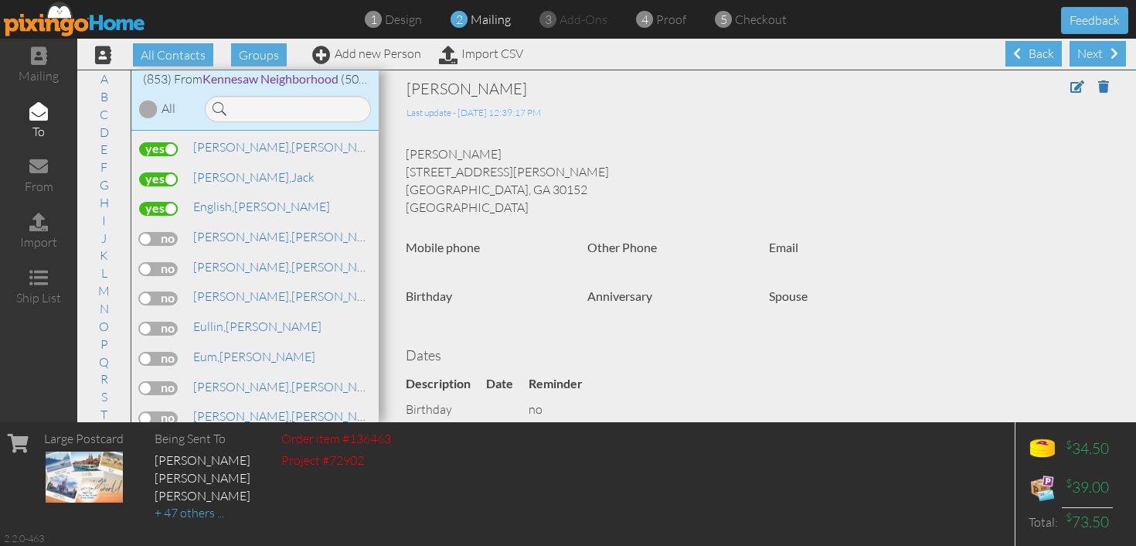
click at [169, 232] on label at bounding box center [158, 239] width 39 height 14
click at [0, 0] on input "checkbox" at bounding box center [0, 0] width 0 height 0
click at [167, 262] on label at bounding box center [158, 269] width 39 height 14
click at [0, 0] on input "checkbox" at bounding box center [0, 0] width 0 height 0
click at [166, 291] on label at bounding box center [158, 298] width 39 height 14
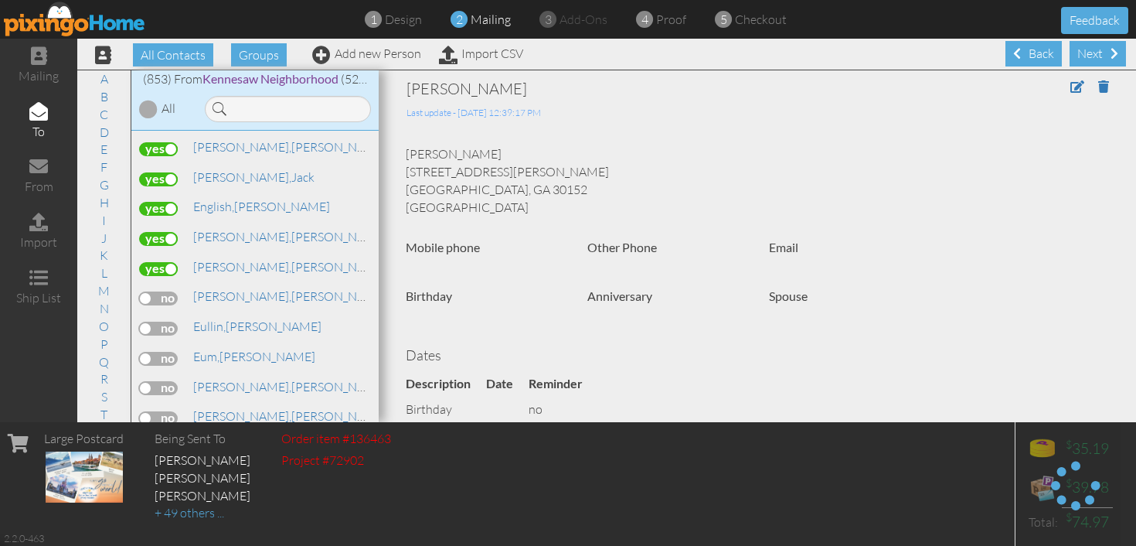
click at [0, 0] on input "checkbox" at bounding box center [0, 0] width 0 height 0
click at [163, 322] on label at bounding box center [158, 329] width 39 height 14
click at [0, 0] on input "checkbox" at bounding box center [0, 0] width 0 height 0
click at [162, 352] on label at bounding box center [158, 359] width 39 height 14
click at [0, 0] on input "checkbox" at bounding box center [0, 0] width 0 height 0
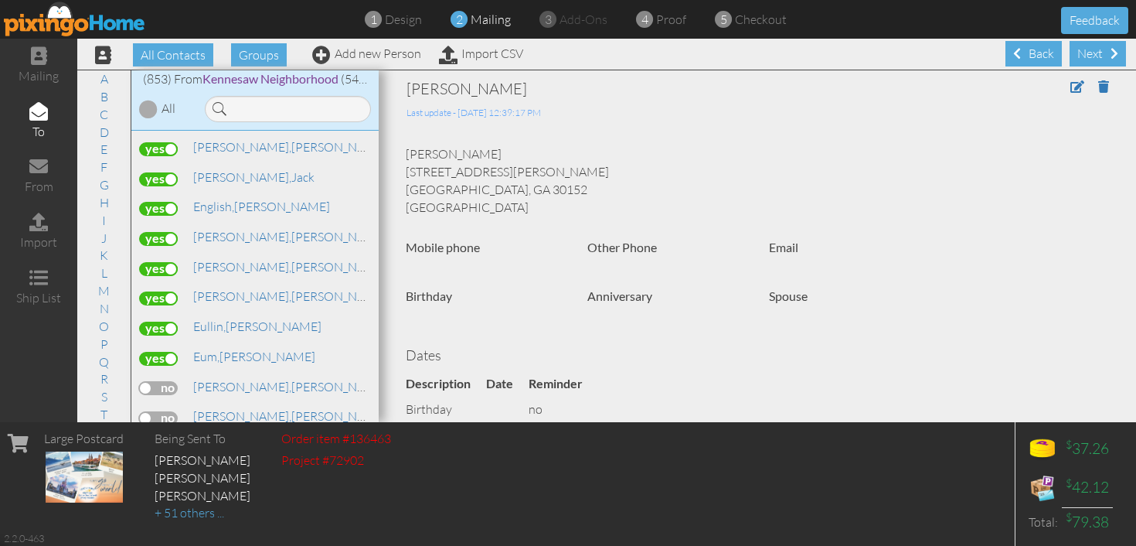
click at [162, 381] on label at bounding box center [158, 388] width 39 height 14
click at [0, 0] on input "checkbox" at bounding box center [0, 0] width 0 height 0
click at [163, 411] on label at bounding box center [158, 418] width 39 height 14
click at [0, 0] on input "checkbox" at bounding box center [0, 0] width 0 height 0
click at [164, 441] on label at bounding box center [158, 448] width 39 height 14
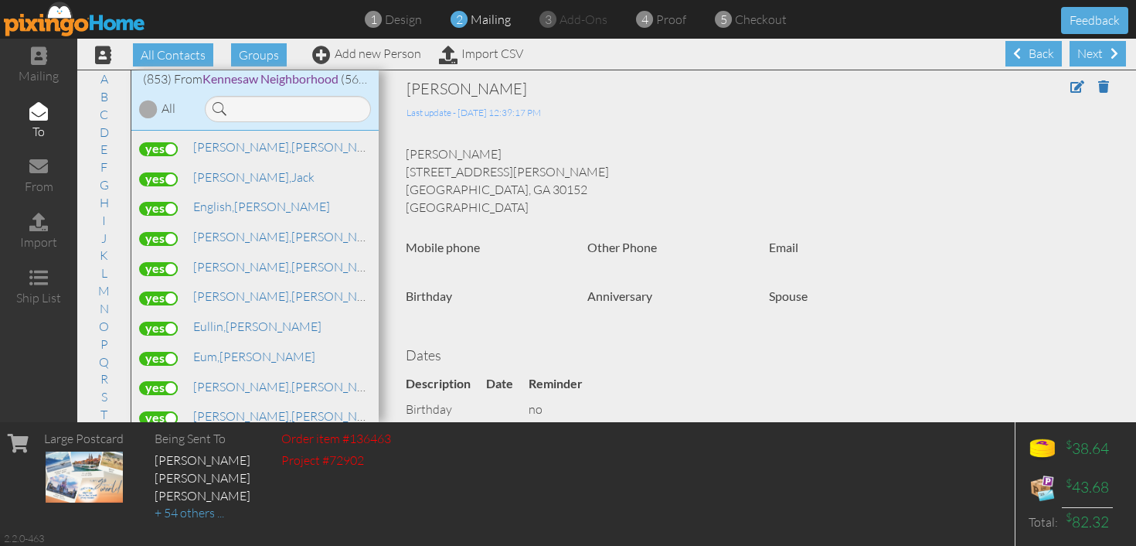
click at [0, 0] on input "checkbox" at bounding box center [0, 0] width 0 height 0
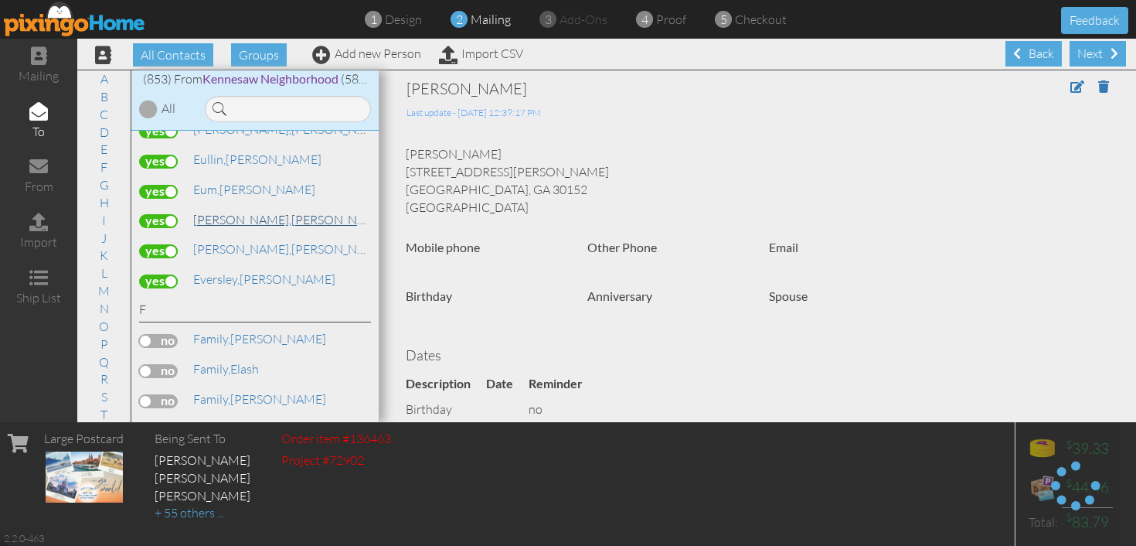
scroll to position [7030, 0]
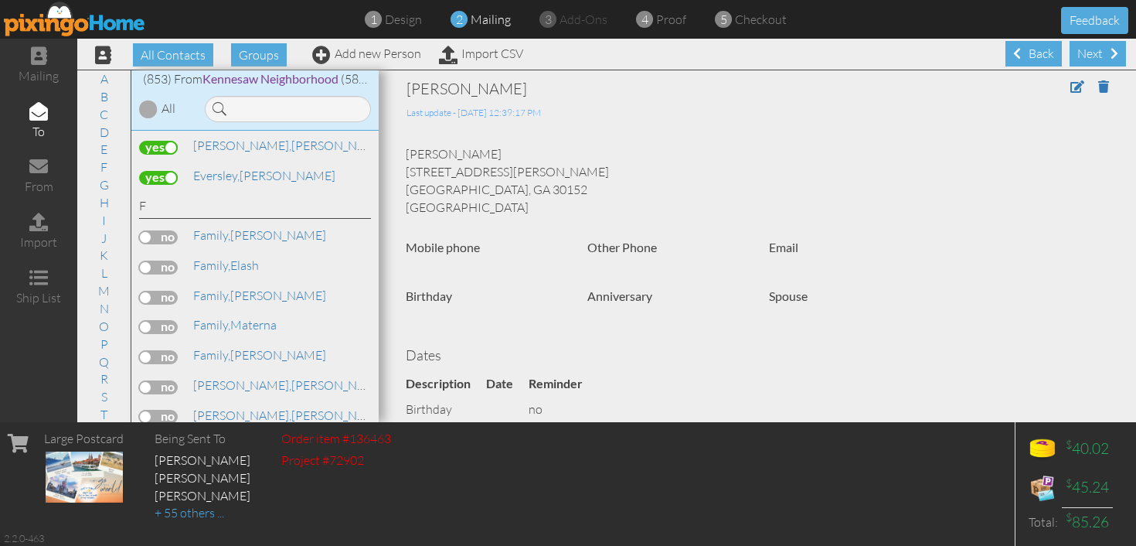
click at [169, 230] on label at bounding box center [158, 237] width 39 height 14
click at [0, 0] on input "checkbox" at bounding box center [0, 0] width 0 height 0
click at [167, 261] on label at bounding box center [158, 268] width 39 height 14
click at [0, 0] on input "checkbox" at bounding box center [0, 0] width 0 height 0
click at [167, 291] on label at bounding box center [158, 298] width 39 height 14
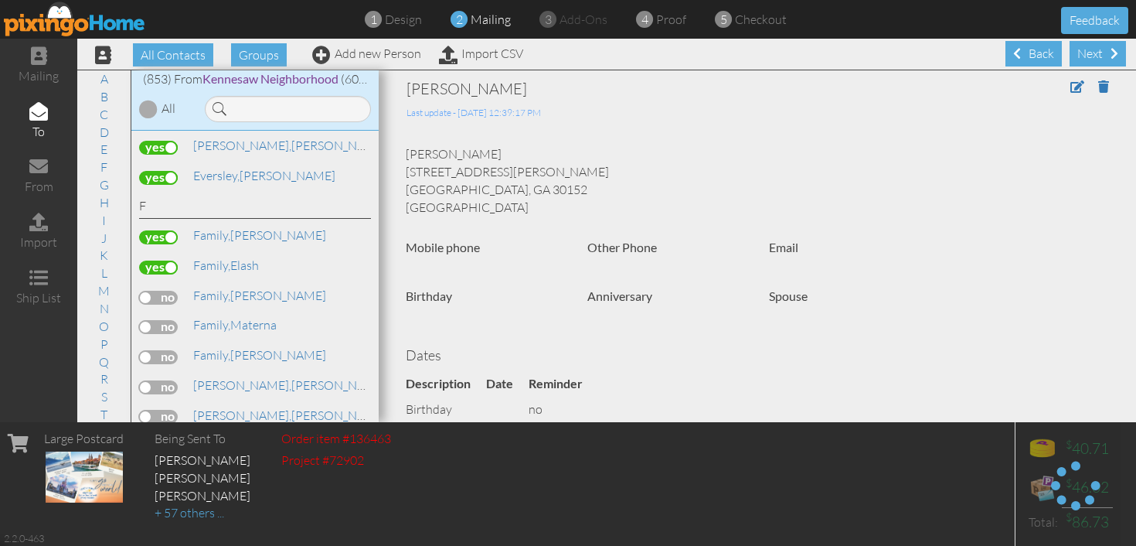
click at [0, 0] on input "checkbox" at bounding box center [0, 0] width 0 height 0
click at [166, 320] on label at bounding box center [158, 327] width 39 height 14
click at [0, 0] on input "checkbox" at bounding box center [0, 0] width 0 height 0
click at [169, 350] on label at bounding box center [158, 357] width 39 height 14
click at [0, 0] on input "checkbox" at bounding box center [0, 0] width 0 height 0
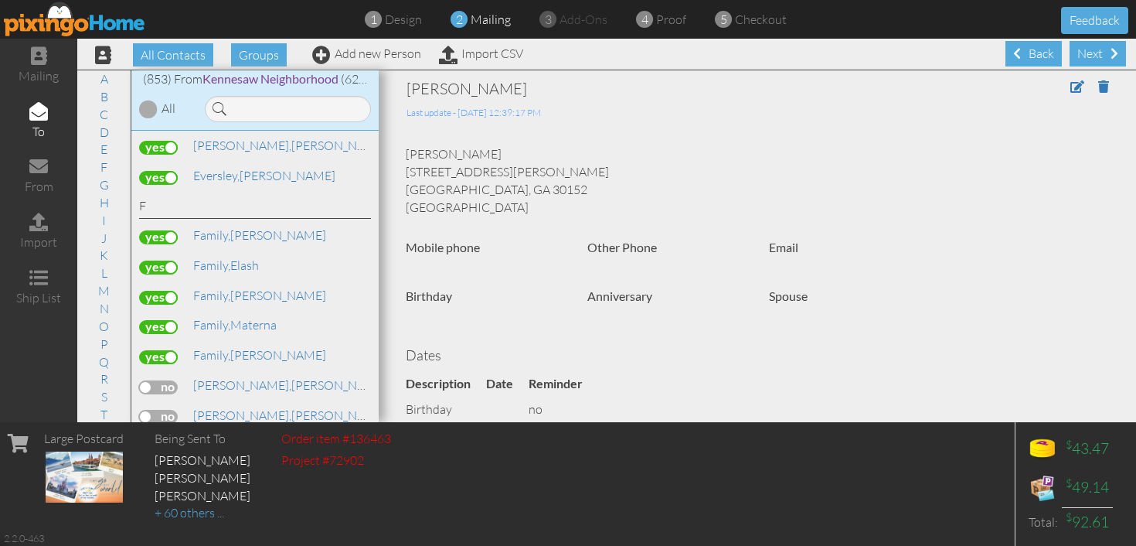
click at [169, 380] on label at bounding box center [158, 387] width 39 height 14
click at [0, 0] on input "checkbox" at bounding box center [0, 0] width 0 height 0
click at [165, 410] on label at bounding box center [158, 417] width 39 height 14
click at [0, 0] on input "checkbox" at bounding box center [0, 0] width 0 height 0
click at [213, 347] on span "Family," at bounding box center [211, 354] width 37 height 15
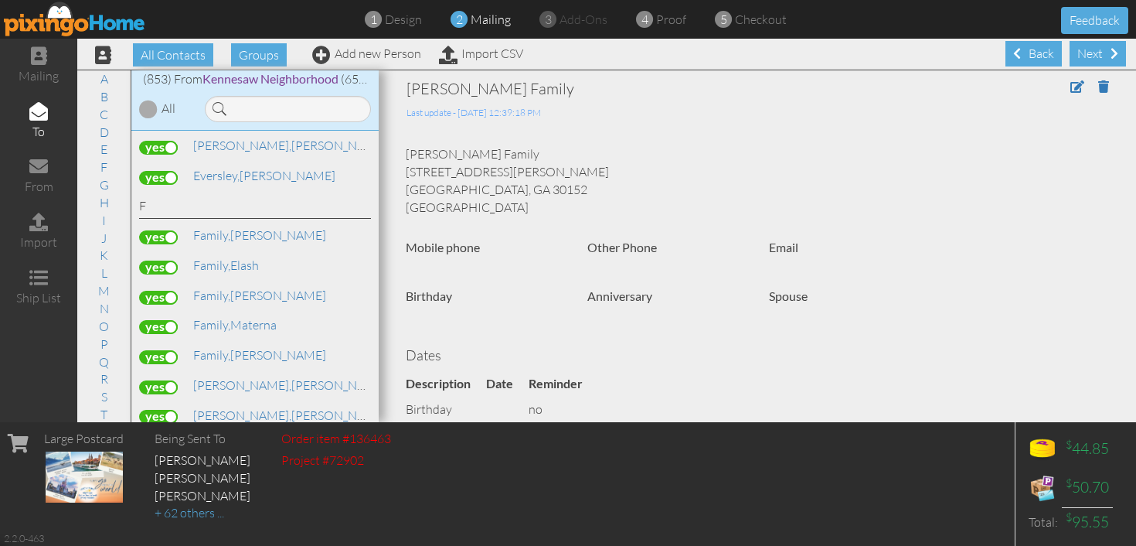
click at [165, 440] on label at bounding box center [158, 447] width 39 height 14
click at [0, 0] on input "checkbox" at bounding box center [0, 0] width 0 height 0
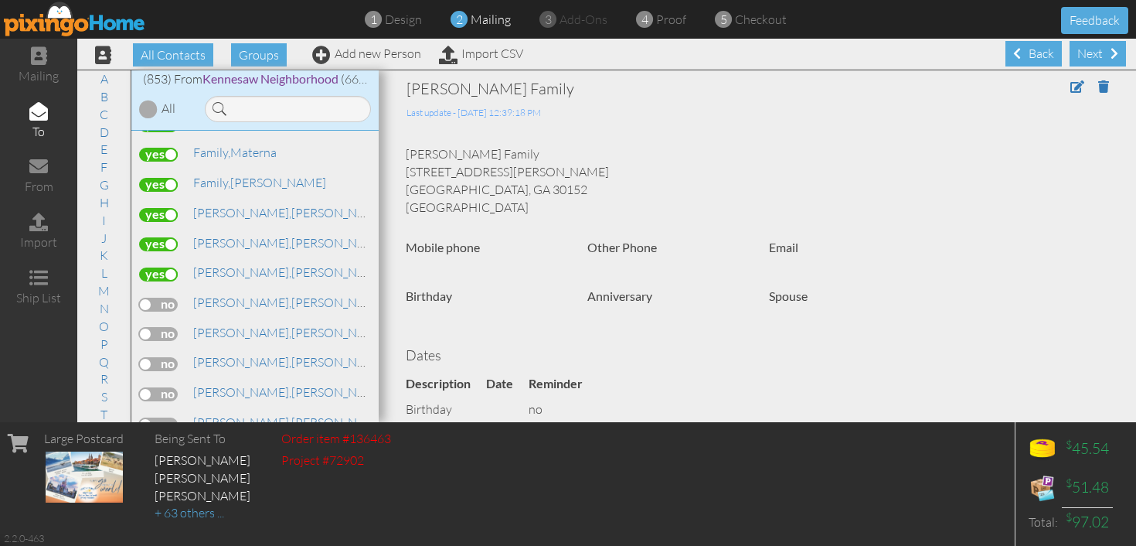
scroll to position [7205, 0]
click at [169, 295] on label at bounding box center [158, 302] width 39 height 14
click at [0, 0] on input "checkbox" at bounding box center [0, 0] width 0 height 0
click at [165, 325] on label at bounding box center [158, 332] width 39 height 14
click at [0, 0] on input "checkbox" at bounding box center [0, 0] width 0 height 0
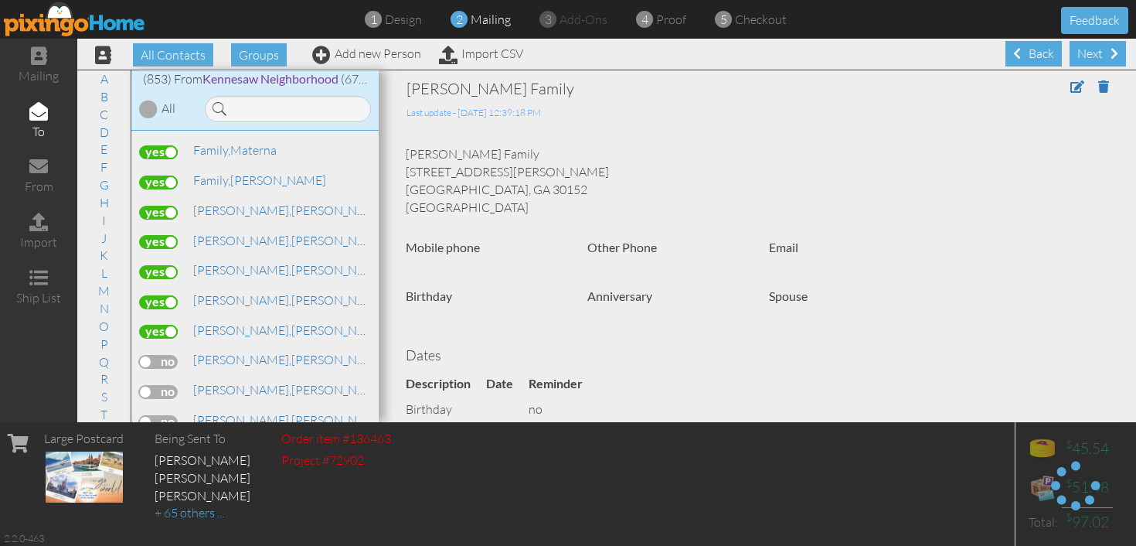
click at [162, 355] on label at bounding box center [158, 362] width 39 height 14
click at [0, 0] on input "checkbox" at bounding box center [0, 0] width 0 height 0
click at [165, 385] on label at bounding box center [158, 392] width 39 height 14
click at [0, 0] on input "checkbox" at bounding box center [0, 0] width 0 height 0
click at [167, 415] on label at bounding box center [158, 422] width 39 height 14
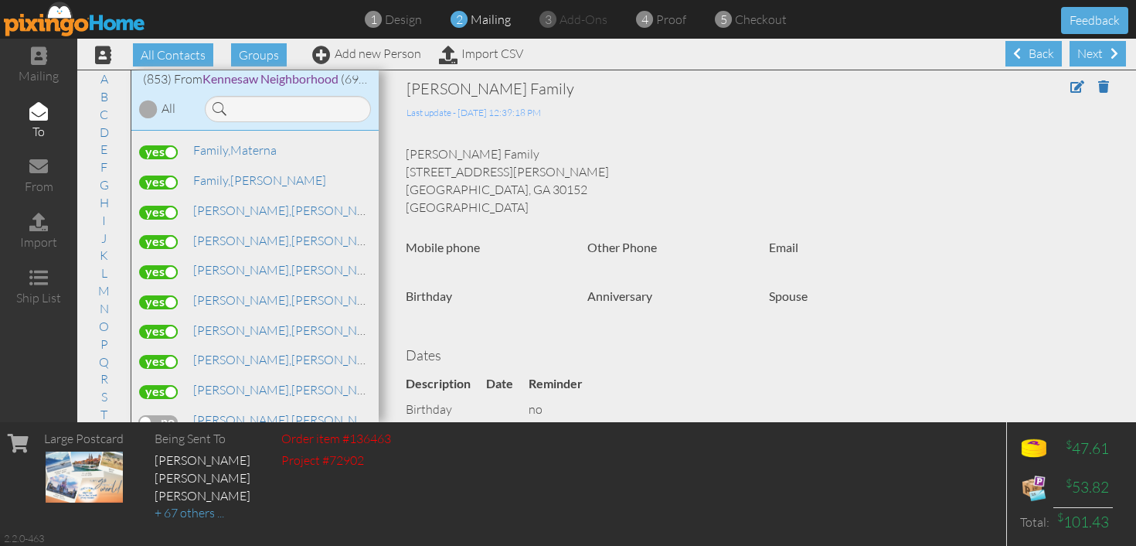
click at [0, 0] on input "checkbox" at bounding box center [0, 0] width 0 height 0
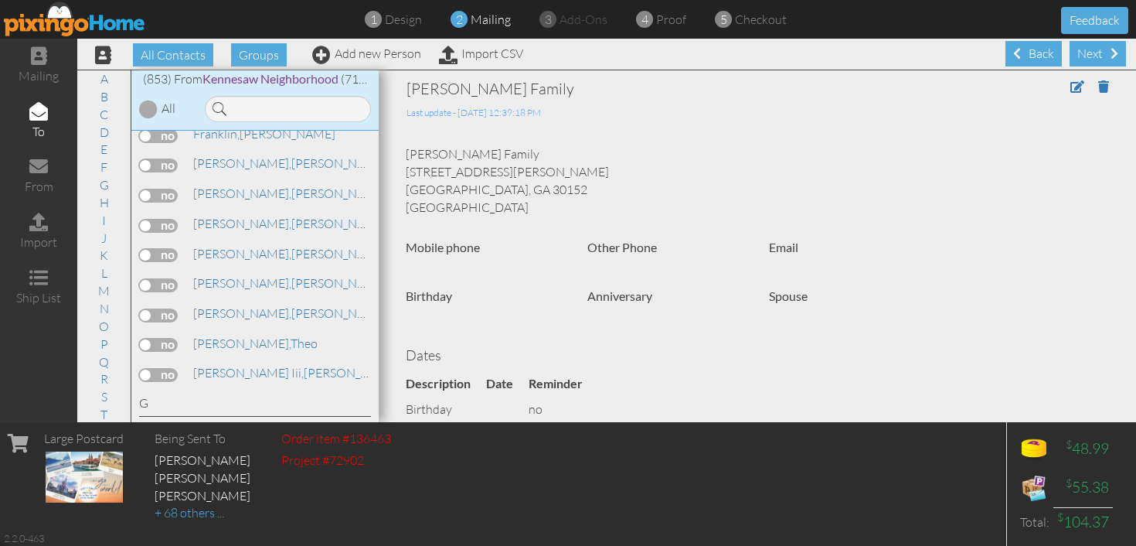
scroll to position [8156, 0]
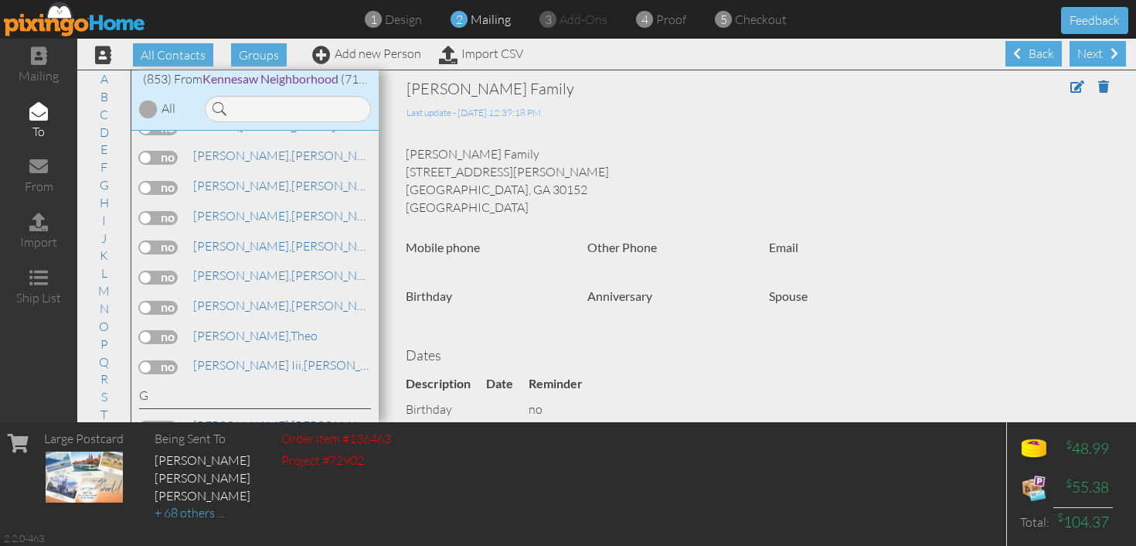
click at [165, 360] on label at bounding box center [158, 367] width 39 height 14
click at [0, 0] on input "checkbox" at bounding box center [0, 0] width 0 height 0
click at [169, 330] on label at bounding box center [158, 337] width 39 height 14
click at [0, 0] on input "checkbox" at bounding box center [0, 0] width 0 height 0
click at [172, 301] on label at bounding box center [158, 308] width 39 height 14
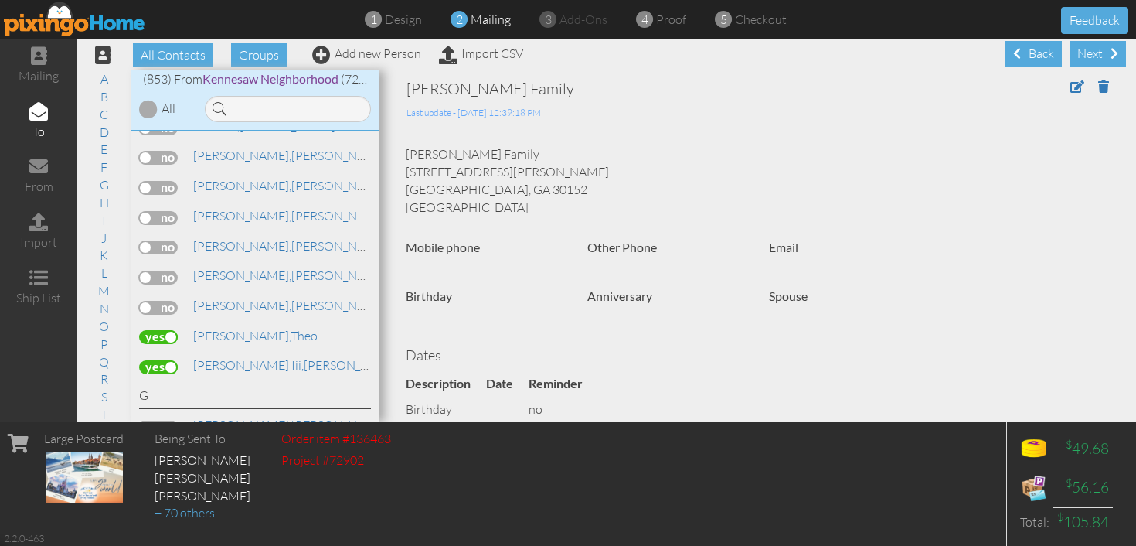
click at [0, 0] on input "checkbox" at bounding box center [0, 0] width 0 height 0
click at [169, 271] on label at bounding box center [158, 278] width 39 height 14
click at [0, 0] on input "checkbox" at bounding box center [0, 0] width 0 height 0
click at [169, 240] on label at bounding box center [158, 247] width 39 height 14
click at [0, 0] on input "checkbox" at bounding box center [0, 0] width 0 height 0
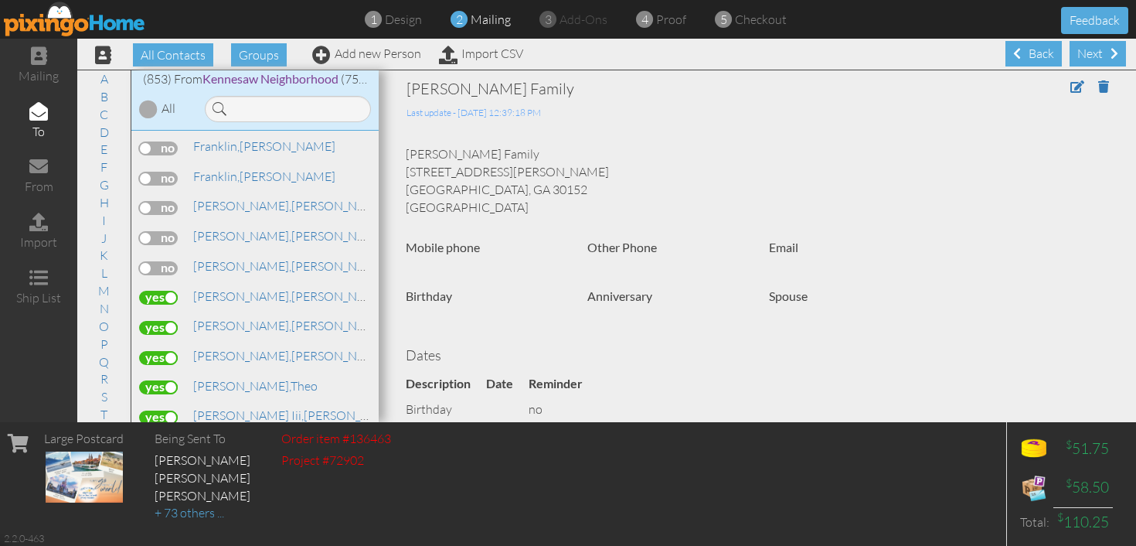
scroll to position [8094, 0]
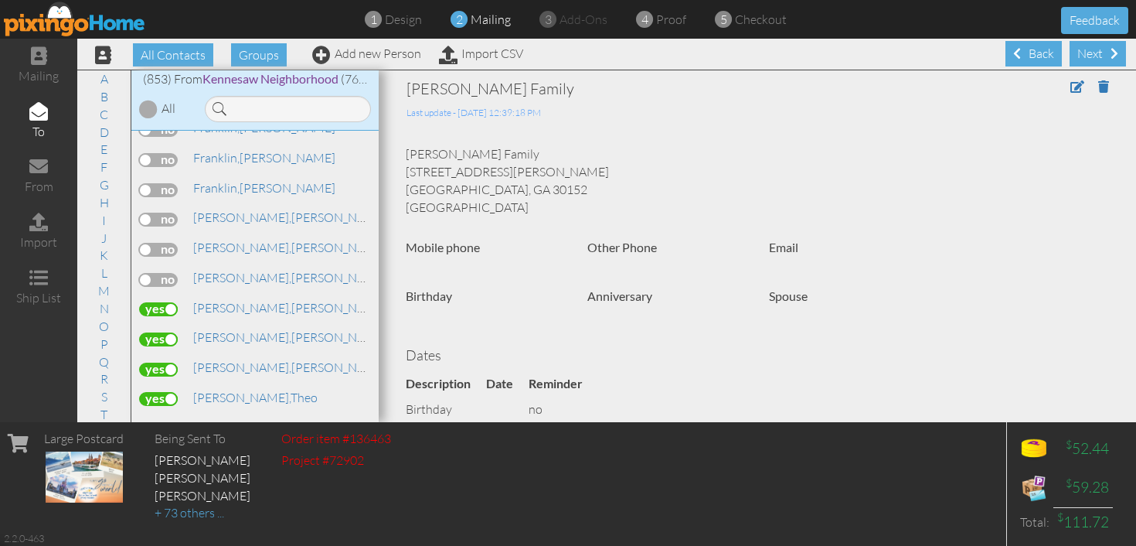
click at [169, 273] on label at bounding box center [158, 280] width 39 height 14
click at [0, 0] on input "checkbox" at bounding box center [0, 0] width 0 height 0
click at [169, 243] on label at bounding box center [158, 250] width 39 height 14
click at [0, 0] on input "checkbox" at bounding box center [0, 0] width 0 height 0
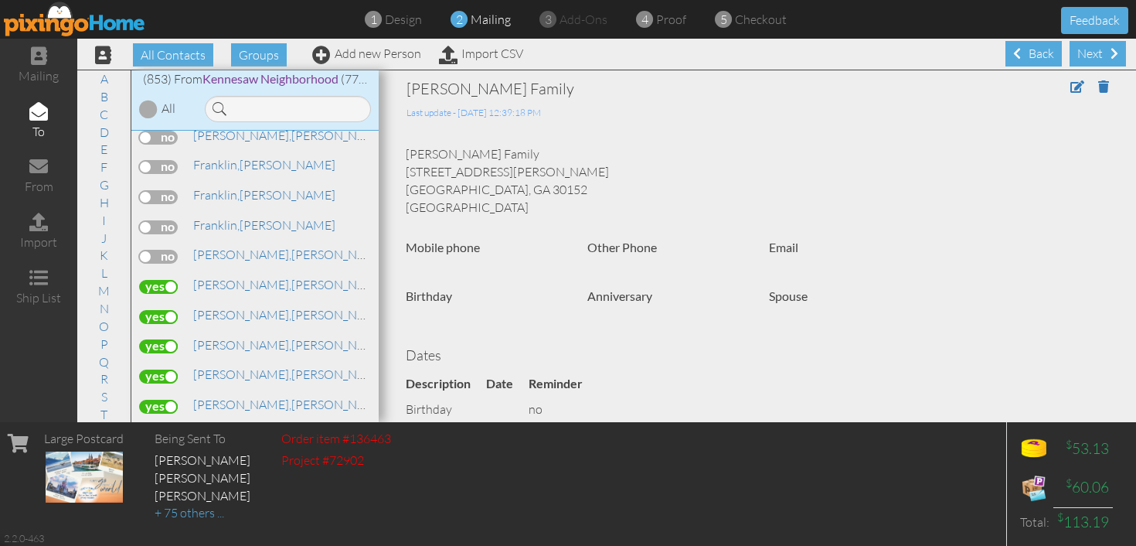
scroll to position [8047, 0]
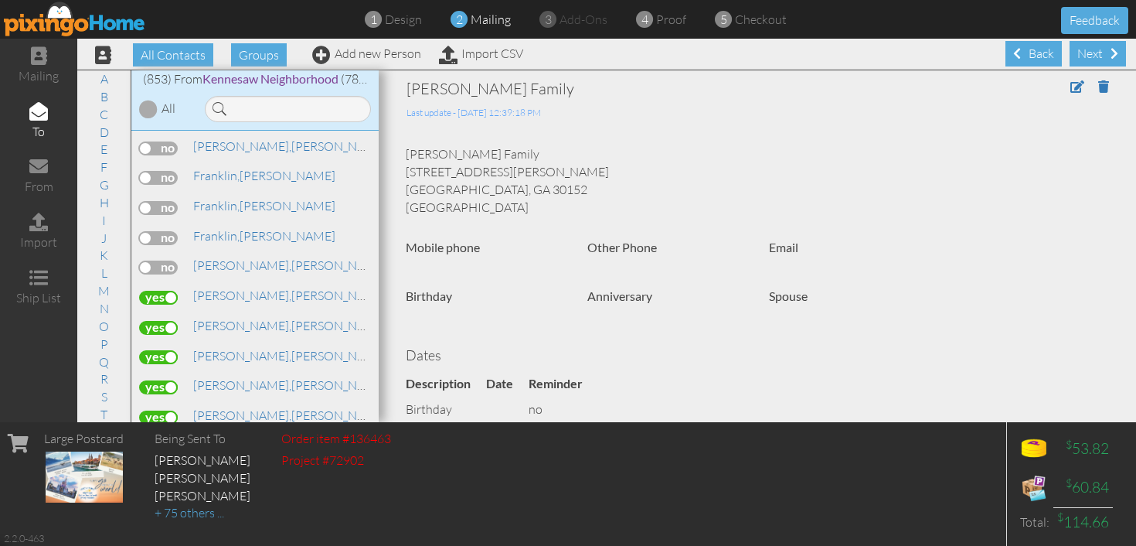
click at [165, 261] on label at bounding box center [158, 268] width 39 height 14
click at [0, 0] on input "checkbox" at bounding box center [0, 0] width 0 height 0
click at [165, 231] on label at bounding box center [158, 238] width 39 height 14
click at [0, 0] on input "checkbox" at bounding box center [0, 0] width 0 height 0
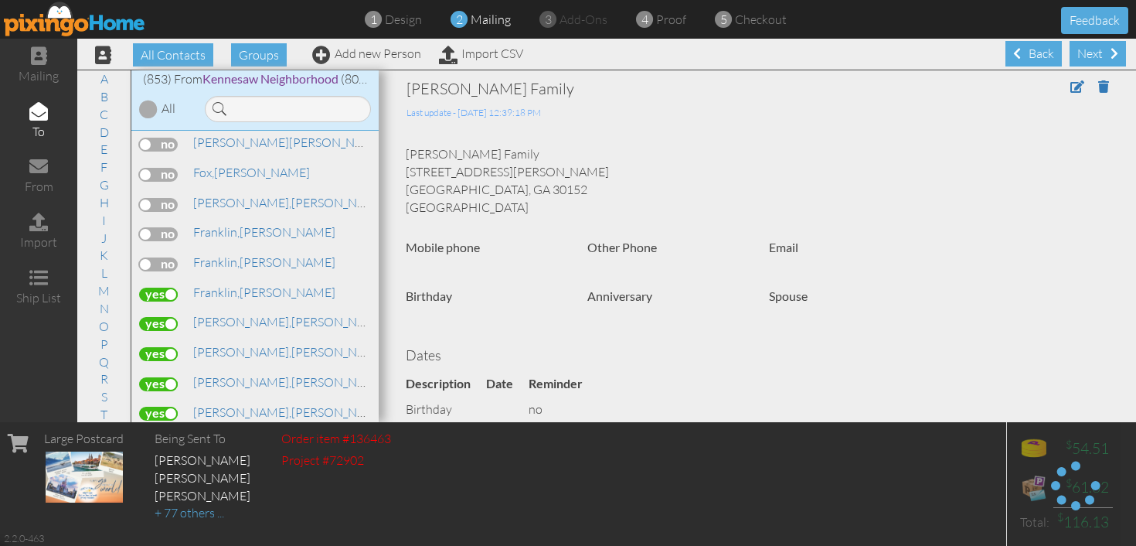
scroll to position [7985, 0]
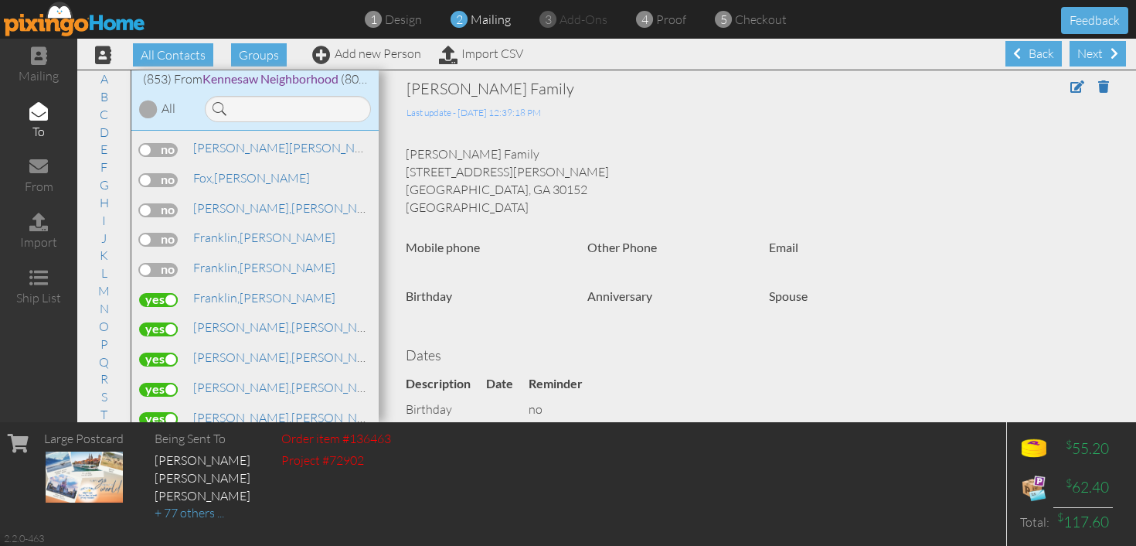
click at [165, 263] on label at bounding box center [158, 270] width 39 height 14
click at [0, 0] on input "checkbox" at bounding box center [0, 0] width 0 height 0
click at [165, 233] on label at bounding box center [158, 240] width 39 height 14
click at [0, 0] on input "checkbox" at bounding box center [0, 0] width 0 height 0
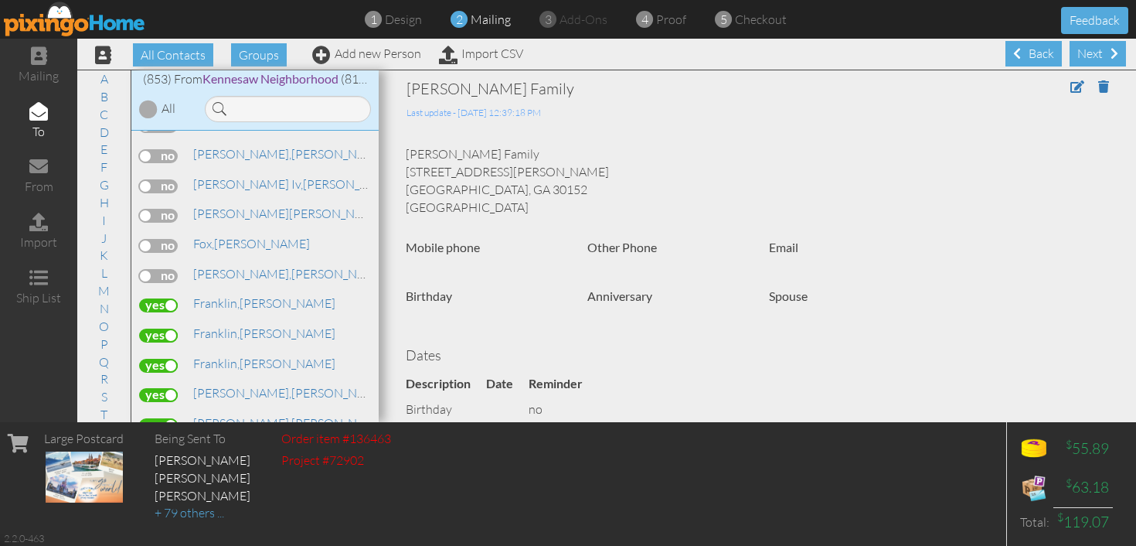
scroll to position [7903, 0]
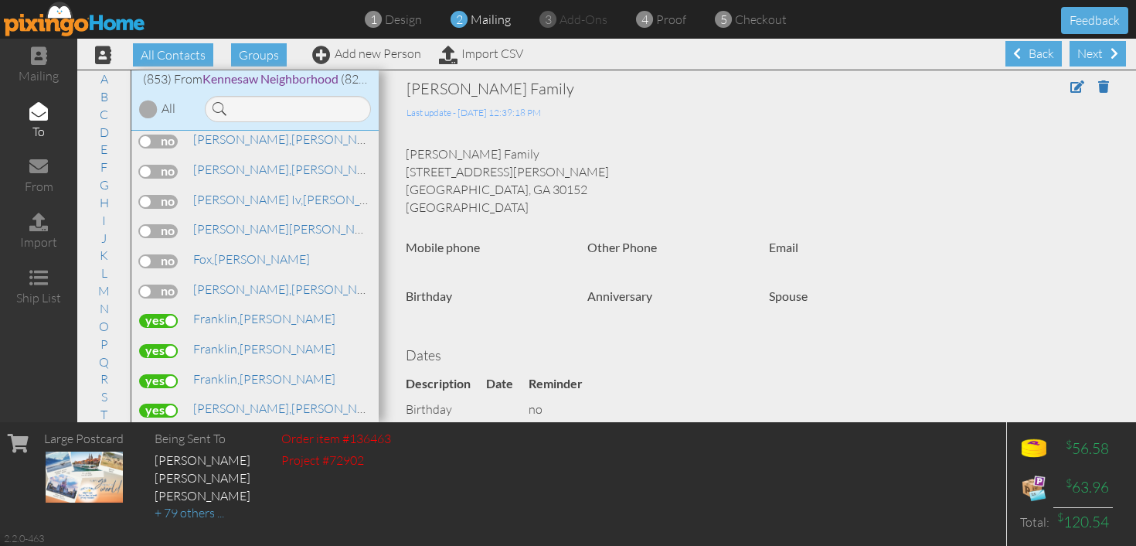
click at [162, 284] on label at bounding box center [158, 291] width 39 height 14
click at [0, 0] on input "checkbox" at bounding box center [0, 0] width 0 height 0
click at [164, 254] on label at bounding box center [158, 261] width 39 height 14
click at [0, 0] on input "checkbox" at bounding box center [0, 0] width 0 height 0
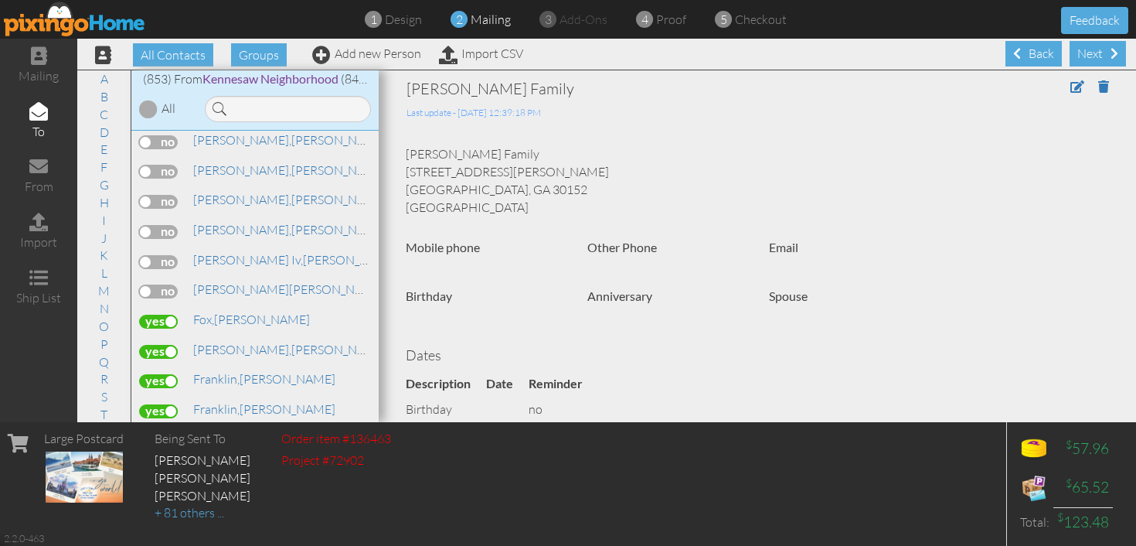
click at [164, 284] on label at bounding box center [158, 291] width 39 height 14
click at [0, 0] on input "checkbox" at bounding box center [0, 0] width 0 height 0
click at [165, 255] on label at bounding box center [158, 262] width 39 height 14
click at [0, 0] on input "checkbox" at bounding box center [0, 0] width 0 height 0
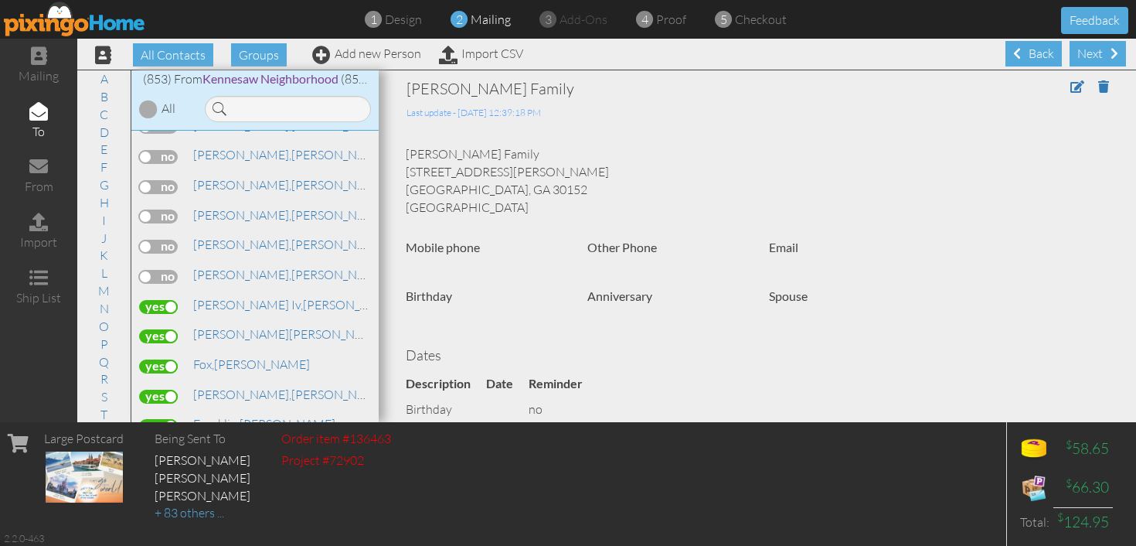
scroll to position [7791, 0]
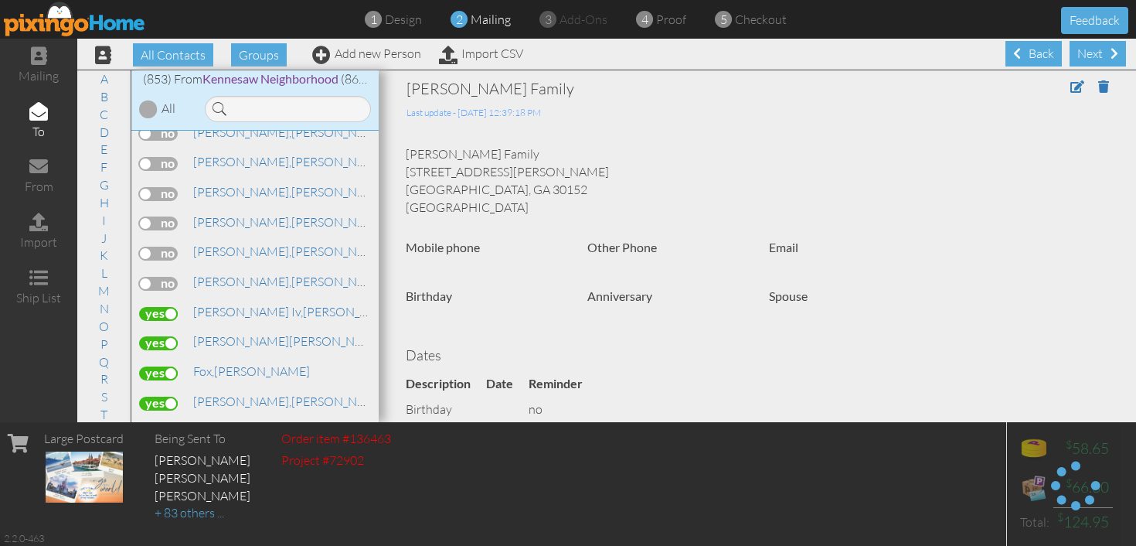
click at [164, 277] on label at bounding box center [158, 284] width 39 height 14
click at [0, 0] on input "checkbox" at bounding box center [0, 0] width 0 height 0
click at [165, 247] on label at bounding box center [158, 254] width 39 height 14
click at [0, 0] on input "checkbox" at bounding box center [0, 0] width 0 height 0
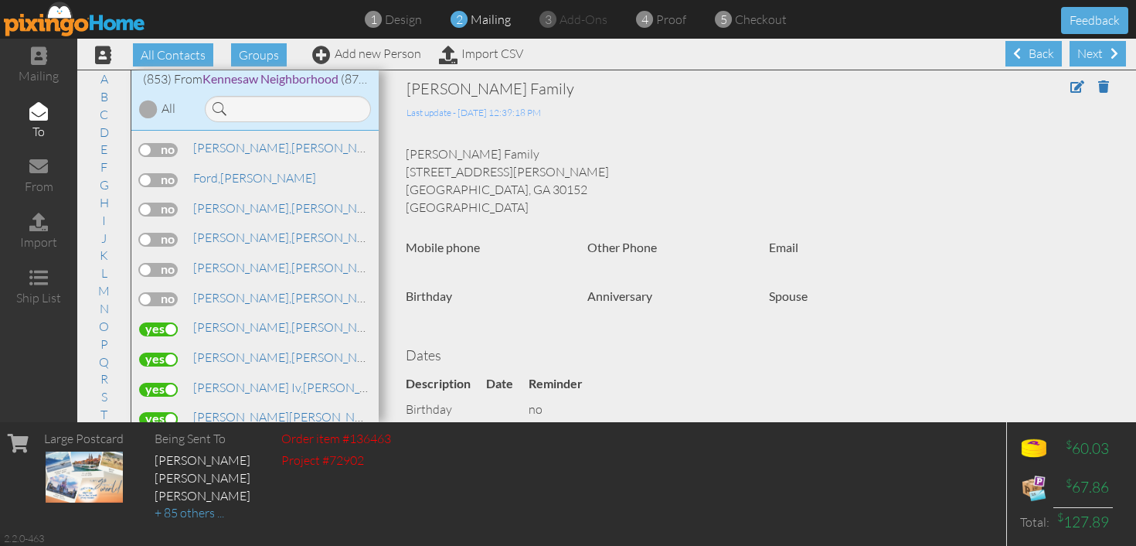
scroll to position [7694, 0]
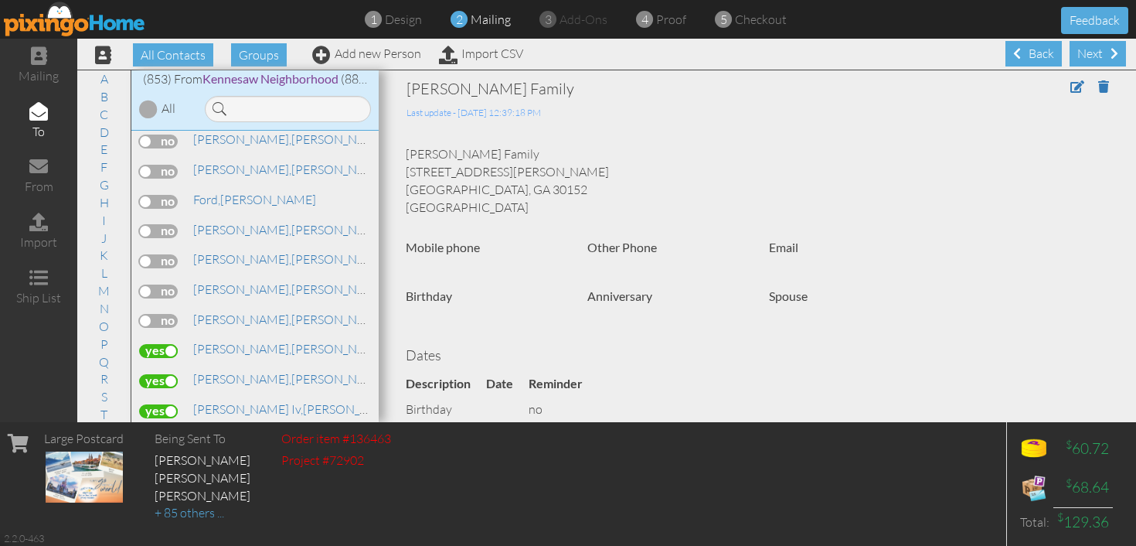
click at [162, 314] on label at bounding box center [158, 321] width 39 height 14
click at [0, 0] on input "checkbox" at bounding box center [0, 0] width 0 height 0
click at [165, 284] on label at bounding box center [158, 291] width 39 height 14
click at [0, 0] on input "checkbox" at bounding box center [0, 0] width 0 height 0
click at [167, 254] on label at bounding box center [158, 261] width 39 height 14
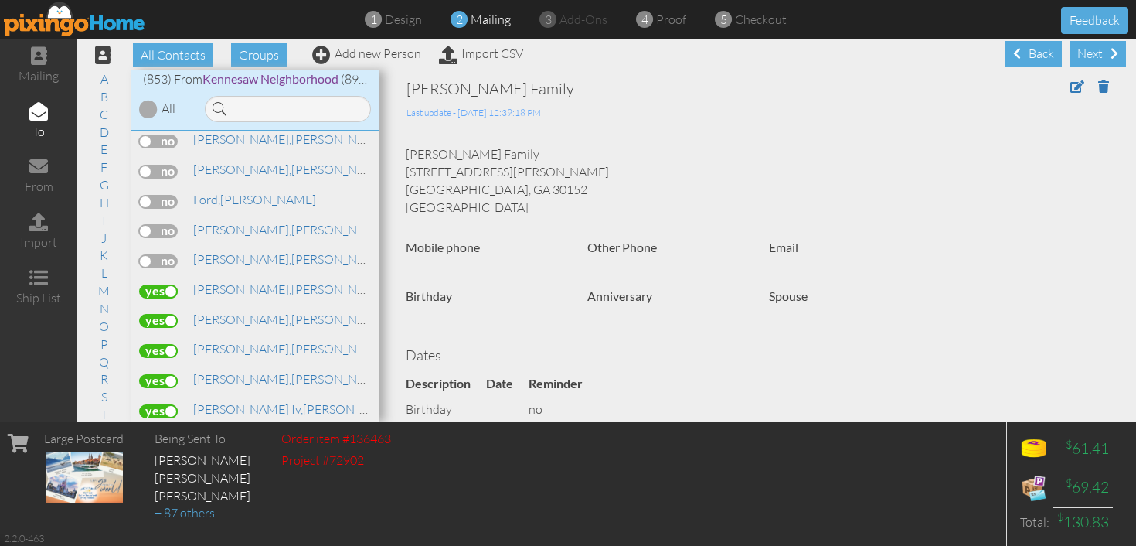
click at [0, 0] on input "checkbox" at bounding box center [0, 0] width 0 height 0
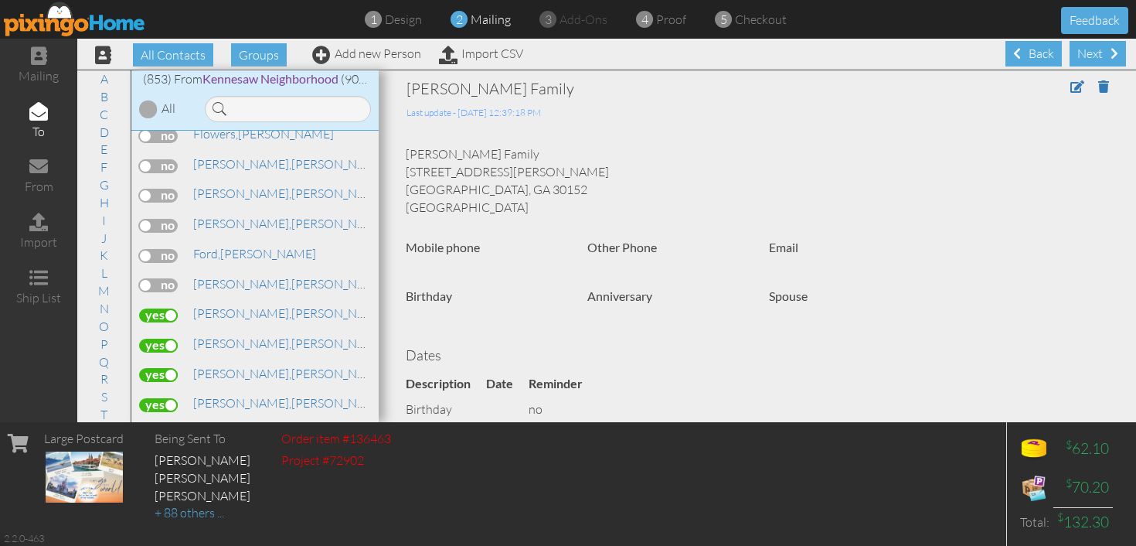
scroll to position [7617, 0]
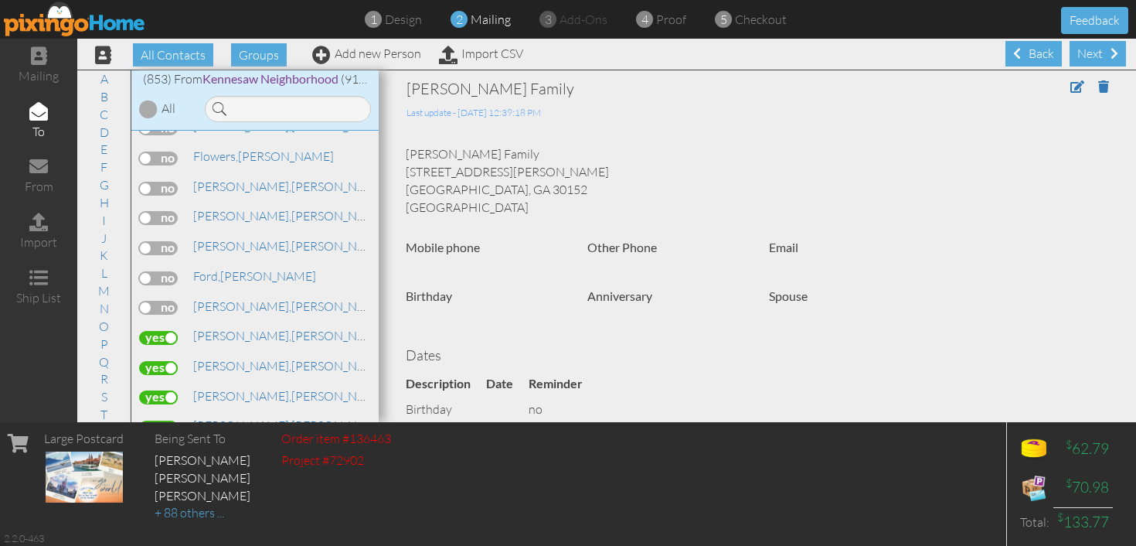
click at [165, 301] on label at bounding box center [158, 308] width 39 height 14
click at [0, 0] on input "checkbox" at bounding box center [0, 0] width 0 height 0
click at [165, 271] on label at bounding box center [158, 278] width 39 height 14
click at [0, 0] on input "checkbox" at bounding box center [0, 0] width 0 height 0
click at [218, 268] on span "Ford," at bounding box center [206, 275] width 27 height 15
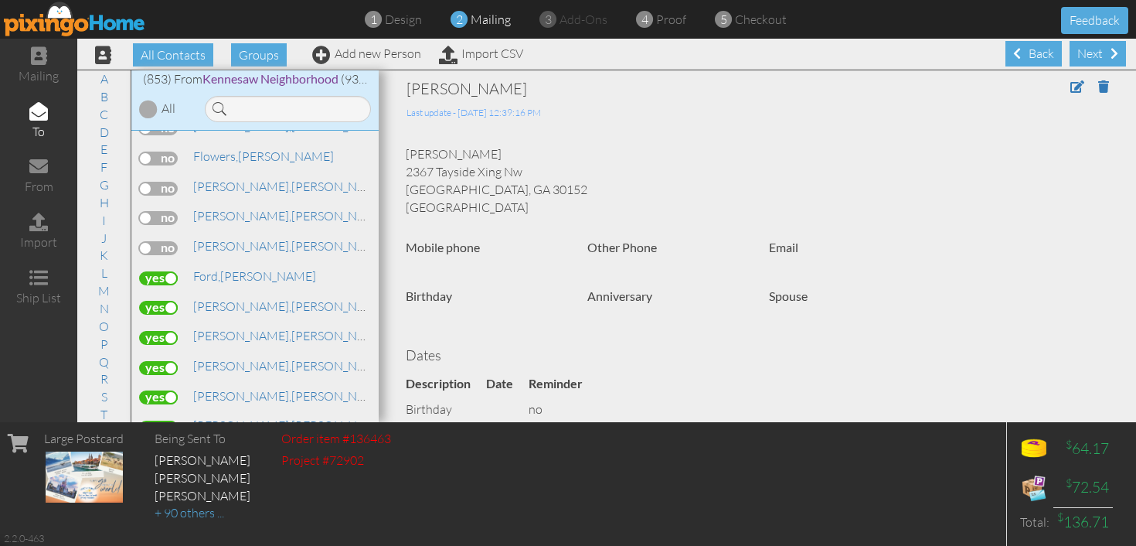
click at [172, 241] on label at bounding box center [158, 248] width 39 height 14
click at [0, 0] on input "checkbox" at bounding box center [0, 0] width 0 height 0
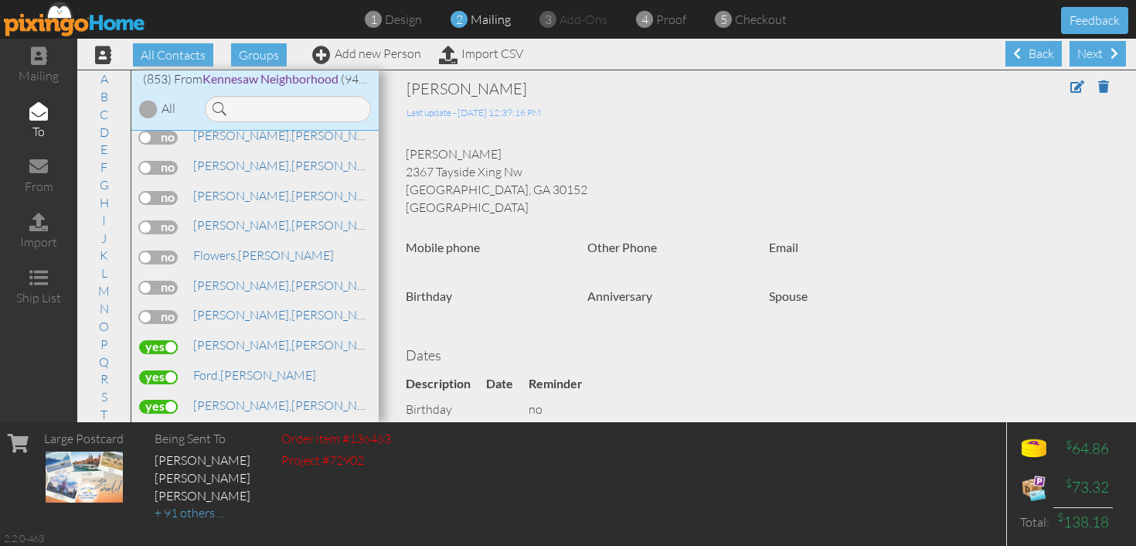
scroll to position [7501, 0]
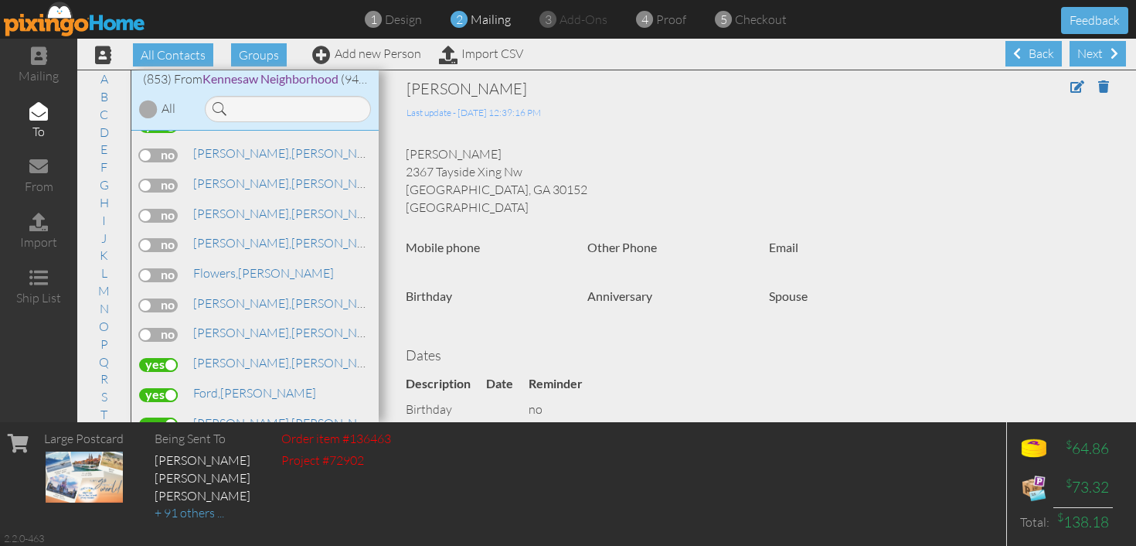
click at [169, 328] on label at bounding box center [158, 335] width 39 height 14
click at [0, 0] on input "checkbox" at bounding box center [0, 0] width 0 height 0
click at [167, 298] on label at bounding box center [158, 305] width 39 height 14
click at [0, 0] on input "checkbox" at bounding box center [0, 0] width 0 height 0
click at [166, 268] on label at bounding box center [158, 275] width 39 height 14
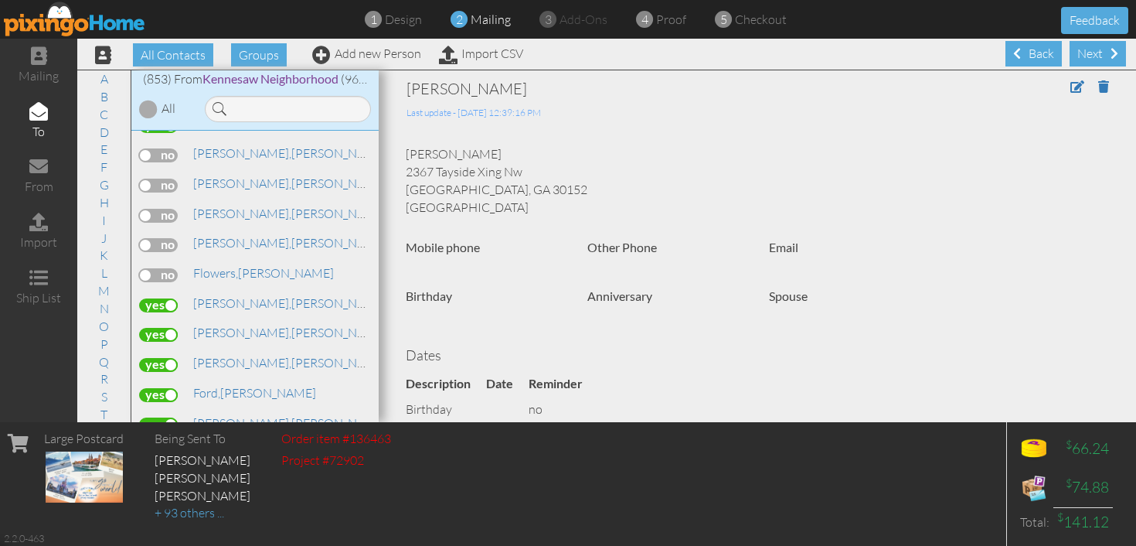
click at [0, 0] on input "checkbox" at bounding box center [0, 0] width 0 height 0
click at [170, 238] on label at bounding box center [158, 245] width 39 height 14
click at [0, 0] on input "checkbox" at bounding box center [0, 0] width 0 height 0
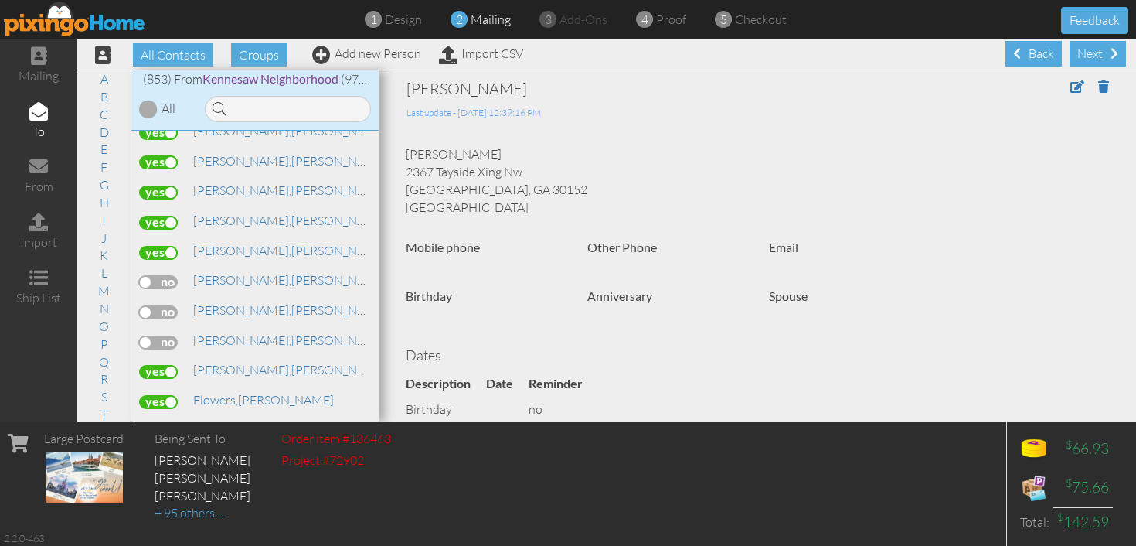
scroll to position [7329, 0]
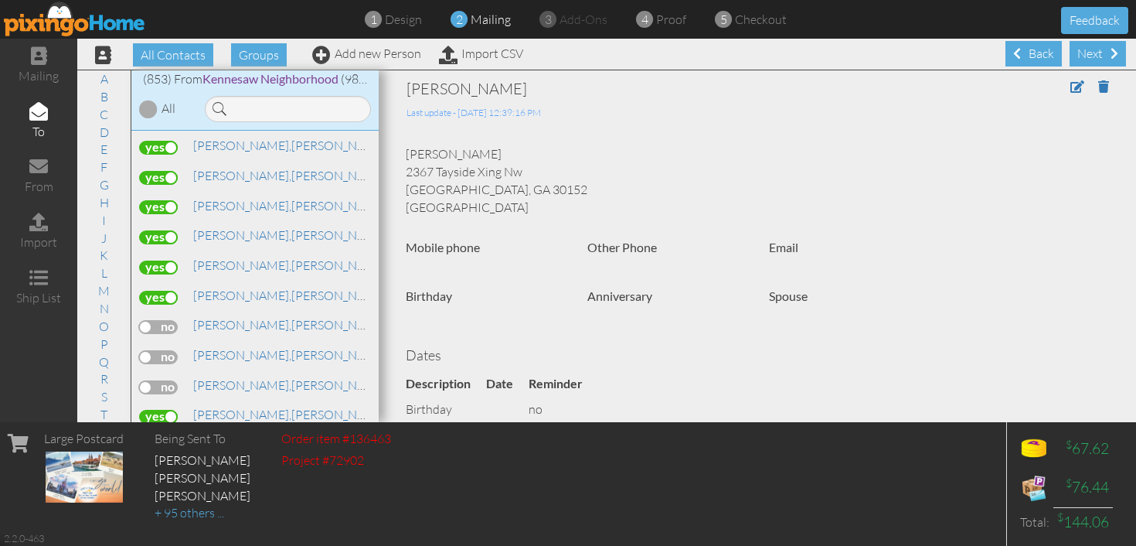
click at [163, 320] on label at bounding box center [158, 327] width 39 height 14
click at [0, 0] on input "checkbox" at bounding box center [0, 0] width 0 height 0
click at [164, 350] on label at bounding box center [158, 357] width 39 height 14
click at [0, 0] on input "checkbox" at bounding box center [0, 0] width 0 height 0
click at [167, 380] on label at bounding box center [158, 387] width 39 height 14
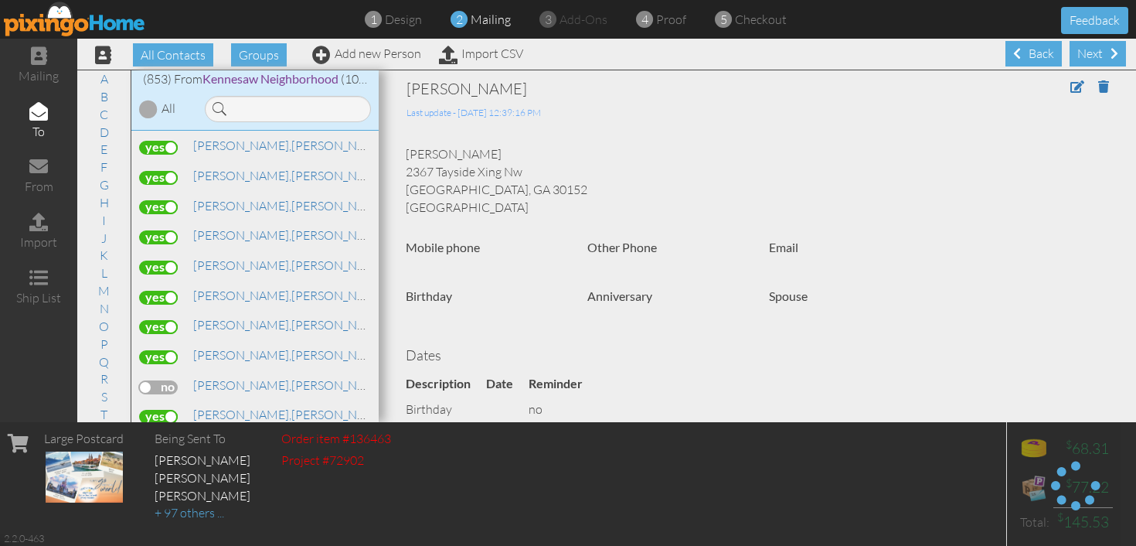
click at [0, 0] on input "checkbox" at bounding box center [0, 0] width 0 height 0
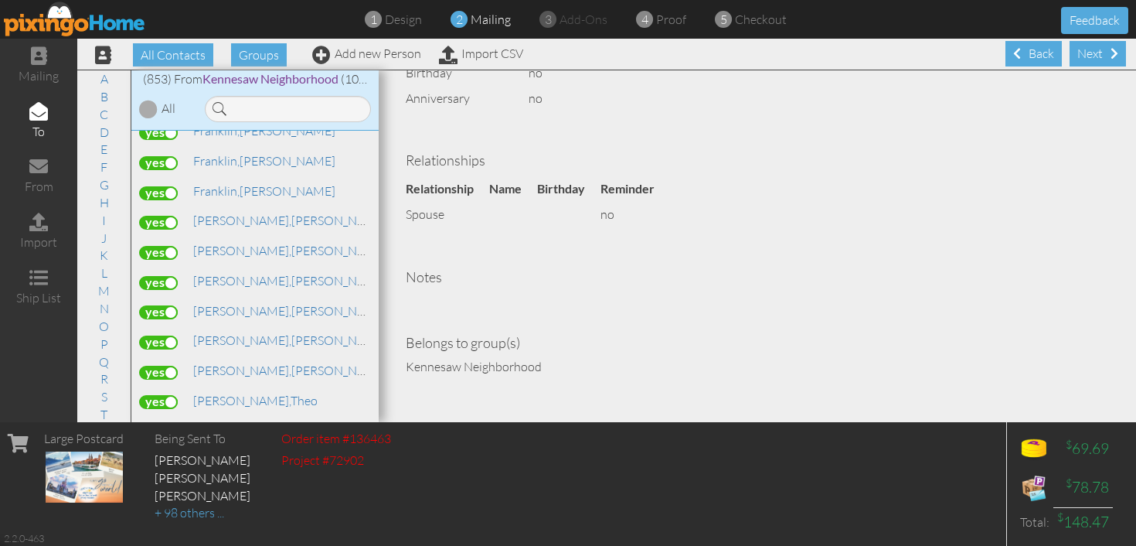
scroll to position [8084, 0]
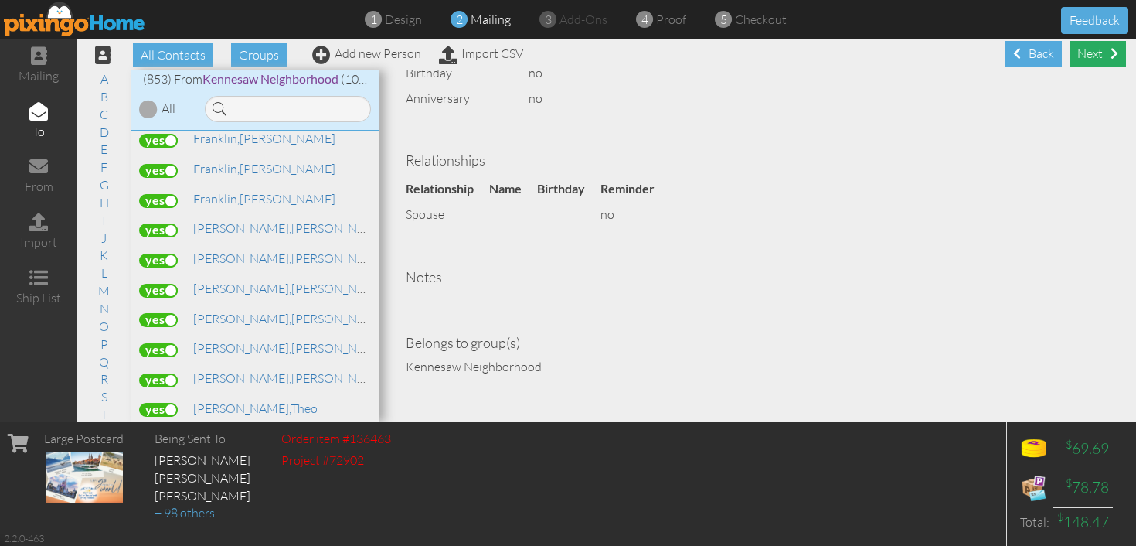
click at [1101, 53] on div "Next" at bounding box center [1098, 54] width 56 height 26
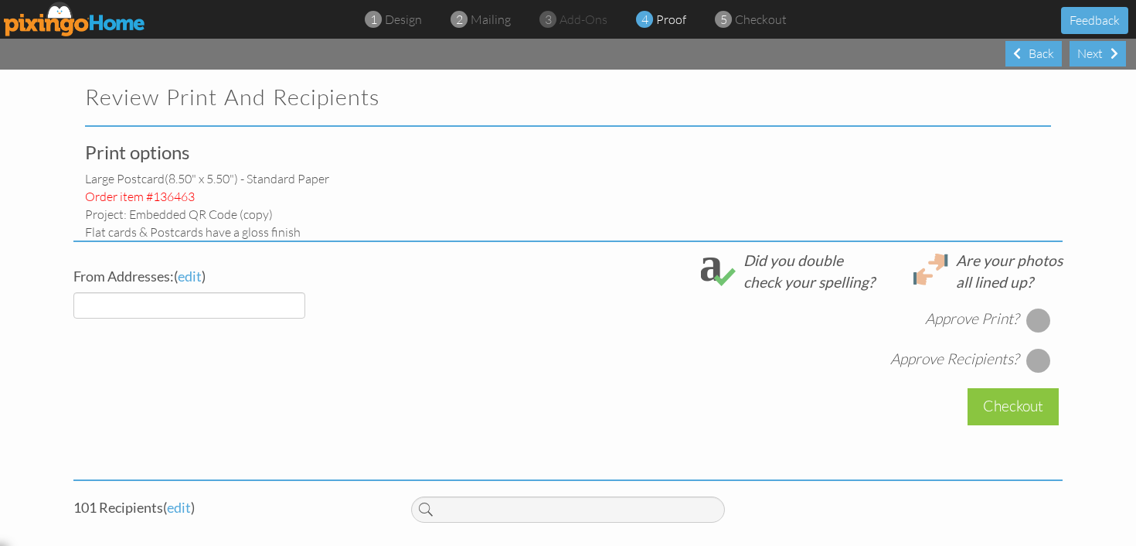
select select "object:45249"
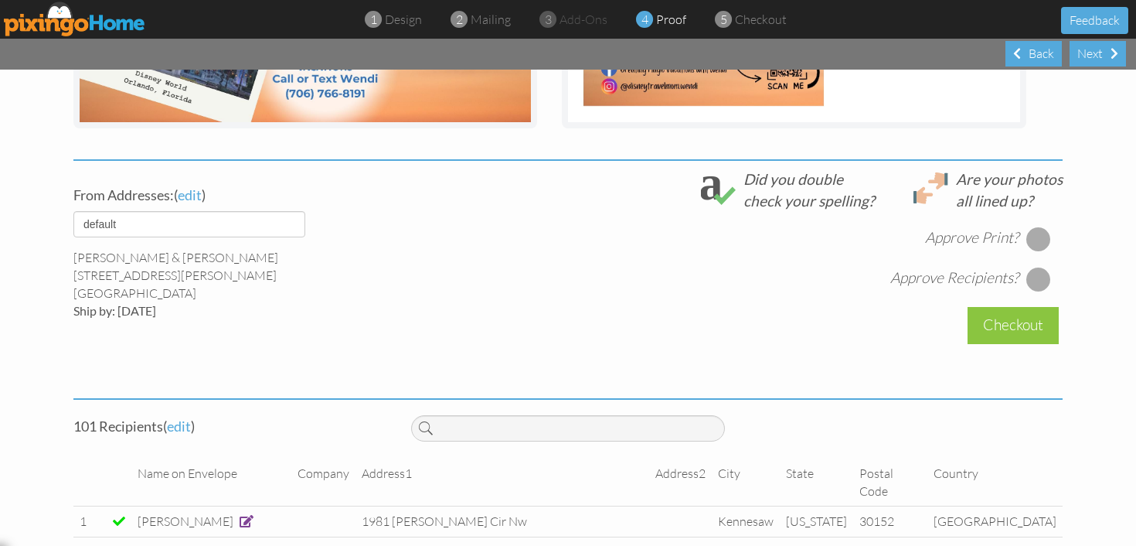
scroll to position [490, 0]
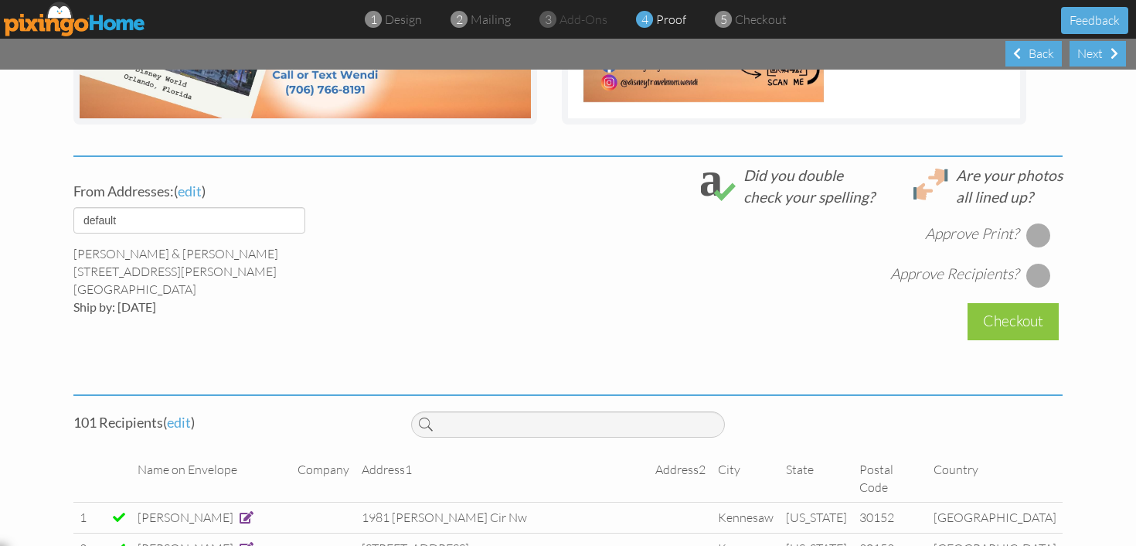
click at [1035, 235] on div at bounding box center [1039, 235] width 25 height 25
click at [1037, 276] on div at bounding box center [1039, 275] width 25 height 25
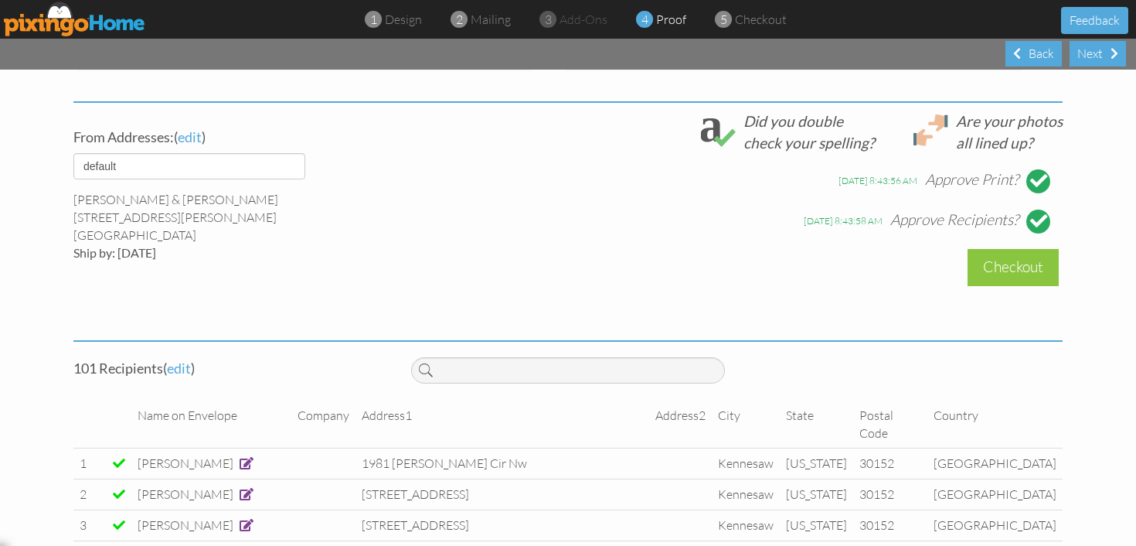
scroll to position [545, 0]
click at [1013, 267] on div "Checkout" at bounding box center [1013, 266] width 91 height 36
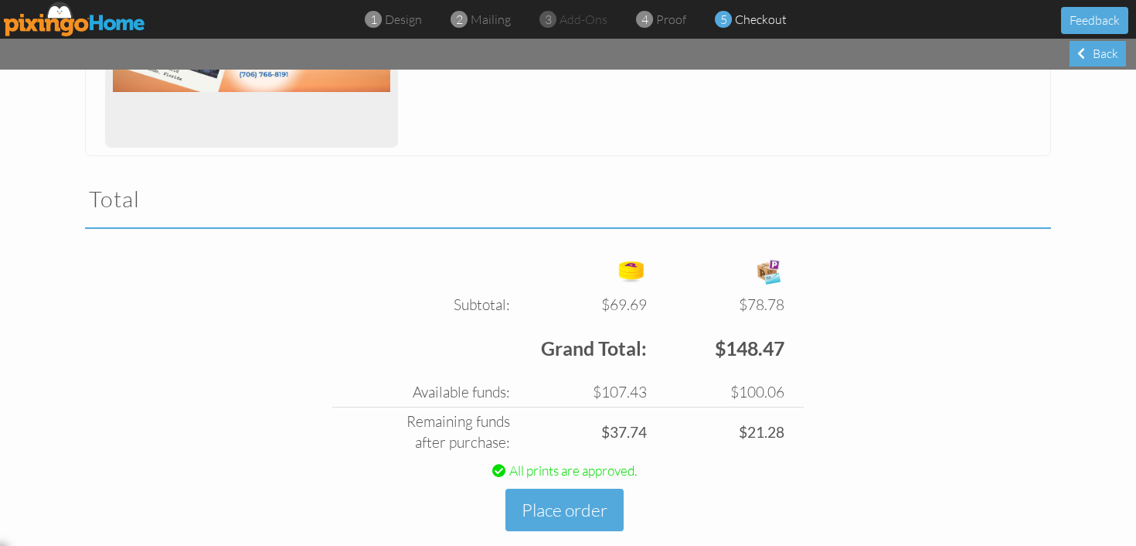
scroll to position [435, 0]
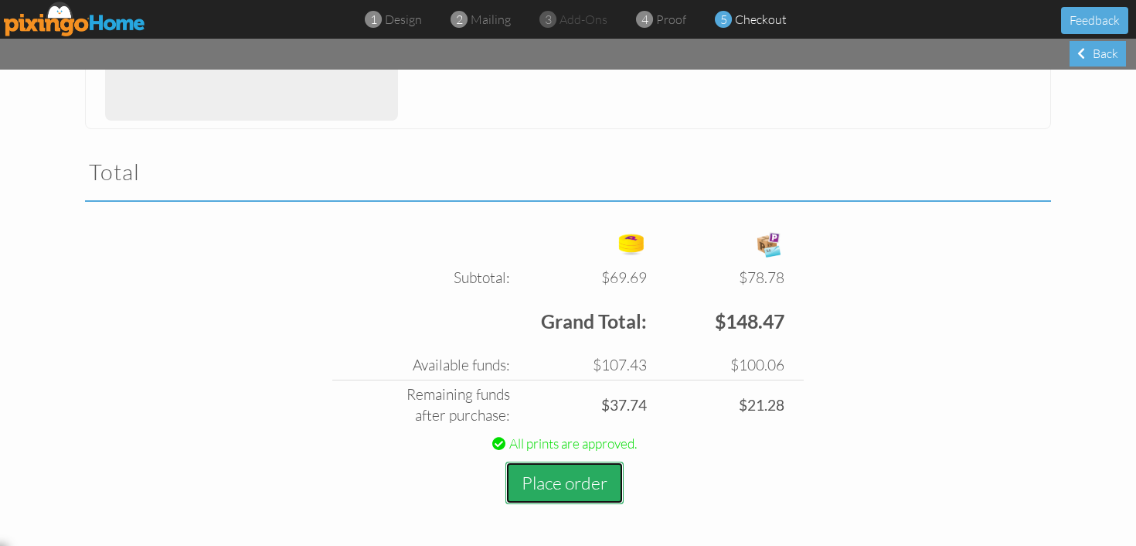
click at [572, 482] on button "Place order" at bounding box center [565, 483] width 118 height 43
